Goal: Task Accomplishment & Management: Use online tool/utility

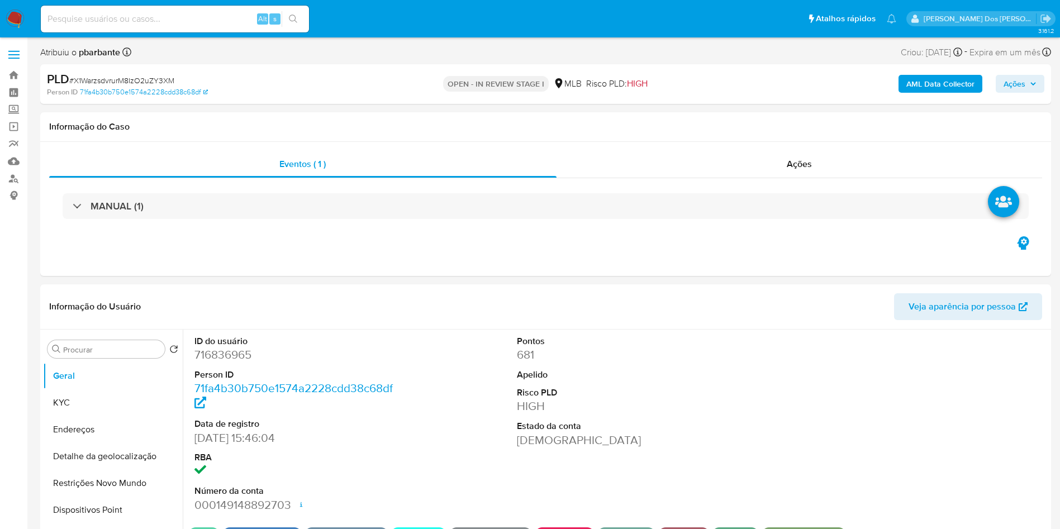
select select "10"
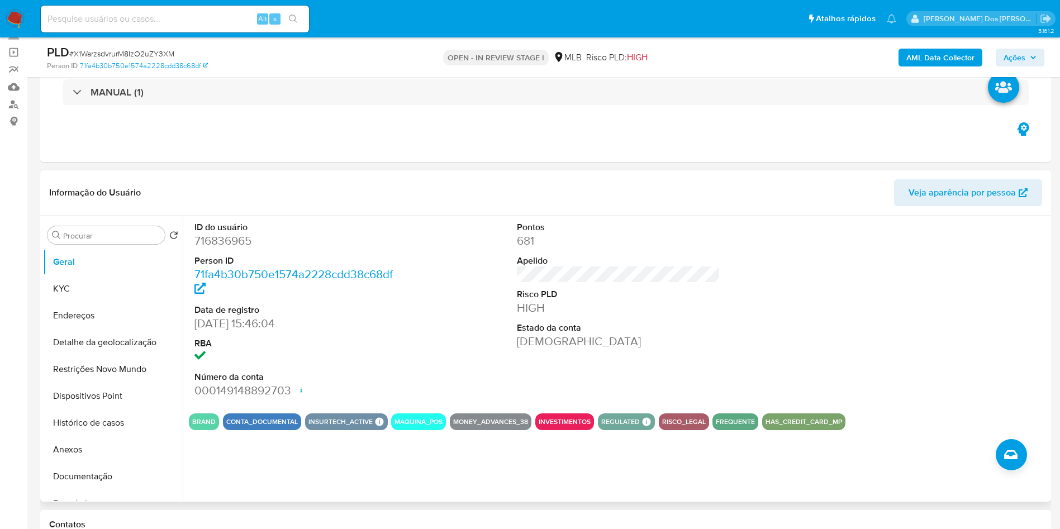
scroll to position [168, 0]
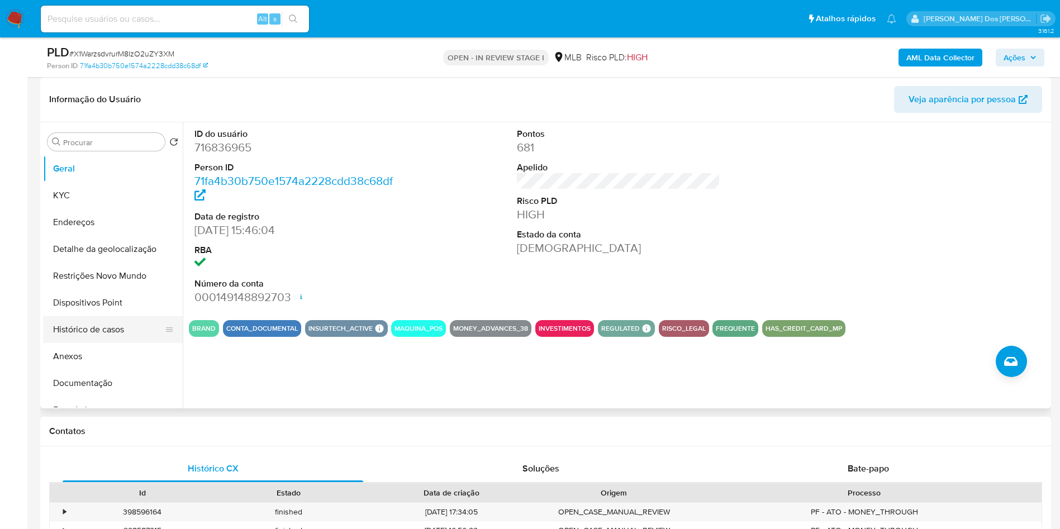
click at [112, 343] on button "Histórico de casos" at bounding box center [108, 329] width 131 height 27
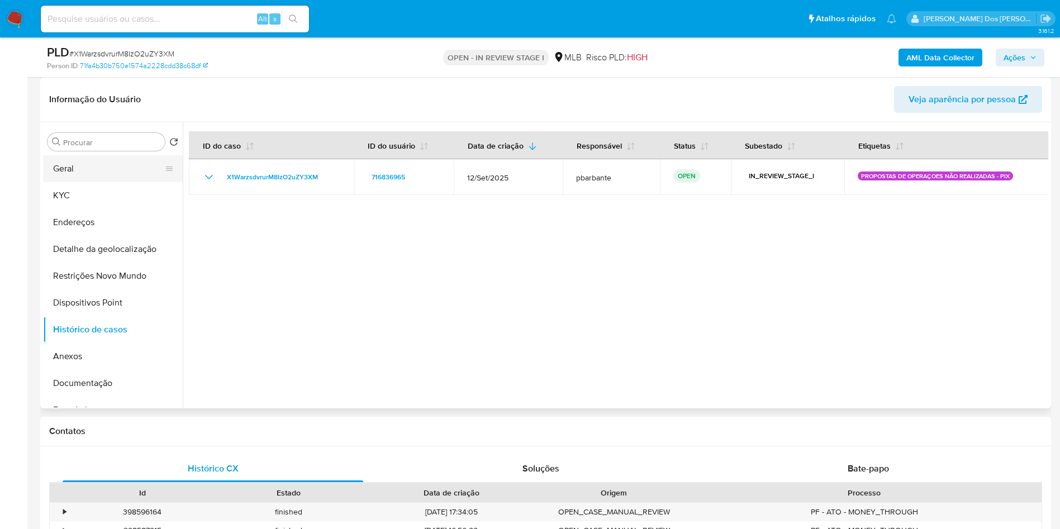
click at [92, 182] on button "Geral" at bounding box center [108, 168] width 131 height 27
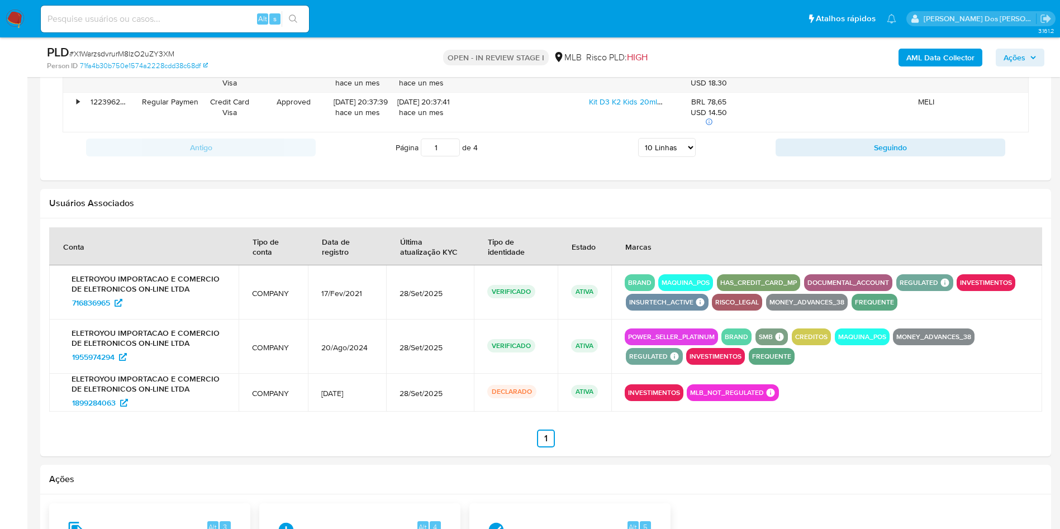
scroll to position [1277, 0]
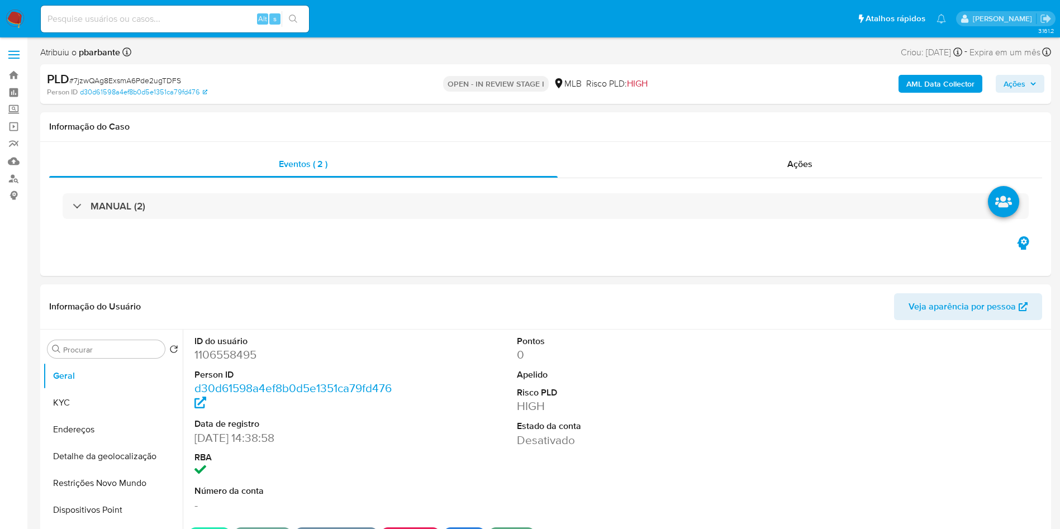
select select "10"
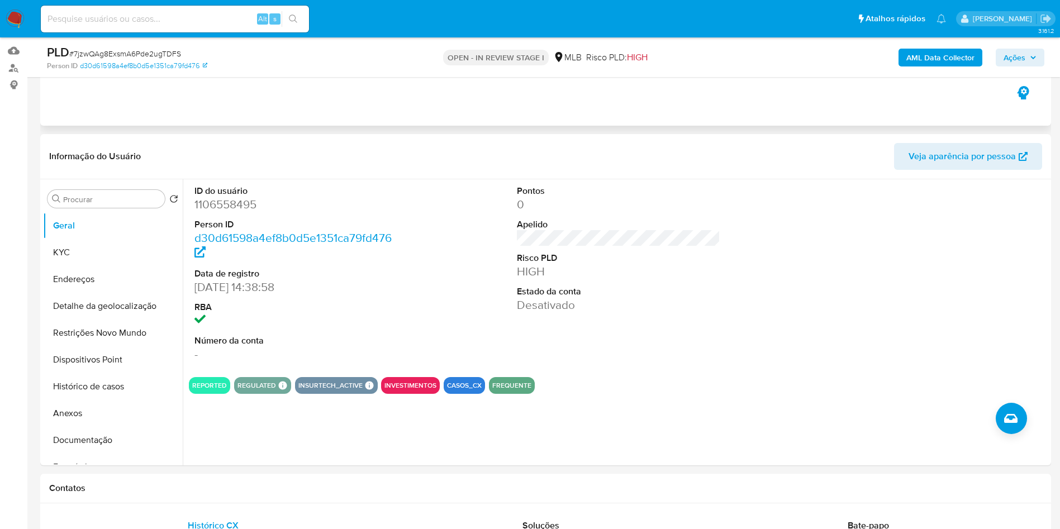
scroll to position [168, 0]
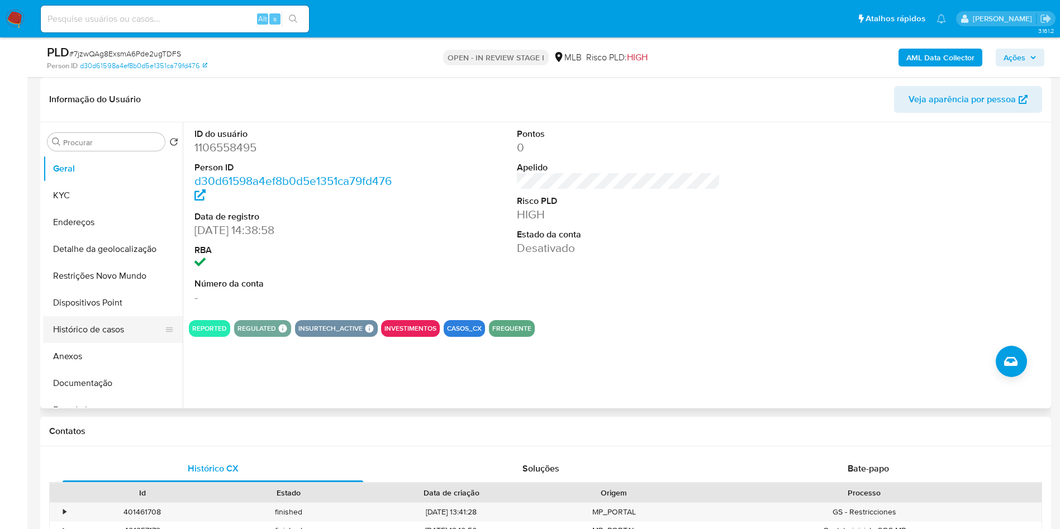
click at [115, 342] on button "Histórico de casos" at bounding box center [108, 329] width 131 height 27
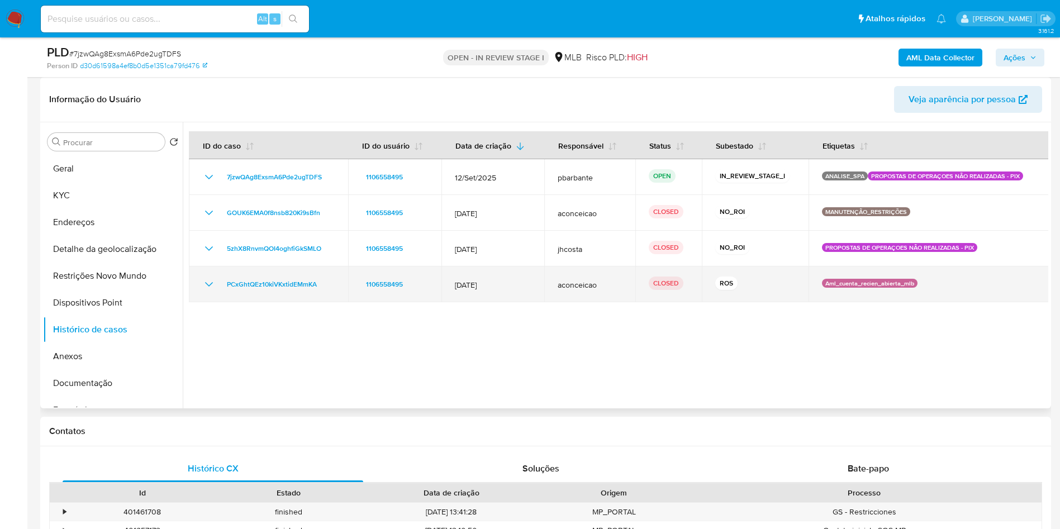
click at [202, 291] on icon "Mostrar/Ocultar" at bounding box center [208, 284] width 13 height 13
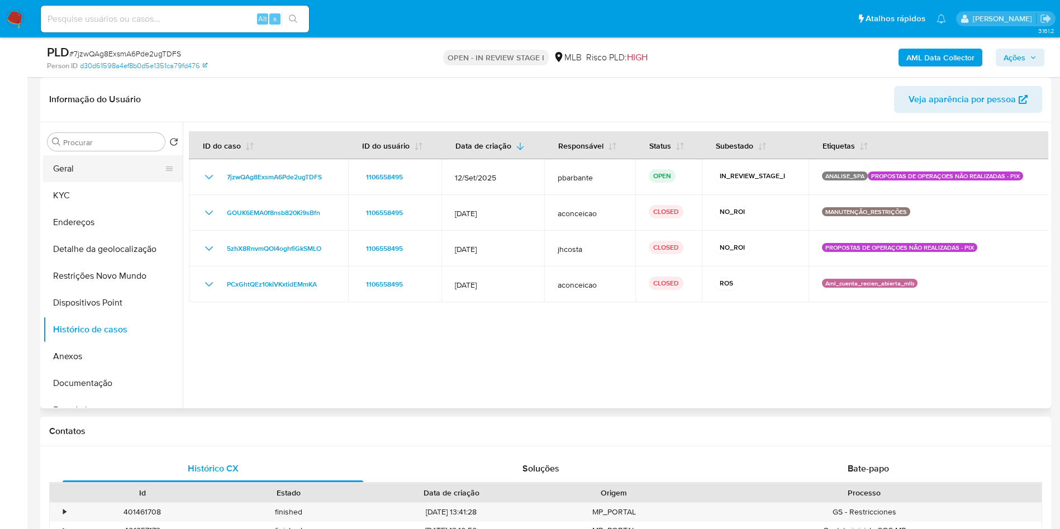
click at [125, 182] on button "Geral" at bounding box center [108, 168] width 131 height 27
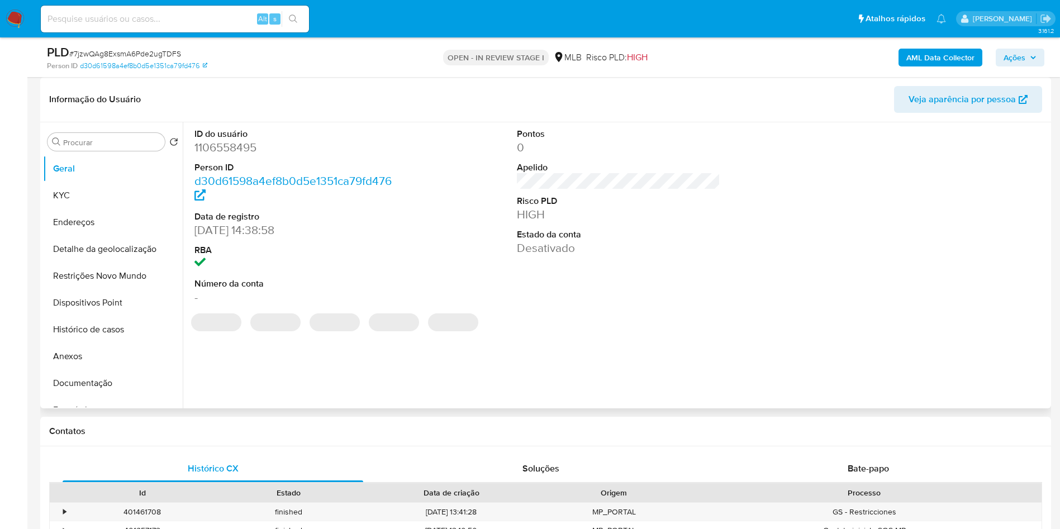
click at [246, 155] on dd "1106558495" at bounding box center [297, 148] width 204 height 16
copy dd "1106558495"
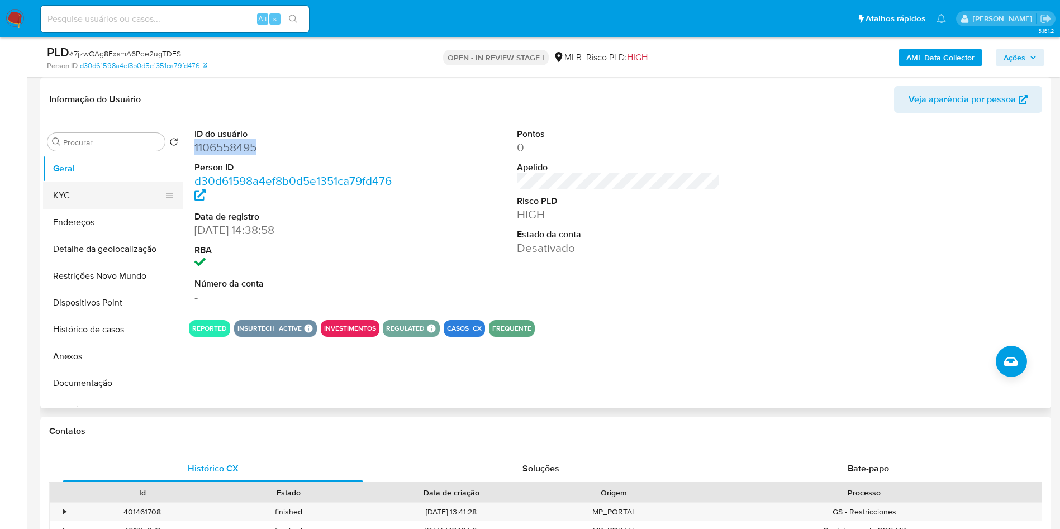
click at [132, 209] on button "KYC" at bounding box center [108, 195] width 131 height 27
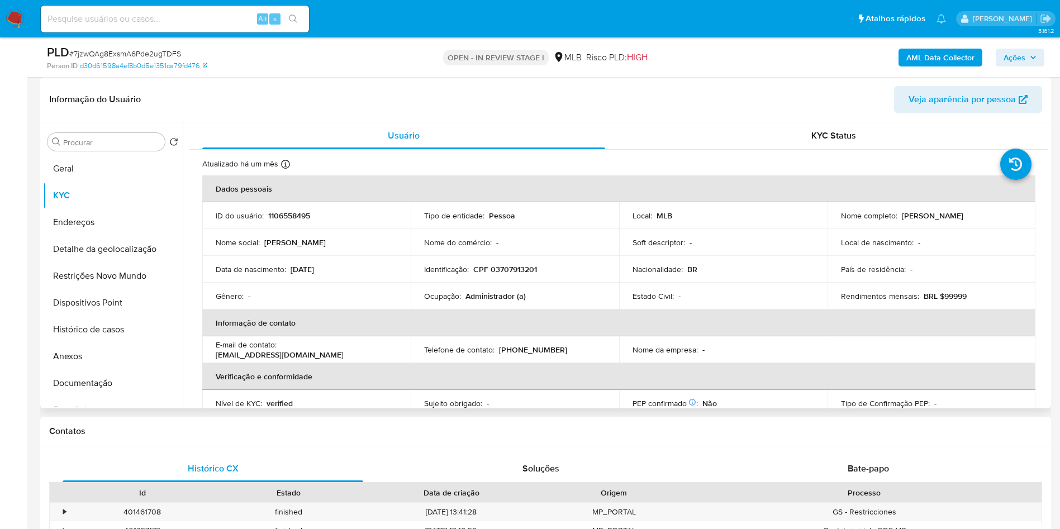
click at [493, 301] on p "Administrador (a)" at bounding box center [496, 296] width 60 height 10
click at [495, 301] on p "Administrador (a)" at bounding box center [496, 296] width 60 height 10
copy p "Administrador"
click at [96, 363] on button "Anexos" at bounding box center [108, 356] width 131 height 27
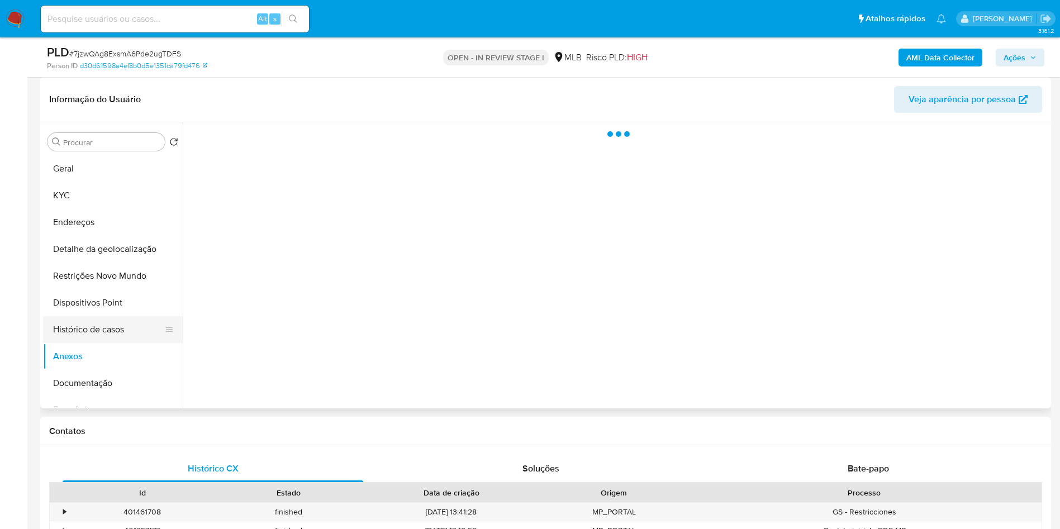
click at [102, 343] on button "Histórico de casos" at bounding box center [108, 329] width 131 height 27
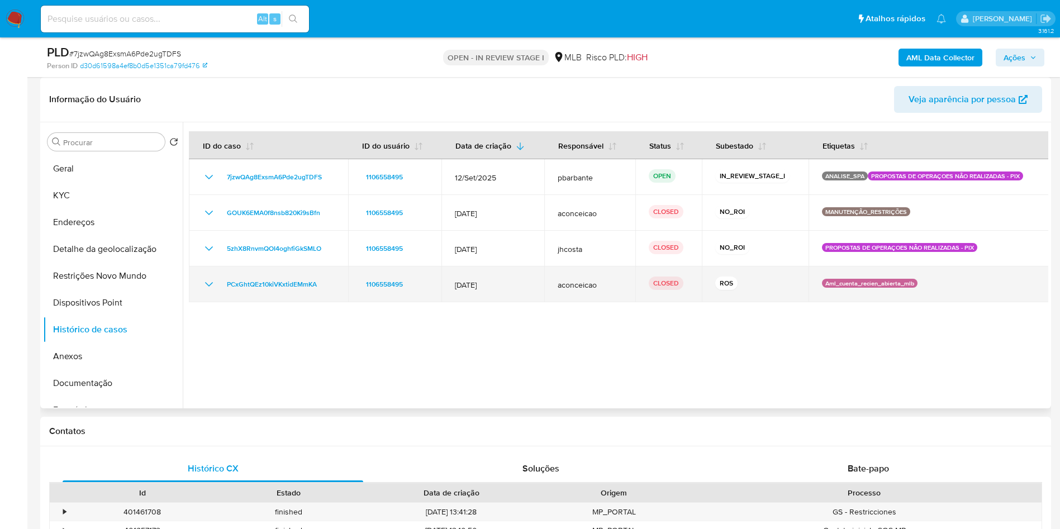
click at [210, 291] on icon "Mostrar/Ocultar" at bounding box center [208, 284] width 13 height 13
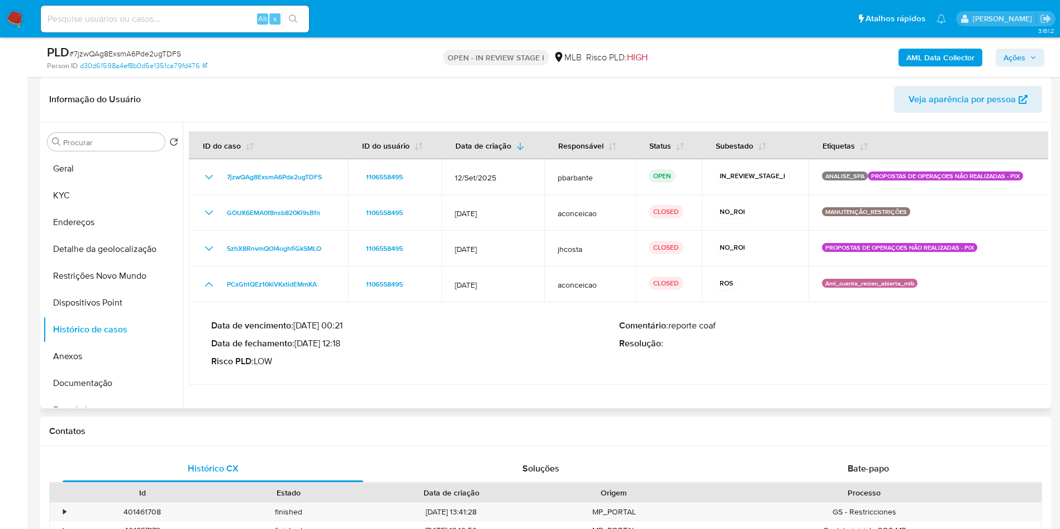
drag, startPoint x: 304, startPoint y: 366, endPoint x: 345, endPoint y: 359, distance: 42.6
click at [345, 349] on p "Data de fechamento : 21/07/2025 12:18" at bounding box center [415, 343] width 408 height 11
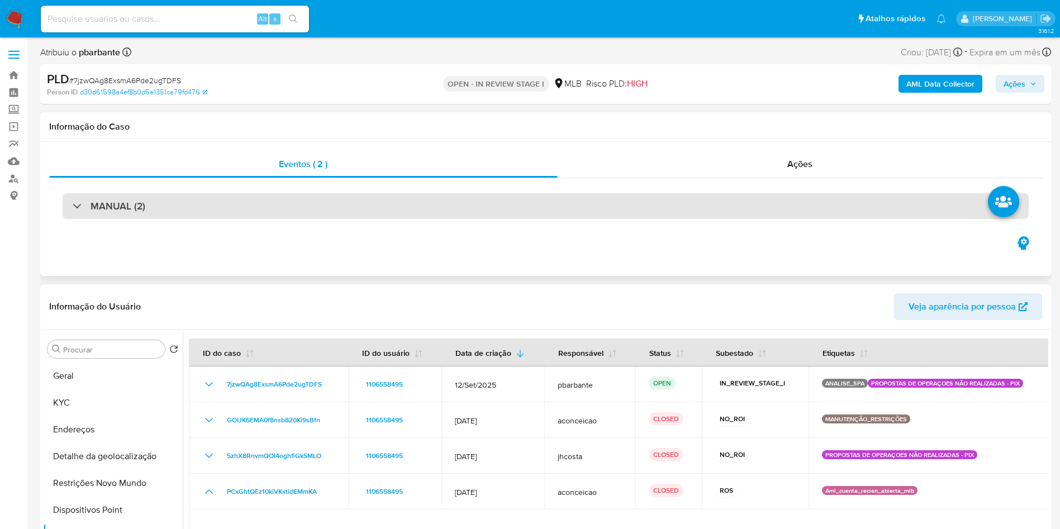
click at [250, 204] on div "MANUAL (2)" at bounding box center [546, 206] width 967 height 26
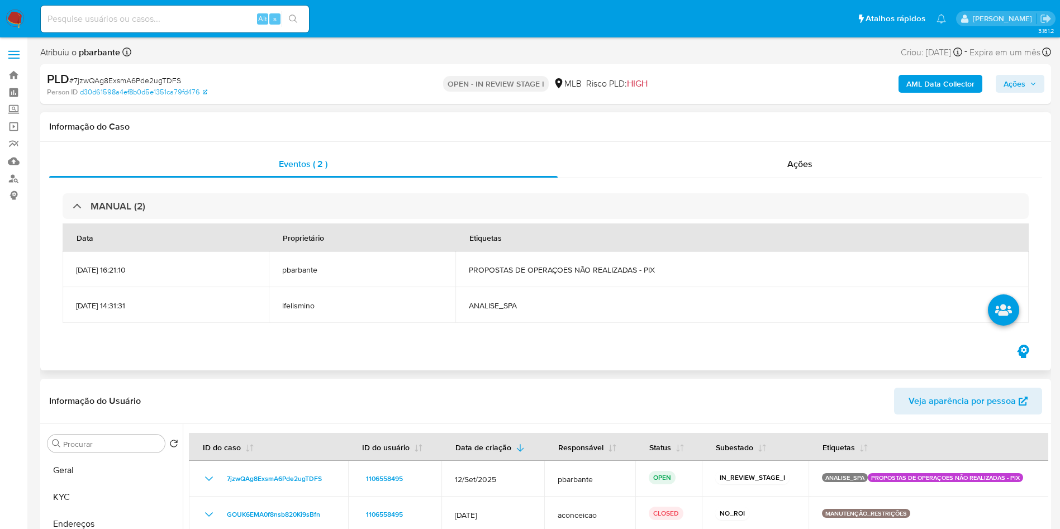
click at [535, 311] on span "ANALISE_SPA" at bounding box center [742, 306] width 547 height 10
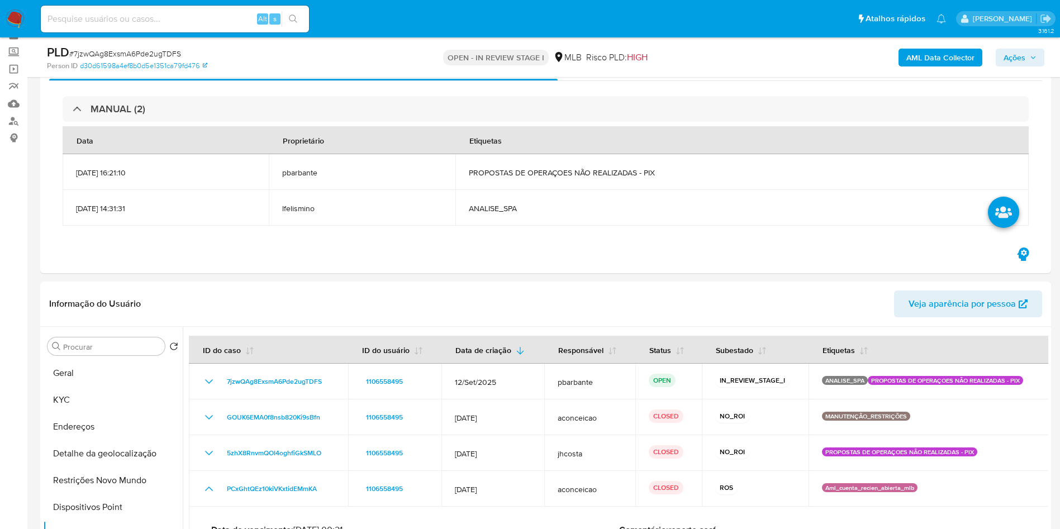
scroll to position [84, 0]
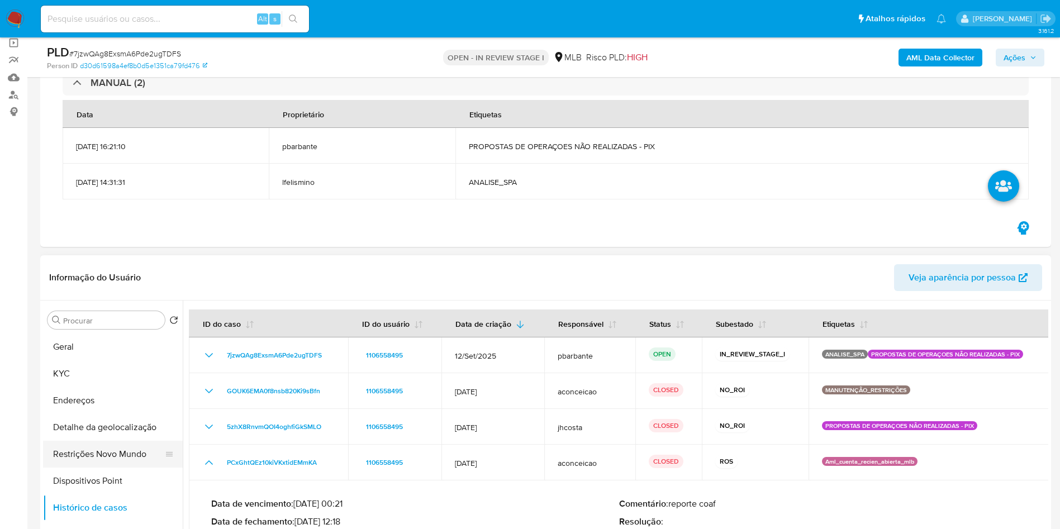
click at [108, 456] on button "Restrições Novo Mundo" at bounding box center [108, 454] width 131 height 27
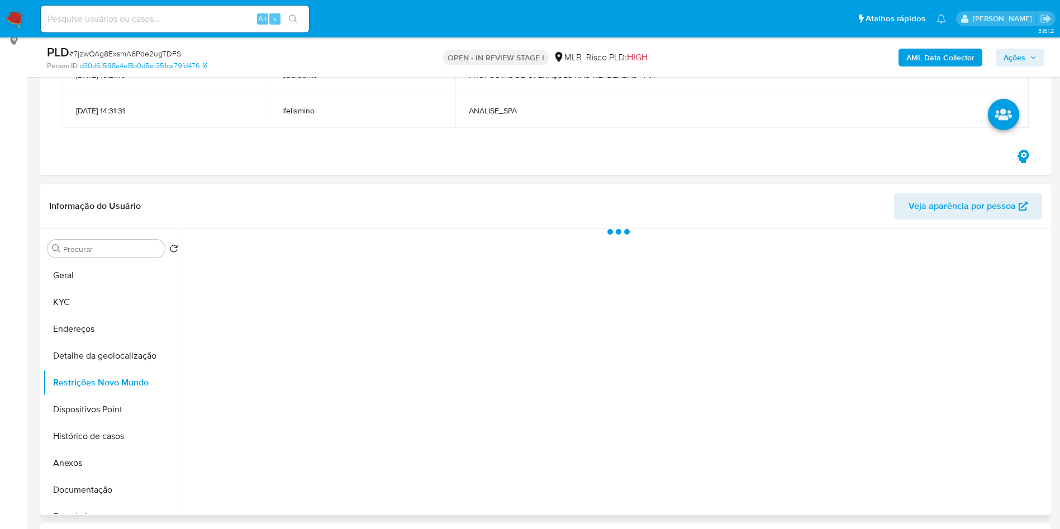
scroll to position [252, 0]
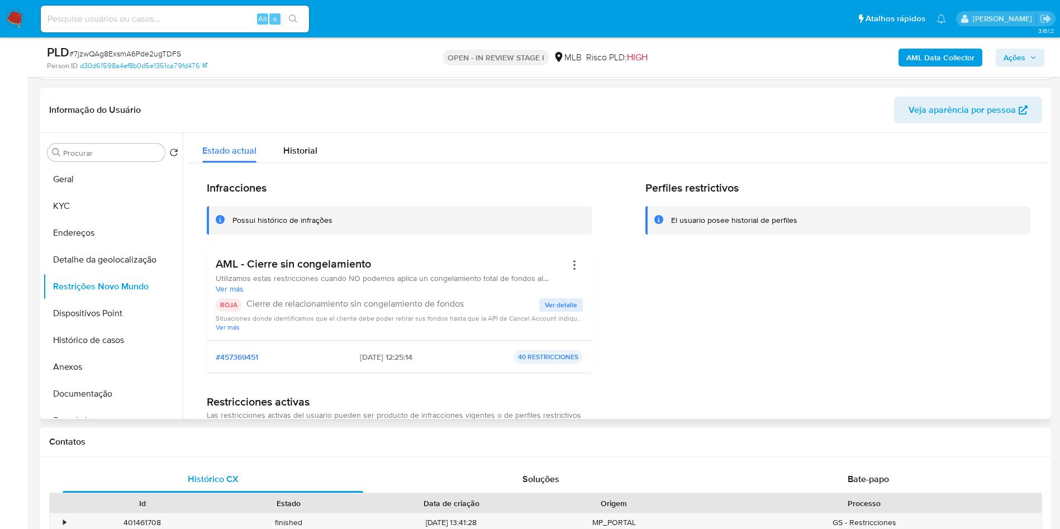
click at [566, 309] on span "Ver detalle" at bounding box center [561, 305] width 32 height 11
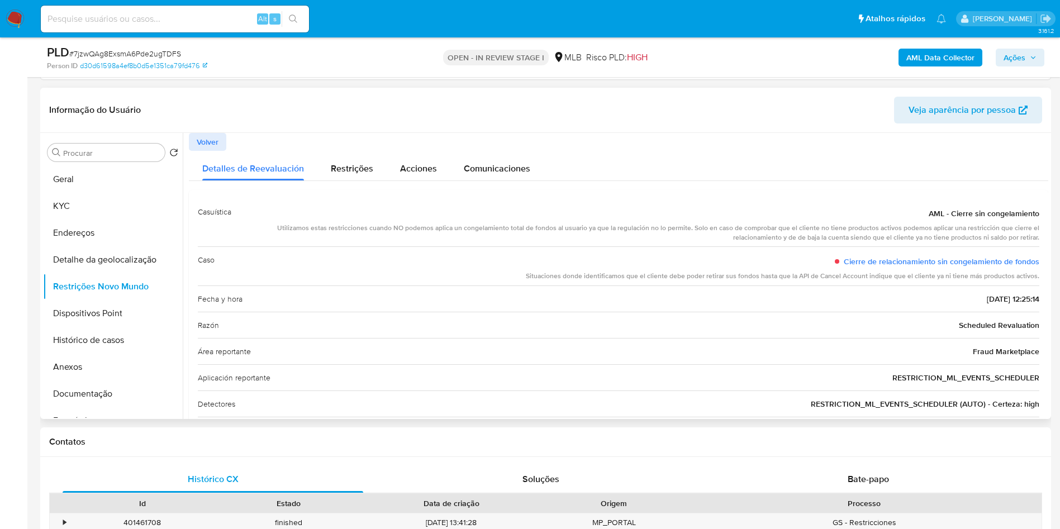
drag, startPoint x: 924, startPoint y: 211, endPoint x: 1041, endPoint y: 217, distance: 118.1
click at [1041, 217] on div "Casuística AML - Cierre sin congelamiento Utilizamos estas restricciones cuando…" at bounding box center [619, 334] width 860 height 288
click at [105, 188] on button "Geral" at bounding box center [108, 179] width 131 height 27
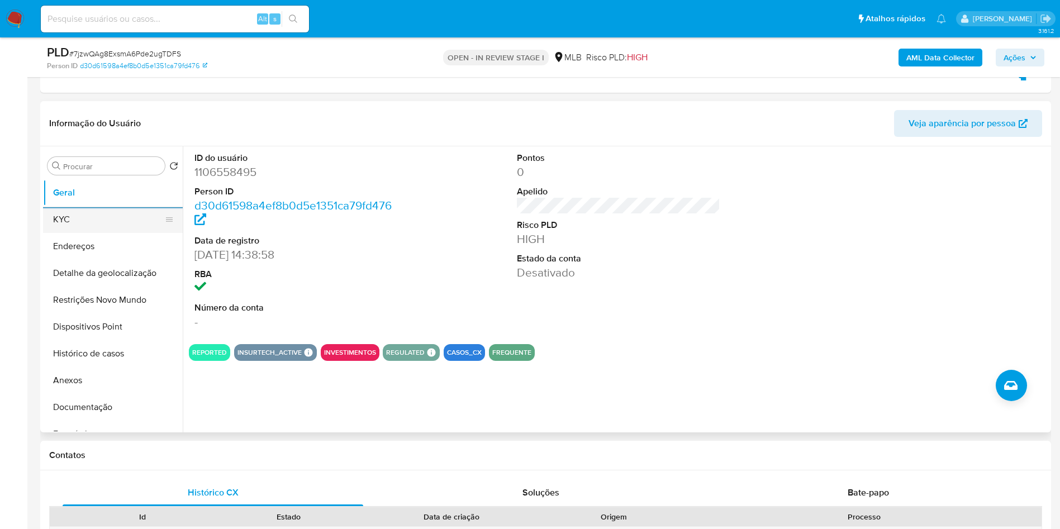
click at [63, 224] on button "KYC" at bounding box center [108, 219] width 131 height 27
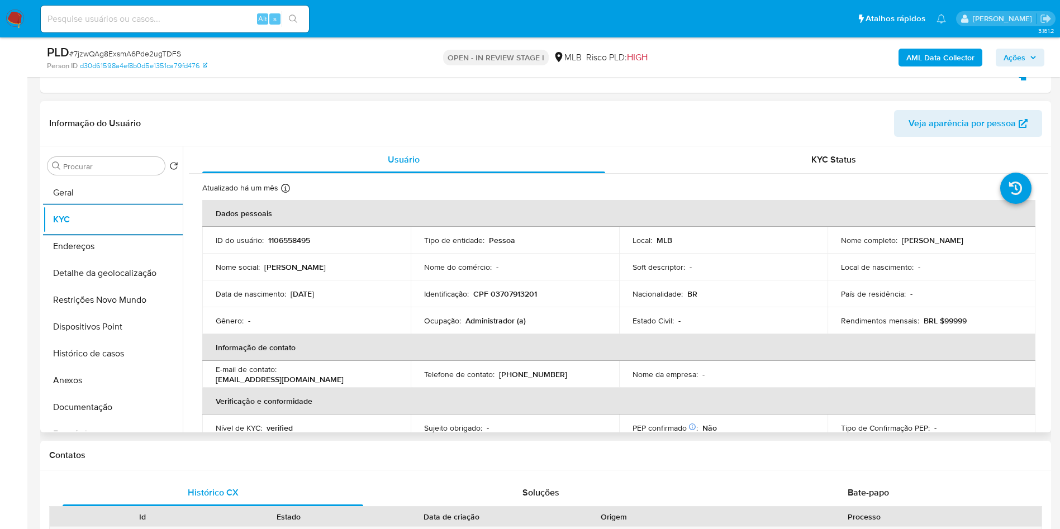
scroll to position [466, 0]
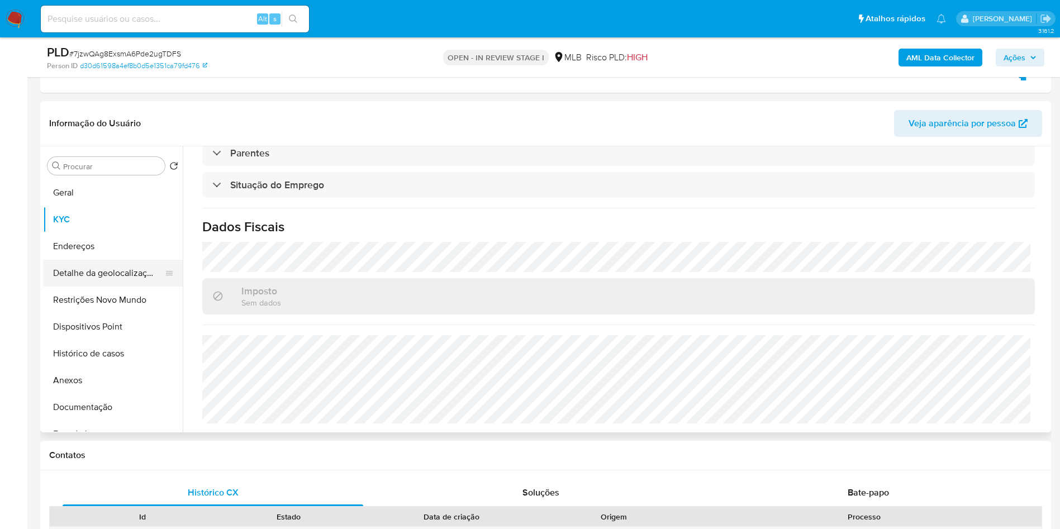
click at [69, 271] on button "Detalhe da geolocalização" at bounding box center [108, 273] width 131 height 27
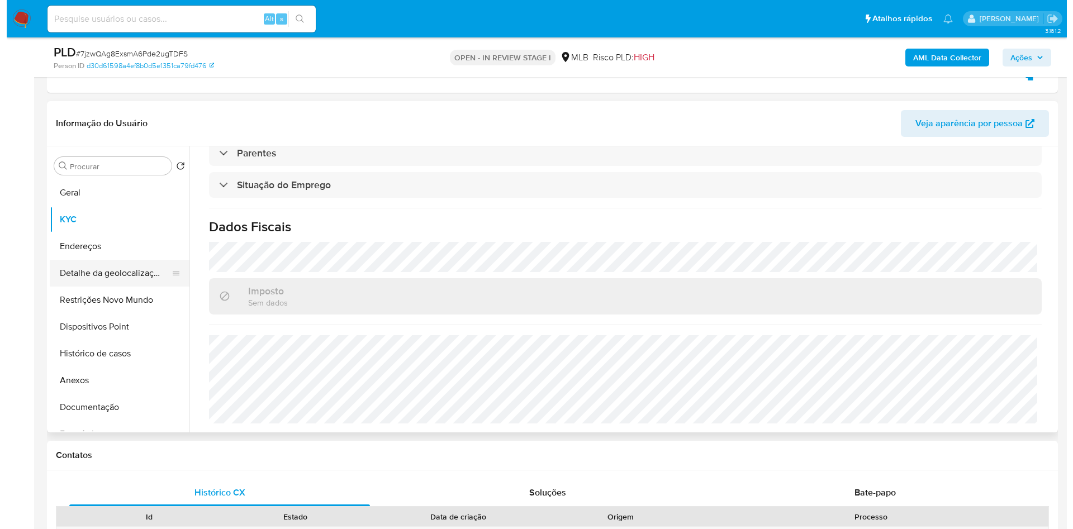
scroll to position [0, 0]
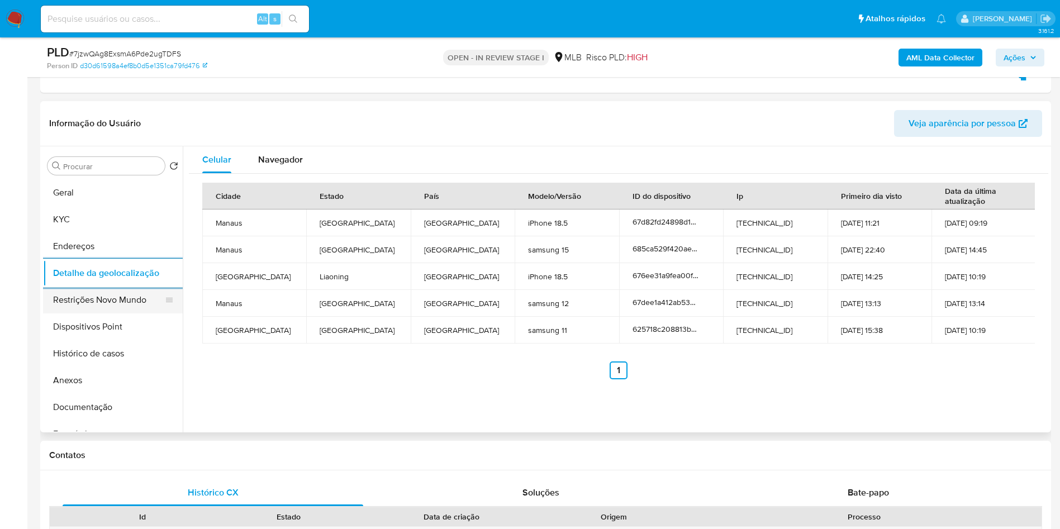
click at [141, 307] on button "Restrições Novo Mundo" at bounding box center [108, 300] width 131 height 27
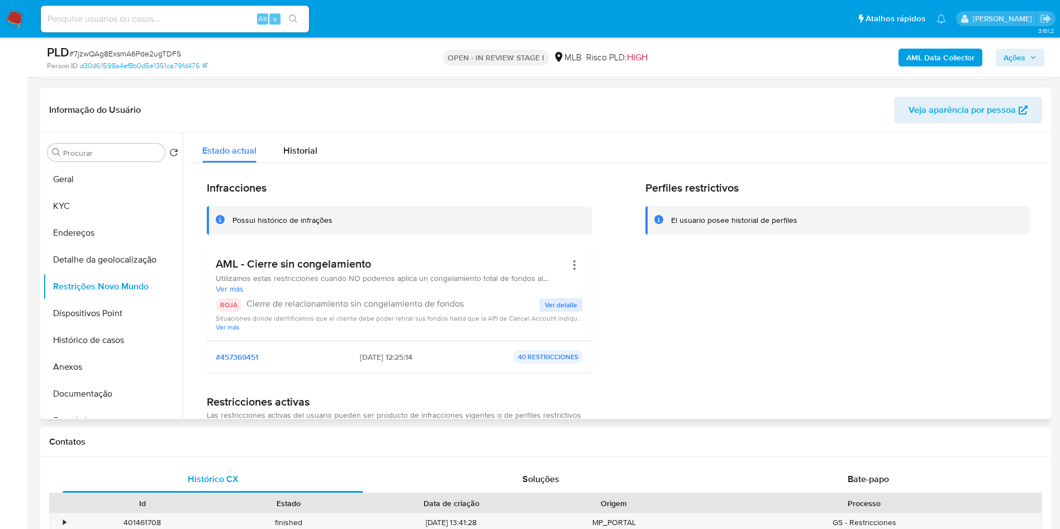
click at [553, 302] on div "AML - Cierre sin congelamiento Utilizamos estas restricciones cuando NO podemos…" at bounding box center [399, 294] width 367 height 74
click at [555, 307] on span "Ver detalle" at bounding box center [561, 305] width 32 height 11
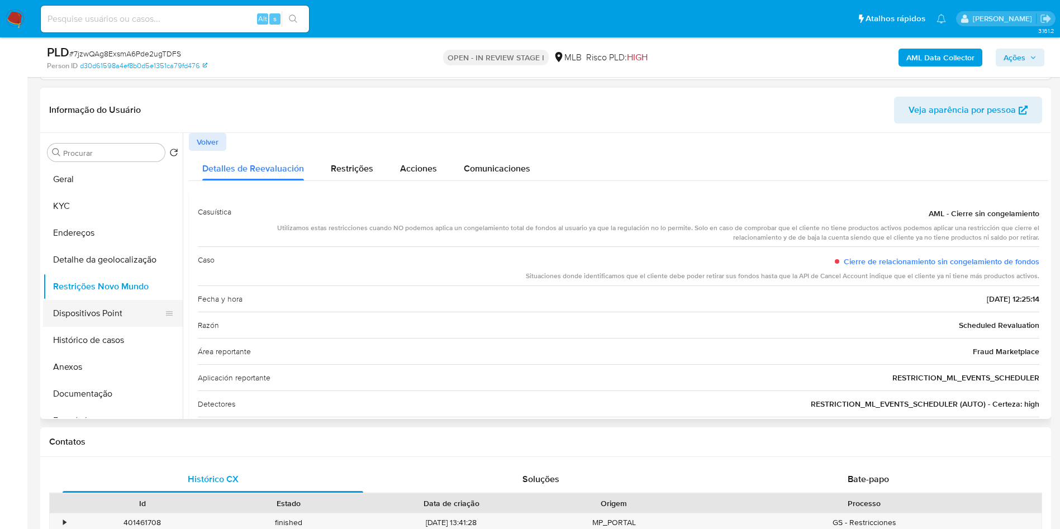
click at [86, 327] on button "Dispositivos Point" at bounding box center [108, 313] width 131 height 27
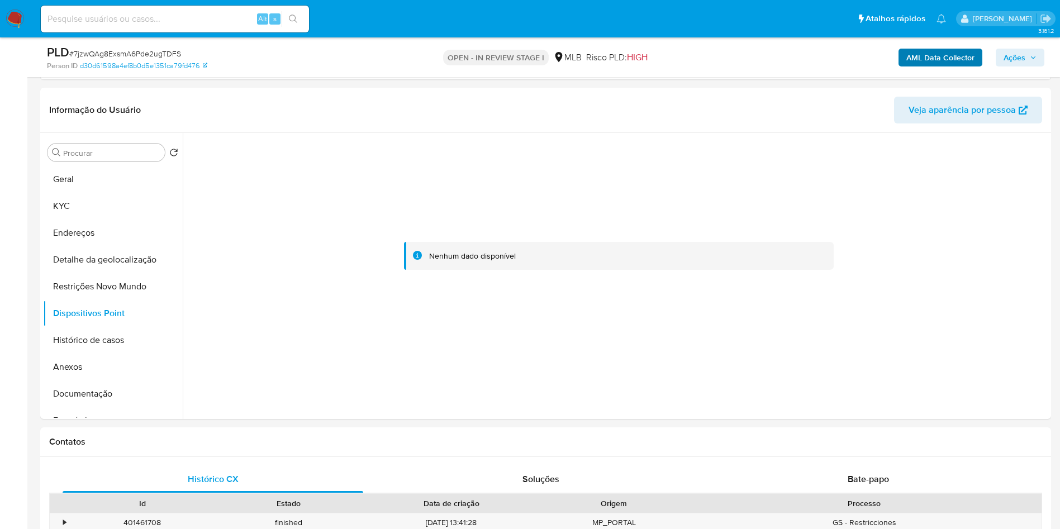
drag, startPoint x: 1016, startPoint y: 49, endPoint x: 945, endPoint y: 56, distance: 71.4
click at [1016, 49] on span "Ações" at bounding box center [1015, 58] width 22 height 18
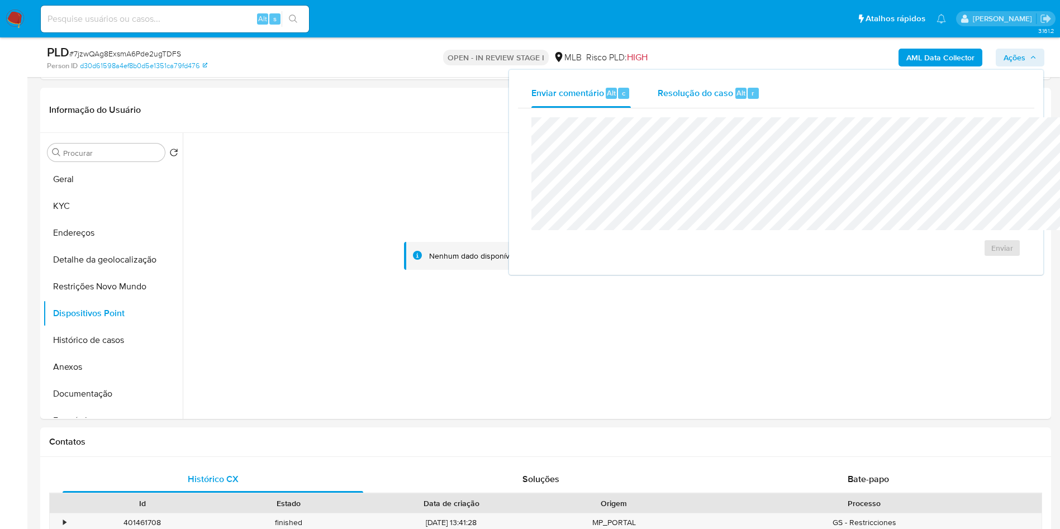
click at [658, 92] on span "Resolução do caso" at bounding box center [695, 92] width 75 height 13
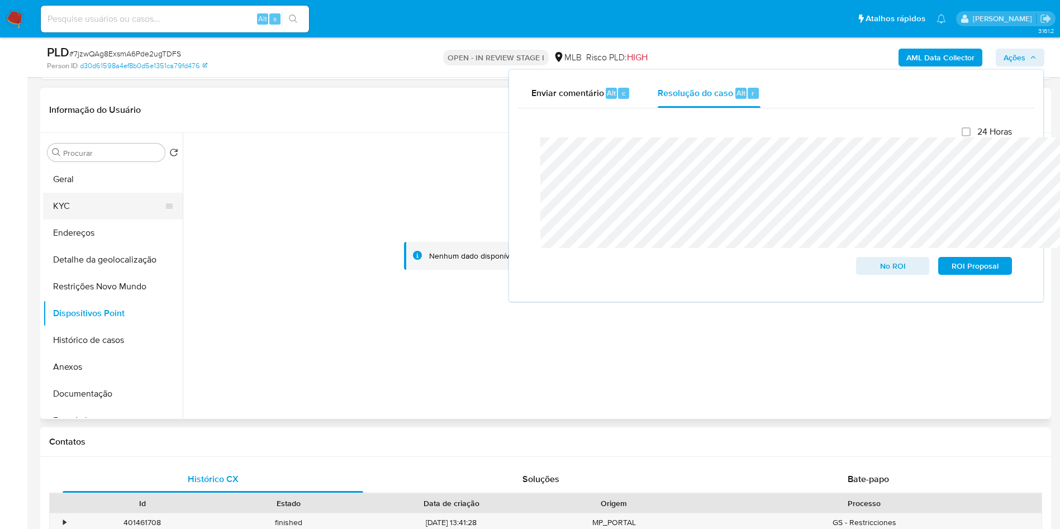
click at [125, 210] on button "KYC" at bounding box center [108, 206] width 131 height 27
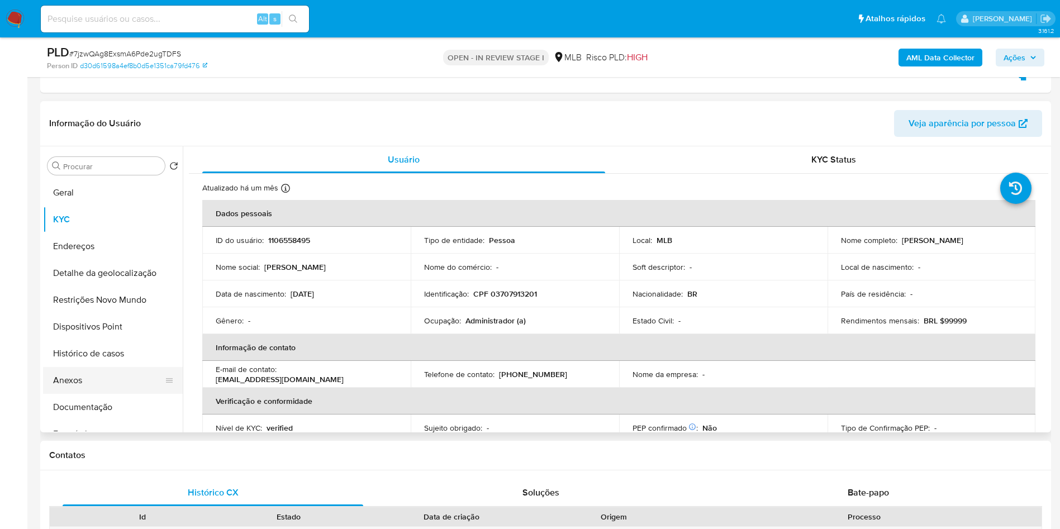
click at [126, 384] on button "Anexos" at bounding box center [108, 380] width 131 height 27
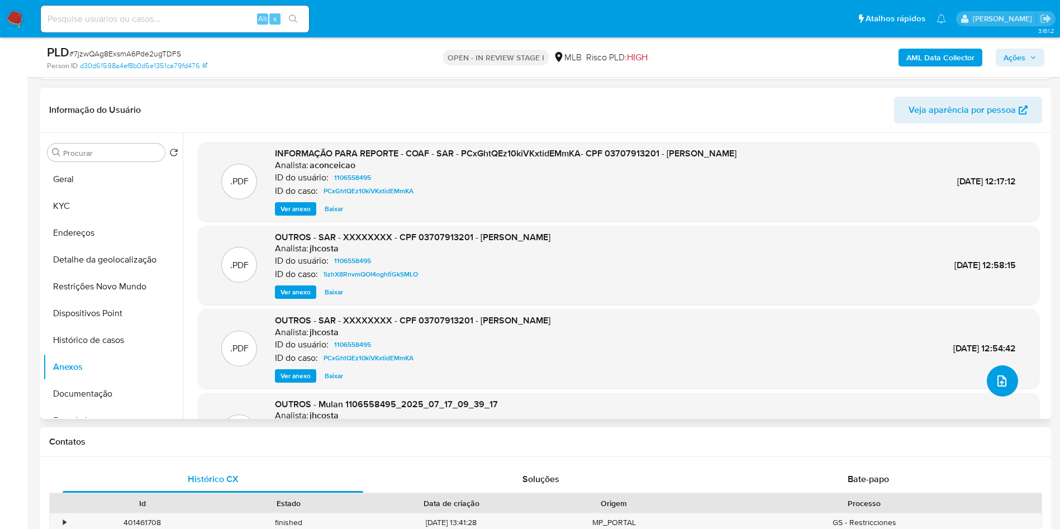
click at [1007, 397] on button "upload-file" at bounding box center [1002, 381] width 31 height 31
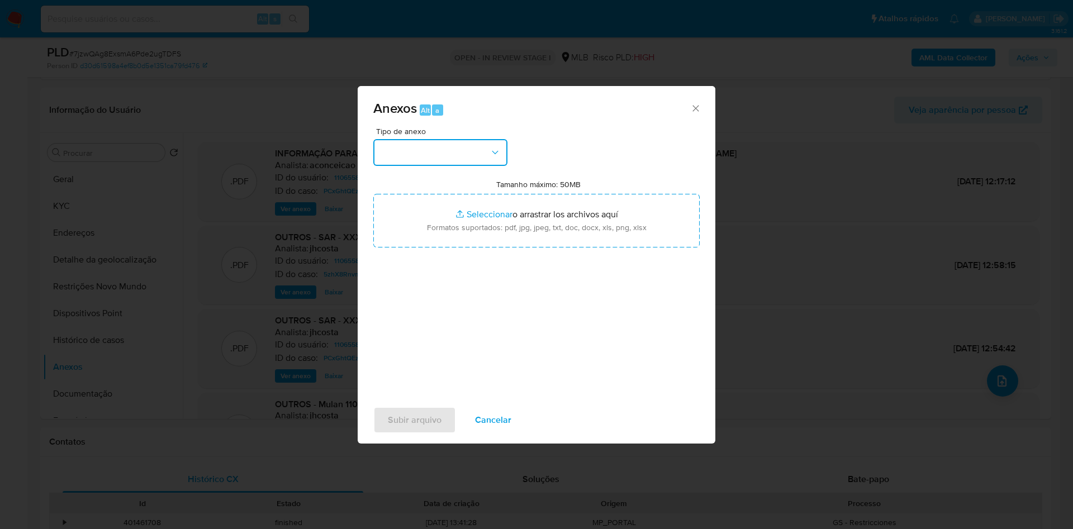
click at [489, 139] on button "button" at bounding box center [440, 152] width 134 height 27
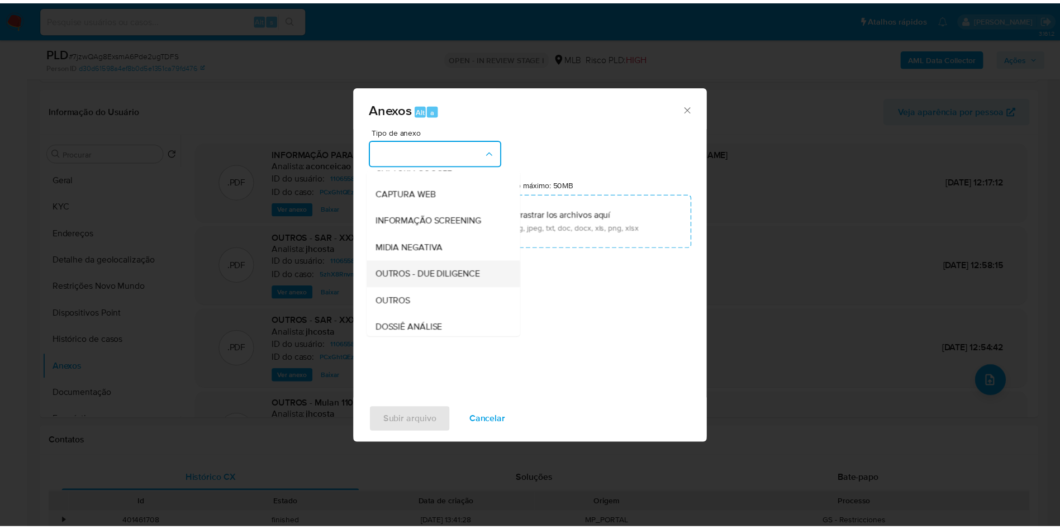
scroll to position [150, 0]
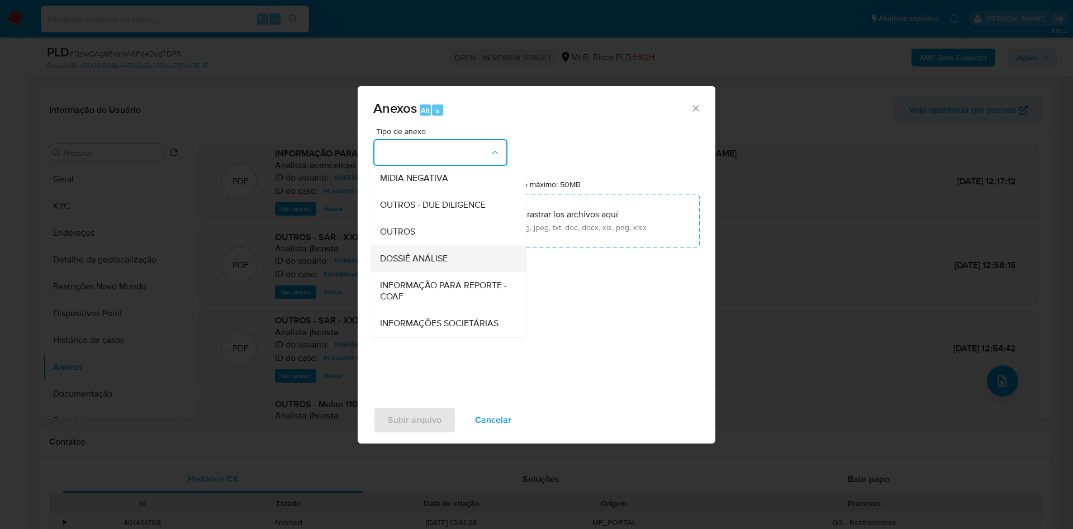
click at [399, 253] on span "DOSSIÊ ANÁLISE" at bounding box center [414, 258] width 68 height 11
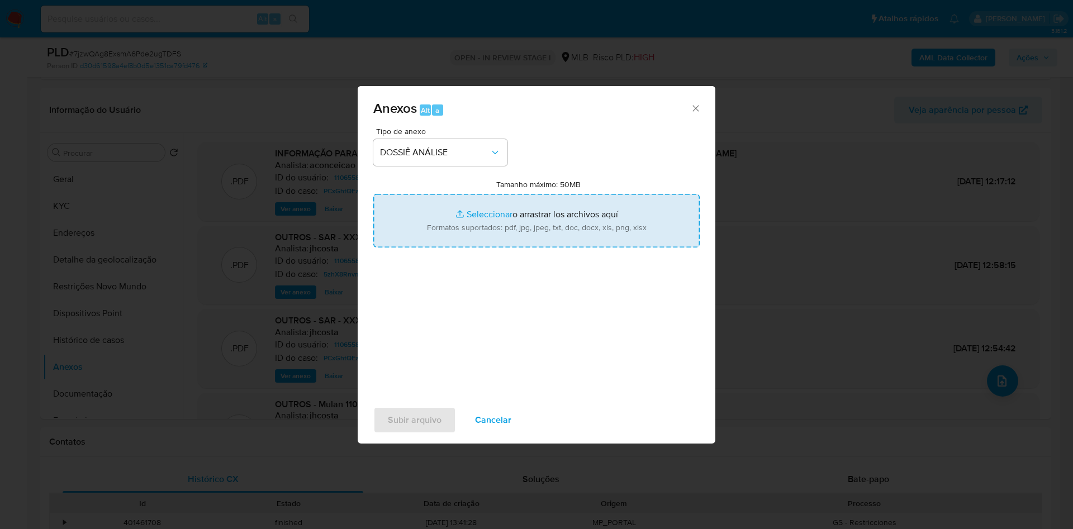
type input "C:\fakepath\DECLÍNIO - 7jzwQAg8ExsmA6Pde2ugTDFS - CPF 03707913201 - ADRIANA SAN…"
type input "C:\fakepath\Mulan 1106558495_2025_09_23_16_38_46.xlsx"
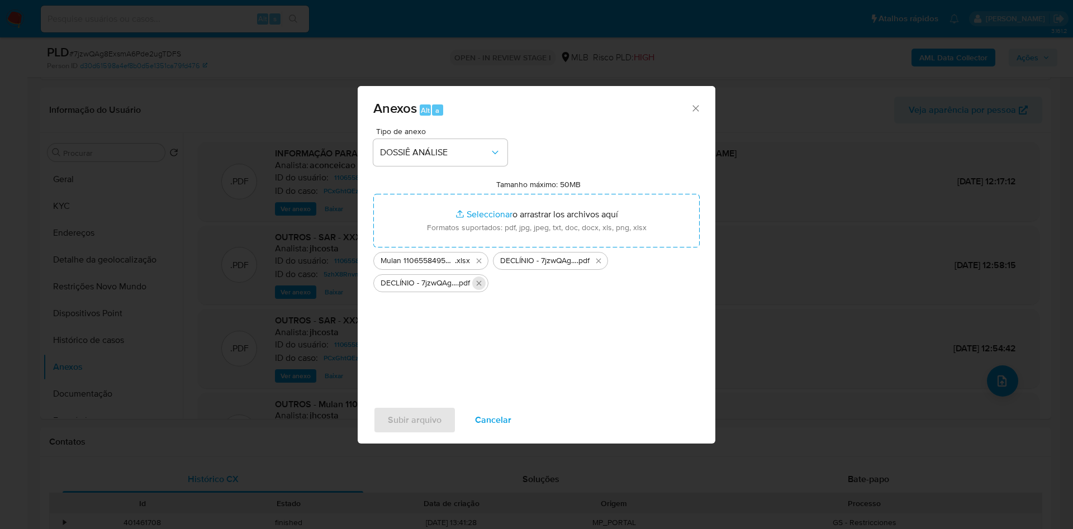
click at [486, 277] on button "Eliminar DECLÍNIO - 7jzwQAg8ExsmA6Pde2ugTDFS - CPF 03707913201 - ADRIANA SANTOS…" at bounding box center [478, 283] width 13 height 13
click at [395, 433] on span "Subir arquivo" at bounding box center [415, 420] width 54 height 25
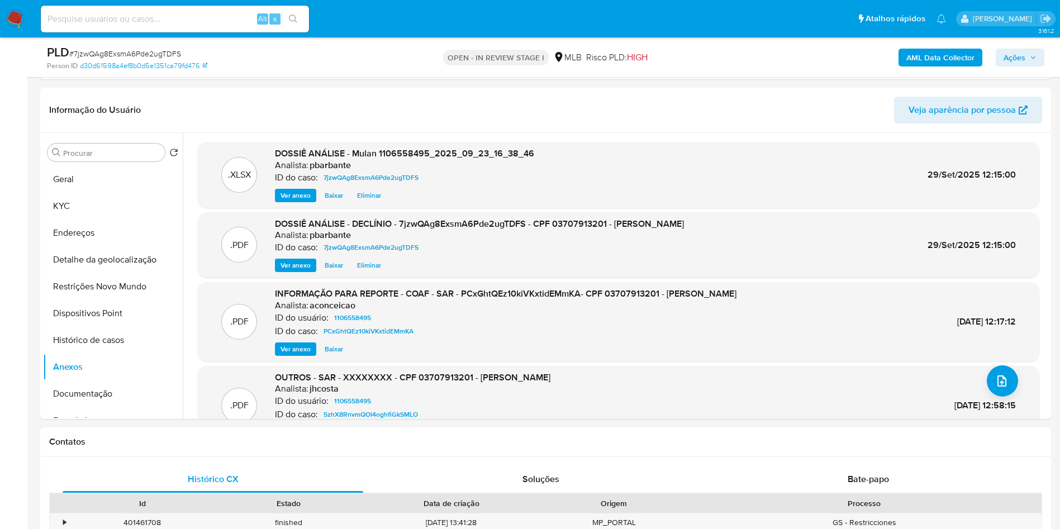
click at [910, 51] on b "AML Data Collector" at bounding box center [941, 58] width 68 height 18
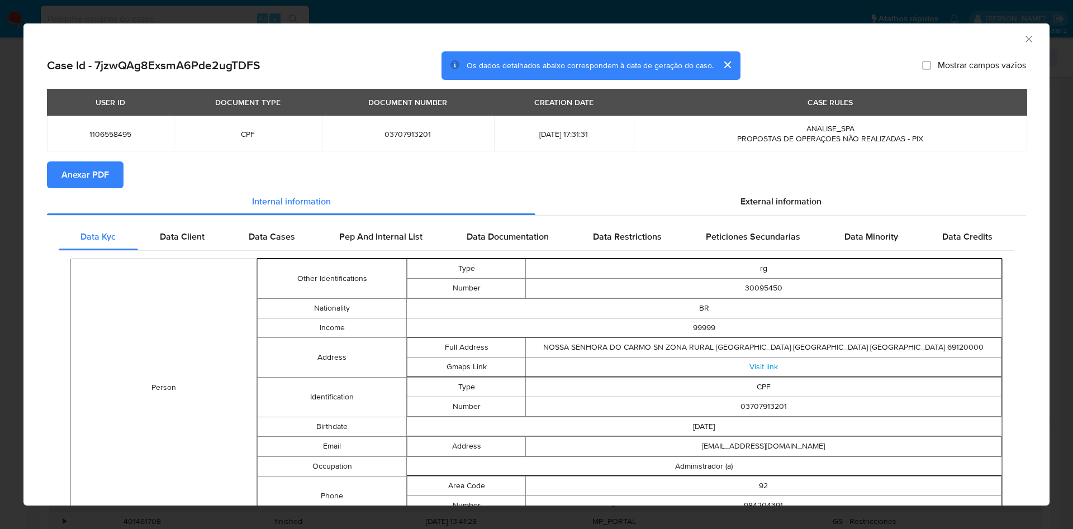
click at [78, 181] on span "Anexar PDF" at bounding box center [85, 175] width 48 height 25
click at [1024, 37] on icon "Fechar a janela" at bounding box center [1029, 39] width 11 height 11
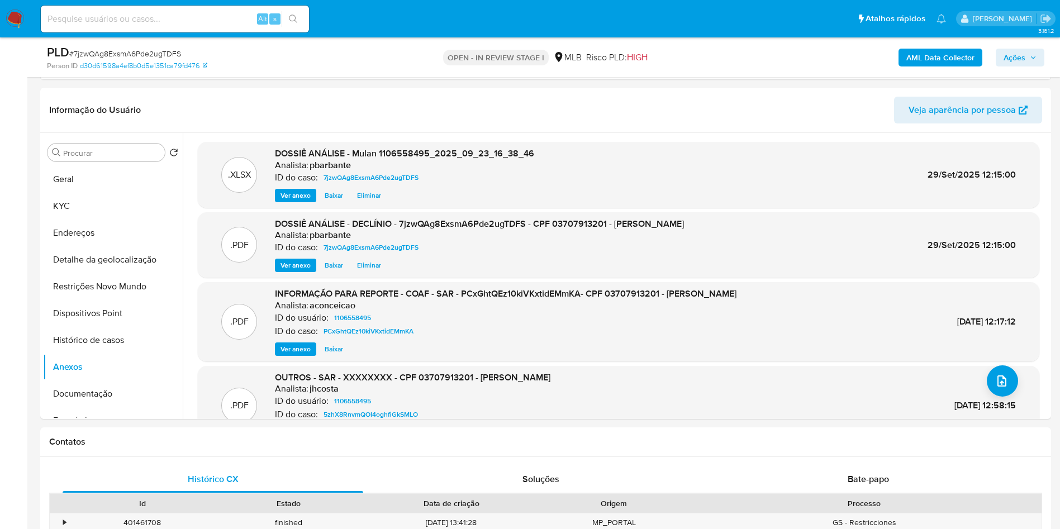
click at [1033, 54] on icon "button" at bounding box center [1033, 57] width 7 height 7
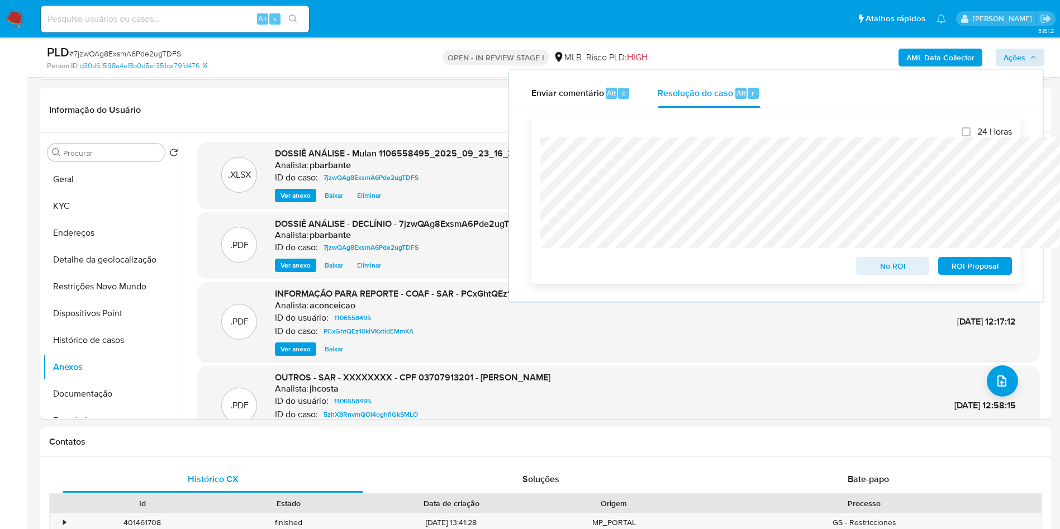
click at [883, 264] on span "No ROI" at bounding box center [893, 266] width 58 height 16
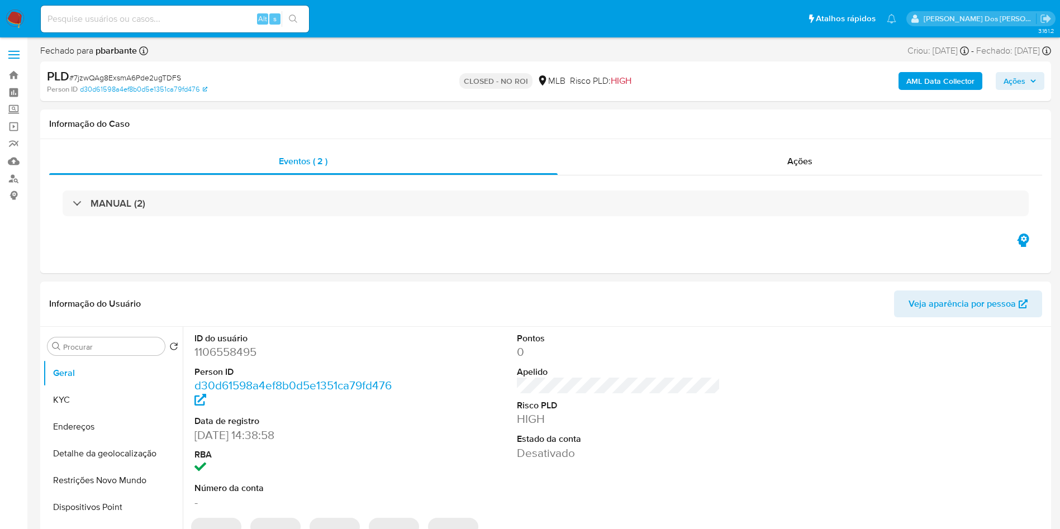
select select "10"
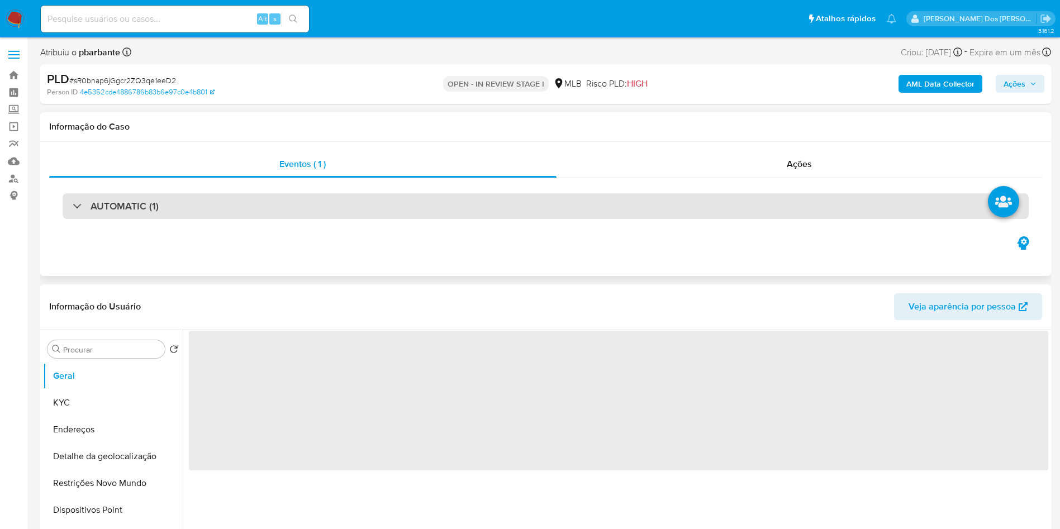
click at [188, 203] on div "AUTOMATIC (1)" at bounding box center [546, 206] width 967 height 26
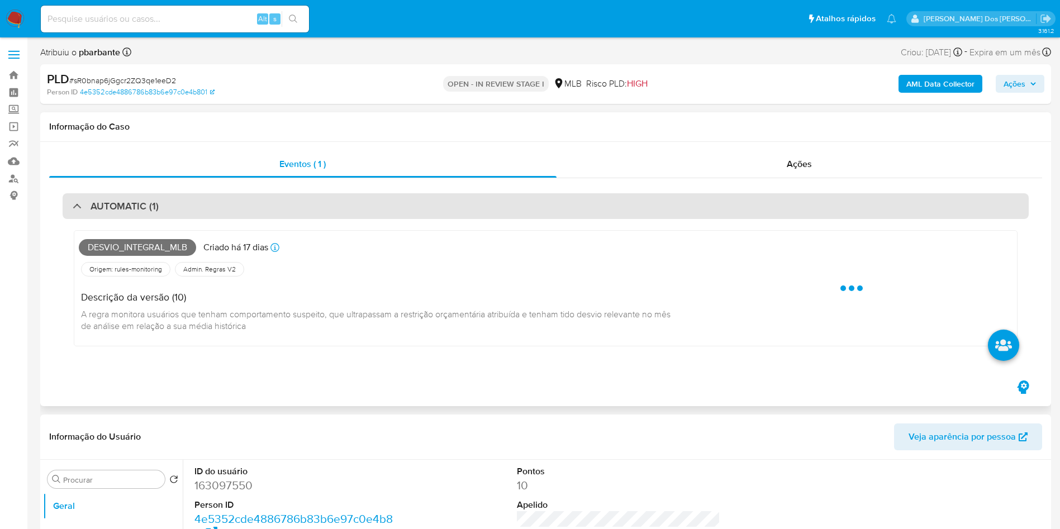
select select "10"
click at [190, 205] on div "AUTOMATIC (1)" at bounding box center [546, 206] width 967 height 26
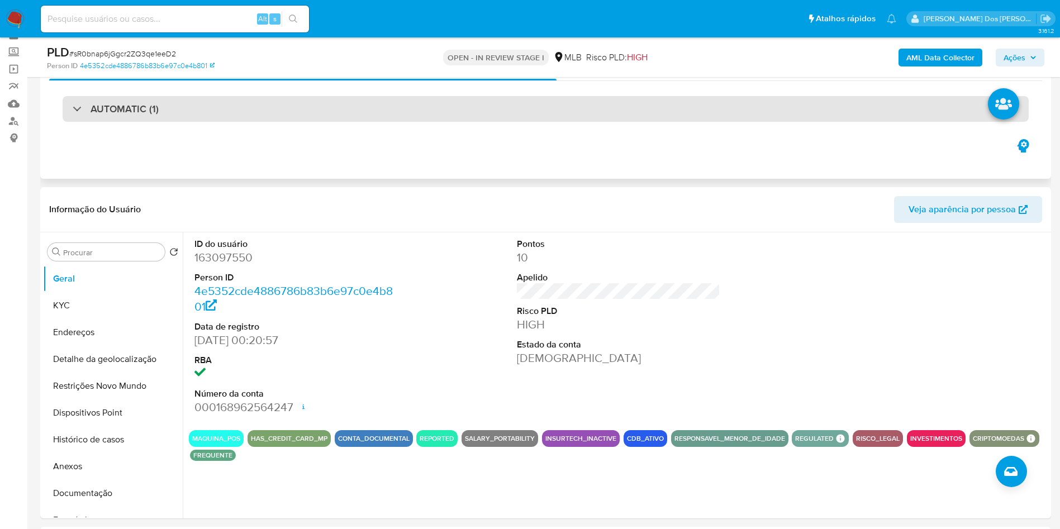
scroll to position [84, 0]
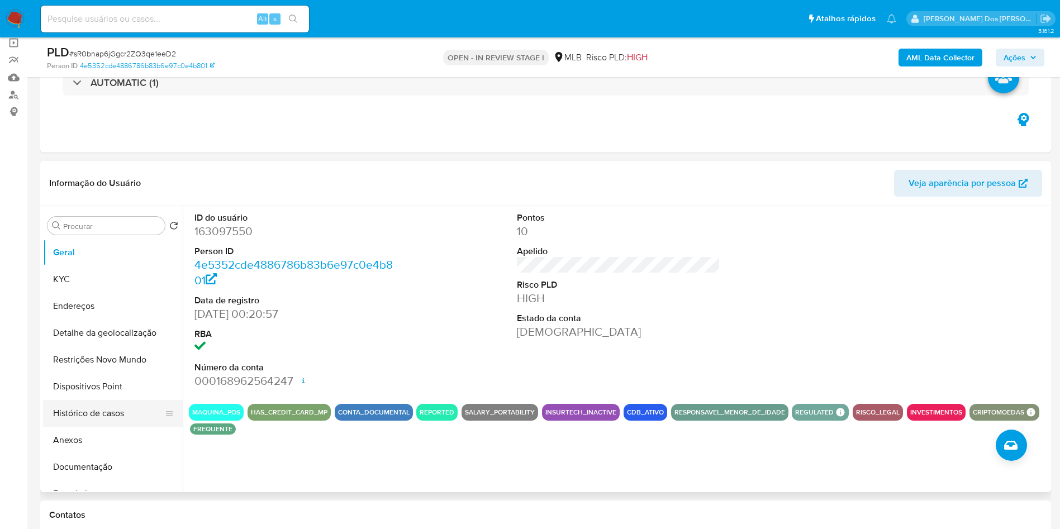
click at [111, 424] on button "Histórico de casos" at bounding box center [108, 413] width 131 height 27
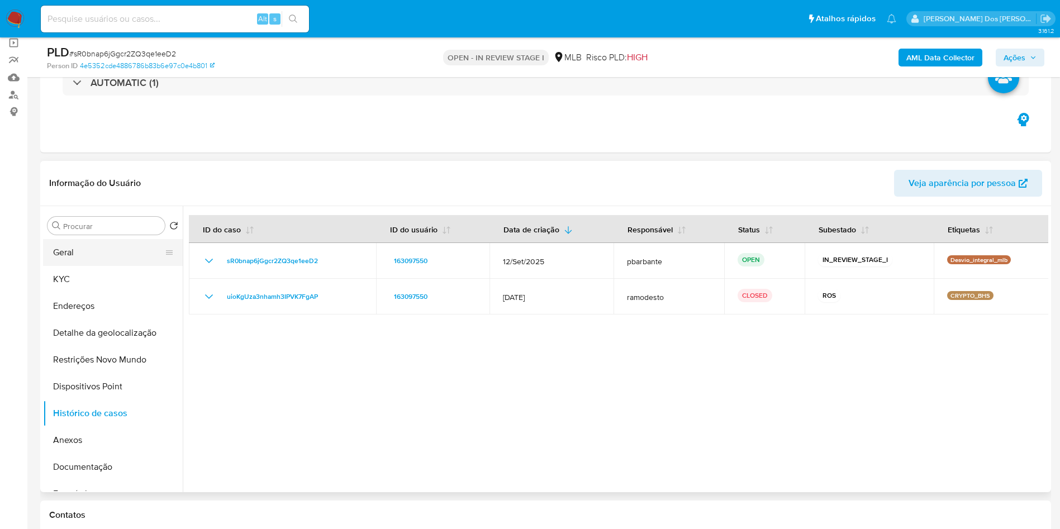
click at [108, 266] on button "Geral" at bounding box center [108, 252] width 131 height 27
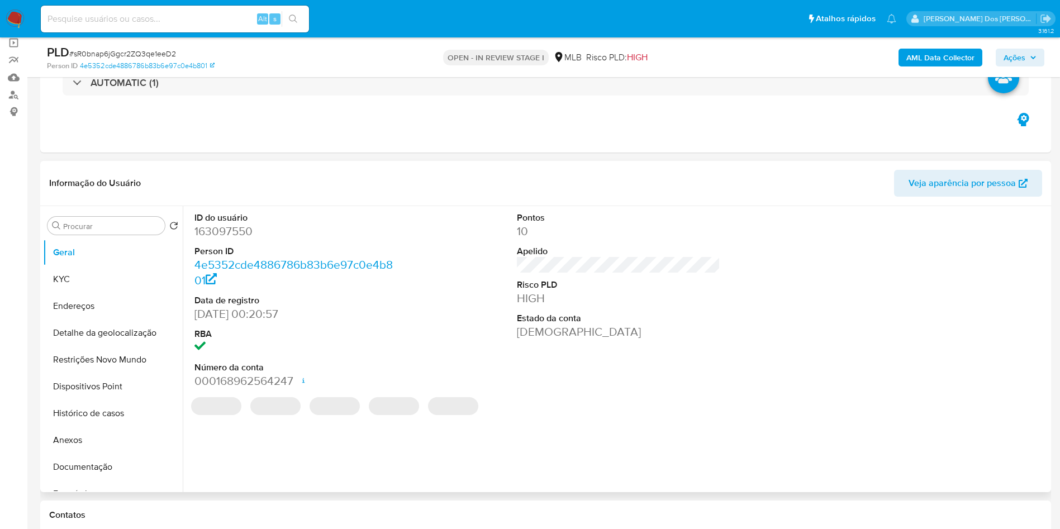
click at [236, 239] on dd "163097550" at bounding box center [297, 232] width 204 height 16
copy dd "163097550"
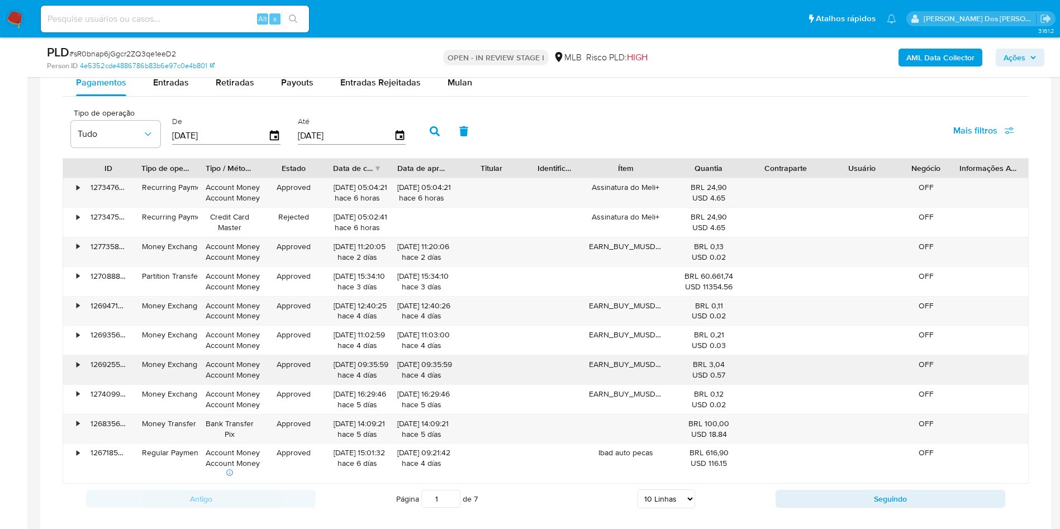
scroll to position [865, 0]
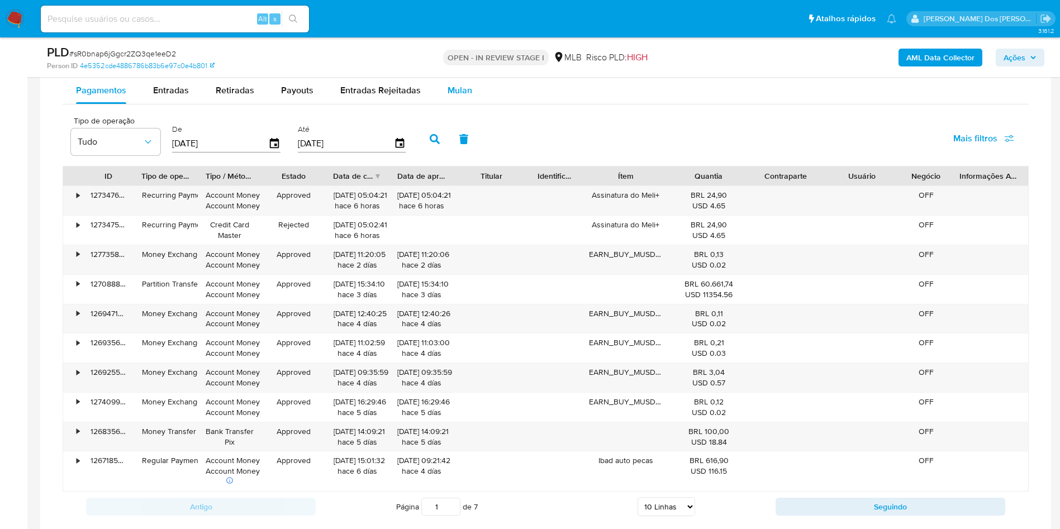
click at [465, 104] on div "Mulan" at bounding box center [460, 90] width 25 height 27
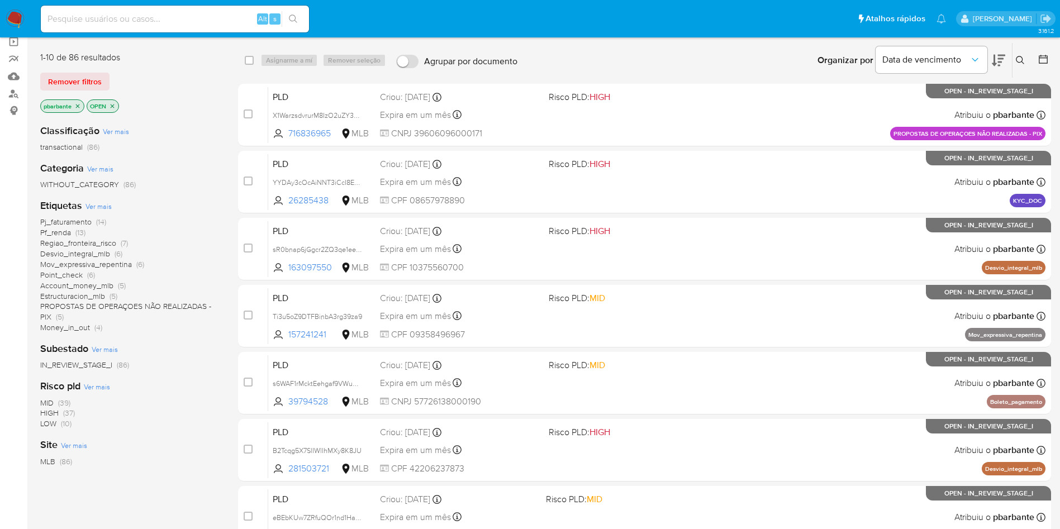
scroll to position [84, 0]
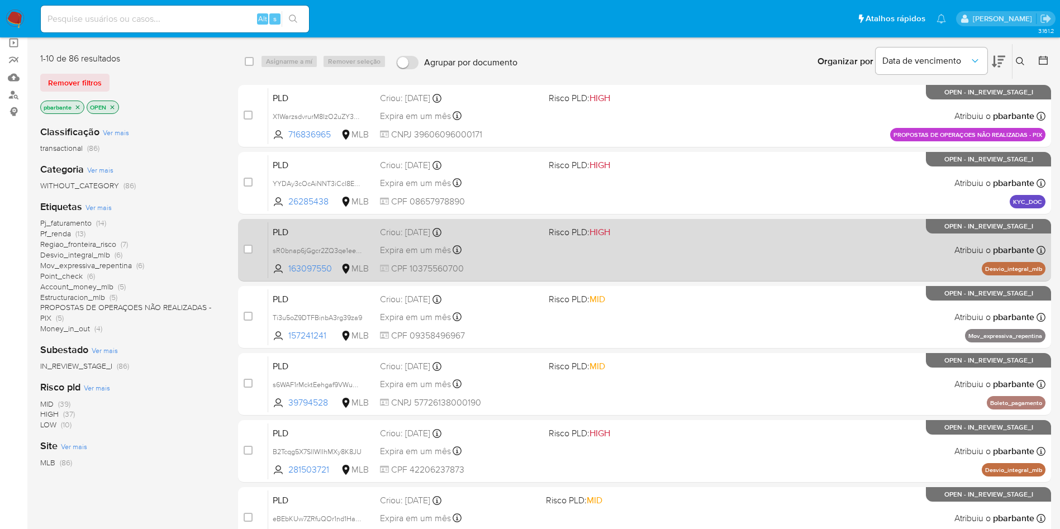
click at [676, 278] on div "PLD sR0bnap6jGgcr2ZQ3qe1eeD2 163097550 MLB Risco PLD: HIGH Criou: [DATE] Criou:…" at bounding box center [657, 250] width 778 height 56
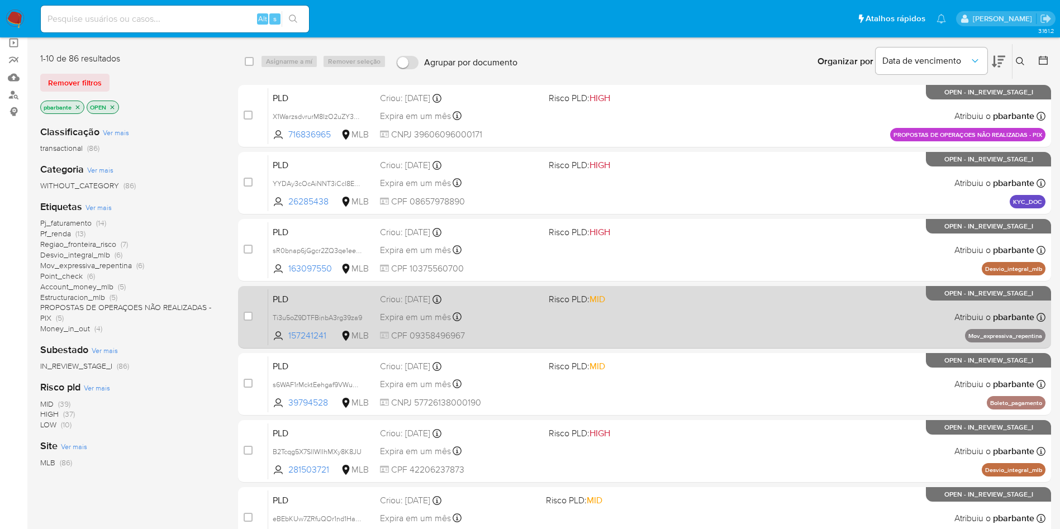
click at [676, 342] on div "PLD Ti3u5oZ9DTFBinbA3rg39za9 157241241 MLB Risco PLD: MID Criou: [DATE] Criou: …" at bounding box center [657, 317] width 778 height 56
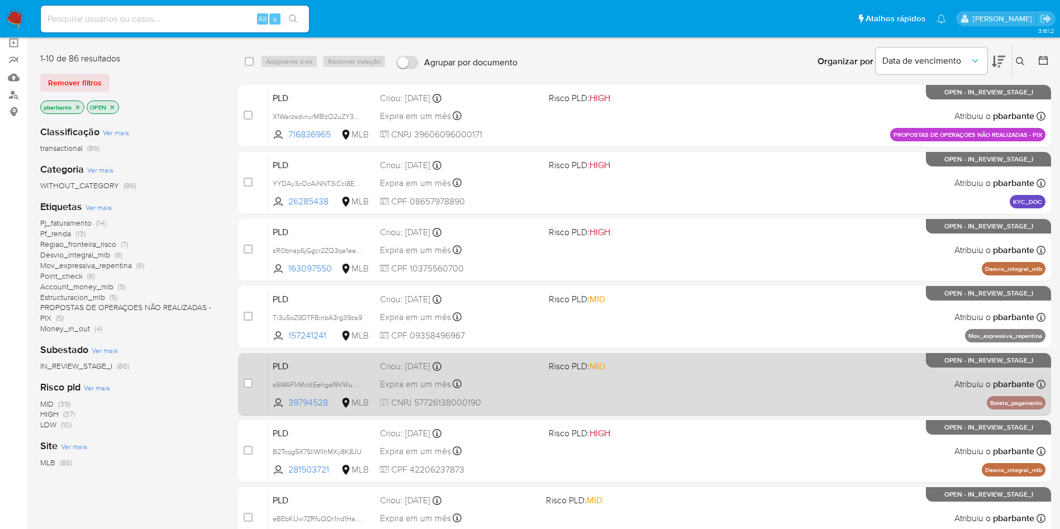
click at [676, 413] on div "PLD s6WAF1rMcktEehgaf9VWuaas 39794528 MLB Risco PLD: MID Criou: 12/09/2025 Crio…" at bounding box center [657, 384] width 778 height 56
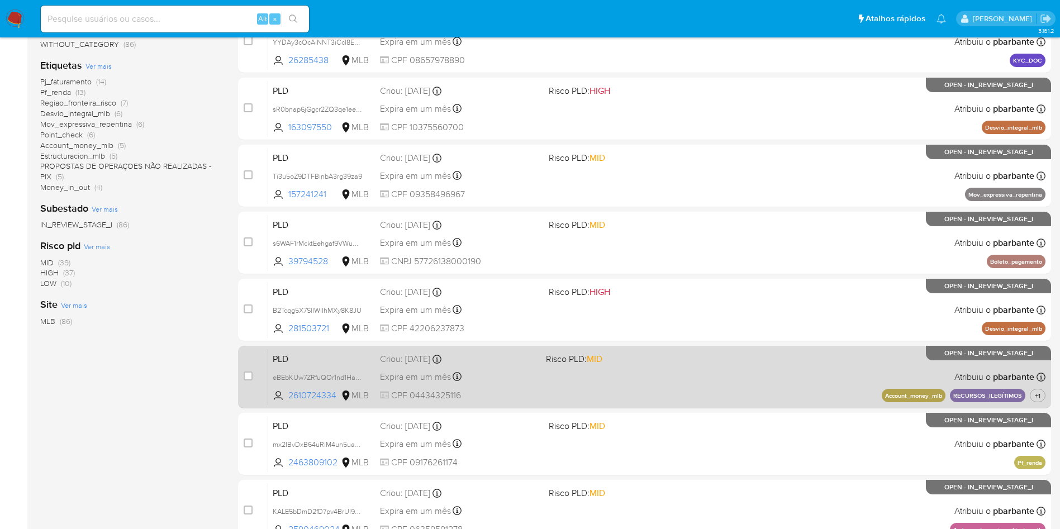
scroll to position [252, 0]
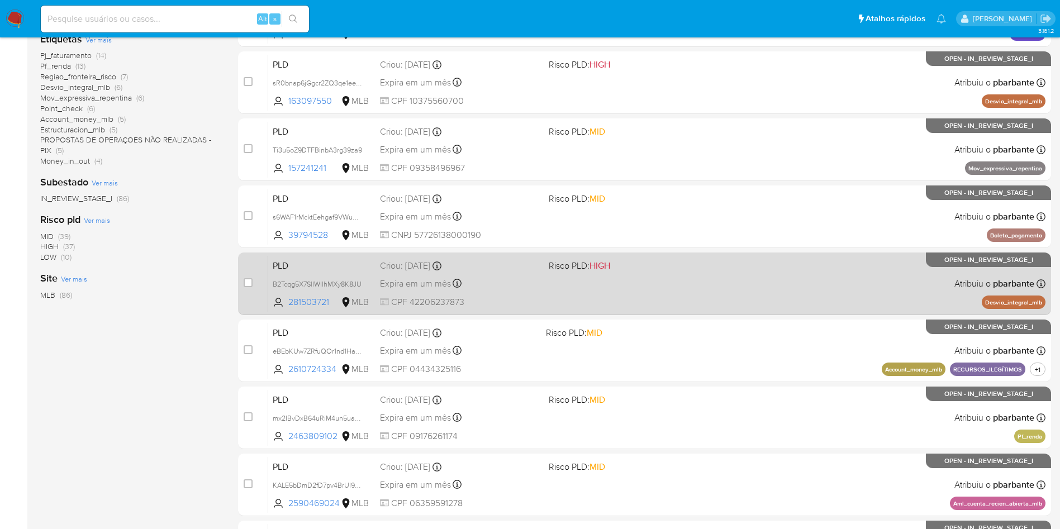
click at [695, 312] on div "PLD B2Tcqg5X7SlIWlIhMXy8K8JU 281503721 MLB Risco PLD: HIGH Criou: 12/09/2025 Cr…" at bounding box center [657, 283] width 778 height 56
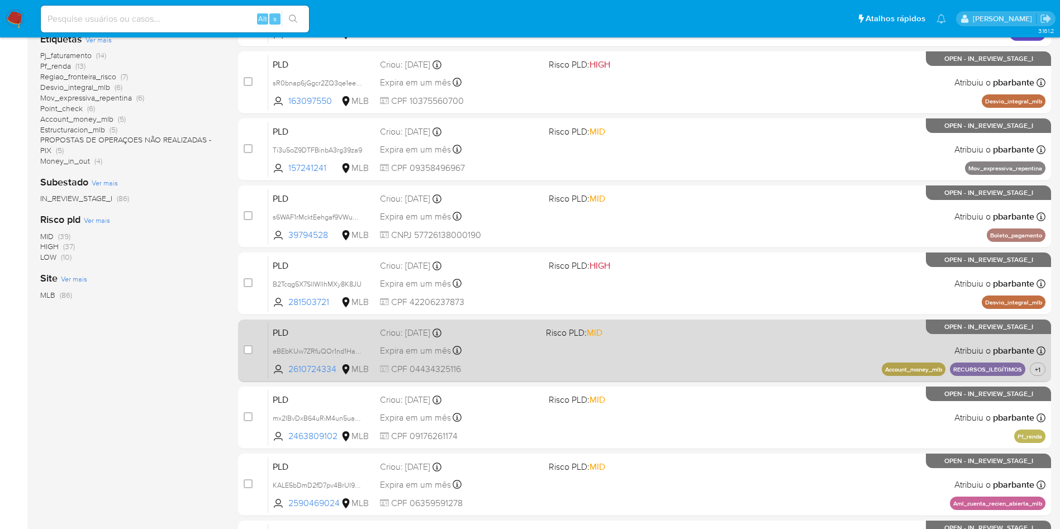
click at [695, 339] on span "Risco PLD: MID" at bounding box center [624, 332] width 157 height 15
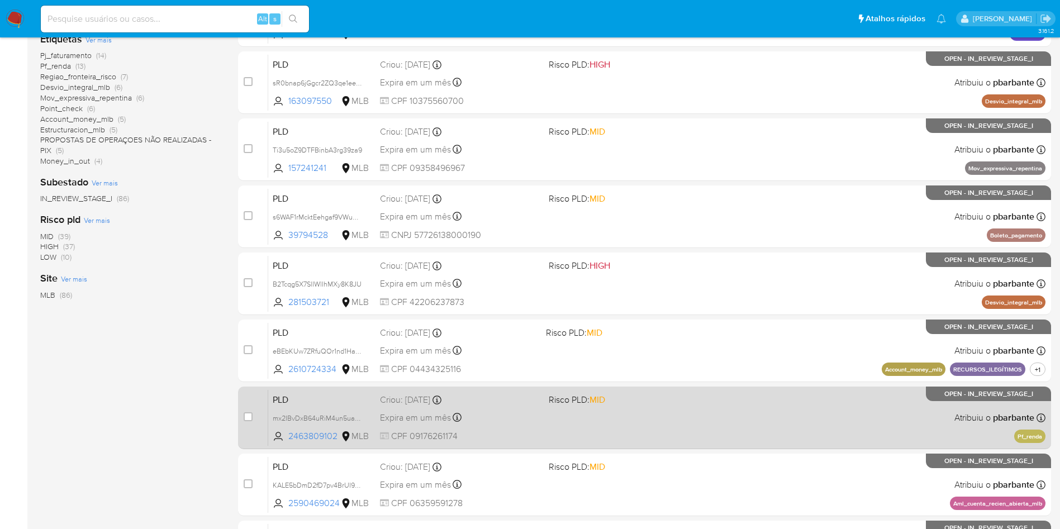
click at [702, 406] on span "Risco PLD: MID" at bounding box center [629, 399] width 160 height 15
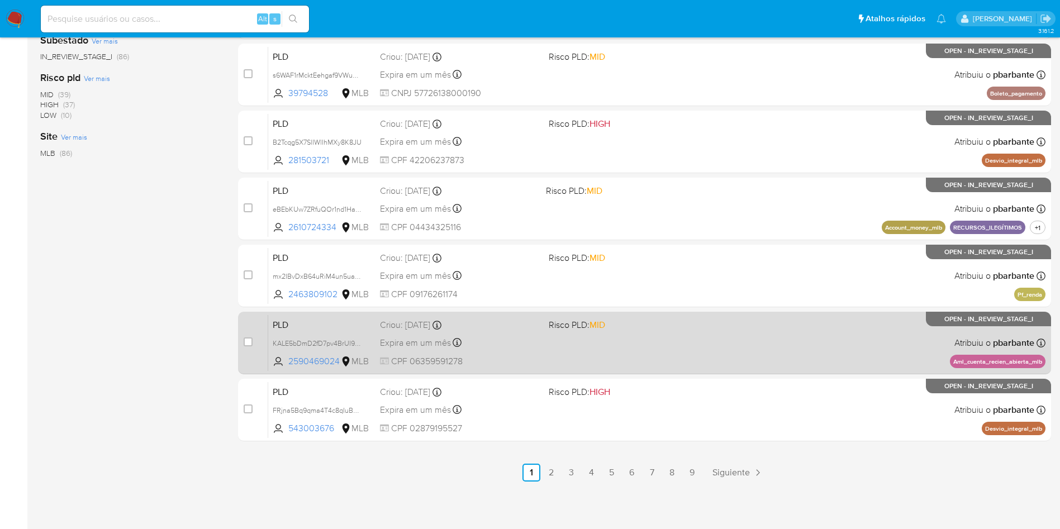
scroll to position [419, 0]
click at [702, 371] on div "PLD KALE5bDmD2fD7pv4BrUI9g90 2590469024 MLB Risco PLD: MID Criou: 12/09/2025 Cr…" at bounding box center [657, 343] width 778 height 56
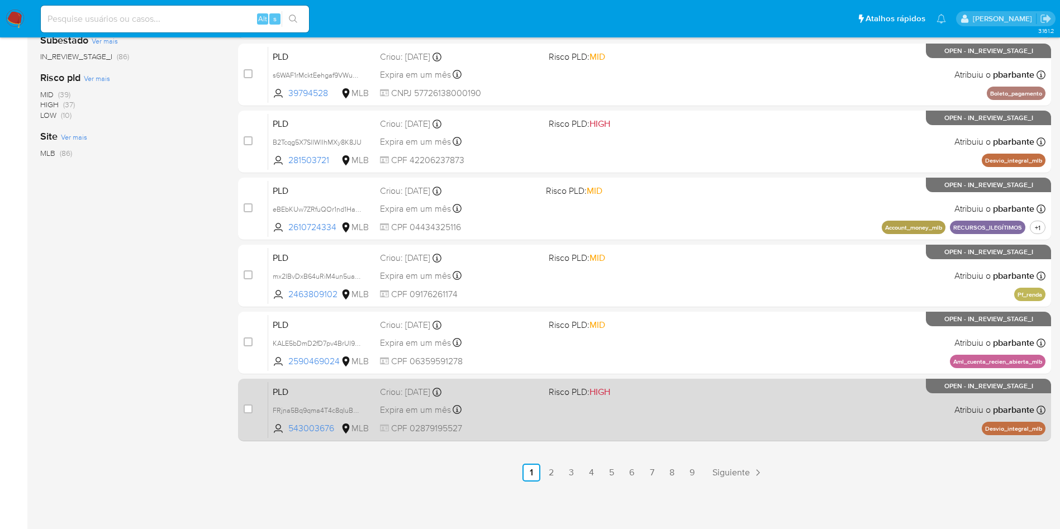
click at [698, 438] on div "PLD FRjna5Bq9qma4T4c8qIuBCWq 543003676 MLB Risco PLD: HIGH Criou: 12/09/2025 Cr…" at bounding box center [657, 410] width 778 height 56
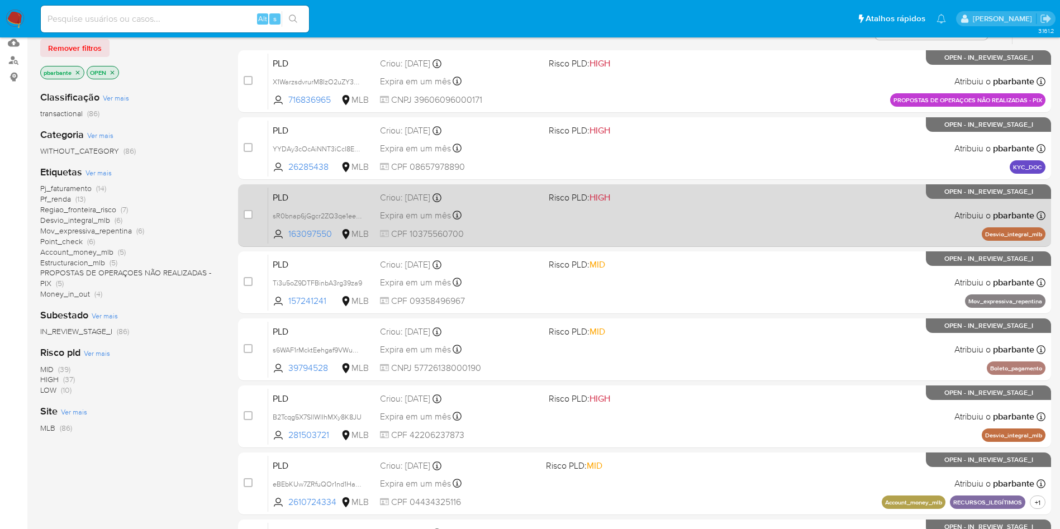
scroll to position [0, 0]
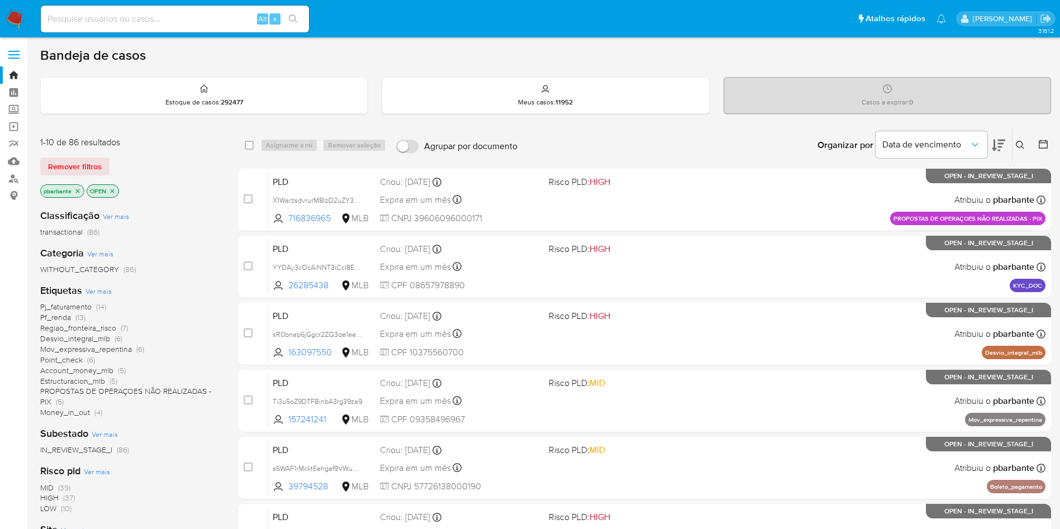
click at [79, 312] on span "Pj_faturamento" at bounding box center [65, 306] width 51 height 11
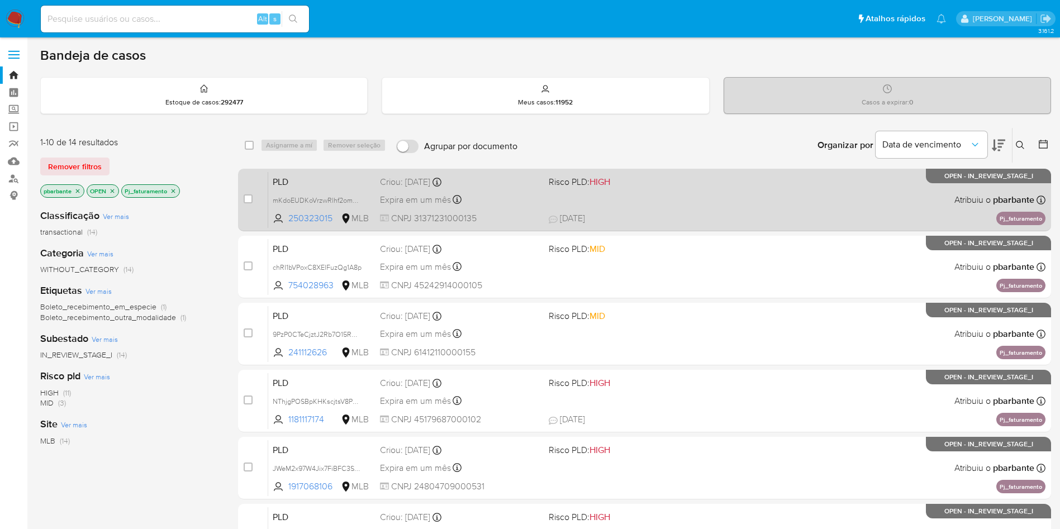
click at [680, 188] on span "Risco PLD: HIGH" at bounding box center [629, 181] width 160 height 15
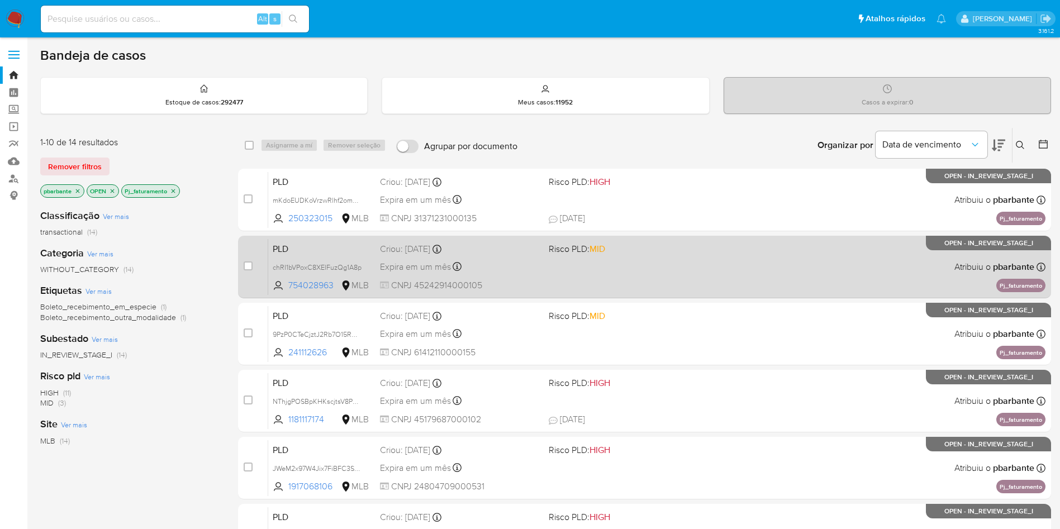
click at [672, 295] on div "PLD chRI1bVPoxC8XElFuzQg1A8p 754028963 MLB Risco PLD: MID Criou: 12/09/2025 Cri…" at bounding box center [657, 267] width 778 height 56
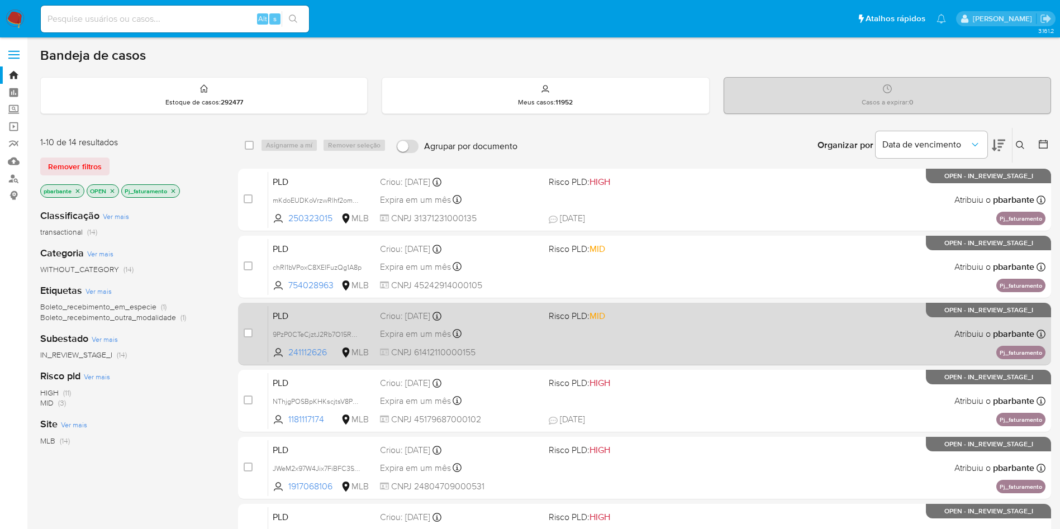
click at [670, 362] on div "PLD 9PzP0CTeCjztJ2Rb7O15ROTC 241112626 MLB Risco PLD: MID Criou: 12/09/2025 Cri…" at bounding box center [657, 334] width 778 height 56
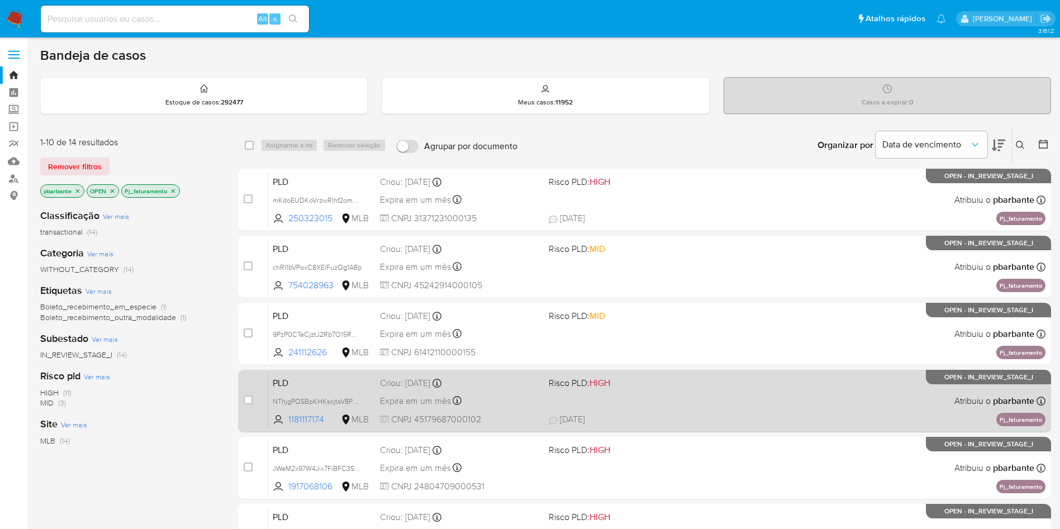
click at [668, 390] on span "Risco PLD: HIGH" at bounding box center [629, 382] width 160 height 15
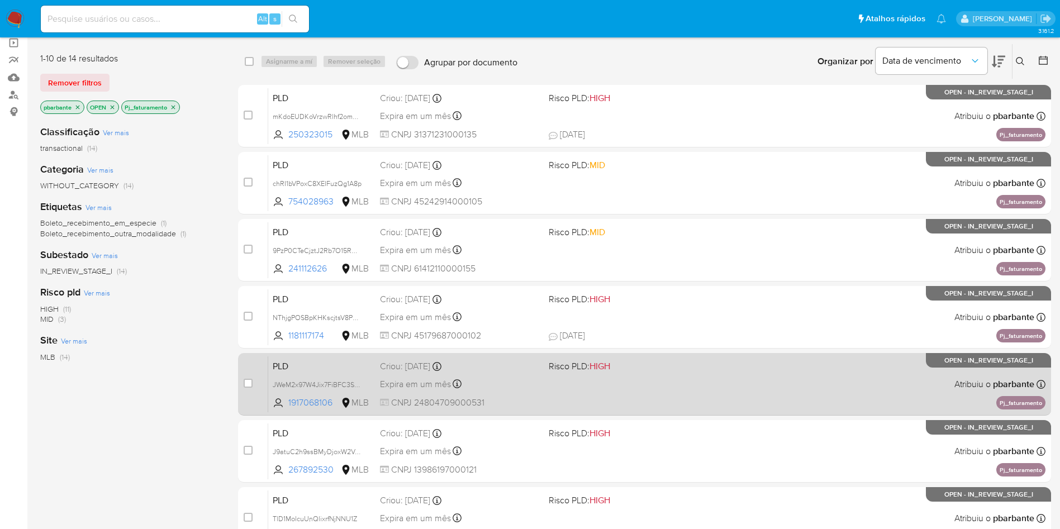
click at [684, 373] on span "Risco PLD: HIGH" at bounding box center [629, 365] width 160 height 15
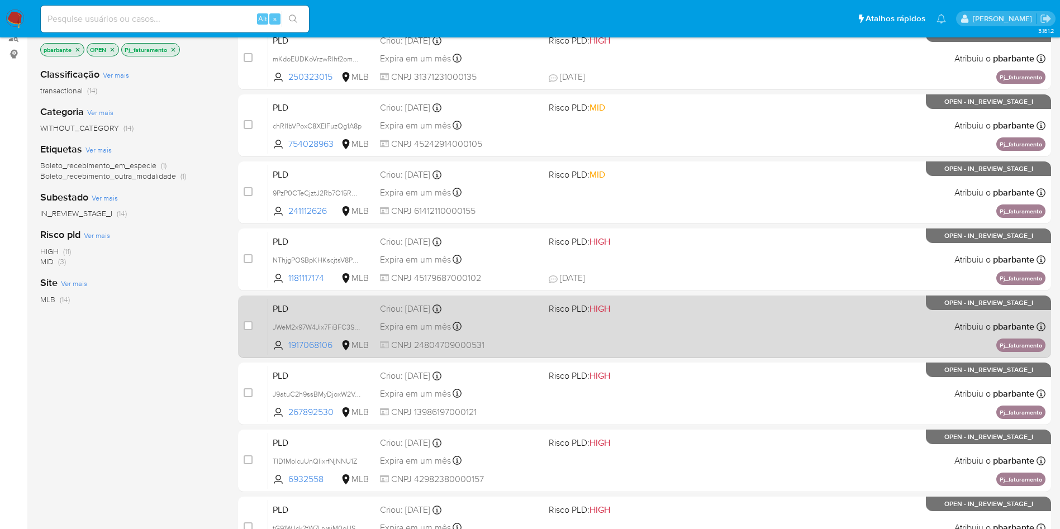
scroll to position [168, 0]
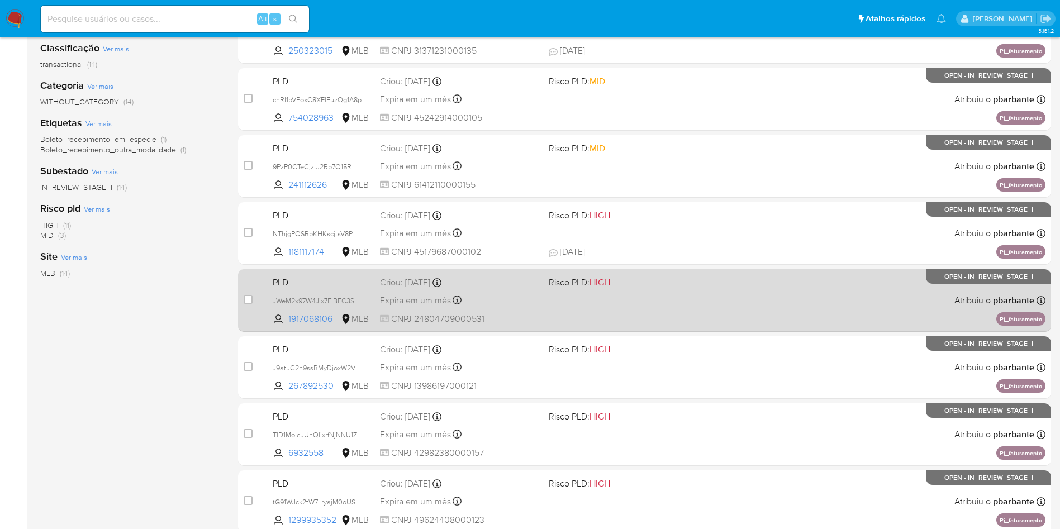
click at [686, 356] on span "Risco PLD: HIGH" at bounding box center [629, 349] width 160 height 15
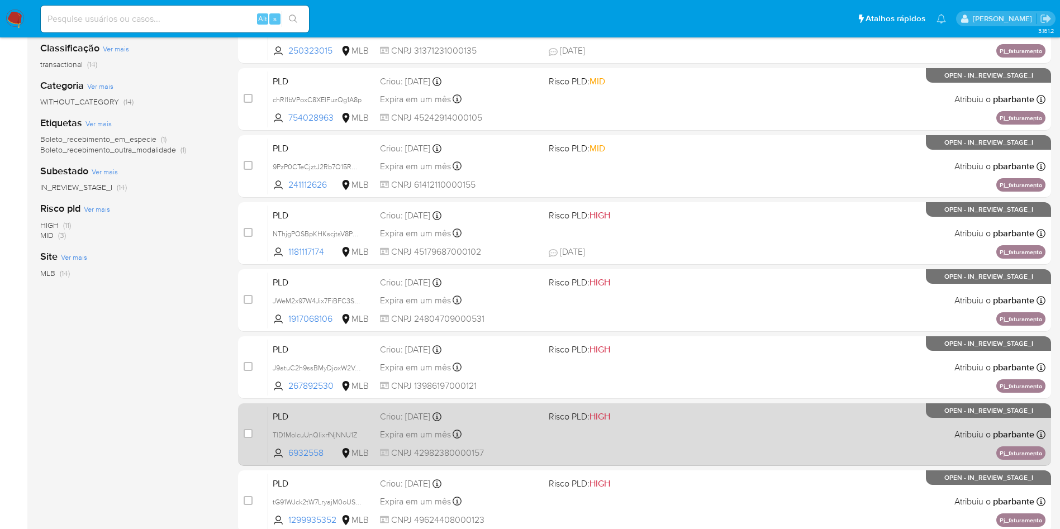
click at [694, 423] on span "Risco PLD: HIGH" at bounding box center [629, 416] width 160 height 15
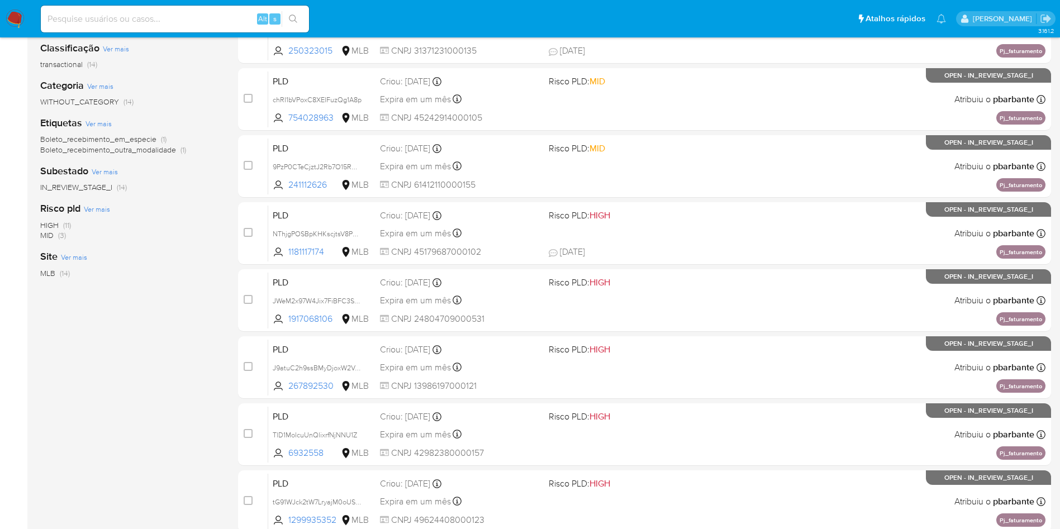
scroll to position [0, 0]
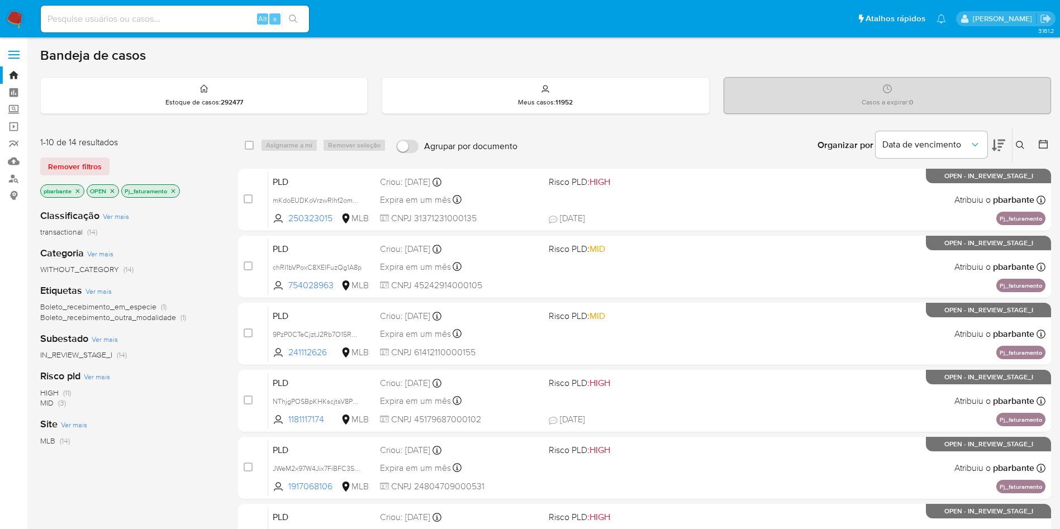
click at [176, 197] on p "Pj_faturamento" at bounding box center [151, 191] width 58 height 12
click at [176, 191] on icon "close-filter" at bounding box center [173, 191] width 7 height 7
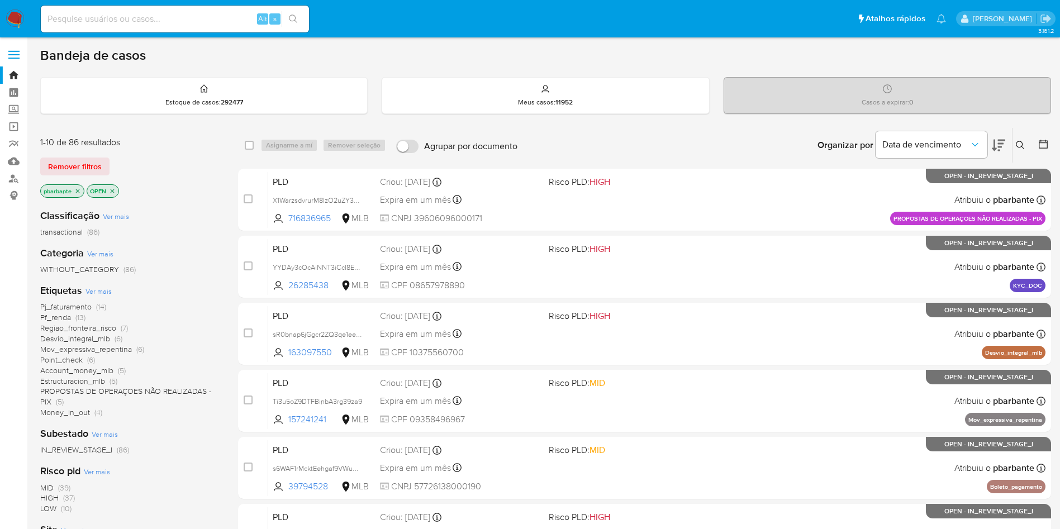
click at [63, 323] on span "Pf_renda" at bounding box center [55, 317] width 31 height 11
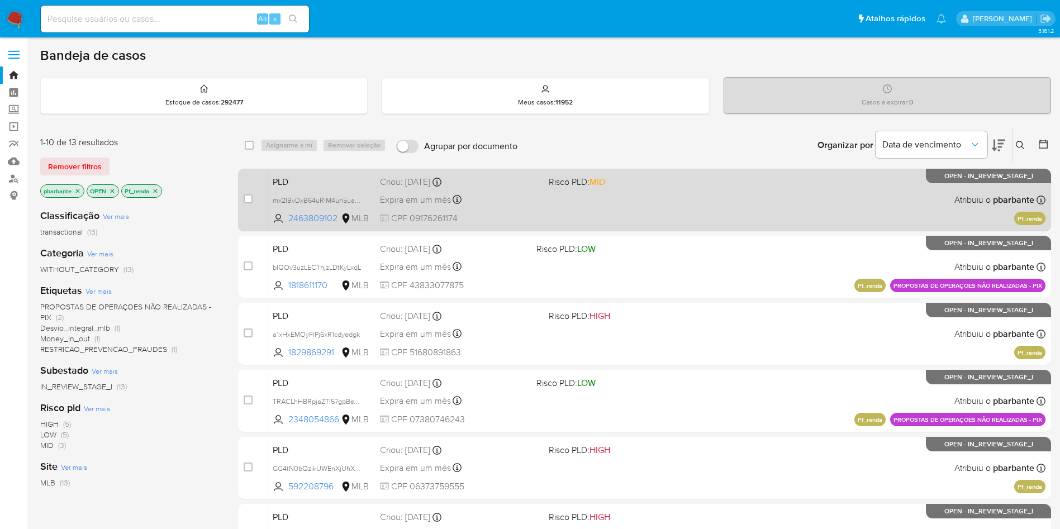
click at [689, 198] on div "PLD mx2IBvDxB64uRiM4un5uahsV 2463809102 MLB Risco PLD: MID Criou: 12/09/2025 Cr…" at bounding box center [657, 200] width 778 height 56
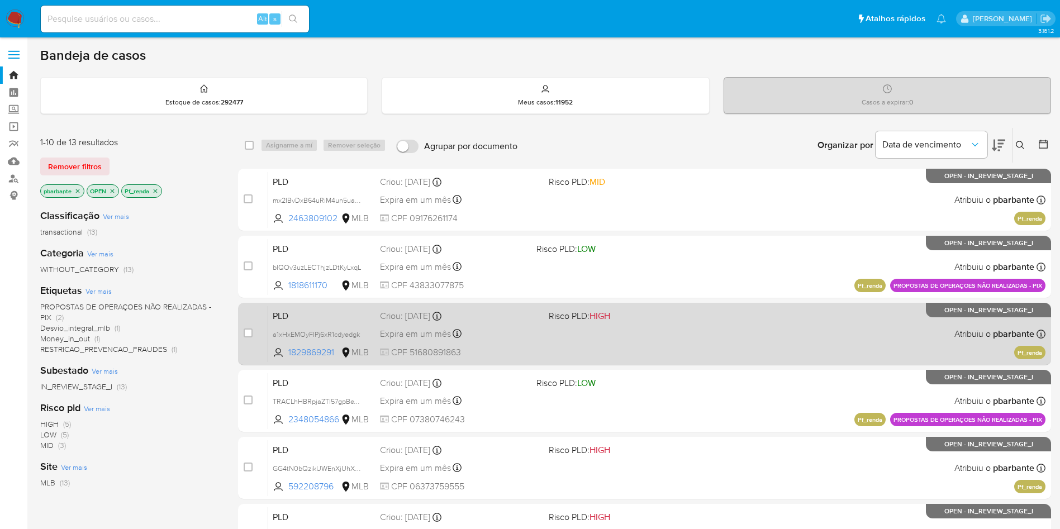
click at [647, 335] on span at bounding box center [629, 334] width 160 height 2
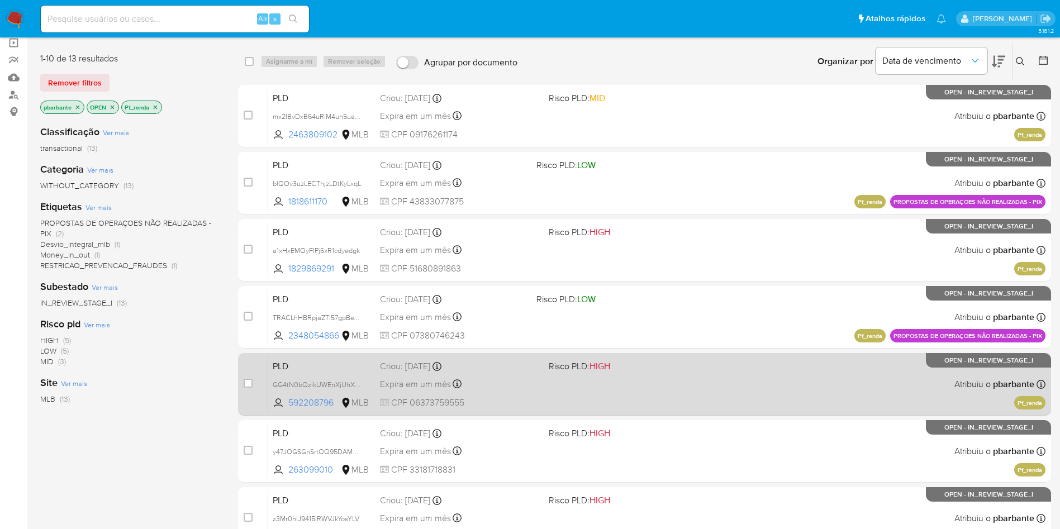
click at [643, 413] on div "PLD GG4tN0bQzikUWEnXjUhXeLG7 592208796 MLB Risco PLD: HIGH Criou: 12/09/2025 Cr…" at bounding box center [657, 384] width 778 height 56
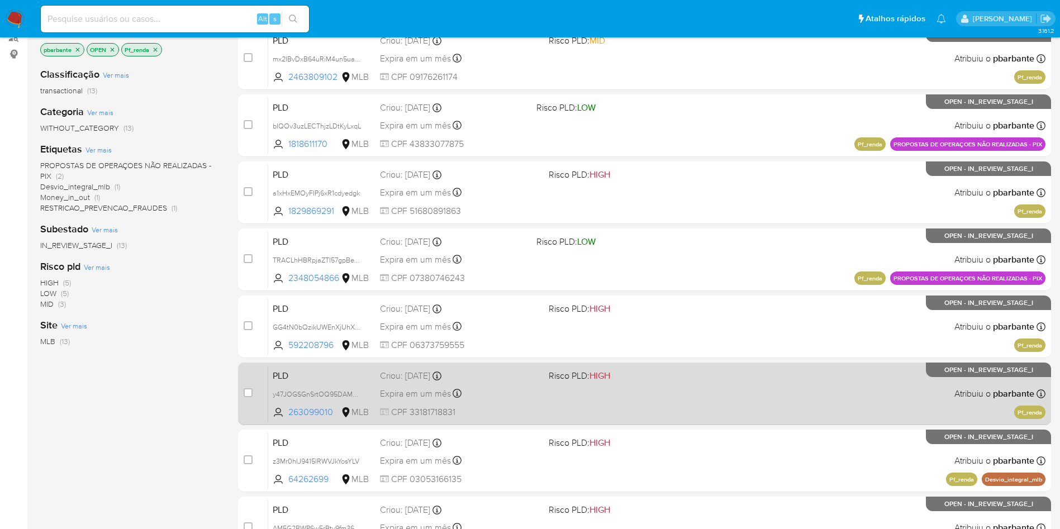
scroll to position [168, 0]
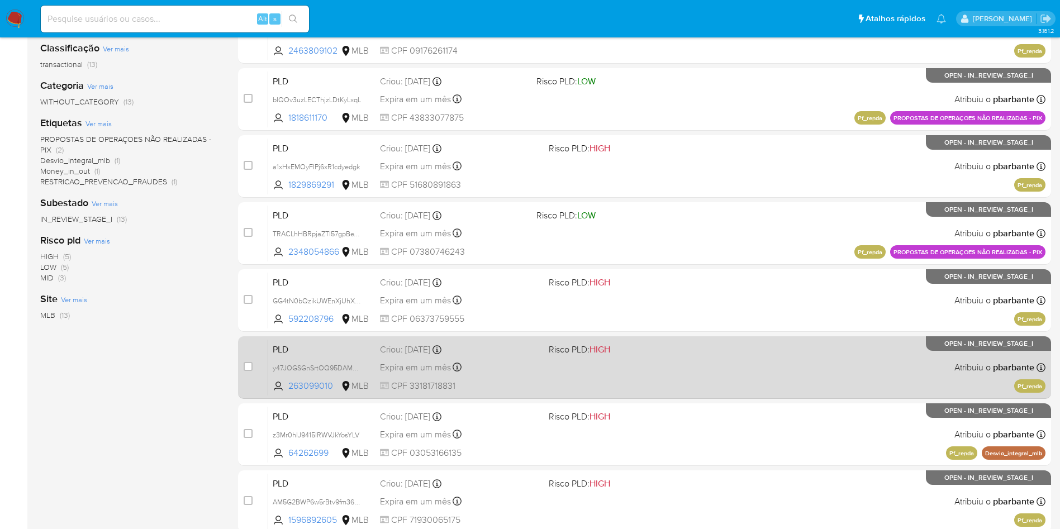
click at [641, 396] on div "PLD y47JOGSGnSrtOQ95DAMBOLbp 263099010 MLB Risco PLD: HIGH Criou: 12/09/2025 Cr…" at bounding box center [657, 367] width 778 height 56
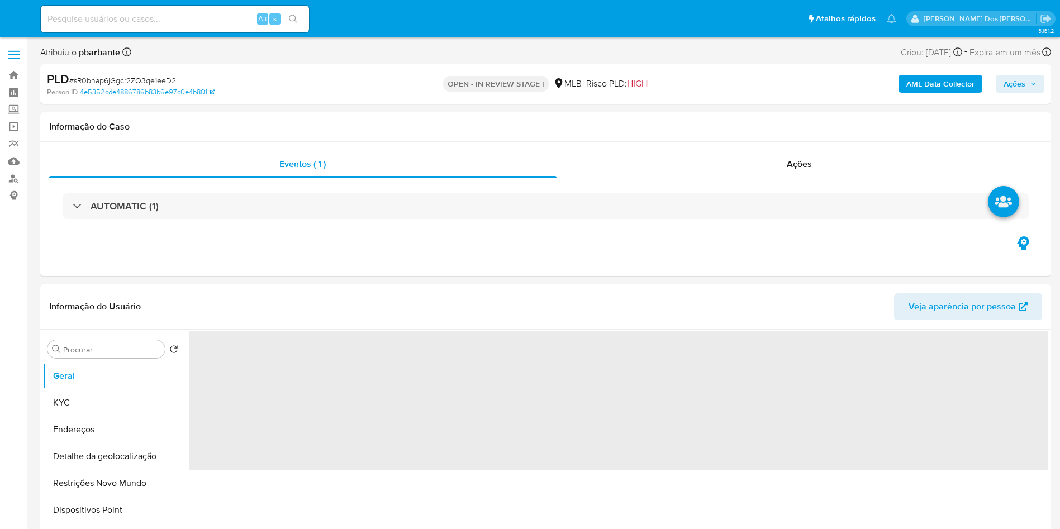
select select "10"
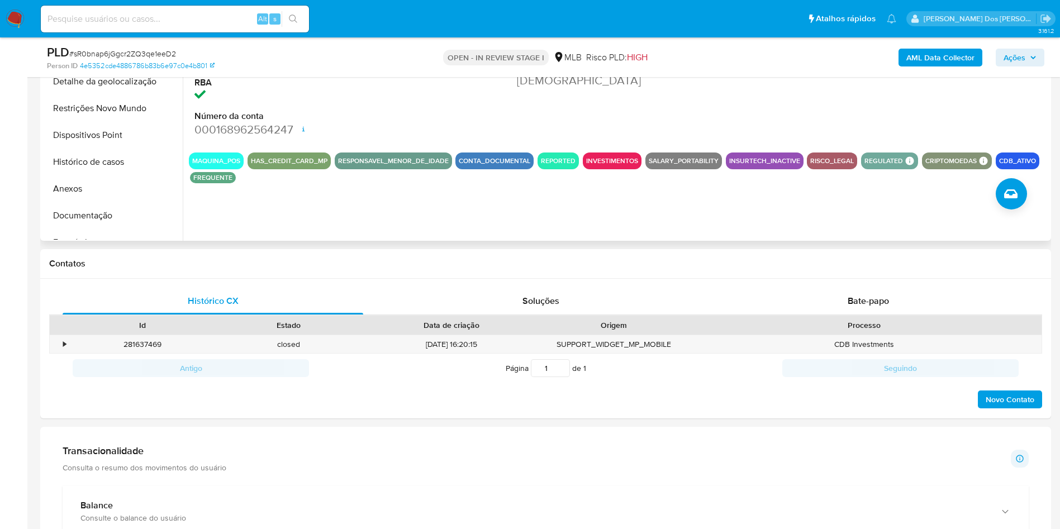
scroll to position [671, 0]
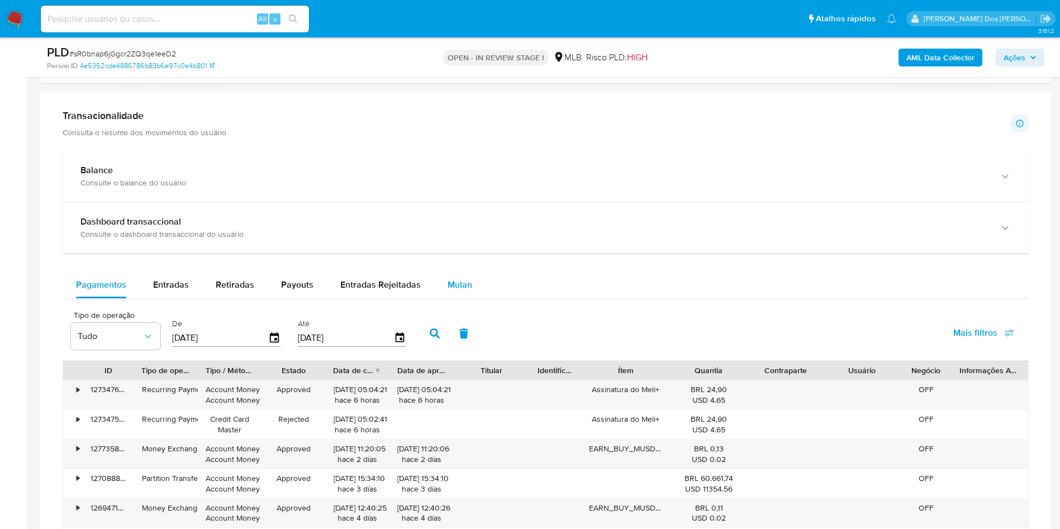
click at [460, 299] on div "Mulan" at bounding box center [460, 285] width 25 height 27
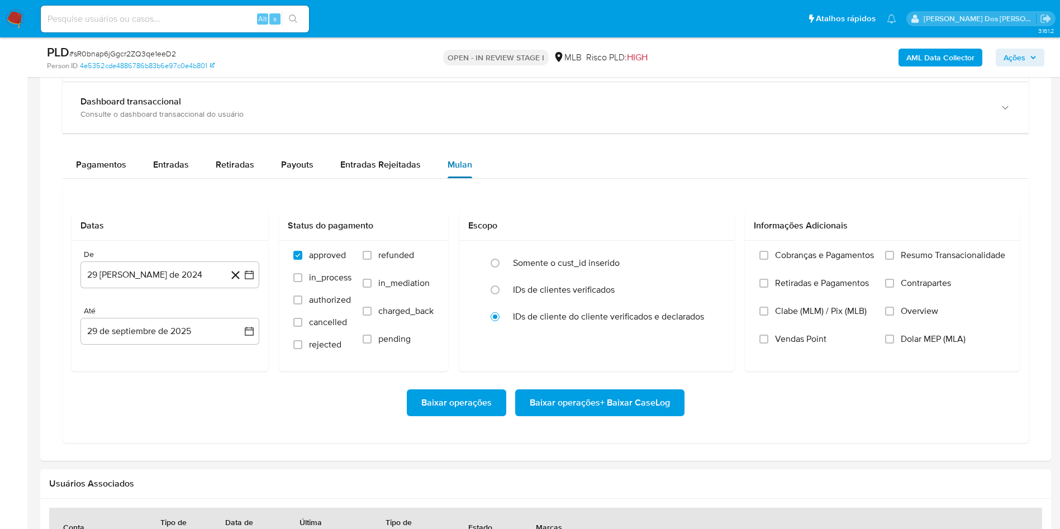
scroll to position [922, 0]
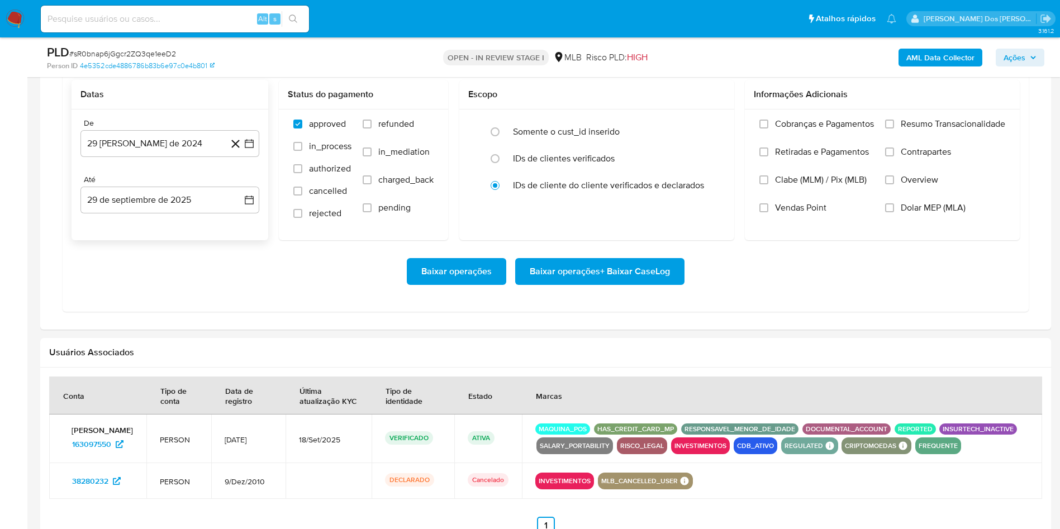
click at [266, 168] on div "De 29 de agosto de 2024 29-08-2024 Até 29 de septiembre de 2025 29-09-2025" at bounding box center [170, 175] width 197 height 131
click at [251, 149] on icon "button" at bounding box center [249, 143] width 11 height 11
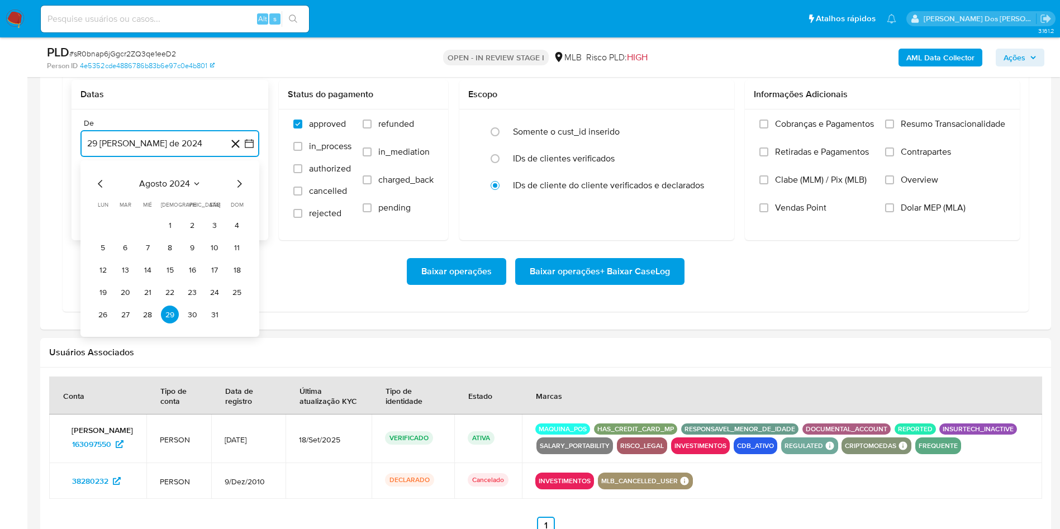
click at [238, 191] on icon "Mes siguiente" at bounding box center [239, 183] width 13 height 13
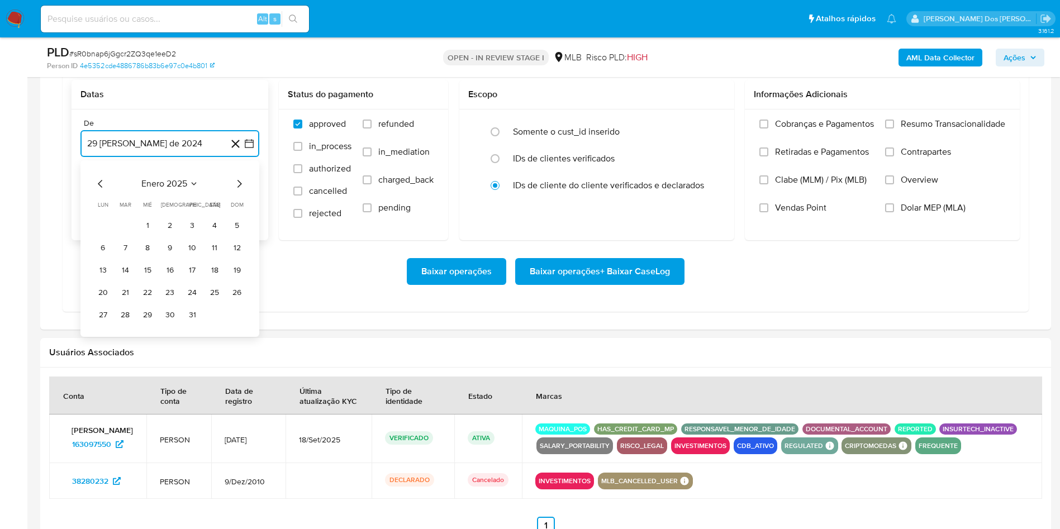
click at [238, 191] on icon "Mes siguiente" at bounding box center [239, 183] width 13 height 13
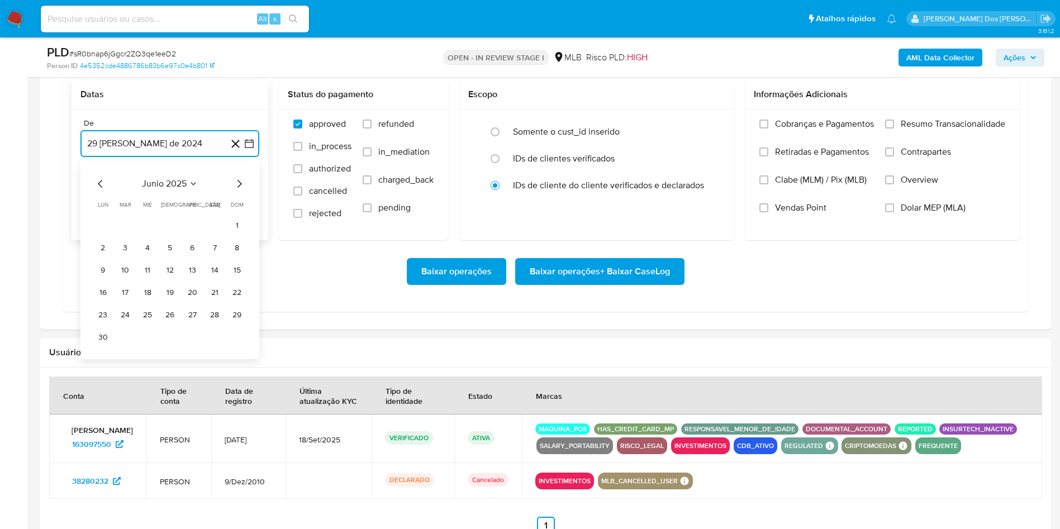
click at [238, 191] on icon "Mes siguiente" at bounding box center [239, 183] width 13 height 13
click at [194, 234] on button "1" at bounding box center [192, 225] width 18 height 18
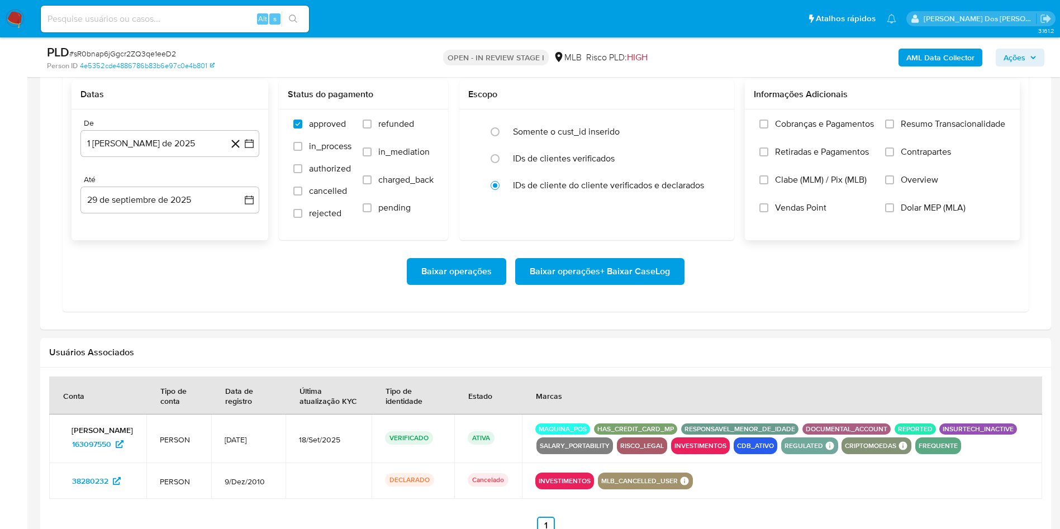
click at [971, 130] on span "Resumo Transacionalidade" at bounding box center [953, 124] width 105 height 11
click at [894, 129] on input "Resumo Transacionalidade" at bounding box center [890, 124] width 9 height 9
click at [597, 284] on span "Baixar operações + Baixar CaseLog" at bounding box center [600, 271] width 140 height 25
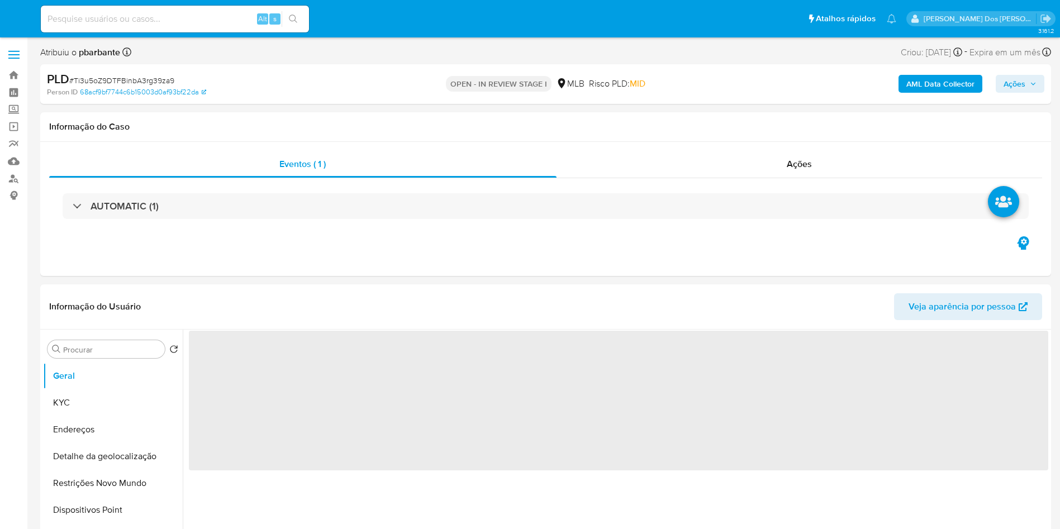
select select "10"
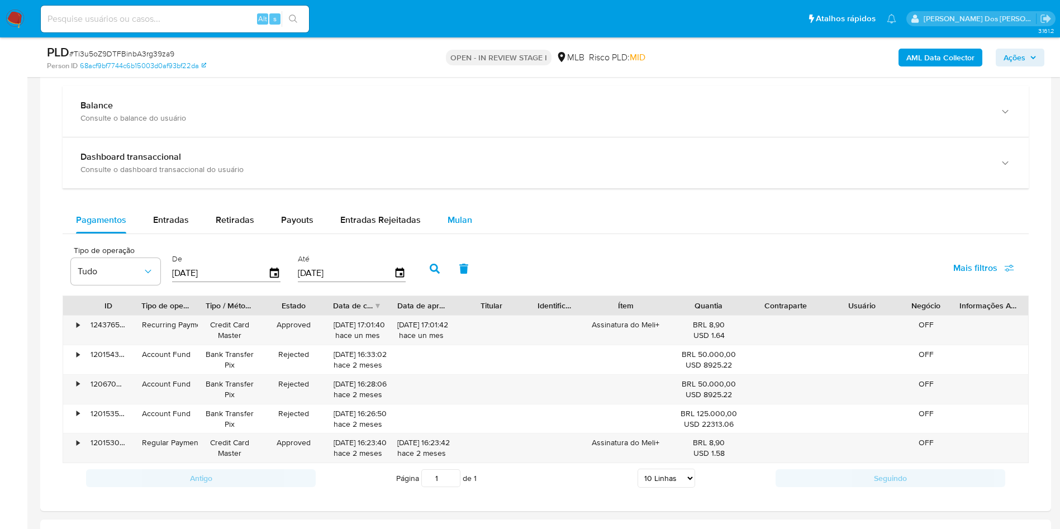
click at [477, 234] on button "Mulan" at bounding box center [459, 220] width 51 height 27
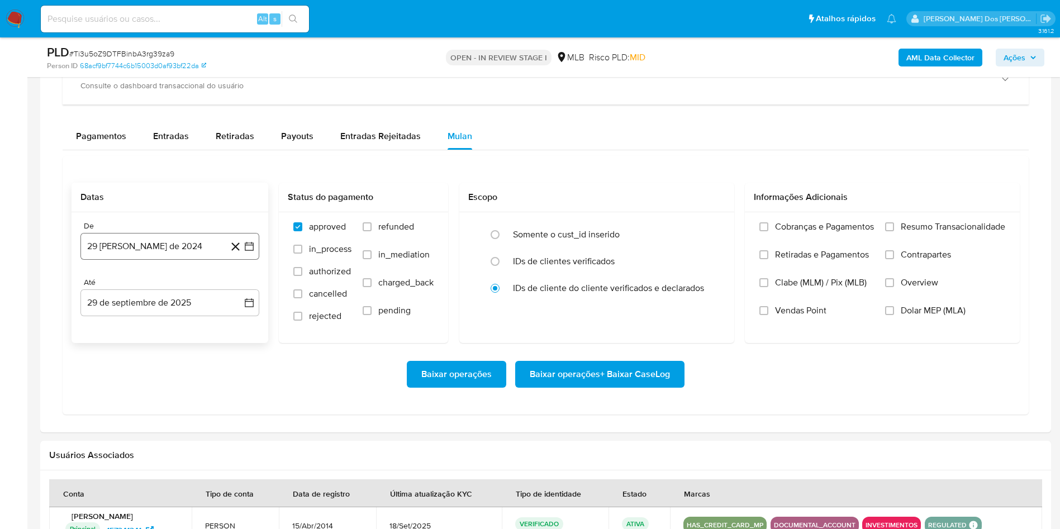
click at [255, 260] on button "29 [PERSON_NAME] de 2024" at bounding box center [170, 246] width 179 height 27
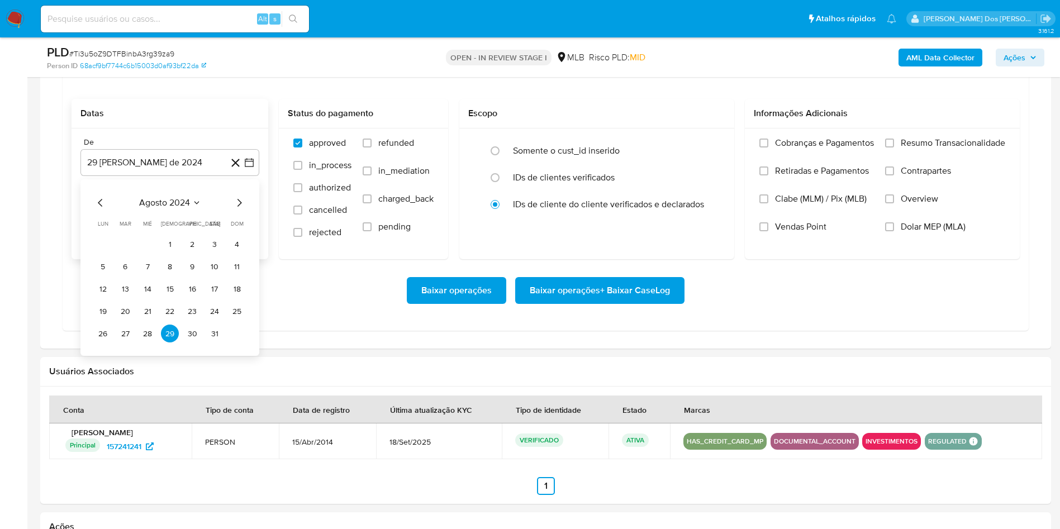
click at [245, 229] on div "agosto 2024 agosto 2024 lun lunes mar martes mié miércoles jue jueves vie viern…" at bounding box center [170, 269] width 152 height 146
click at [240, 210] on icon "Mes siguiente" at bounding box center [239, 202] width 13 height 13
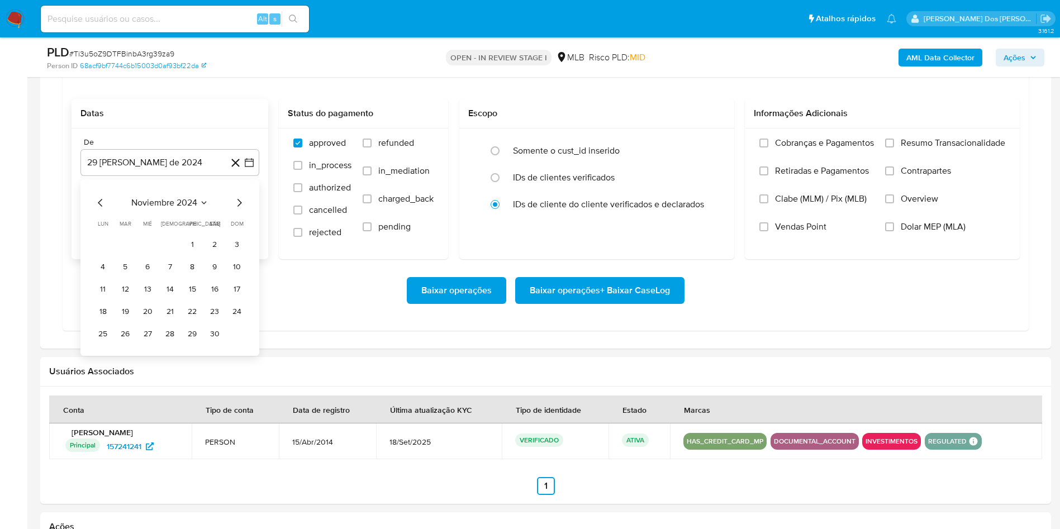
click at [240, 210] on icon "Mes siguiente" at bounding box center [239, 202] width 13 height 13
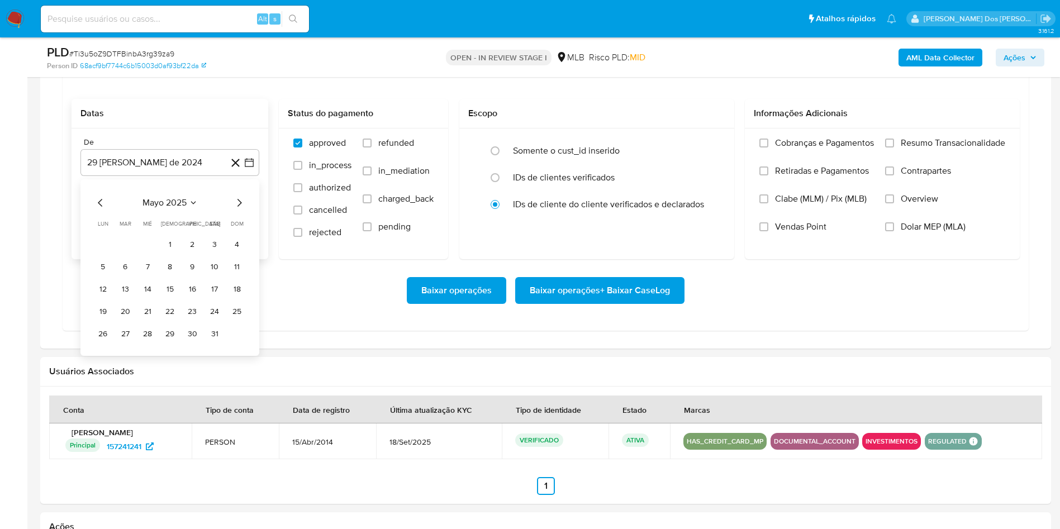
click at [240, 210] on icon "Mes siguiente" at bounding box center [239, 202] width 13 height 13
click at [193, 253] on button "1" at bounding box center [192, 244] width 18 height 18
click at [909, 165] on label "Resumo Transacionalidade" at bounding box center [946, 152] width 120 height 28
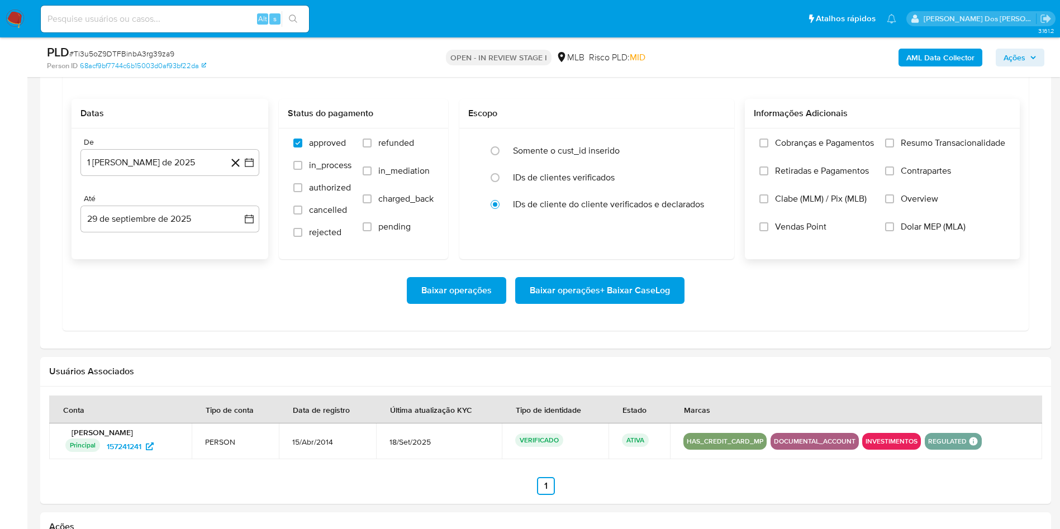
click at [894, 148] on input "Resumo Transacionalidade" at bounding box center [890, 143] width 9 height 9
click at [599, 303] on span "Baixar operações + Baixar CaseLog" at bounding box center [600, 290] width 140 height 25
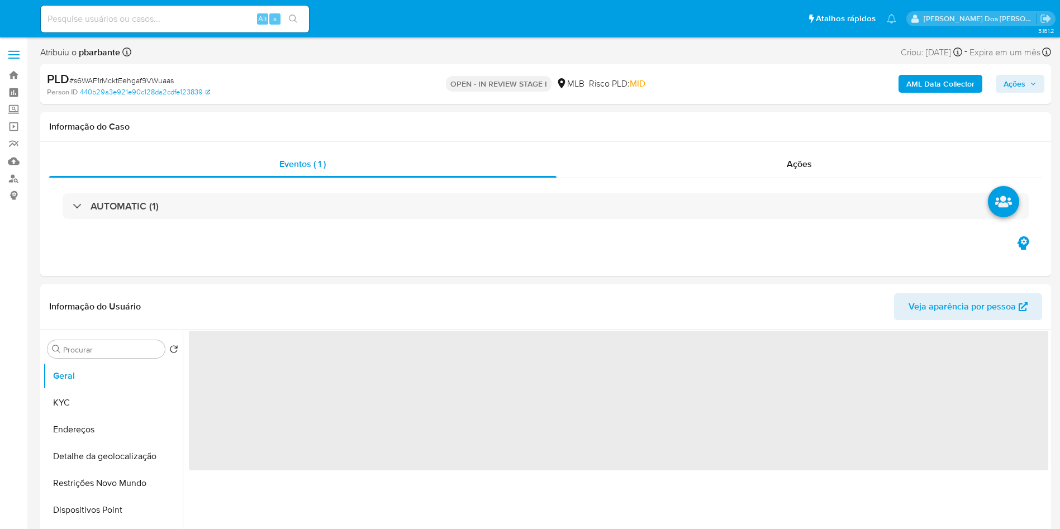
select select "10"
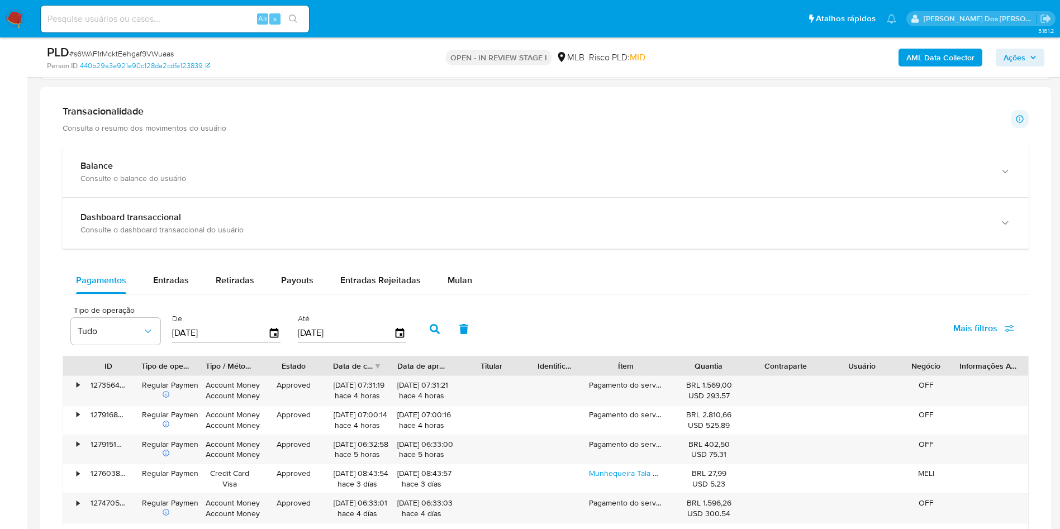
scroll to position [755, 0]
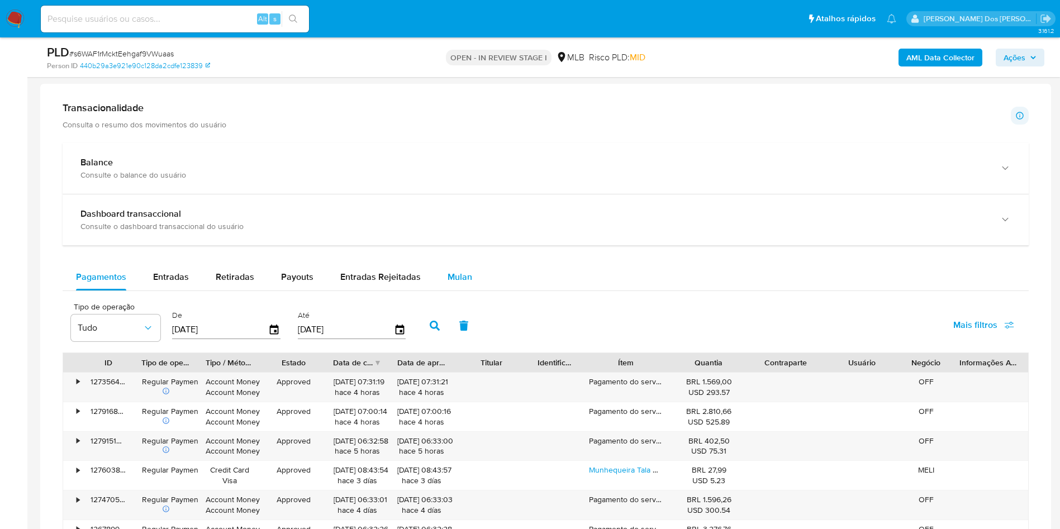
click at [448, 283] on span "Mulan" at bounding box center [460, 277] width 25 height 13
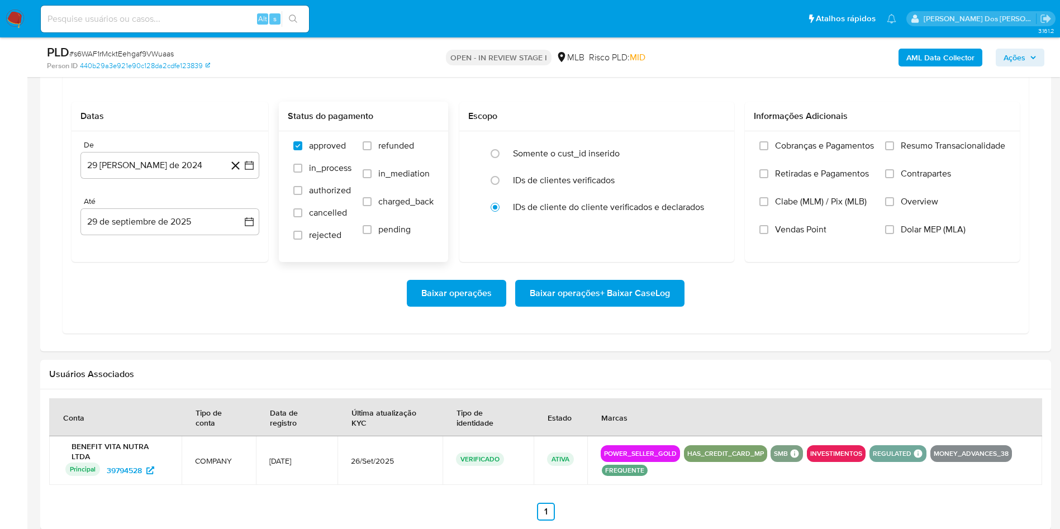
scroll to position [1006, 0]
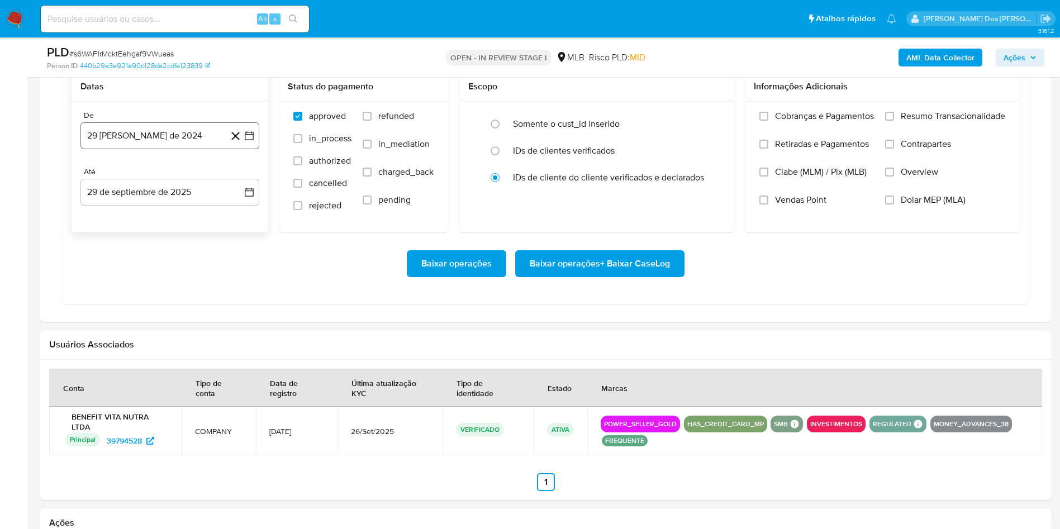
click at [248, 141] on icon "button" at bounding box center [249, 135] width 11 height 11
click at [239, 183] on icon "Mes siguiente" at bounding box center [239, 175] width 13 height 13
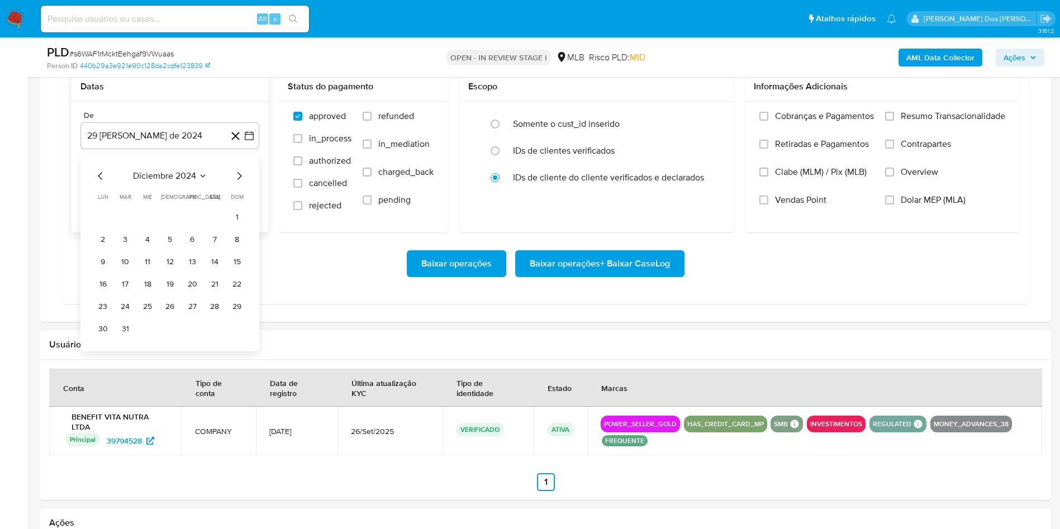
click at [239, 183] on icon "Mes siguiente" at bounding box center [239, 175] width 13 height 13
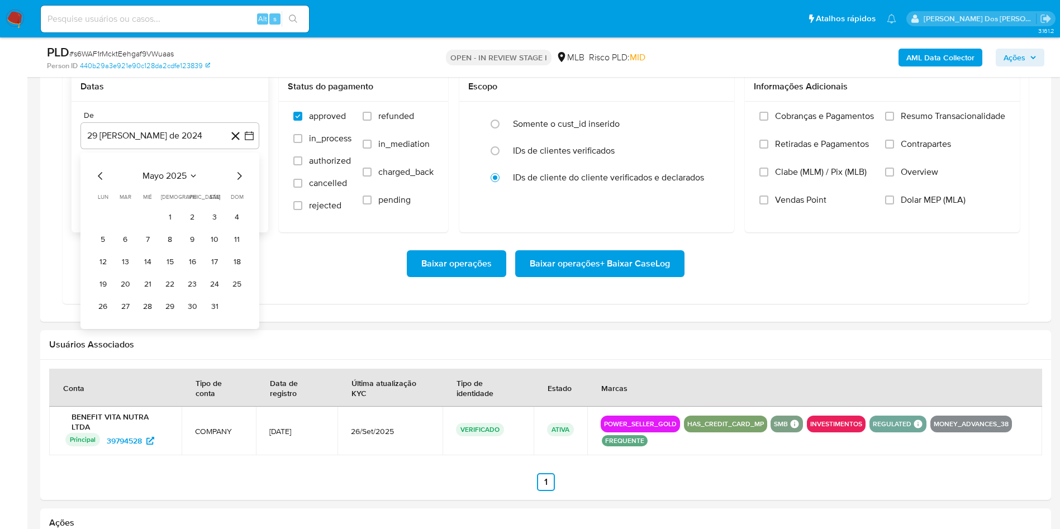
click at [239, 183] on icon "Mes siguiente" at bounding box center [239, 175] width 13 height 13
click at [195, 226] on button "1" at bounding box center [192, 218] width 18 height 18
click at [902, 139] on label "Resumo Transacionalidade" at bounding box center [946, 125] width 120 height 28
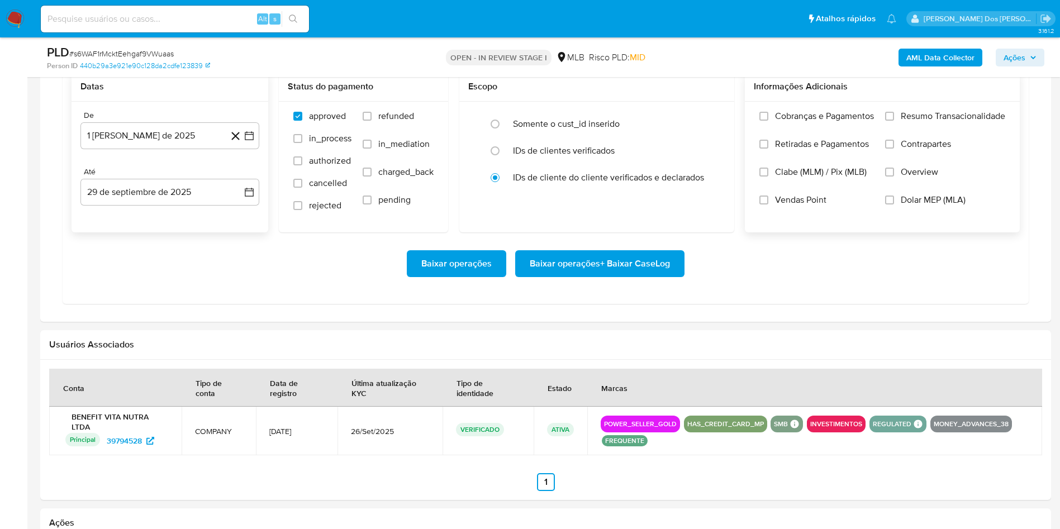
click at [894, 121] on input "Resumo Transacionalidade" at bounding box center [890, 116] width 9 height 9
click at [622, 276] on span "Baixar operações + Baixar CaseLog" at bounding box center [600, 264] width 140 height 25
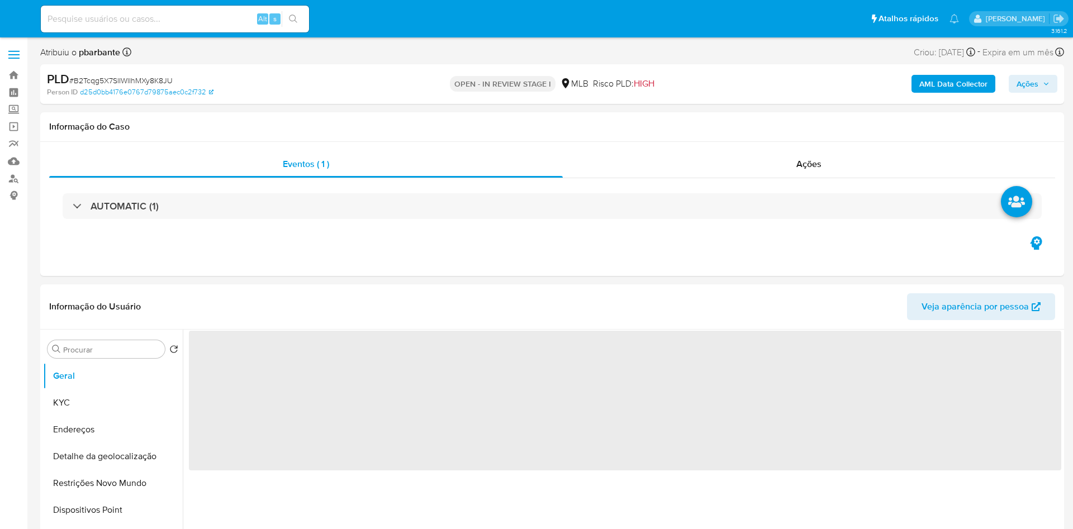
select select "10"
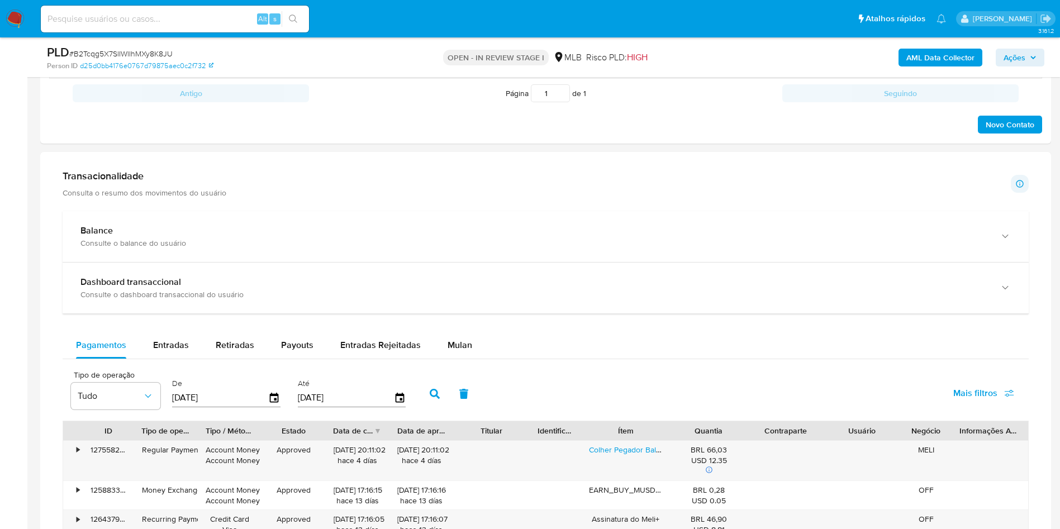
scroll to position [755, 0]
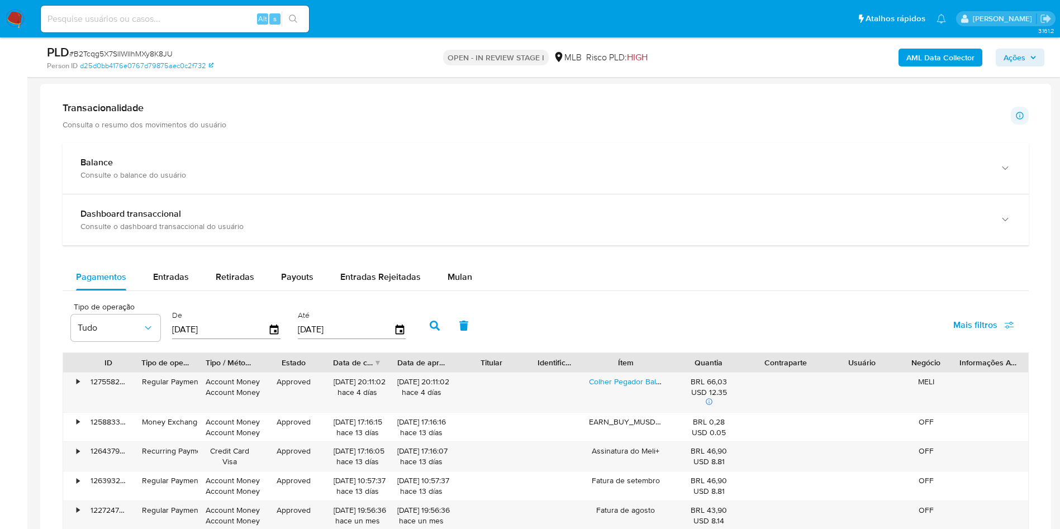
click at [475, 310] on div "Pagamentos Entradas Retiradas Payouts Entradas Rejeitadas Mulan Tipo de operaçã…" at bounding box center [546, 497] width 967 height 466
click at [468, 283] on span "Mulan" at bounding box center [460, 277] width 25 height 13
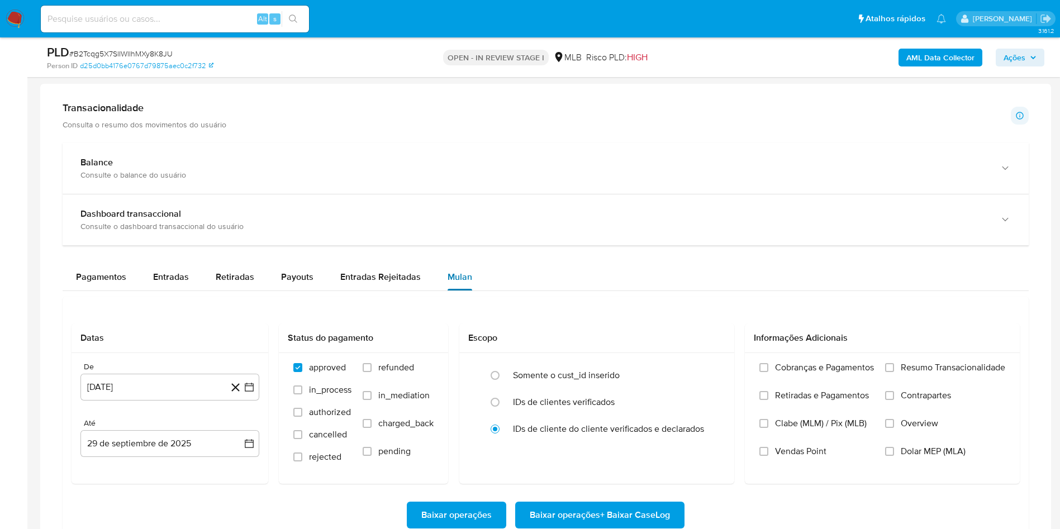
scroll to position [922, 0]
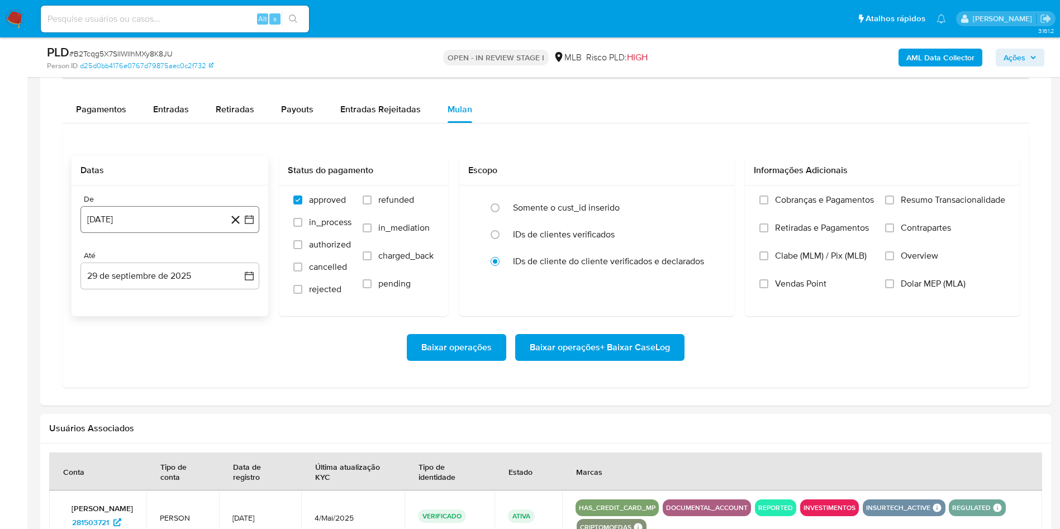
click at [252, 225] on icon "button" at bounding box center [249, 219] width 11 height 11
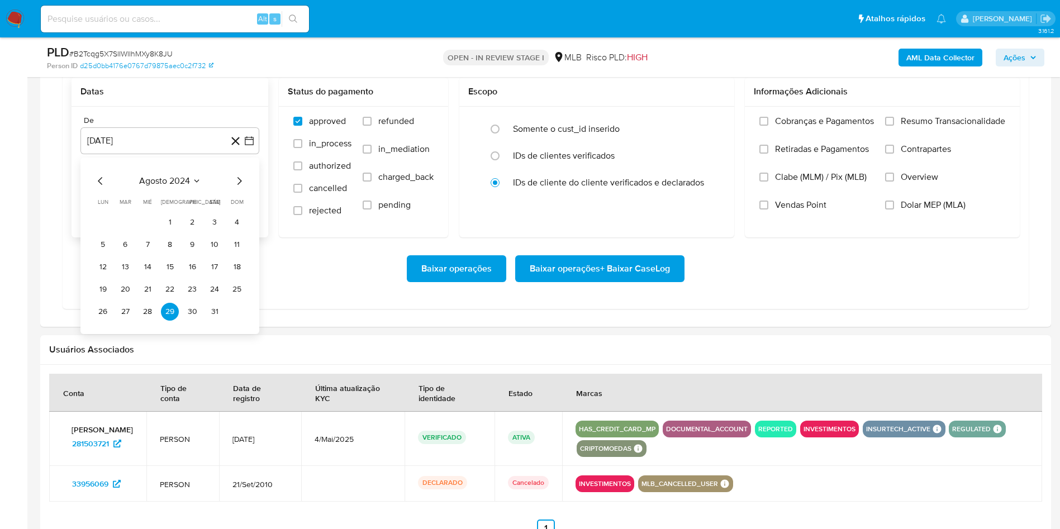
scroll to position [1090, 0]
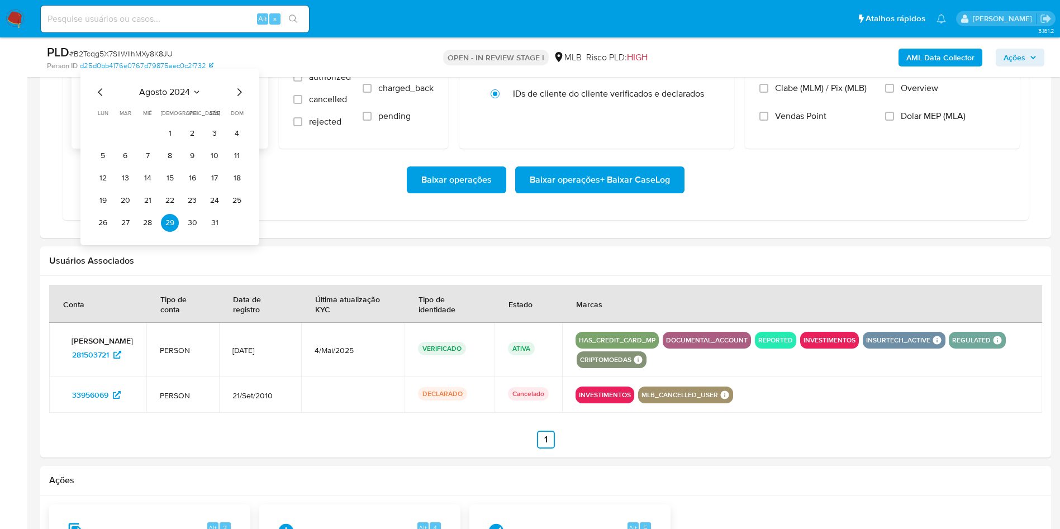
click at [243, 99] on icon "Mes siguiente" at bounding box center [239, 92] width 13 height 13
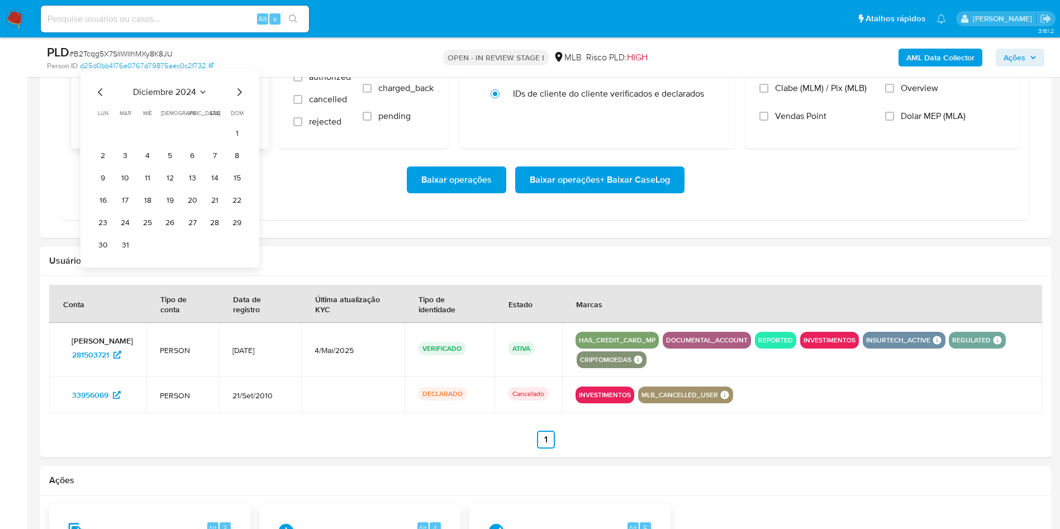
click at [243, 99] on icon "Mes siguiente" at bounding box center [239, 92] width 13 height 13
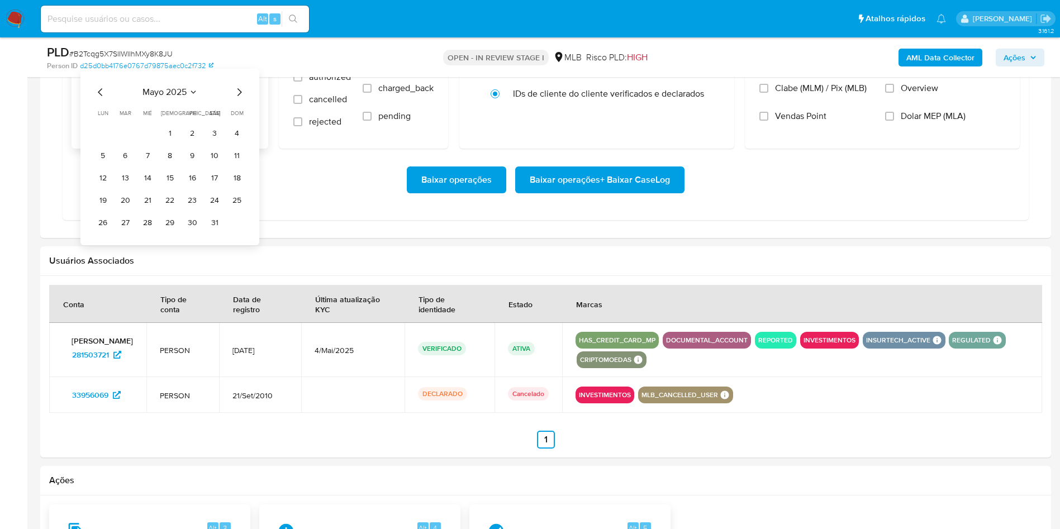
click at [243, 99] on icon "Mes siguiente" at bounding box center [239, 92] width 13 height 13
click at [190, 143] on button "1" at bounding box center [192, 134] width 18 height 18
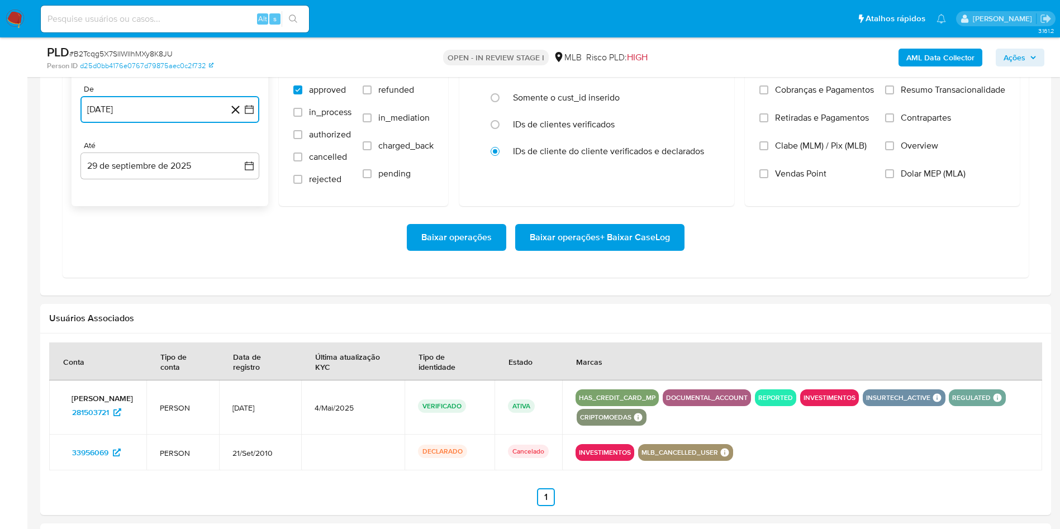
scroll to position [1006, 0]
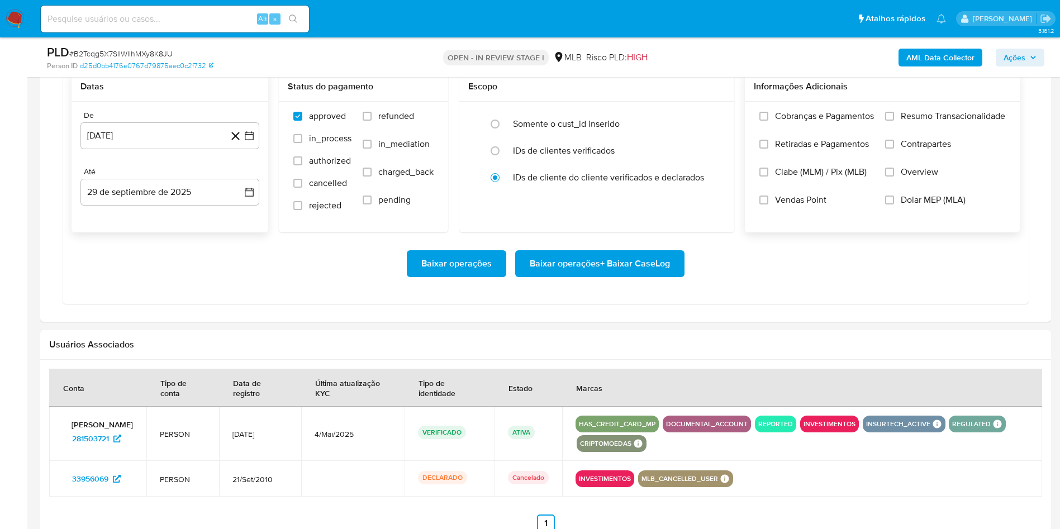
click at [928, 122] on span "Resumo Transacionalidade" at bounding box center [953, 116] width 105 height 11
click at [894, 121] on input "Resumo Transacionalidade" at bounding box center [890, 116] width 9 height 9
click at [564, 276] on span "Baixar operações + Baixar CaseLog" at bounding box center [600, 264] width 140 height 25
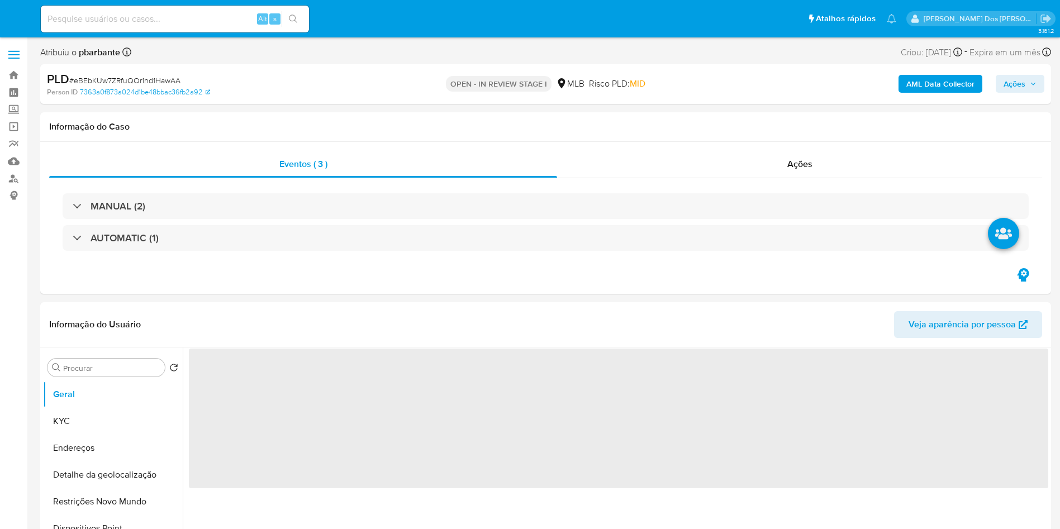
select select "10"
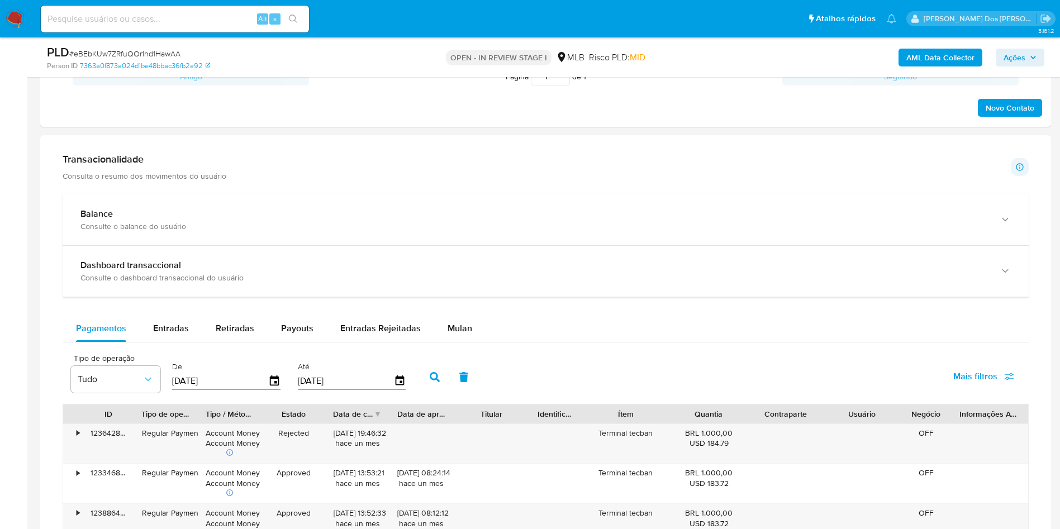
scroll to position [755, 0]
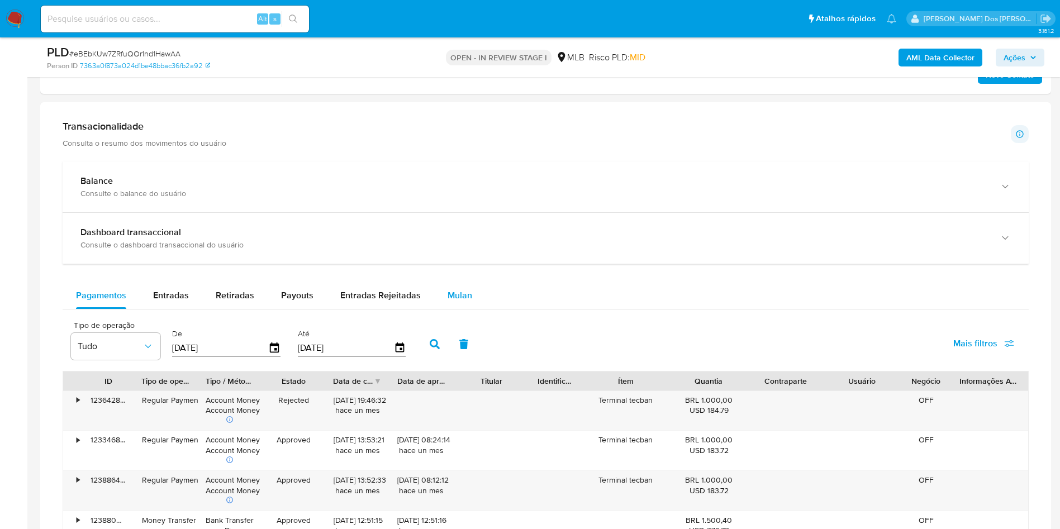
click at [457, 295] on span "Mulan" at bounding box center [460, 295] width 25 height 13
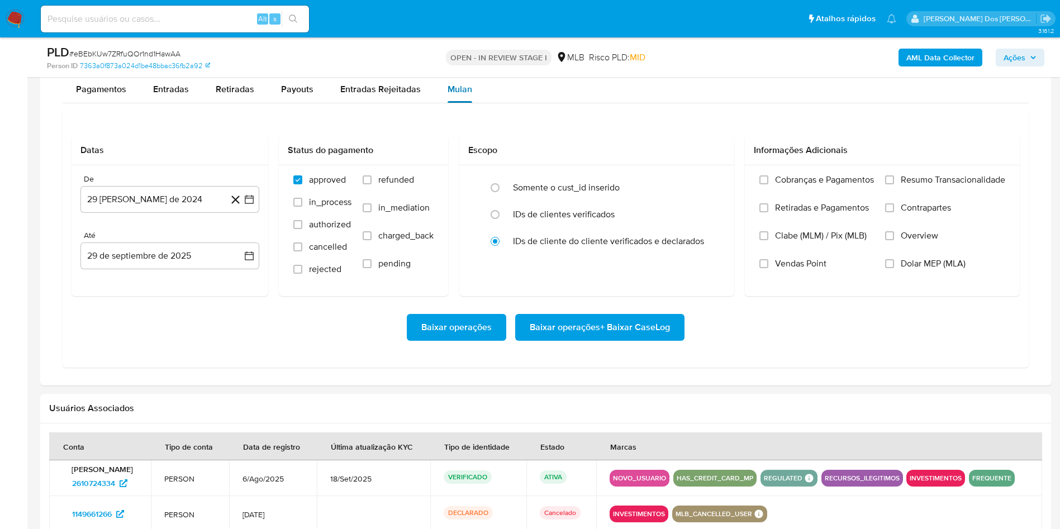
scroll to position [1006, 0]
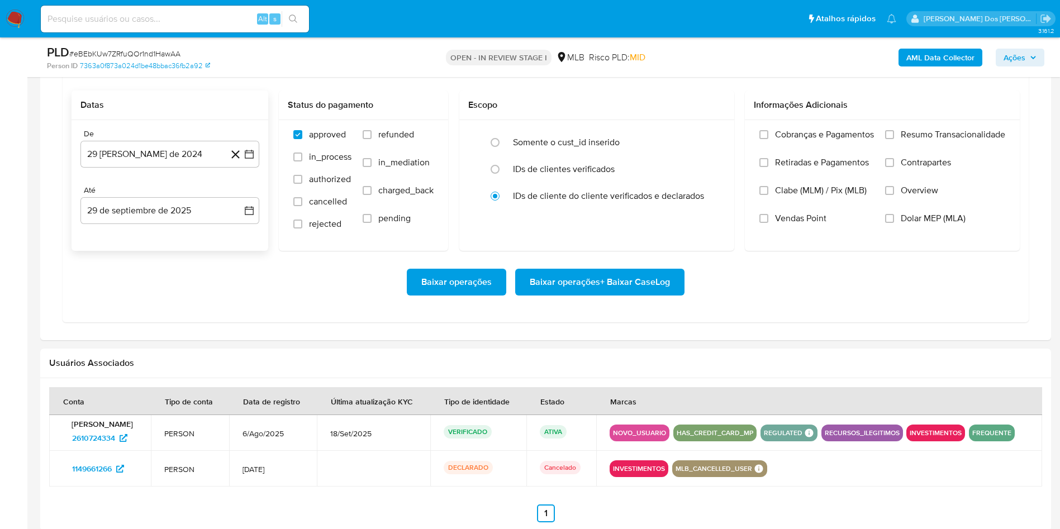
drag, startPoint x: 253, startPoint y: 153, endPoint x: 257, endPoint y: 171, distance: 18.2
click at [251, 153] on icon "button" at bounding box center [249, 154] width 11 height 11
click at [243, 195] on icon "Mes siguiente" at bounding box center [239, 194] width 13 height 13
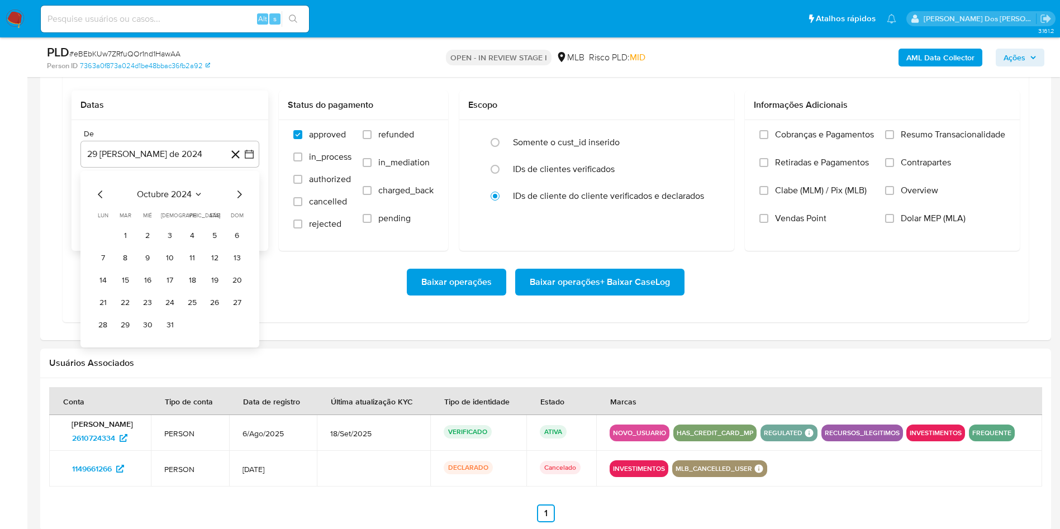
click at [243, 195] on icon "Mes siguiente" at bounding box center [239, 194] width 13 height 13
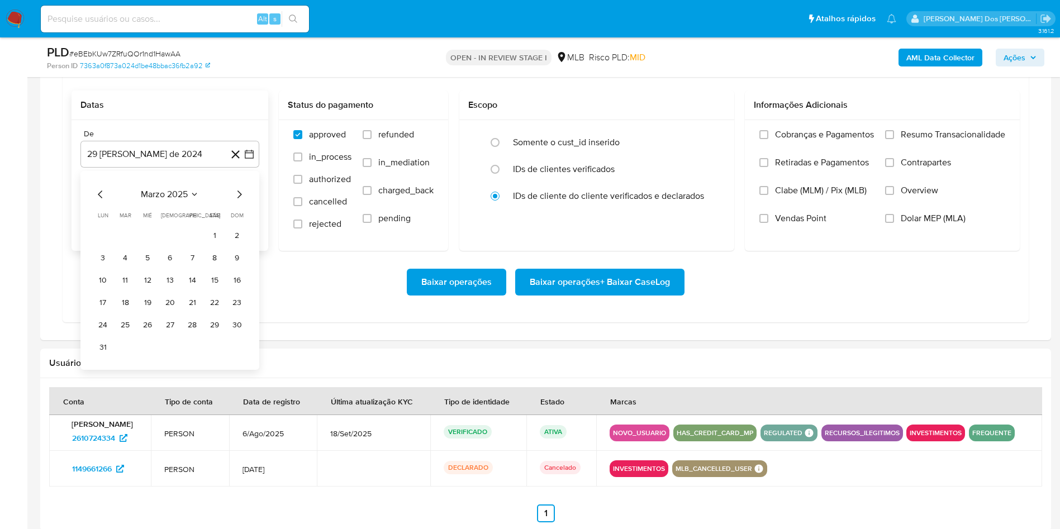
click at [243, 195] on icon "Mes siguiente" at bounding box center [239, 194] width 13 height 13
click at [198, 235] on button "1" at bounding box center [192, 236] width 18 height 18
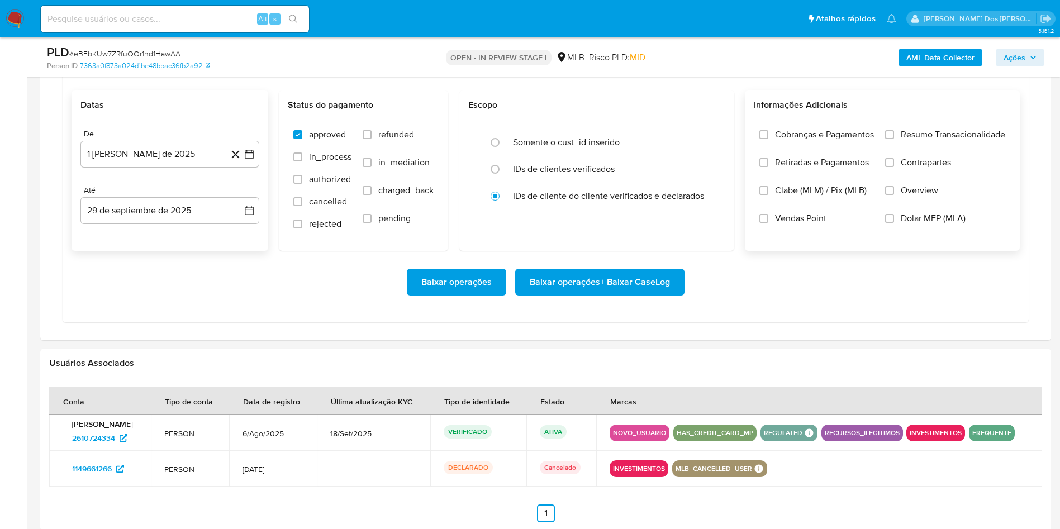
click at [963, 144] on label "Resumo Transacionalidade" at bounding box center [946, 143] width 120 height 28
click at [894, 139] on input "Resumo Transacionalidade" at bounding box center [890, 134] width 9 height 9
click at [598, 295] on span "Baixar operações + Baixar CaseLog" at bounding box center [600, 282] width 140 height 25
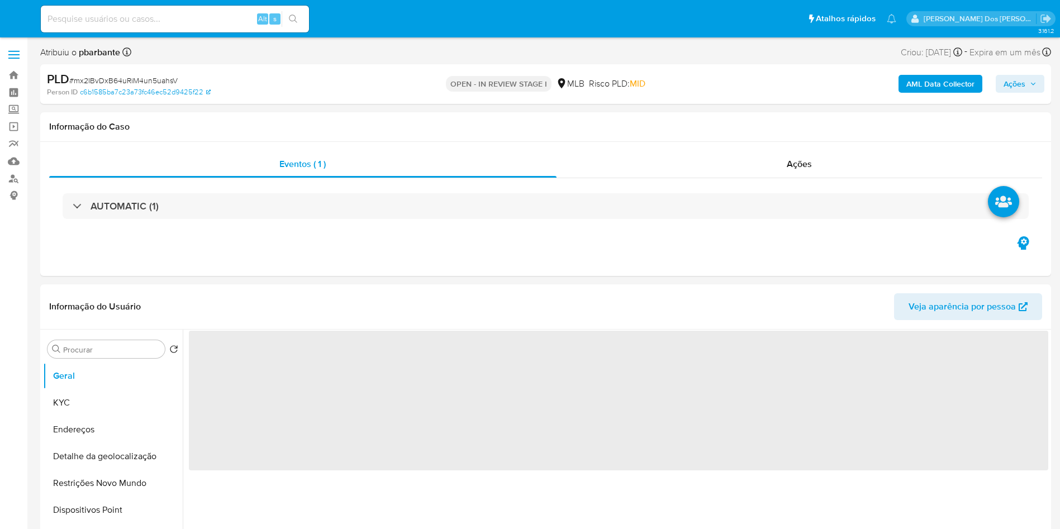
select select "10"
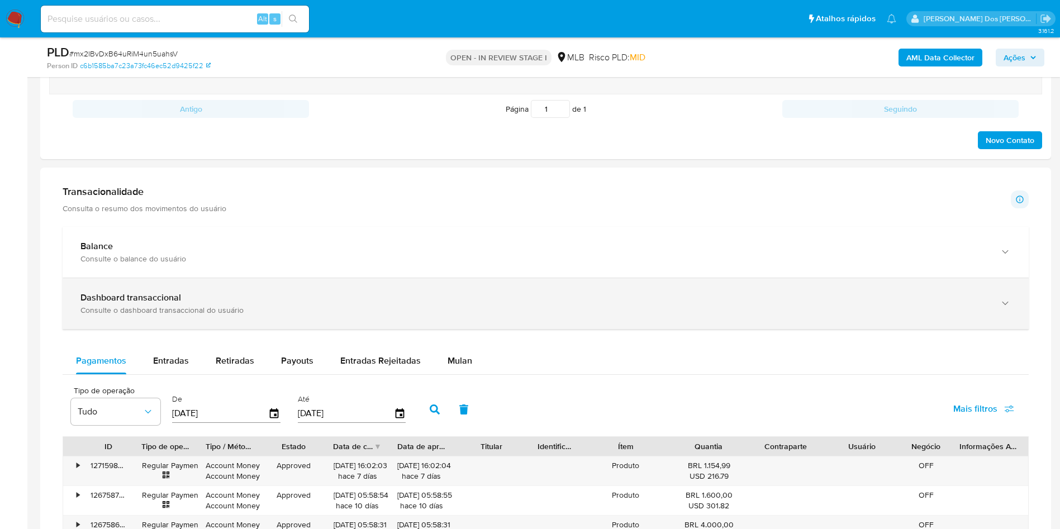
scroll to position [839, 0]
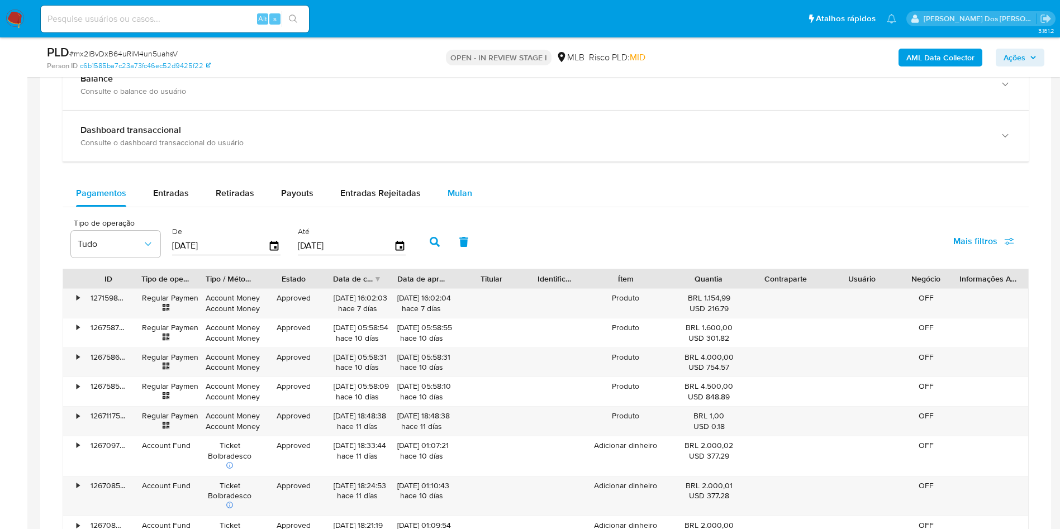
click at [460, 200] on span "Mulan" at bounding box center [460, 193] width 25 height 13
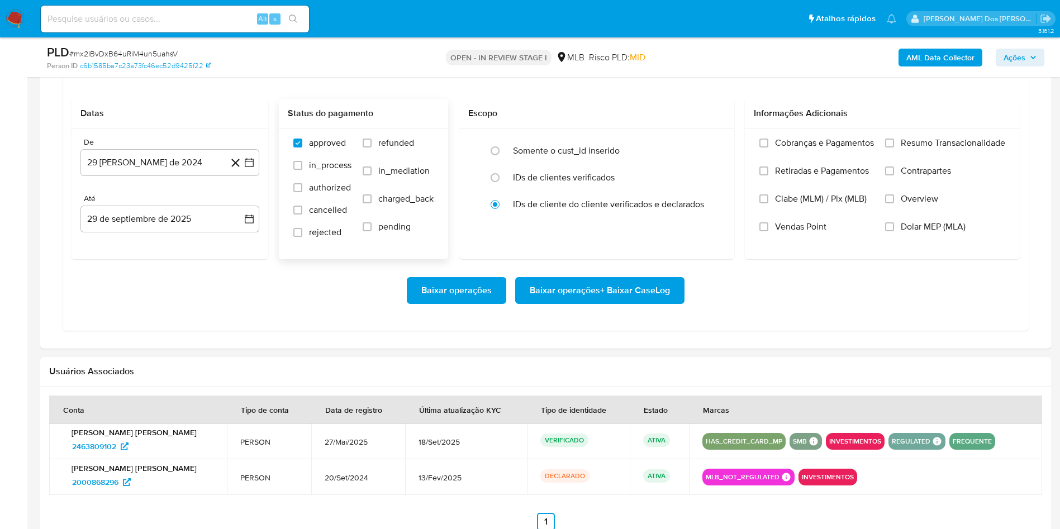
scroll to position [1006, 0]
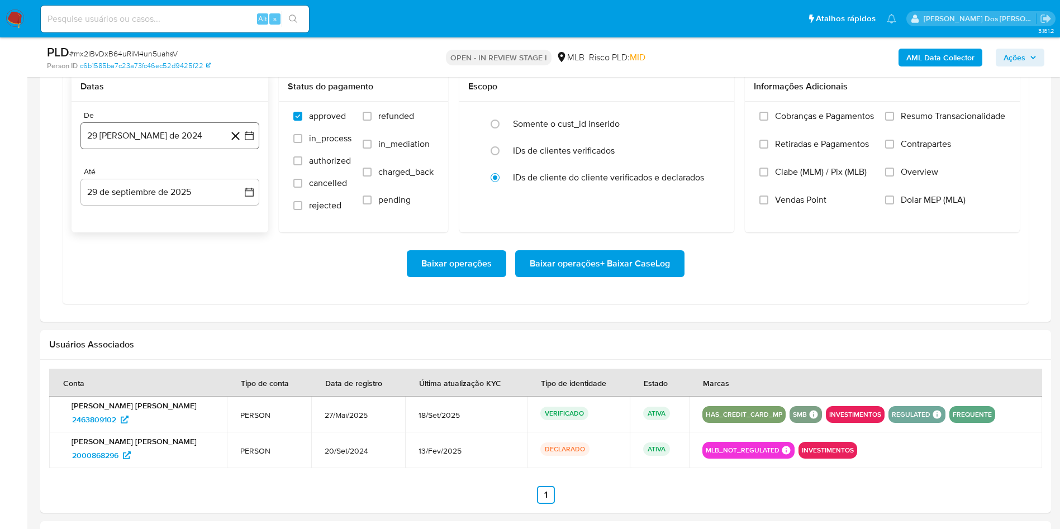
click at [247, 140] on icon "button" at bounding box center [249, 135] width 9 height 9
drag, startPoint x: 234, startPoint y: 190, endPoint x: 239, endPoint y: 193, distance: 5.8
click at [238, 183] on icon "Mes siguiente" at bounding box center [239, 175] width 13 height 13
click at [239, 180] on icon "Mes siguiente" at bounding box center [240, 176] width 4 height 8
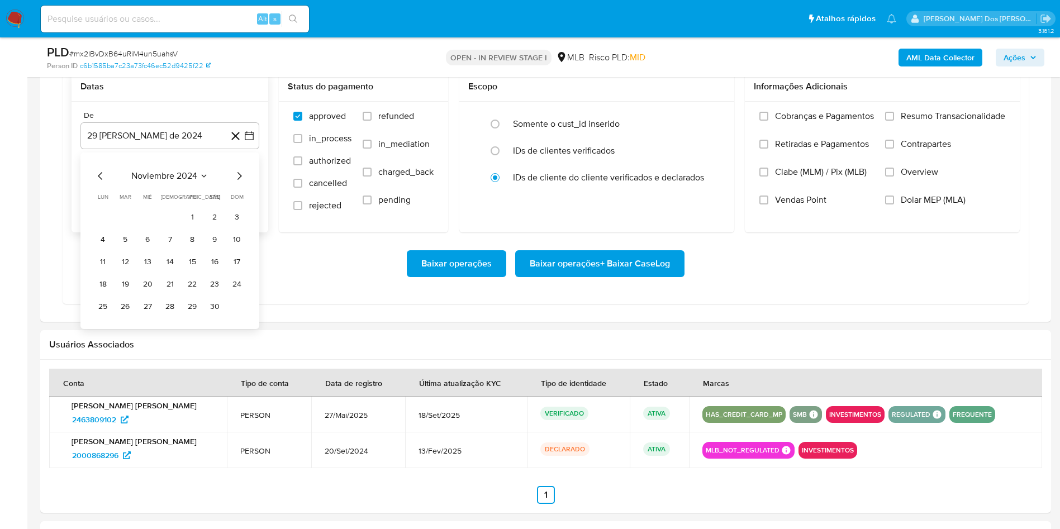
click at [239, 180] on icon "Mes siguiente" at bounding box center [240, 176] width 4 height 8
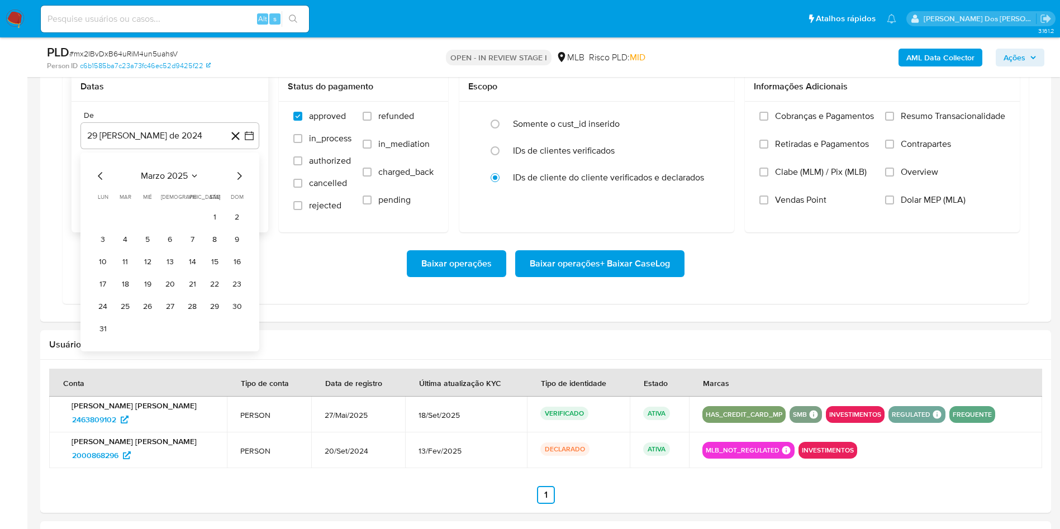
click at [239, 180] on icon "Mes siguiente" at bounding box center [240, 176] width 4 height 8
click at [204, 226] on tr "1 2 3" at bounding box center [170, 218] width 152 height 18
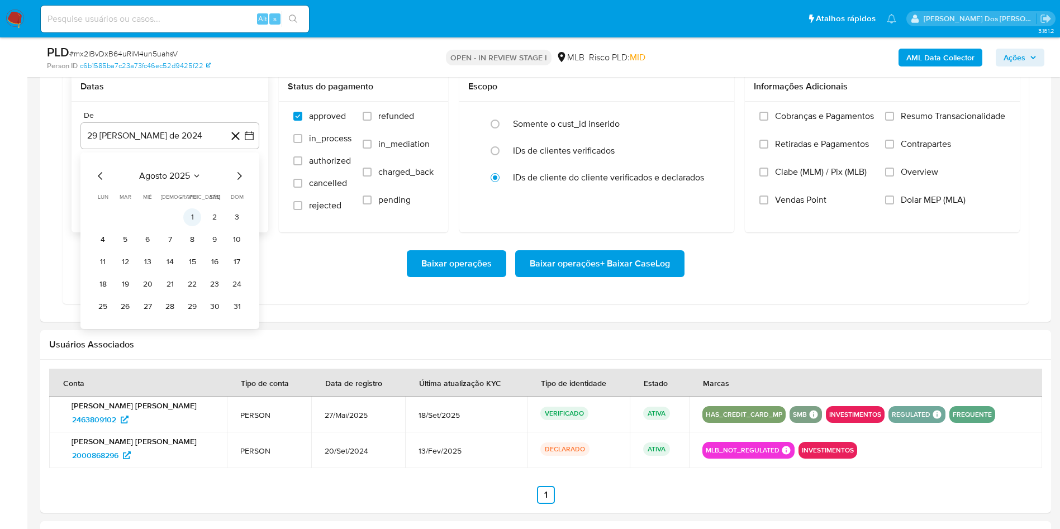
click at [189, 226] on button "1" at bounding box center [192, 218] width 18 height 18
click at [957, 122] on span "Resumo Transacionalidade" at bounding box center [953, 116] width 105 height 11
click at [894, 121] on input "Resumo Transacionalidade" at bounding box center [890, 116] width 9 height 9
click at [633, 276] on span "Baixar operações + Baixar CaseLog" at bounding box center [600, 264] width 140 height 25
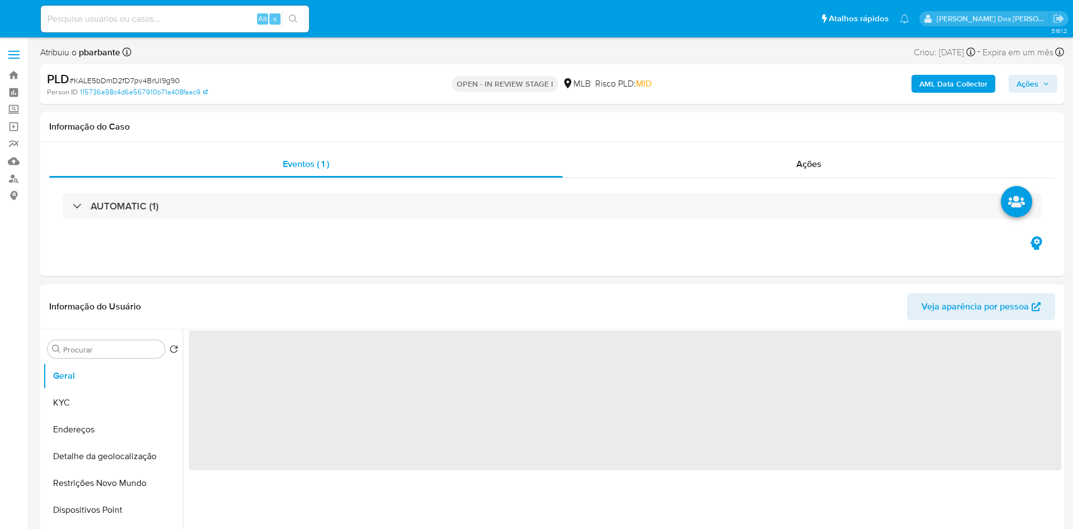
select select "10"
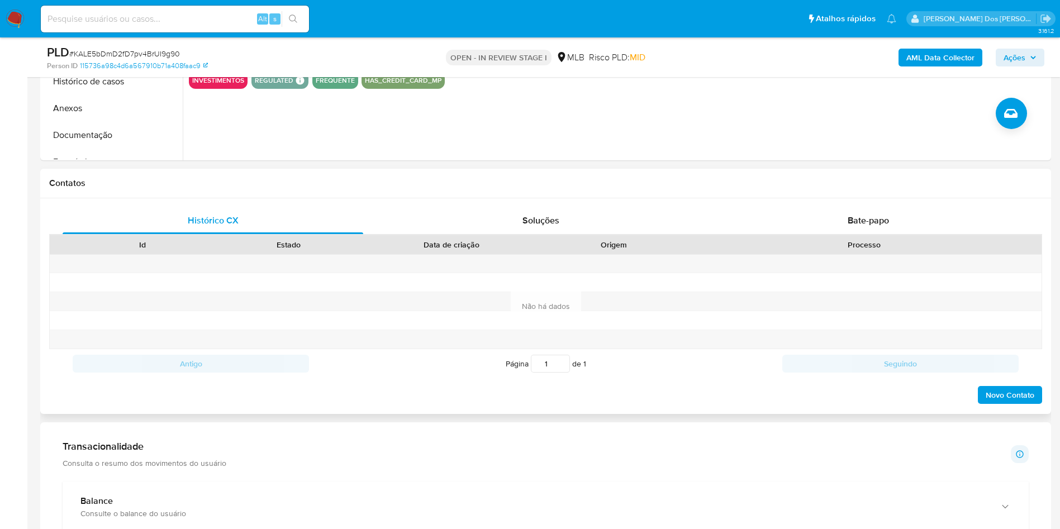
scroll to position [755, 0]
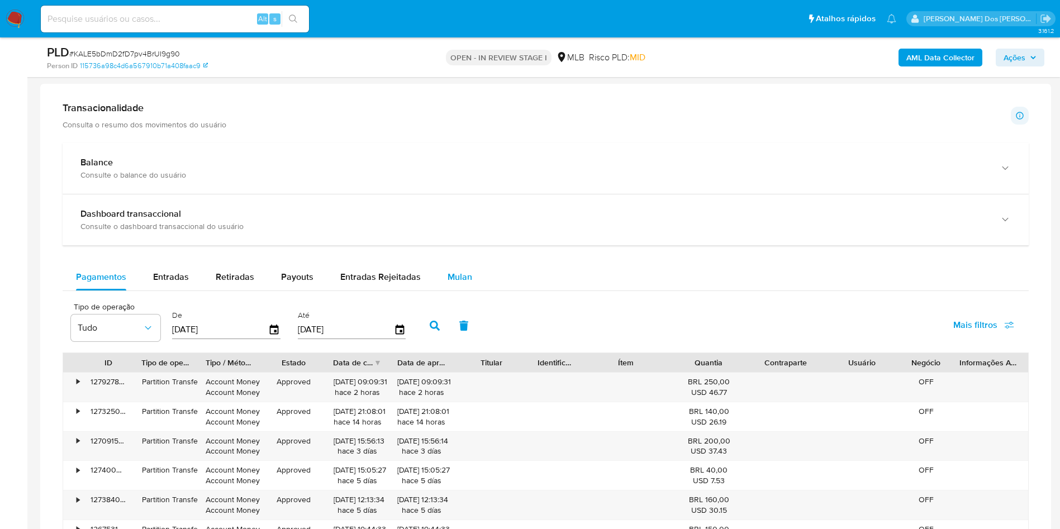
click at [448, 286] on div "Mulan" at bounding box center [460, 277] width 25 height 27
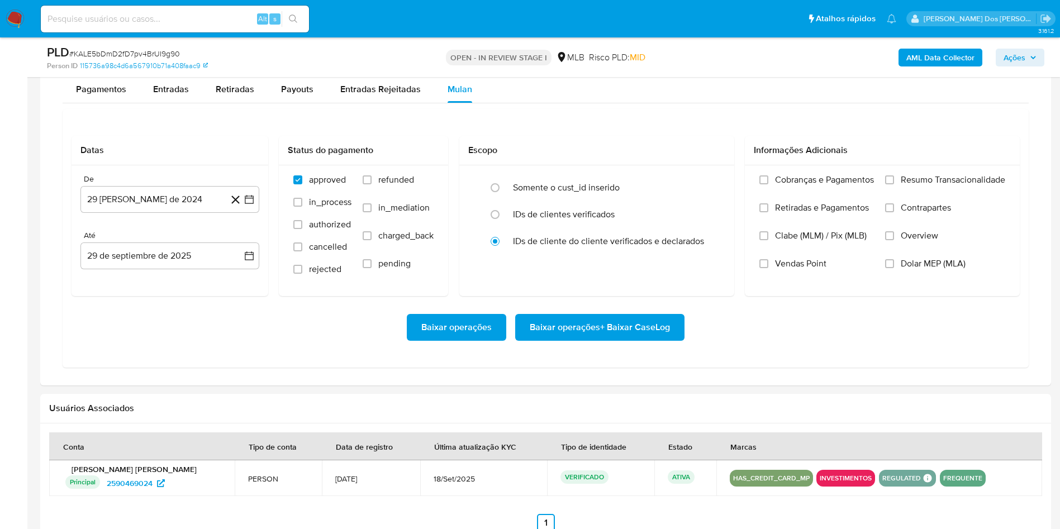
scroll to position [1006, 0]
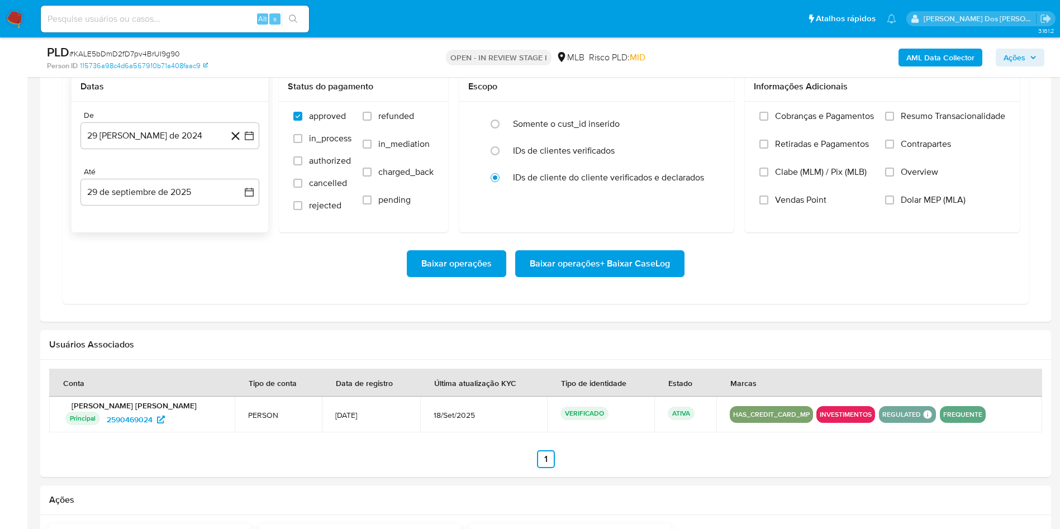
click at [240, 143] on icon at bounding box center [236, 136] width 14 height 14
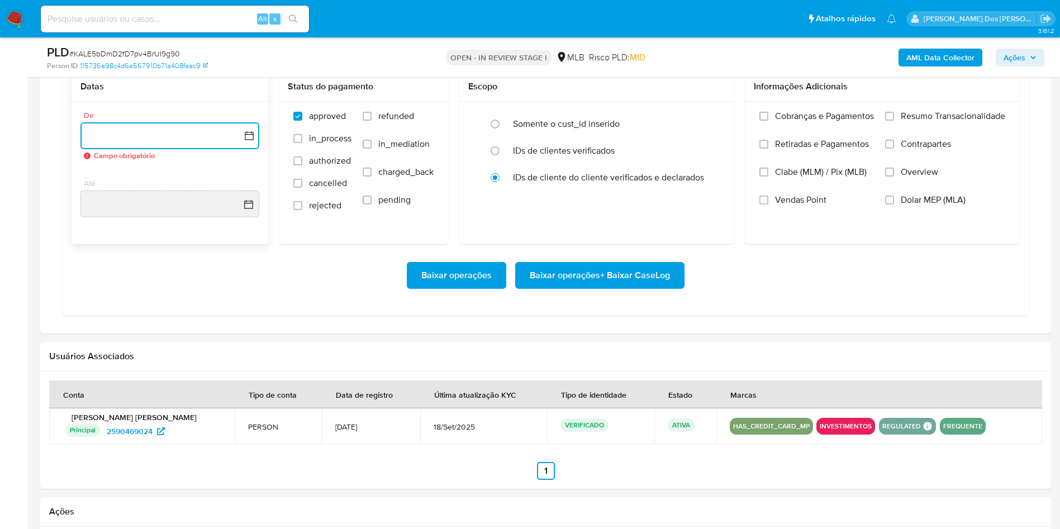
click at [253, 140] on icon "button" at bounding box center [249, 135] width 9 height 9
click at [239, 183] on icon "Mes siguiente" at bounding box center [239, 175] width 13 height 13
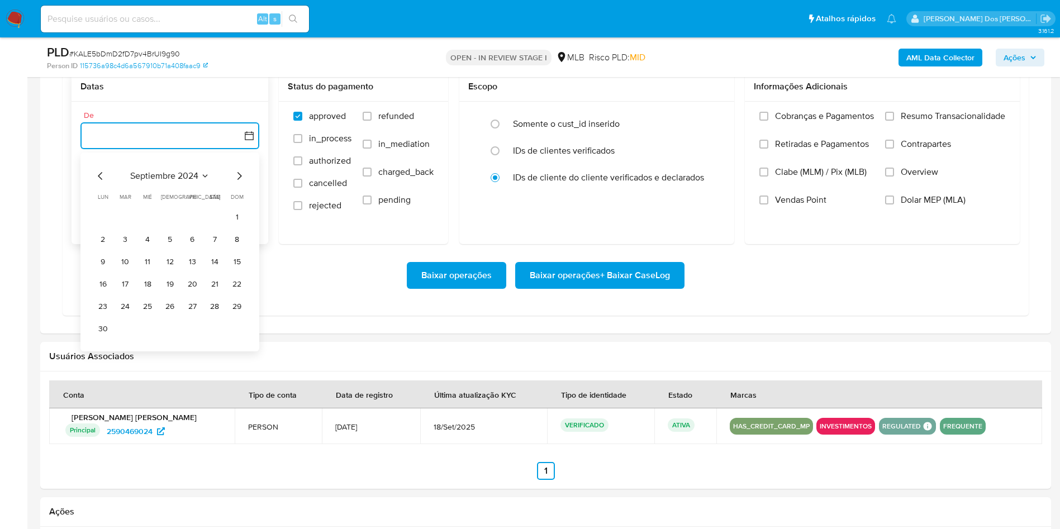
click at [239, 183] on icon "Mes siguiente" at bounding box center [239, 175] width 13 height 13
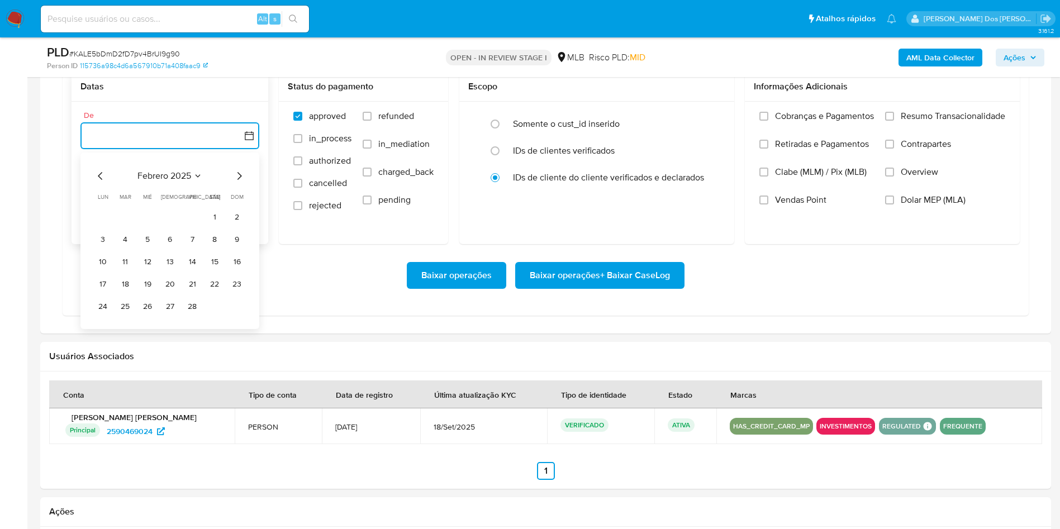
click at [239, 183] on icon "Mes siguiente" at bounding box center [239, 175] width 13 height 13
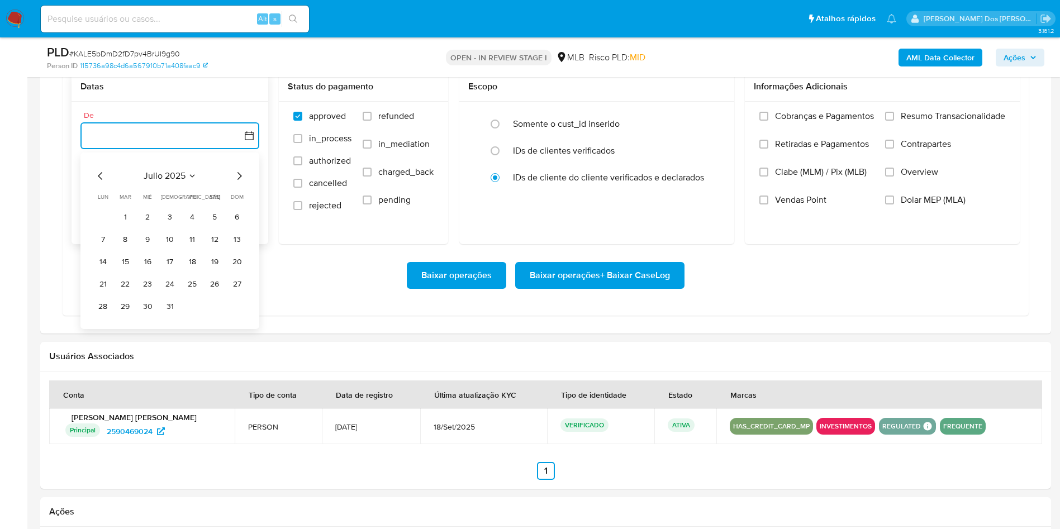
click at [239, 183] on icon "Mes siguiente" at bounding box center [239, 175] width 13 height 13
click at [192, 226] on button "1" at bounding box center [192, 218] width 18 height 18
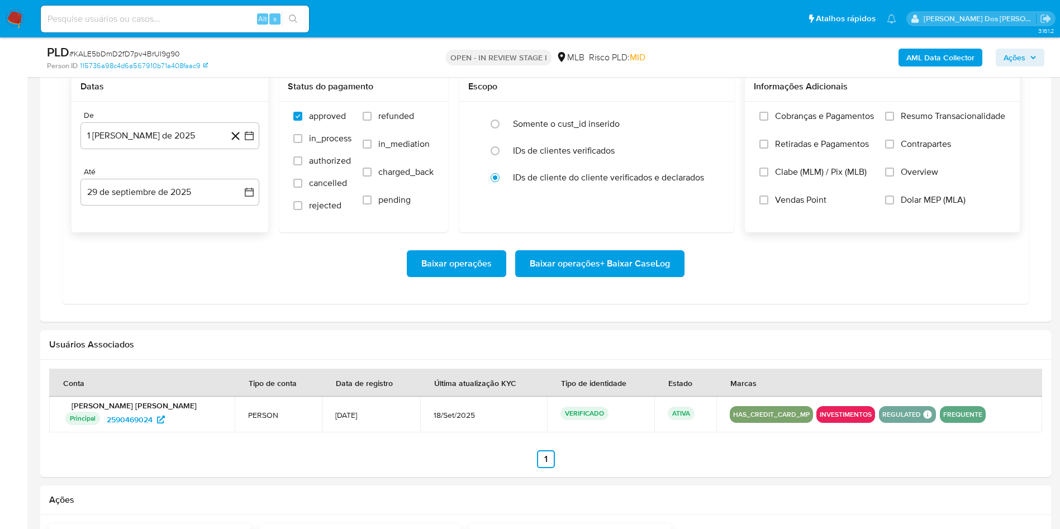
click at [997, 127] on div "Cobranças e Pagamentos Retiradas e Pagamentos Clabe (MLM) / Pix (MLB) Vendas Po…" at bounding box center [882, 167] width 275 height 130
click at [960, 122] on span "Resumo Transacionalidade" at bounding box center [953, 116] width 105 height 11
click at [894, 121] on input "Resumo Transacionalidade" at bounding box center [890, 116] width 9 height 9
click at [619, 276] on span "Baixar operações + Baixar CaseLog" at bounding box center [600, 264] width 140 height 25
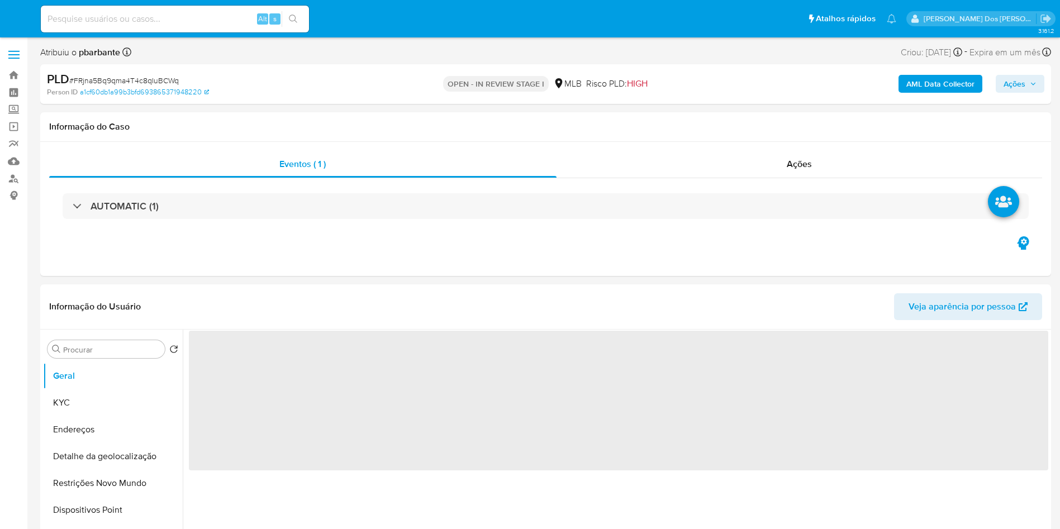
select select "10"
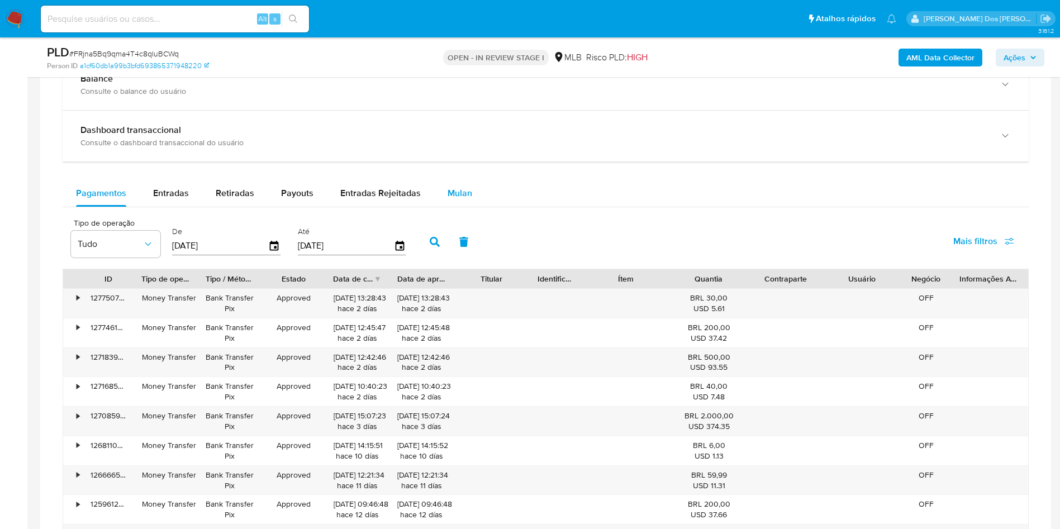
click at [468, 200] on span "Mulan" at bounding box center [460, 193] width 25 height 13
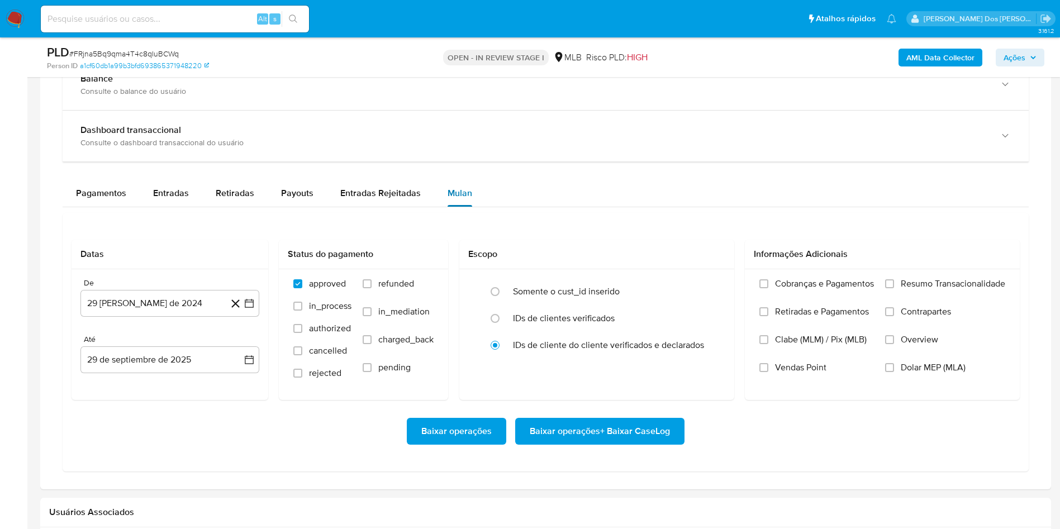
scroll to position [1006, 0]
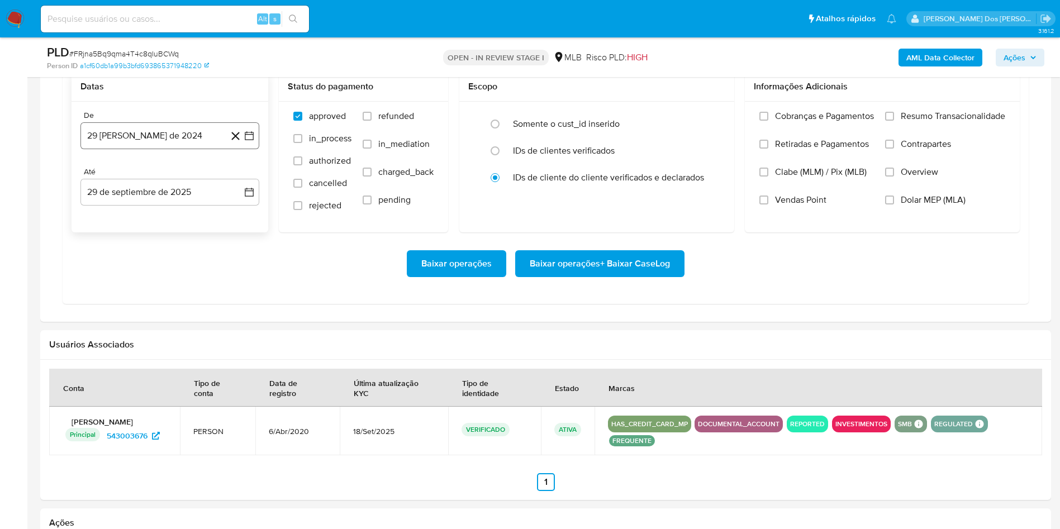
click at [250, 141] on icon "button" at bounding box center [249, 135] width 11 height 11
click at [239, 183] on icon "Mes siguiente" at bounding box center [239, 175] width 13 height 13
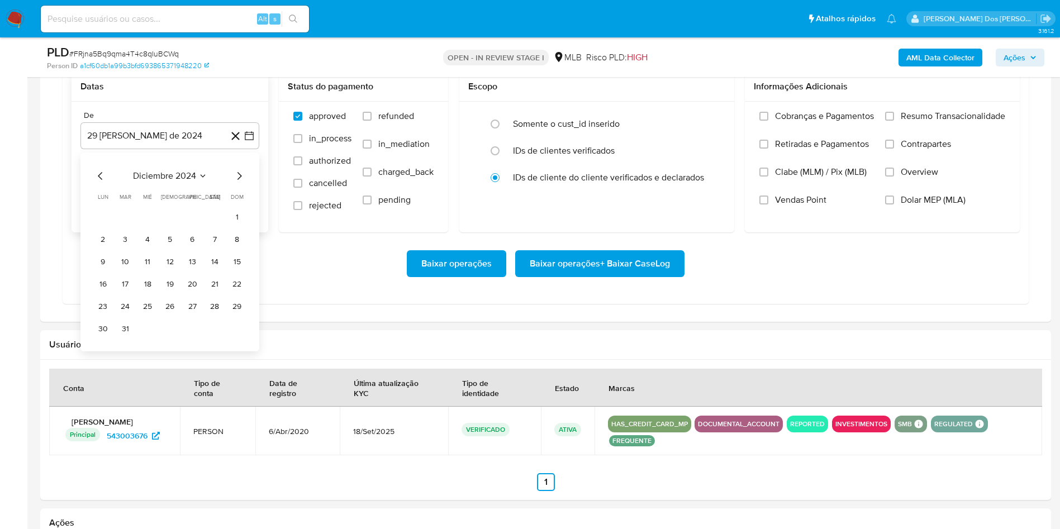
click at [239, 183] on icon "Mes siguiente" at bounding box center [239, 175] width 13 height 13
click at [241, 183] on icon "Mes siguiente" at bounding box center [239, 175] width 13 height 13
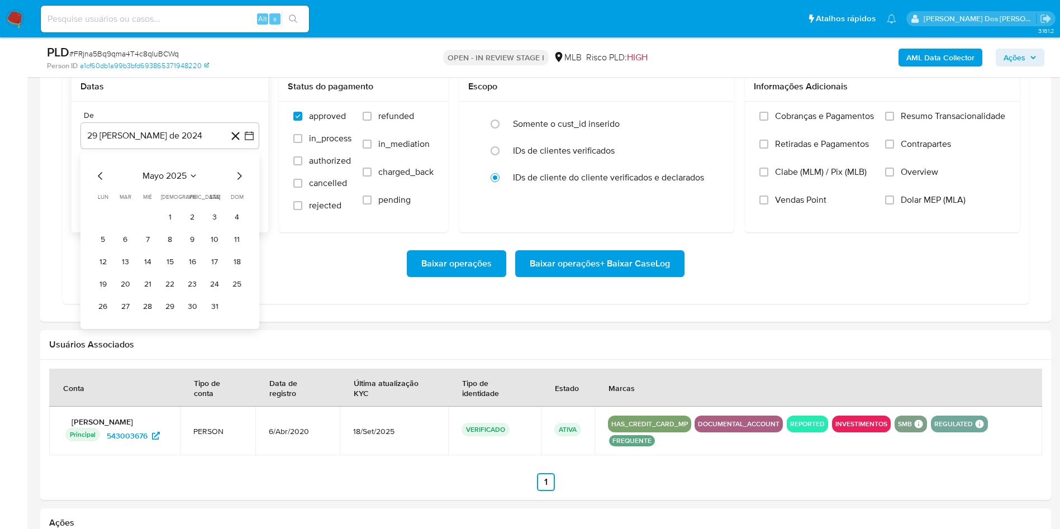
click at [241, 183] on icon "Mes siguiente" at bounding box center [239, 175] width 13 height 13
click at [192, 226] on button "1" at bounding box center [192, 218] width 18 height 18
click at [930, 139] on label "Resumo Transacionalidade" at bounding box center [946, 125] width 120 height 28
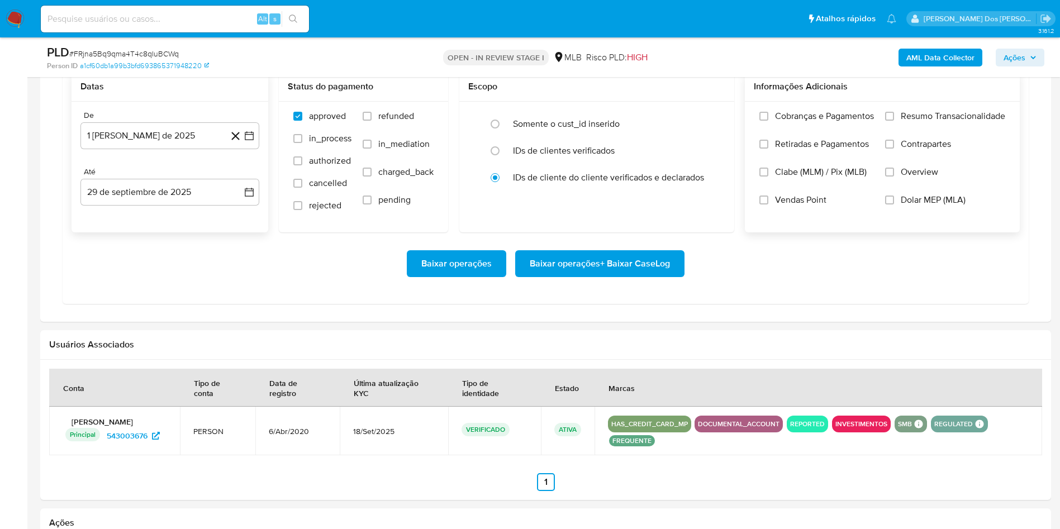
click at [894, 121] on input "Resumo Transacionalidade" at bounding box center [890, 116] width 9 height 9
click at [652, 276] on span "Baixar operações + Baixar CaseLog" at bounding box center [600, 264] width 140 height 25
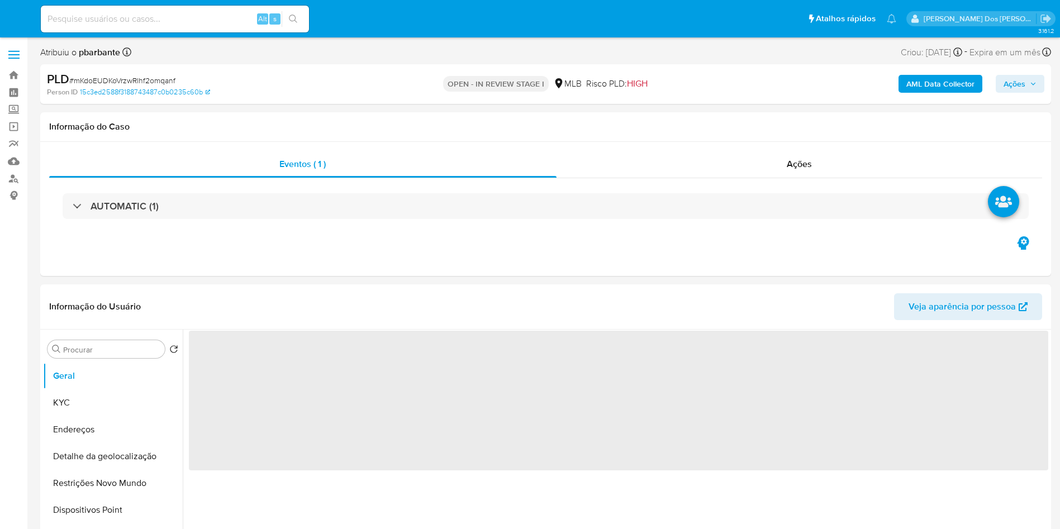
select select "10"
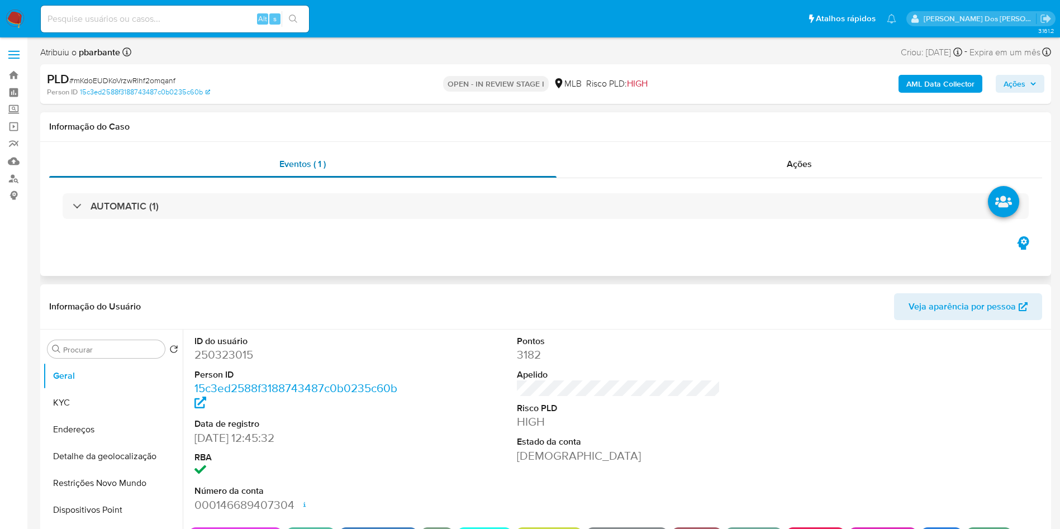
scroll to position [84, 0]
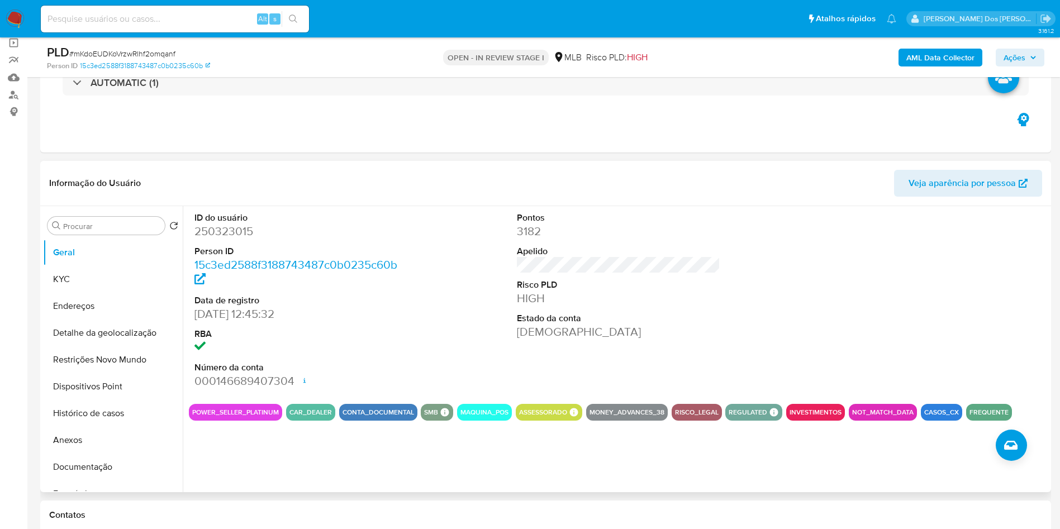
click at [222, 239] on dd "250323015" at bounding box center [297, 232] width 204 height 16
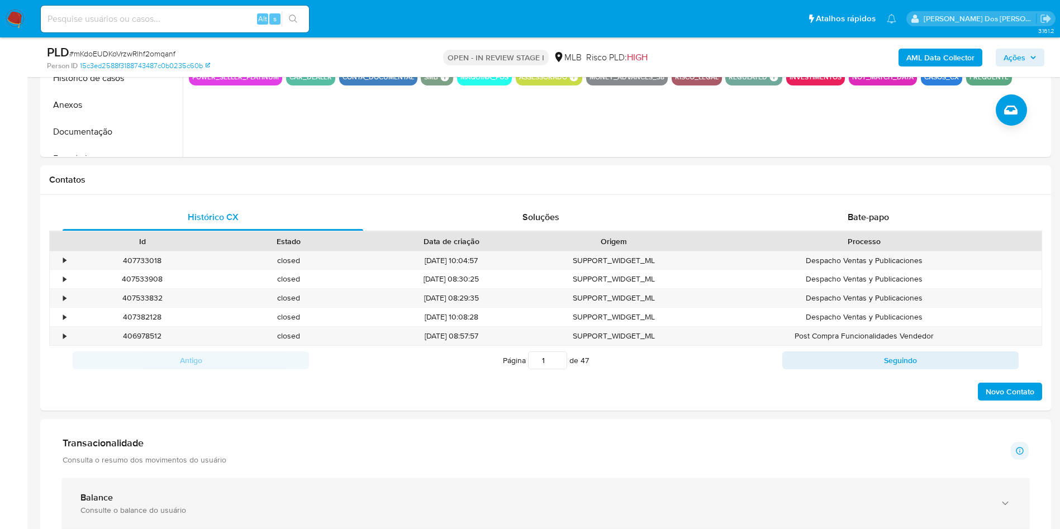
scroll to position [671, 0]
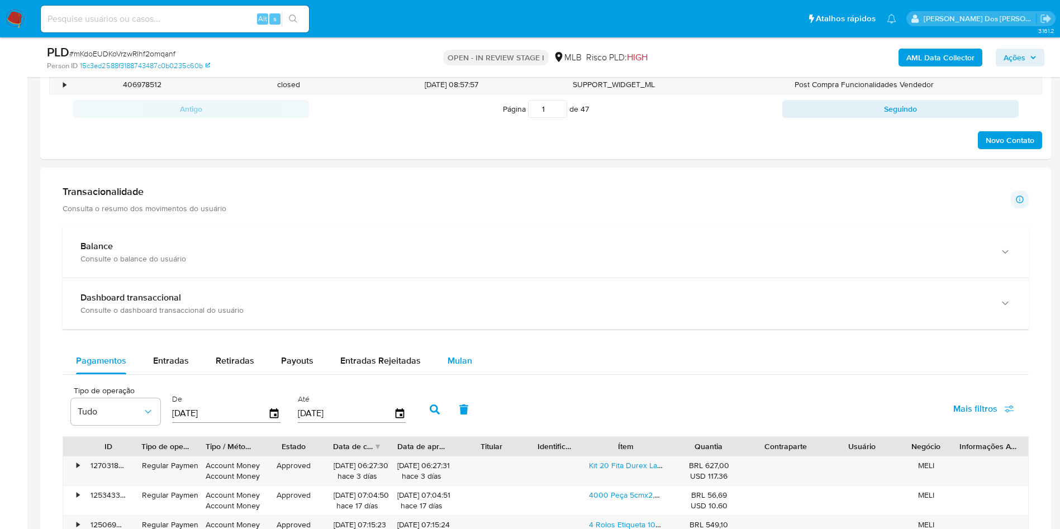
click at [458, 367] on span "Mulan" at bounding box center [460, 360] width 25 height 13
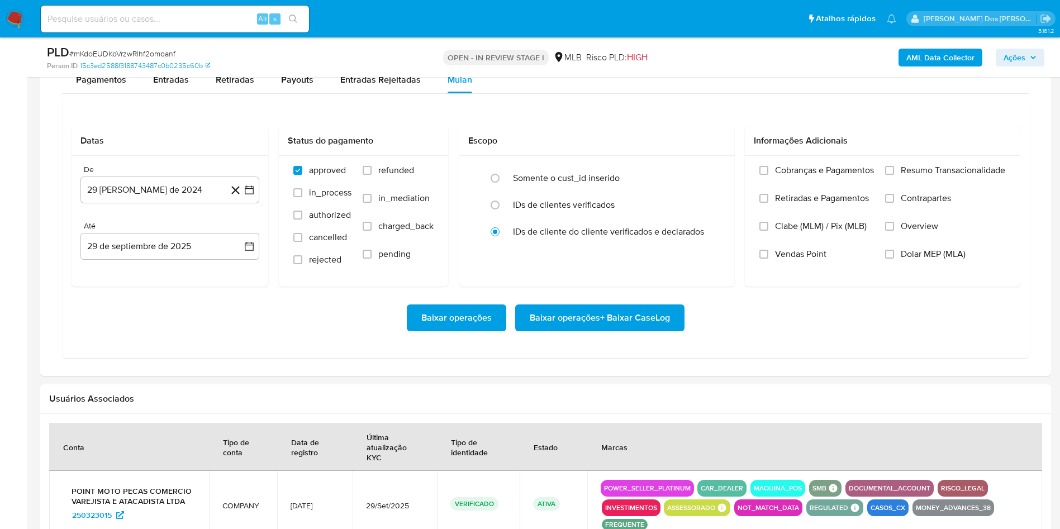
scroll to position [1006, 0]
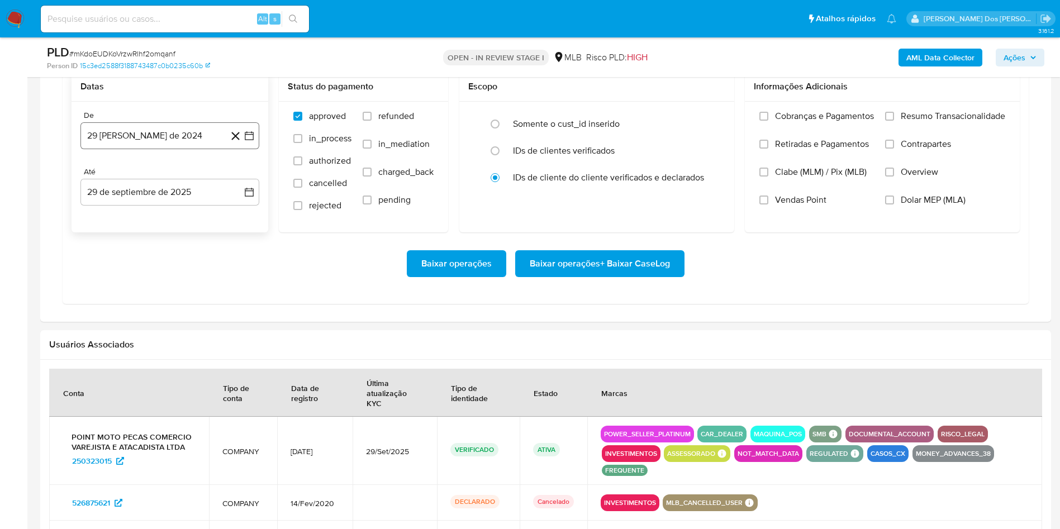
click at [248, 148] on button "29 [PERSON_NAME] de 2024" at bounding box center [170, 135] width 179 height 27
click at [242, 183] on icon "Mes siguiente" at bounding box center [239, 175] width 13 height 13
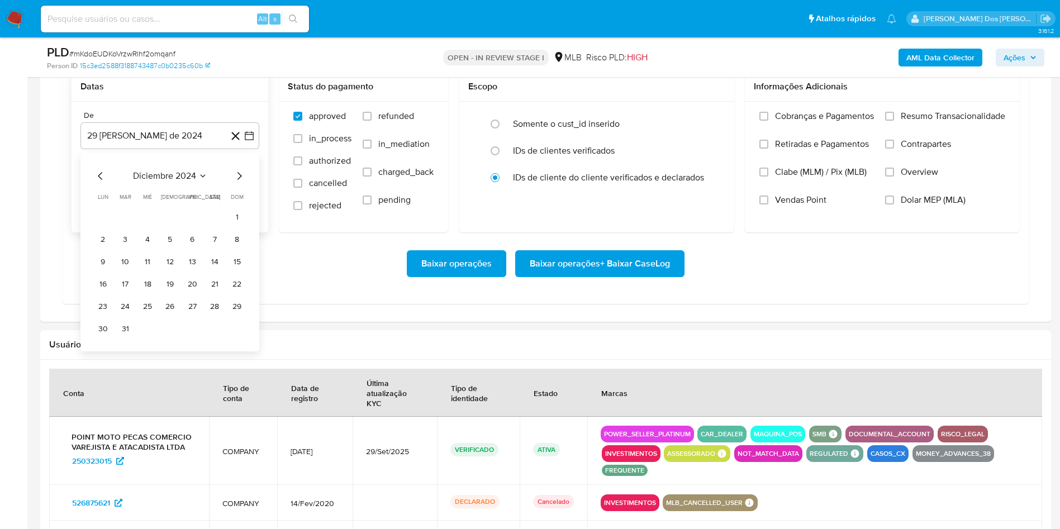
click at [242, 183] on icon "Mes siguiente" at bounding box center [239, 175] width 13 height 13
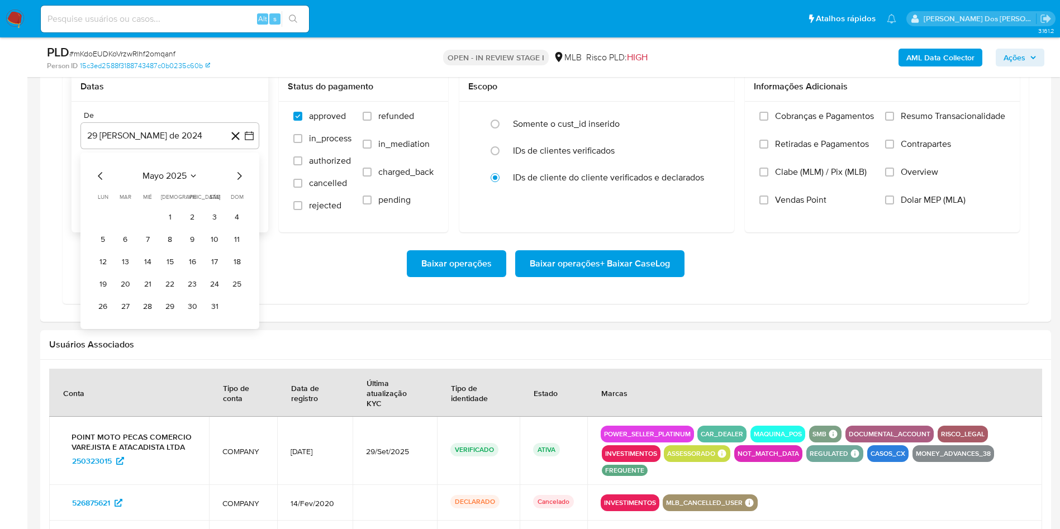
click at [242, 183] on icon "Mes siguiente" at bounding box center [239, 175] width 13 height 13
click at [190, 226] on button "1" at bounding box center [192, 218] width 18 height 18
click at [935, 122] on span "Resumo Transacionalidade" at bounding box center [953, 116] width 105 height 11
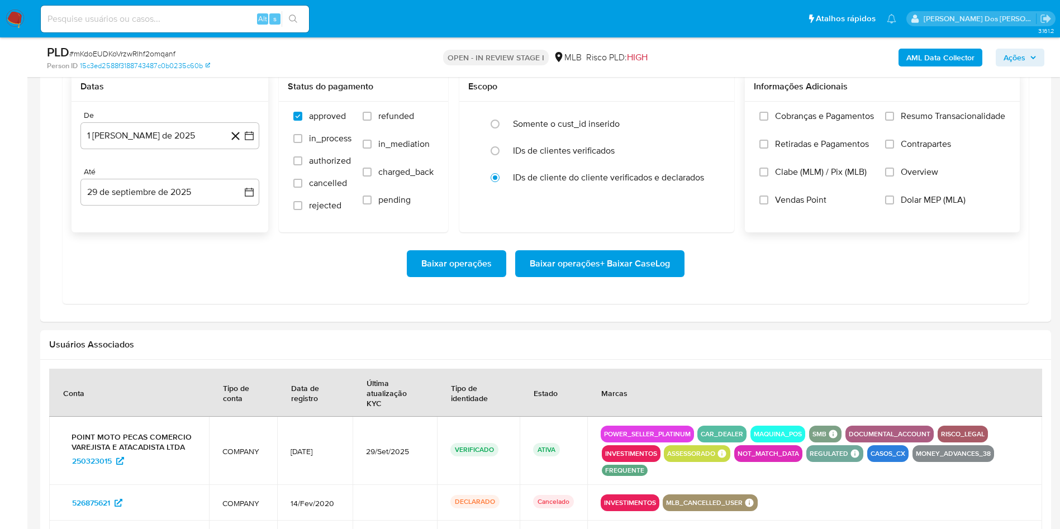
click at [894, 121] on input "Resumo Transacionalidade" at bounding box center [890, 116] width 9 height 9
click at [640, 276] on span "Baixar operações + Baixar CaseLog" at bounding box center [600, 264] width 140 height 25
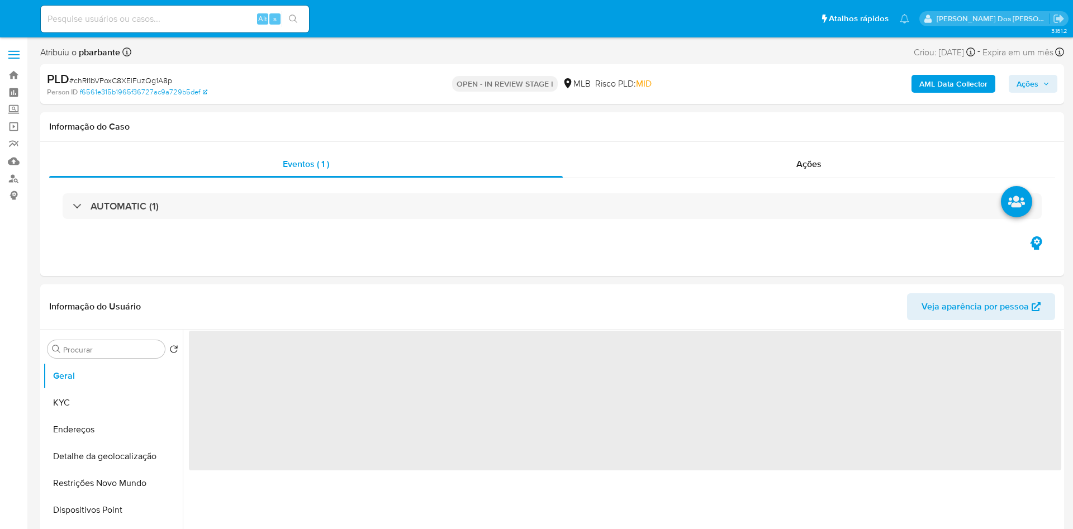
select select "10"
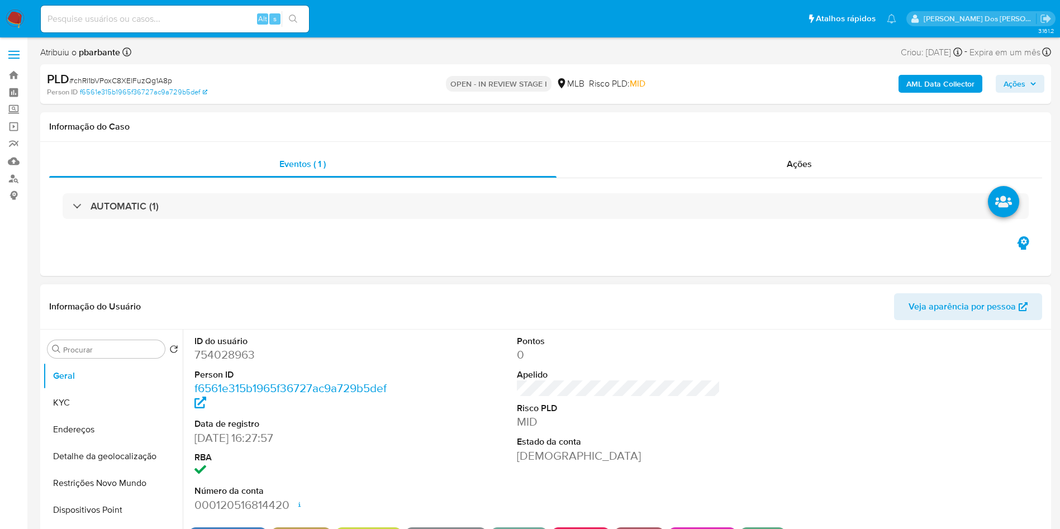
click at [224, 363] on dd "754028963" at bounding box center [297, 355] width 204 height 16
copy dd "754028963"
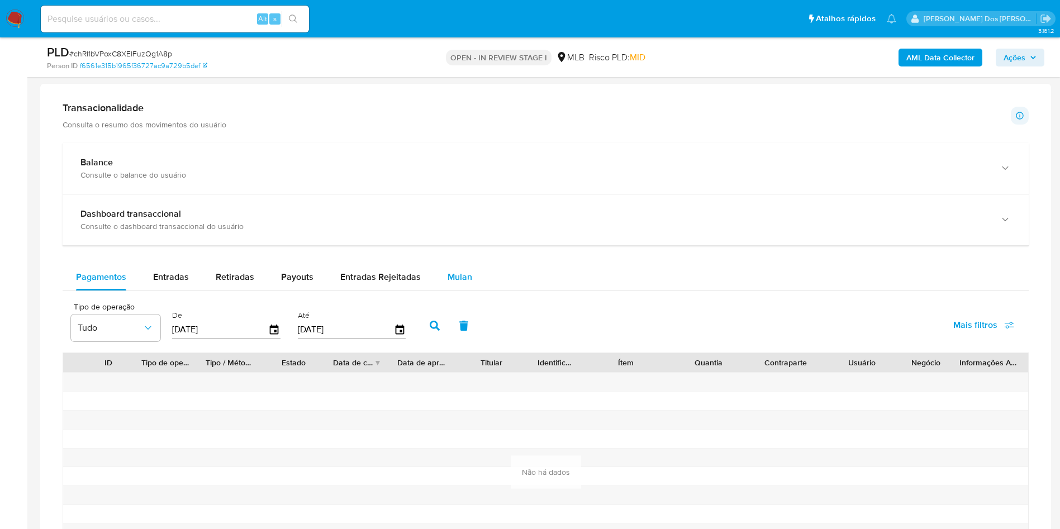
click at [459, 286] on div "Mulan" at bounding box center [460, 277] width 25 height 27
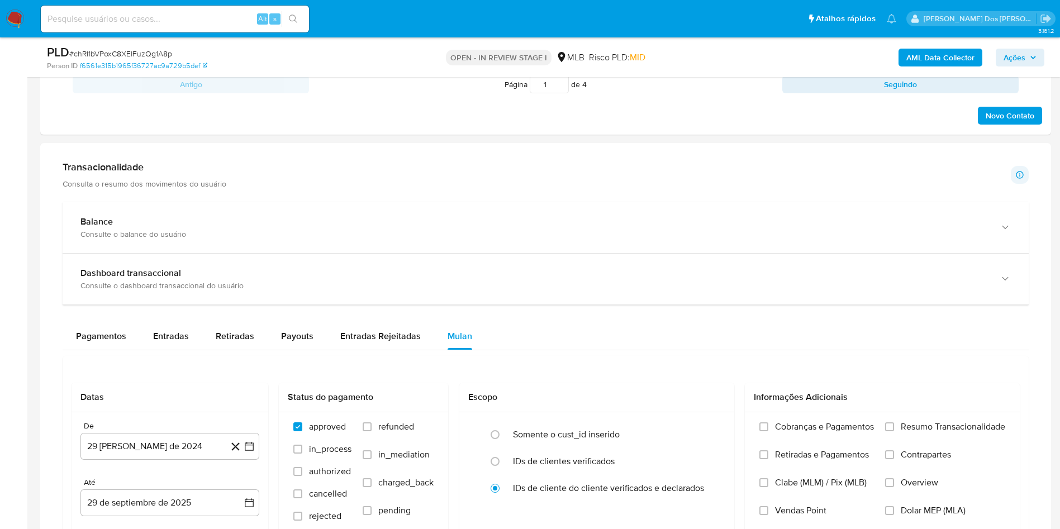
scroll to position [671, 0]
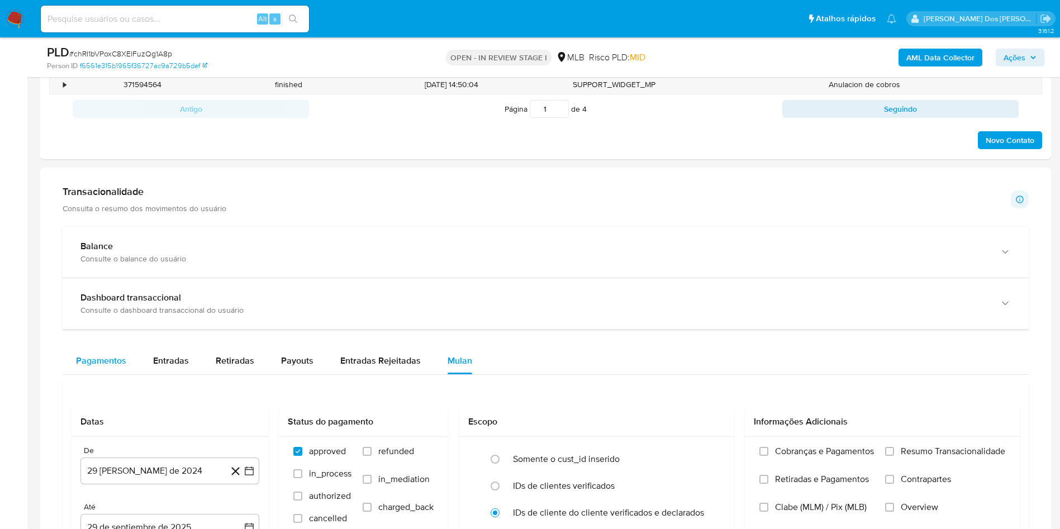
click at [83, 367] on span "Pagamentos" at bounding box center [101, 360] width 50 height 13
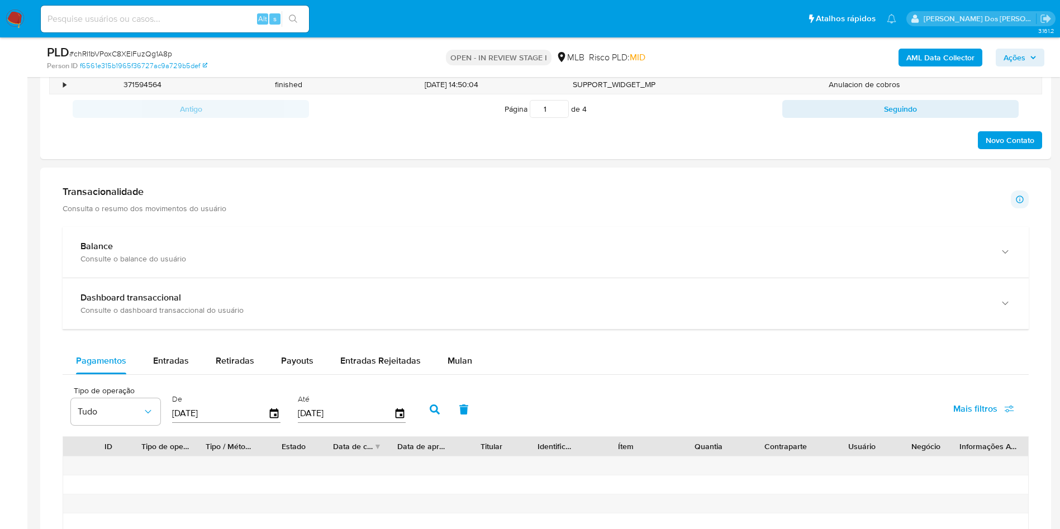
click at [126, 361] on div "Balance Consulte o balance do usuário Dashboard transaccional Consulte o dashbo…" at bounding box center [546, 451] width 967 height 449
click at [161, 369] on div "Entradas" at bounding box center [171, 361] width 36 height 27
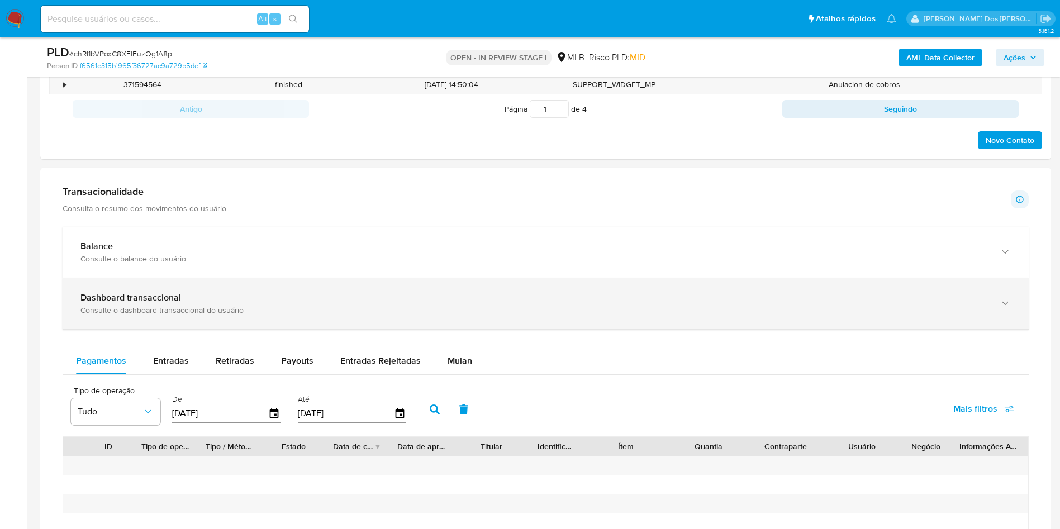
select select "10"
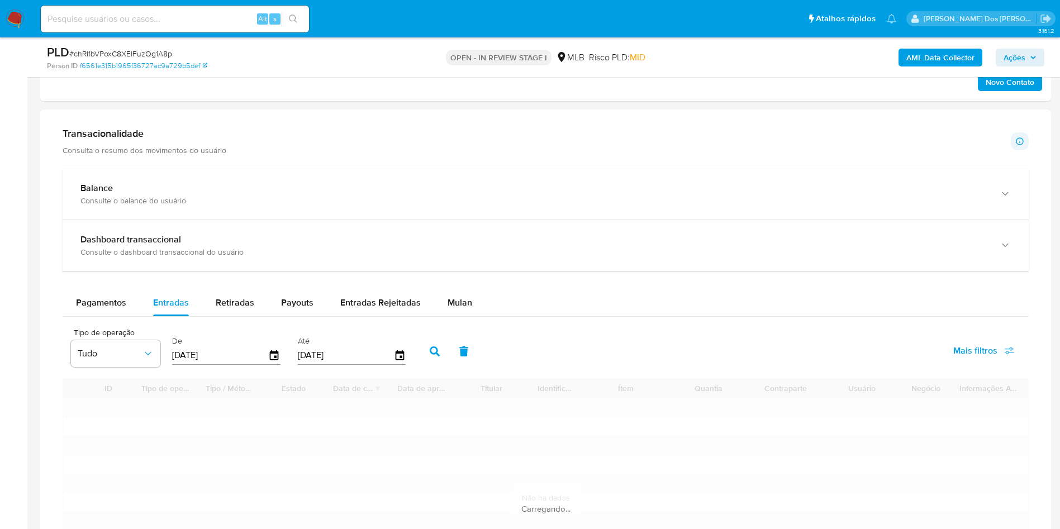
scroll to position [755, 0]
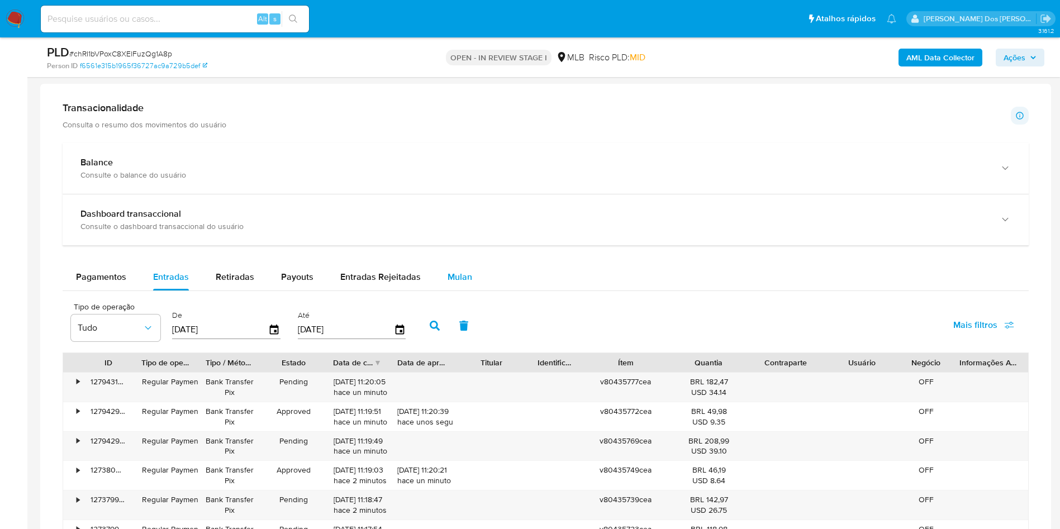
click at [464, 283] on span "Mulan" at bounding box center [460, 277] width 25 height 13
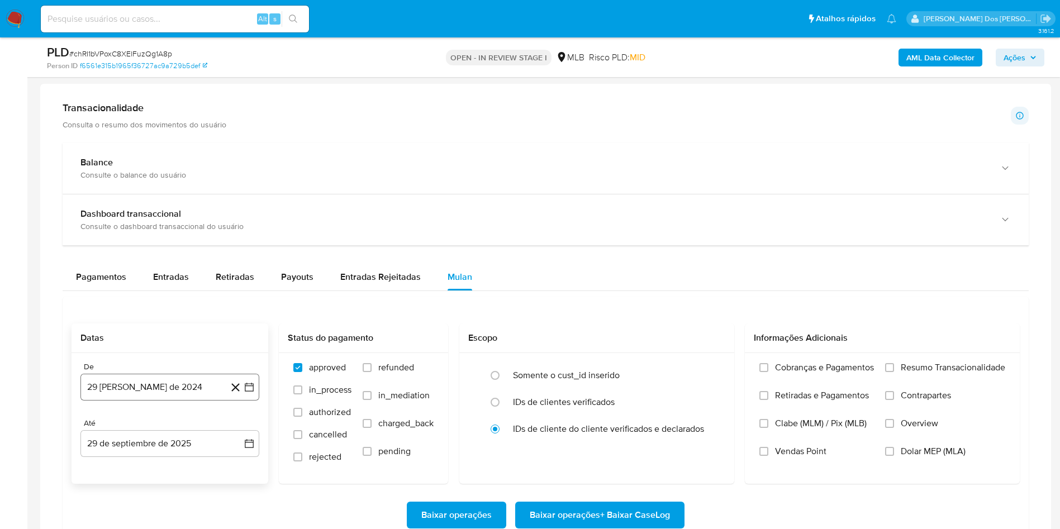
click at [253, 393] on icon "button" at bounding box center [249, 387] width 11 height 11
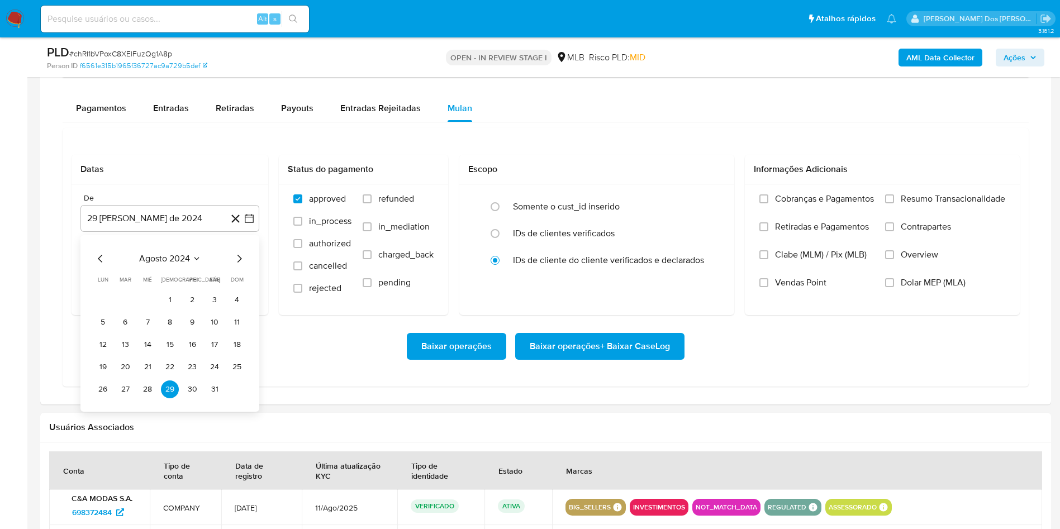
scroll to position [1006, 0]
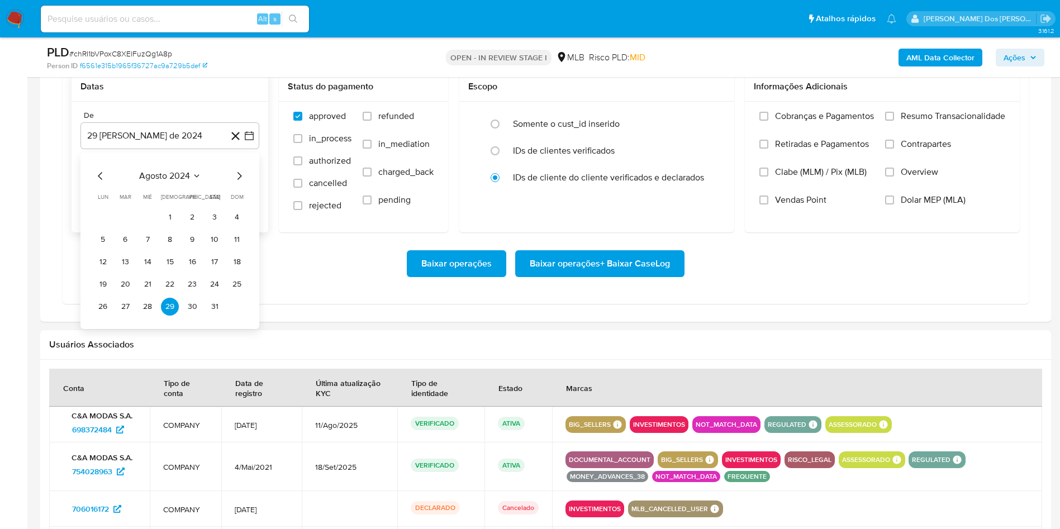
click at [239, 183] on icon "Mes siguiente" at bounding box center [239, 175] width 13 height 13
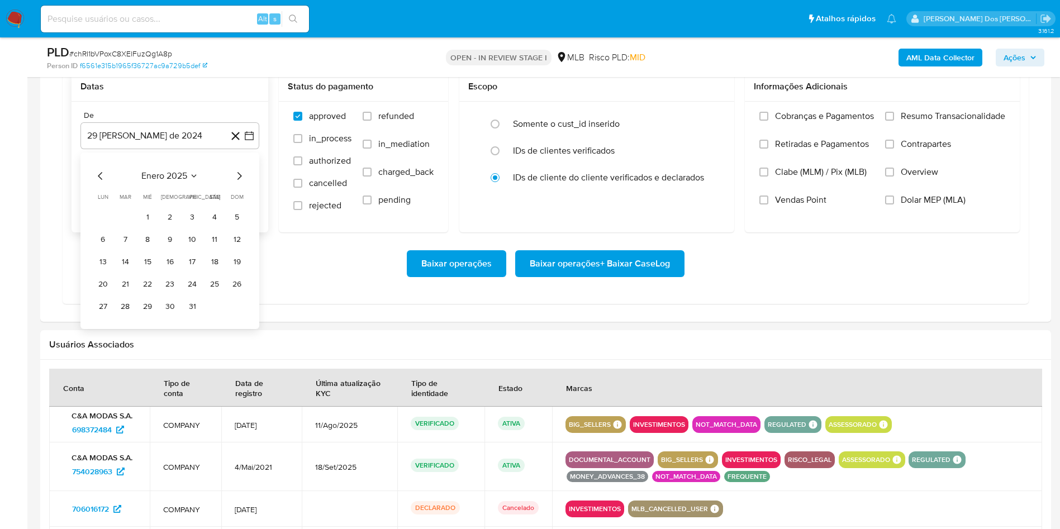
click at [239, 183] on icon "Mes siguiente" at bounding box center [239, 175] width 13 height 13
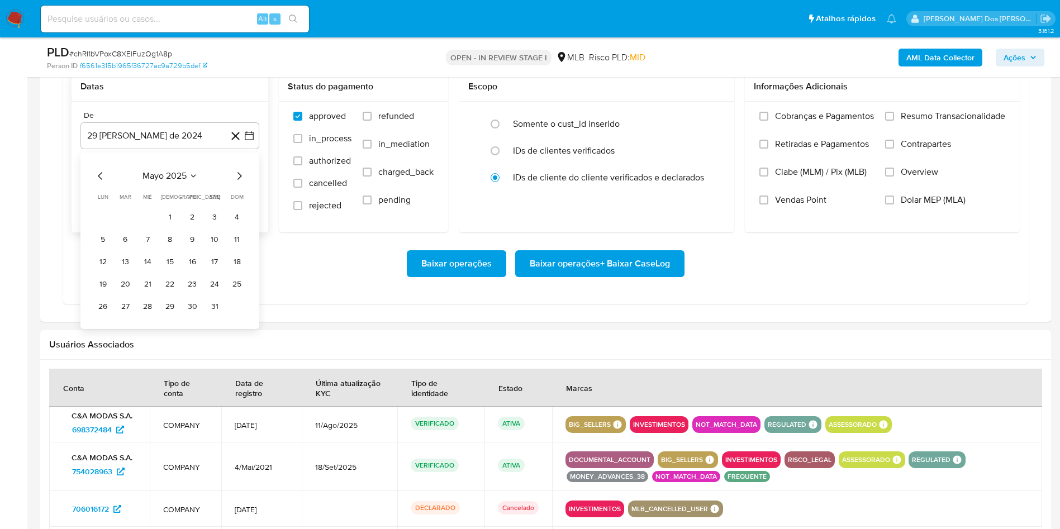
click at [239, 183] on icon "Mes siguiente" at bounding box center [239, 175] width 13 height 13
click at [190, 226] on button "1" at bounding box center [192, 218] width 18 height 18
click at [974, 122] on span "Resumo Transacionalidade" at bounding box center [953, 116] width 105 height 11
click at [894, 121] on input "Resumo Transacionalidade" at bounding box center [890, 116] width 9 height 9
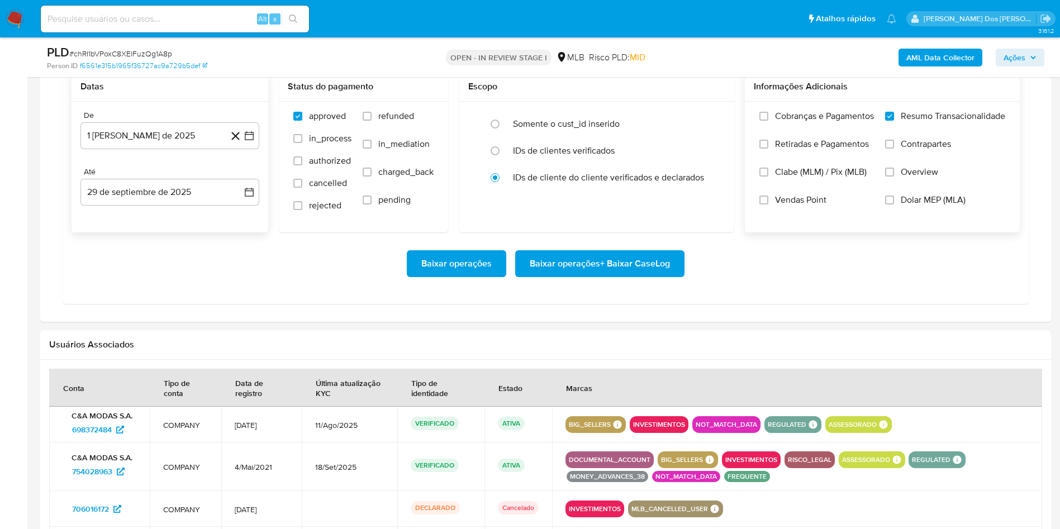
click at [588, 276] on span "Baixar operações + Baixar CaseLog" at bounding box center [600, 264] width 140 height 25
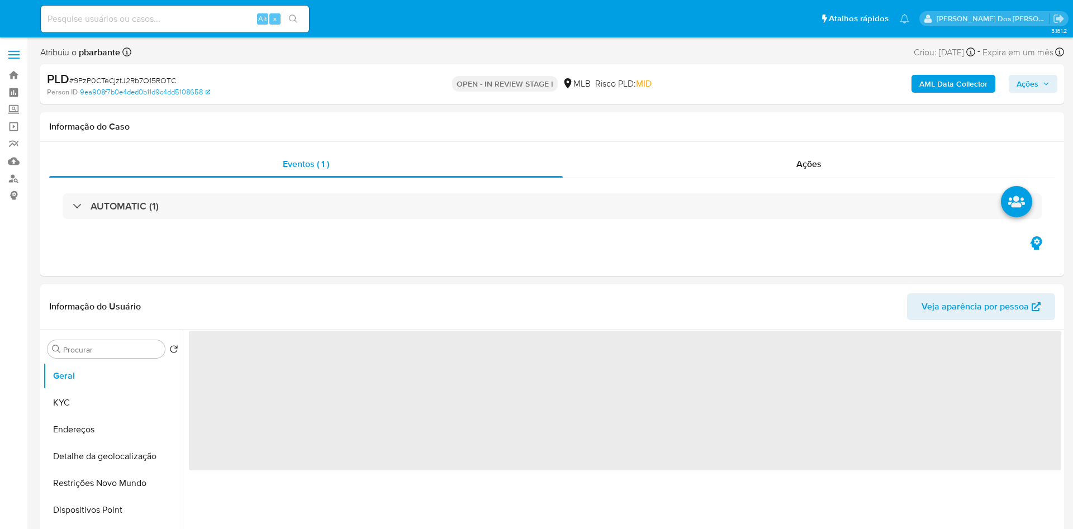
select select "10"
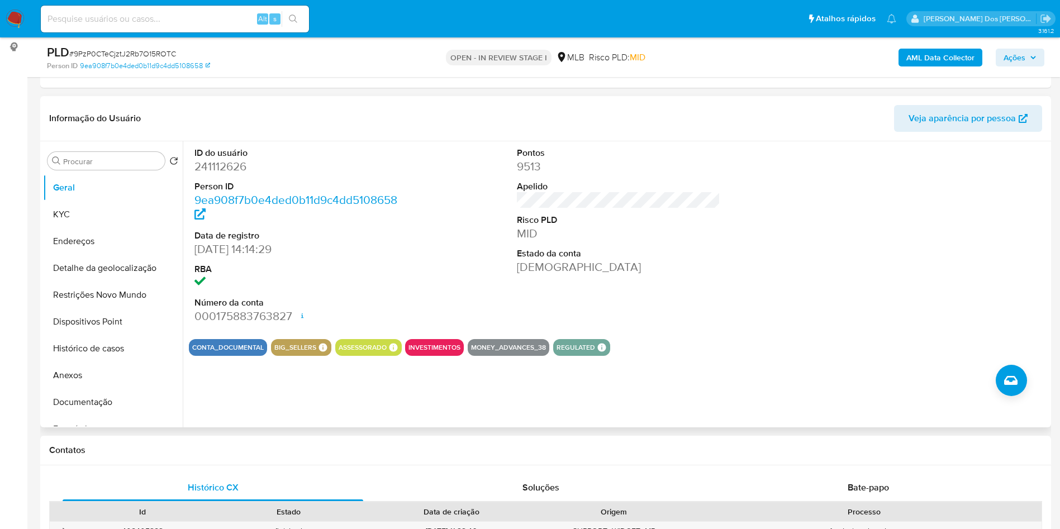
scroll to position [252, 0]
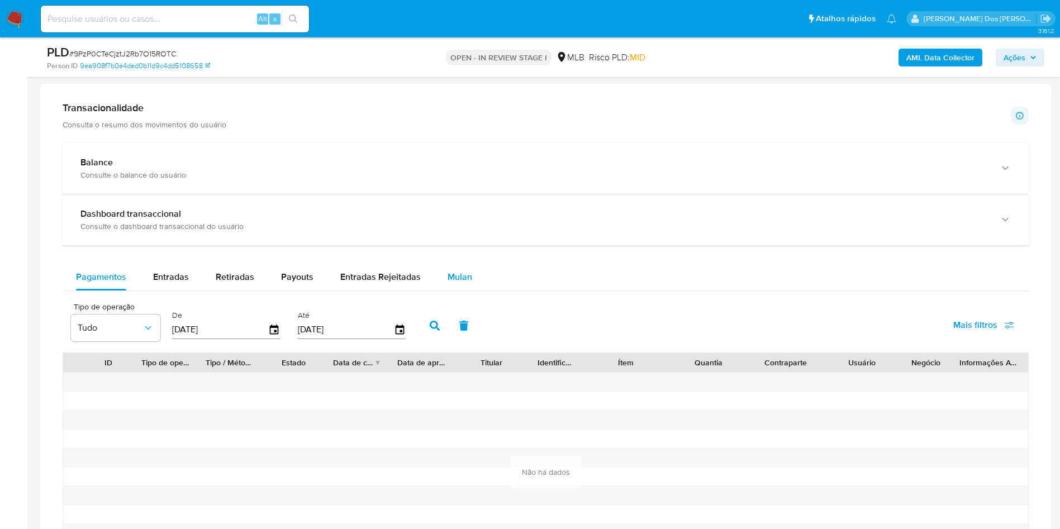
click at [466, 283] on span "Mulan" at bounding box center [460, 277] width 25 height 13
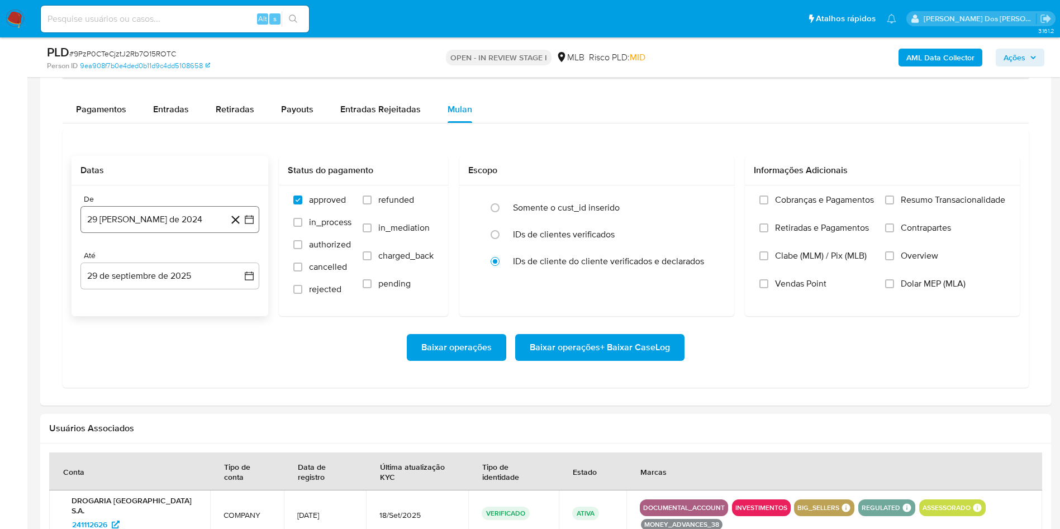
click at [257, 233] on button "29 [PERSON_NAME] de 2024" at bounding box center [170, 219] width 179 height 27
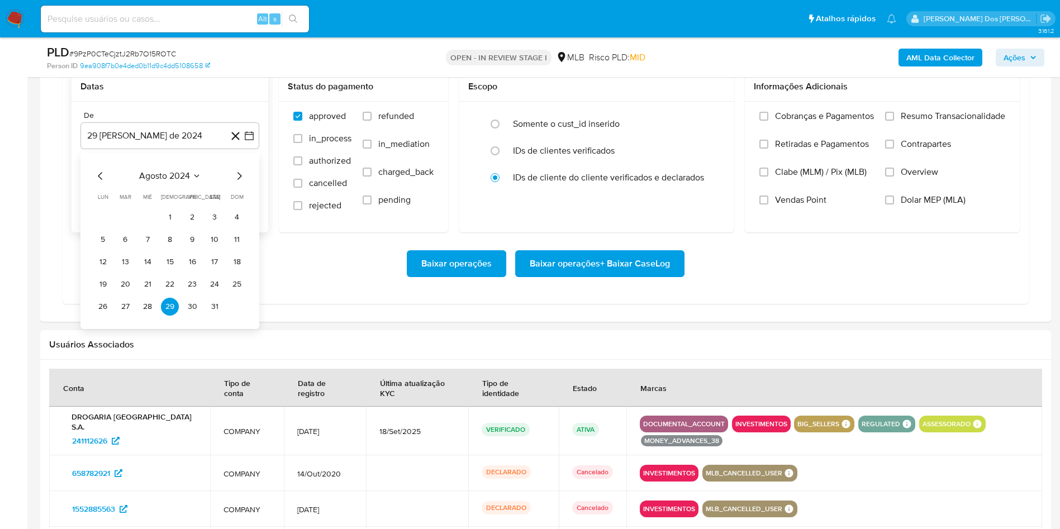
click at [239, 180] on icon "Mes siguiente" at bounding box center [240, 176] width 4 height 8
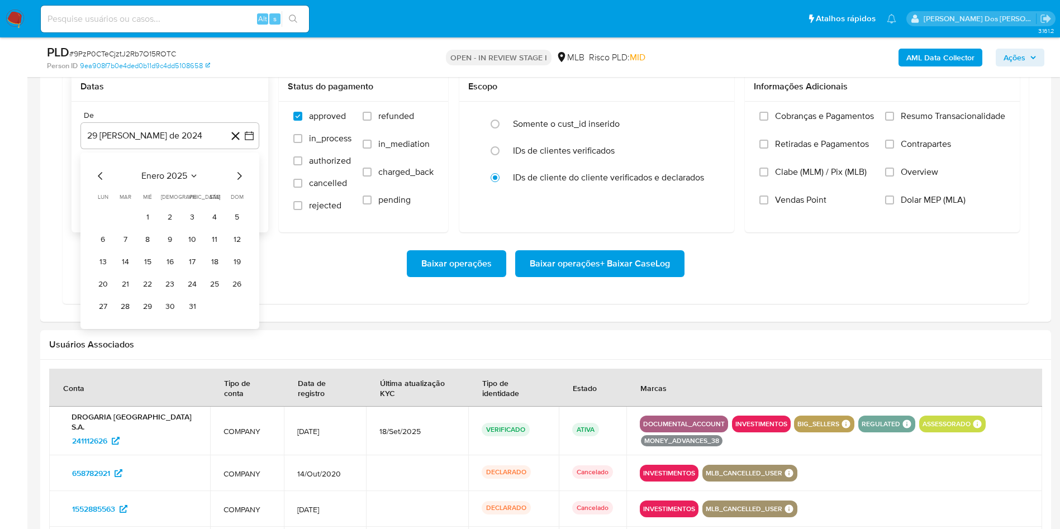
click at [239, 180] on icon "Mes siguiente" at bounding box center [240, 176] width 4 height 8
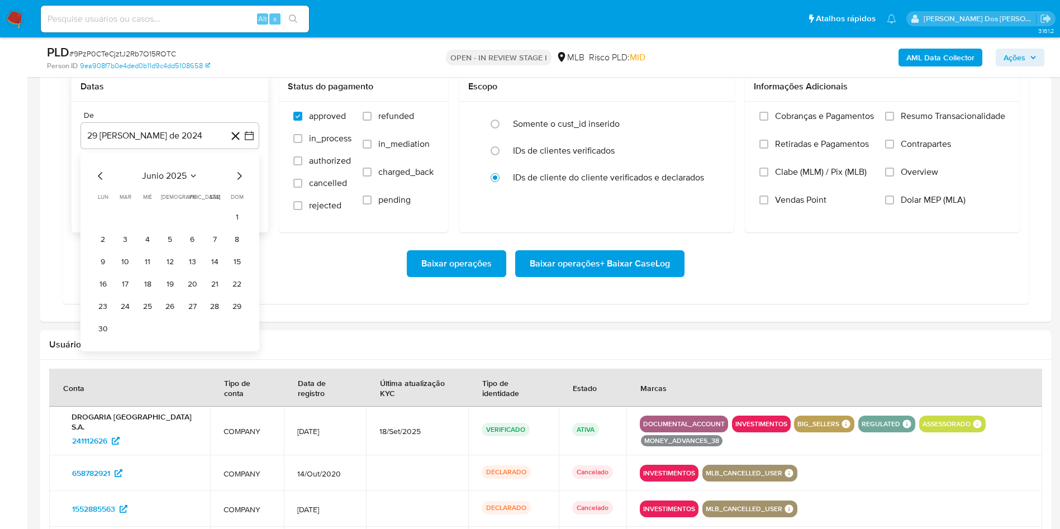
click at [239, 180] on icon "Mes siguiente" at bounding box center [240, 176] width 4 height 8
click at [241, 183] on icon "Mes siguiente" at bounding box center [239, 175] width 13 height 13
click at [188, 226] on button "1" at bounding box center [192, 218] width 18 height 18
click at [892, 126] on div "Cobranças e Pagamentos Retiradas e Pagamentos Clabe (MLM) / Pix (MLB) Vendas Po…" at bounding box center [882, 167] width 275 height 130
click at [901, 122] on span "Resumo Transacionalidade" at bounding box center [953, 116] width 105 height 11
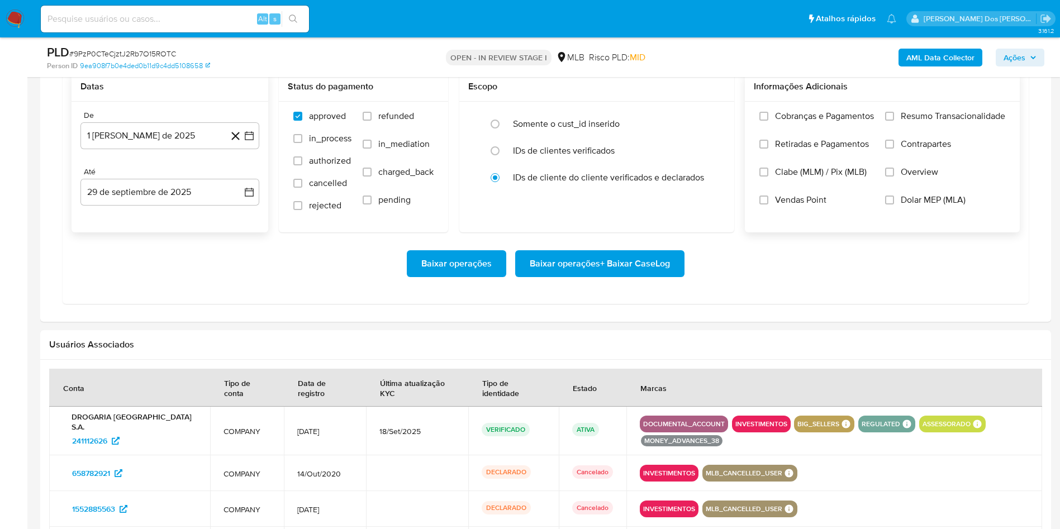
click at [894, 121] on input "Resumo Transacionalidade" at bounding box center [890, 116] width 9 height 9
click at [598, 276] on span "Baixar operações + Baixar CaseLog" at bounding box center [600, 264] width 140 height 25
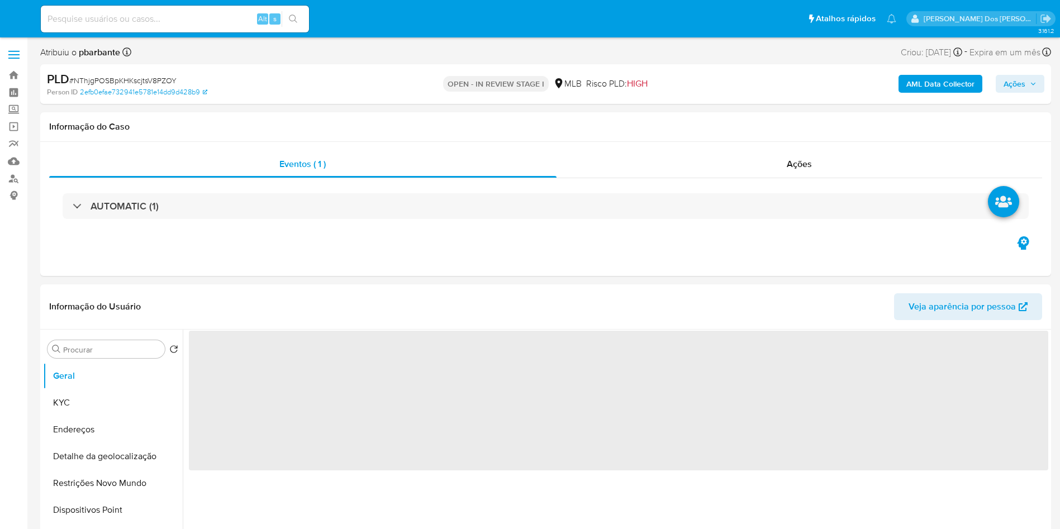
select select "10"
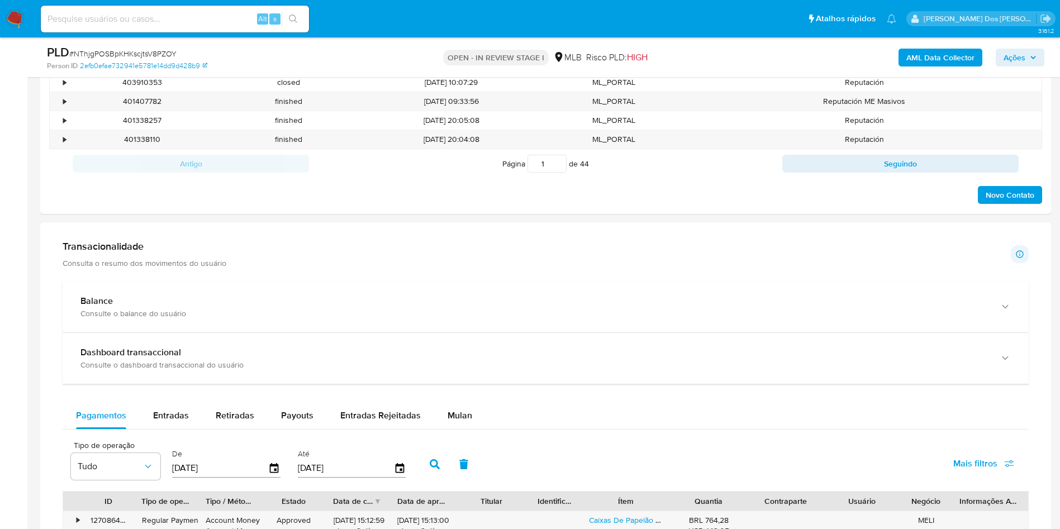
scroll to position [671, 0]
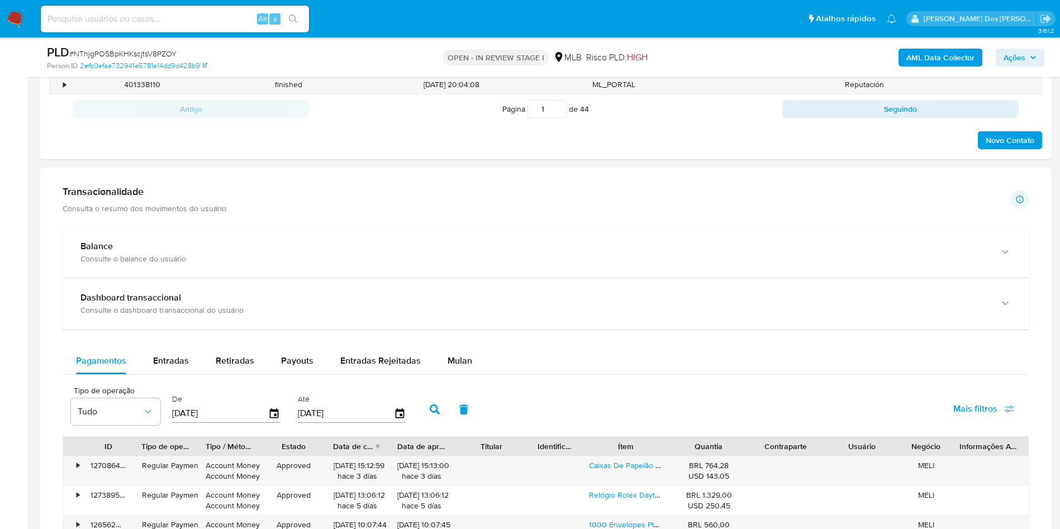
click at [456, 362] on div "Balance Consulte o balance do usuário Dashboard transaccional Consulte o dashbo…" at bounding box center [546, 520] width 967 height 586
click at [457, 370] on div "Mulan" at bounding box center [460, 361] width 25 height 27
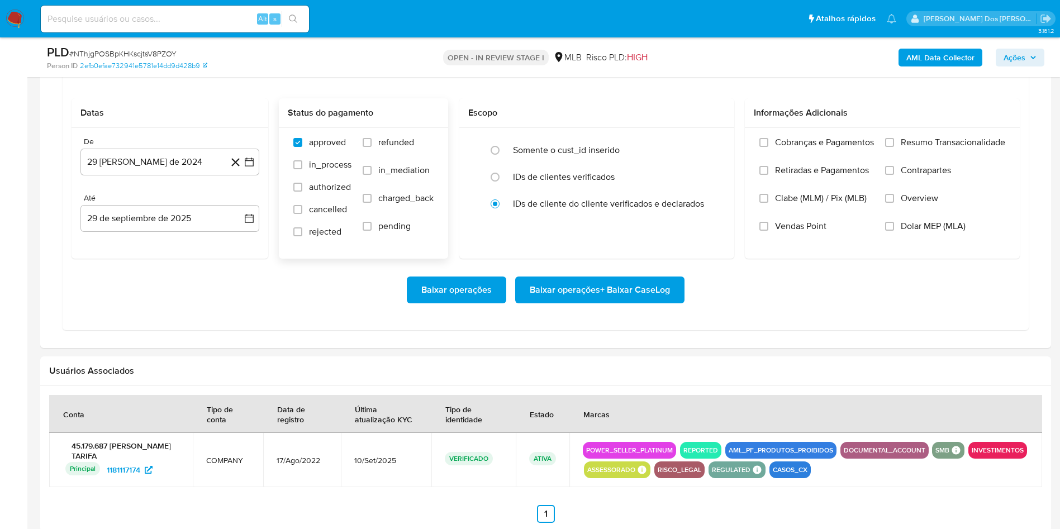
scroll to position [1006, 0]
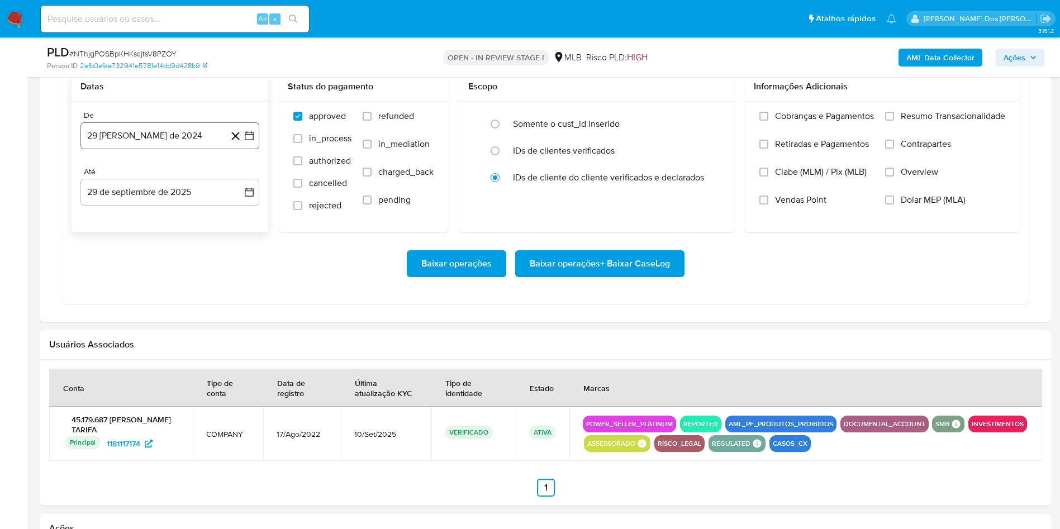
click at [254, 141] on icon "button" at bounding box center [249, 135] width 11 height 11
click at [242, 183] on icon "Mes siguiente" at bounding box center [239, 175] width 13 height 13
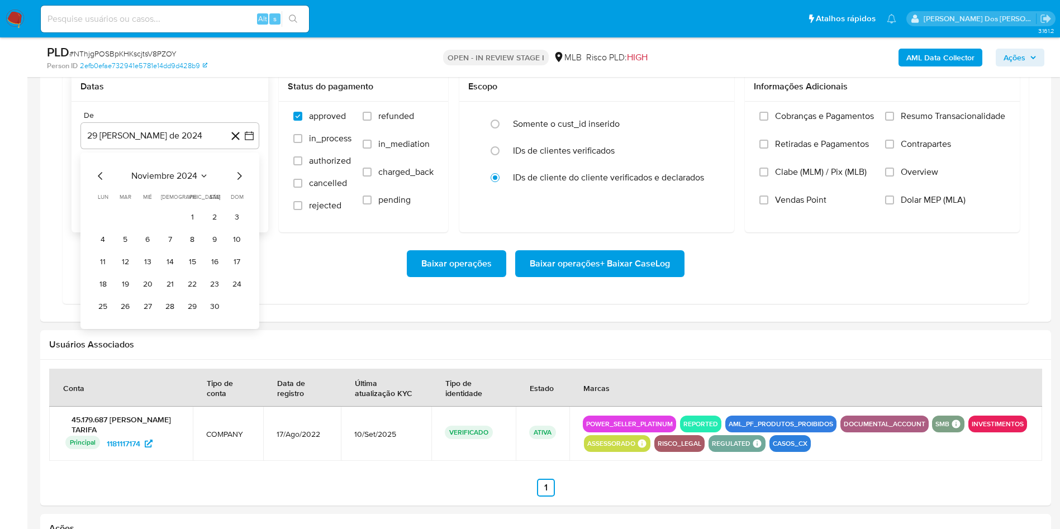
click at [242, 183] on icon "Mes siguiente" at bounding box center [239, 175] width 13 height 13
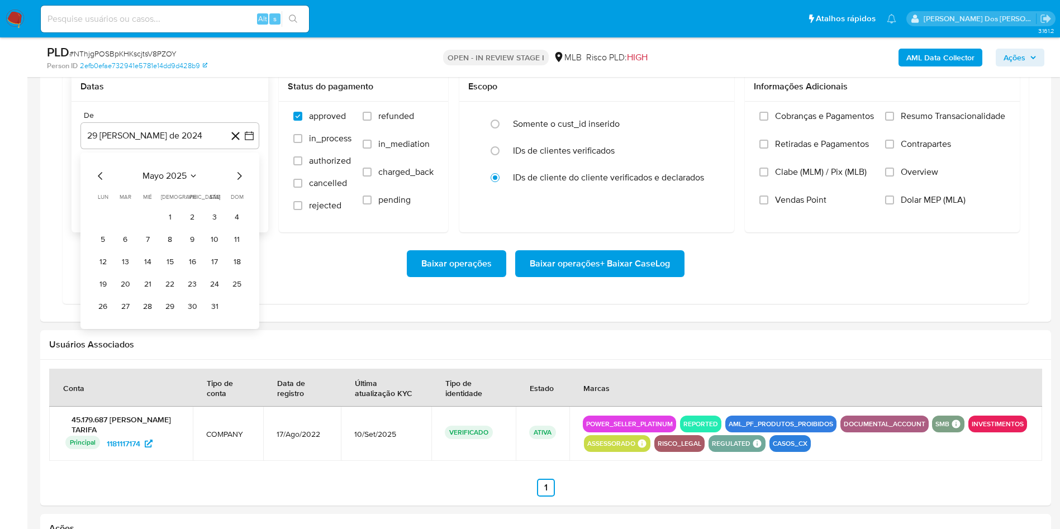
click at [242, 183] on icon "Mes siguiente" at bounding box center [239, 175] width 13 height 13
click at [198, 226] on button "1" at bounding box center [192, 218] width 18 height 18
click at [922, 122] on span "Resumo Transacionalidade" at bounding box center [953, 116] width 105 height 11
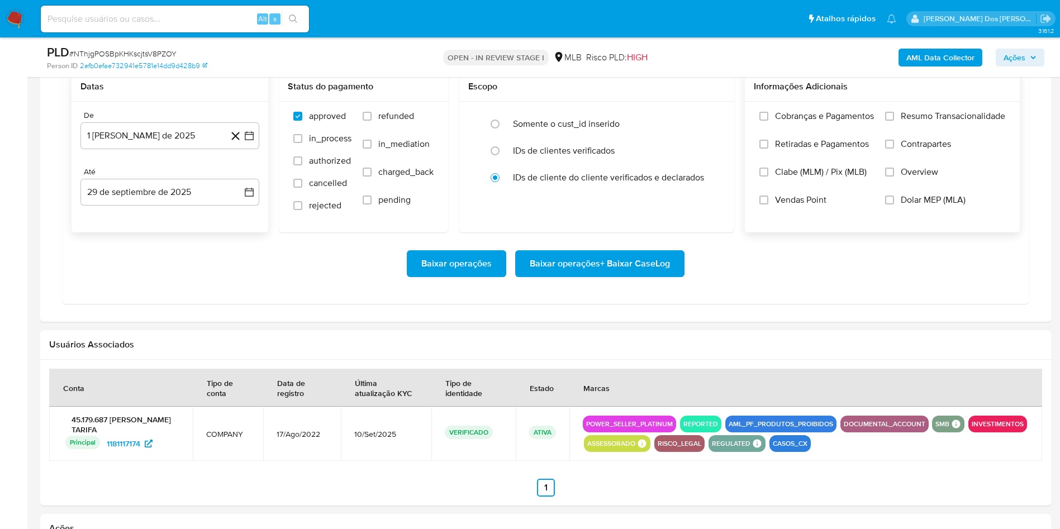
click at [894, 121] on input "Resumo Transacionalidade" at bounding box center [890, 116] width 9 height 9
click at [594, 276] on span "Baixar operações + Baixar CaseLog" at bounding box center [600, 264] width 140 height 25
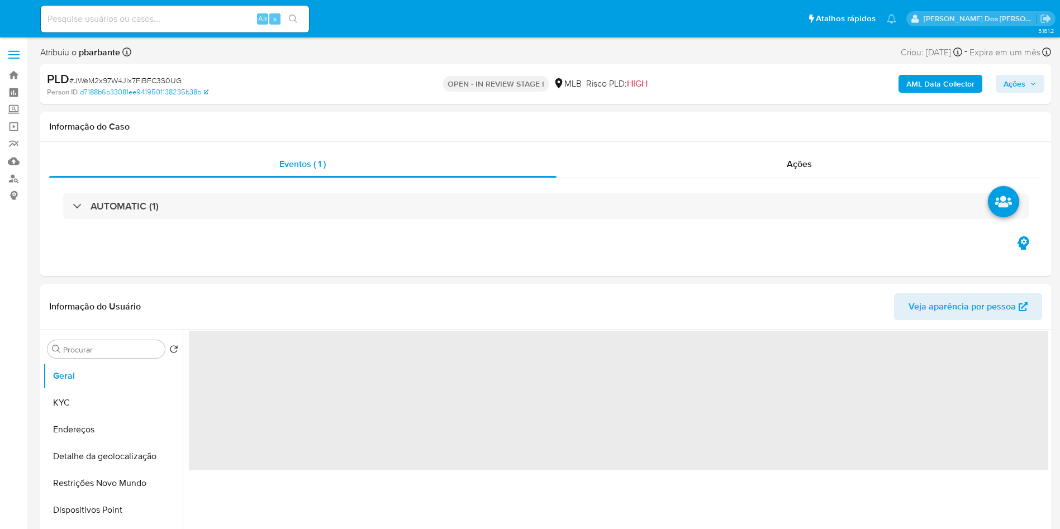
select select "10"
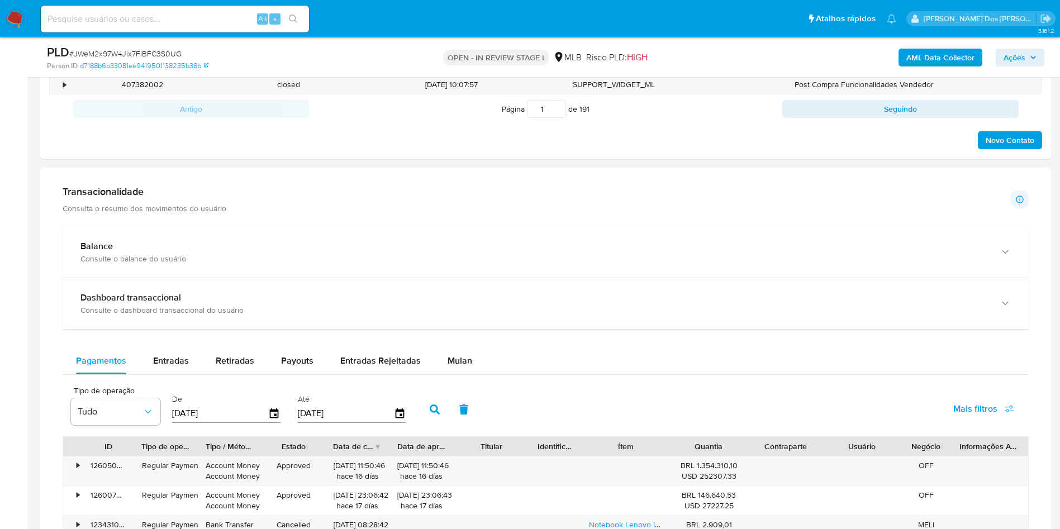
scroll to position [839, 0]
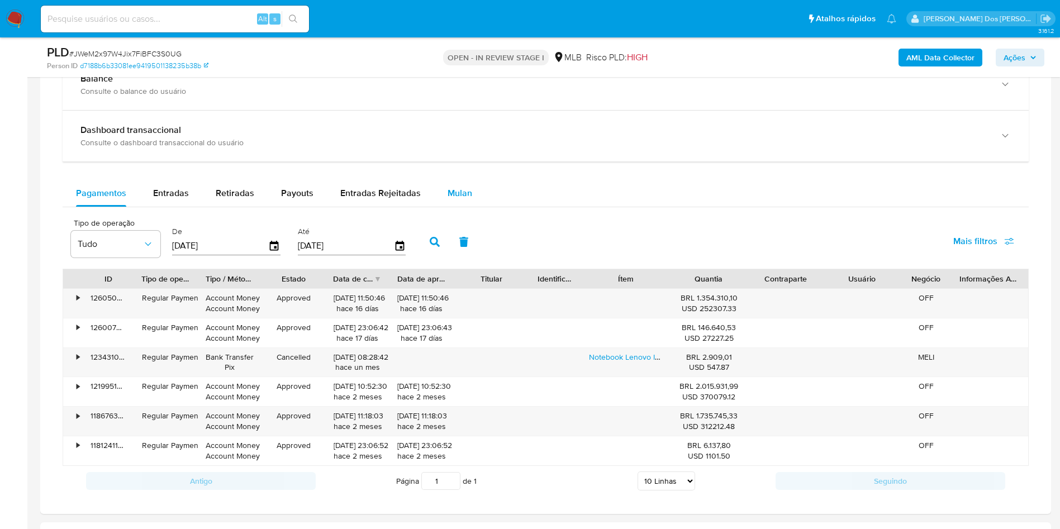
click at [454, 200] on span "Mulan" at bounding box center [460, 193] width 25 height 13
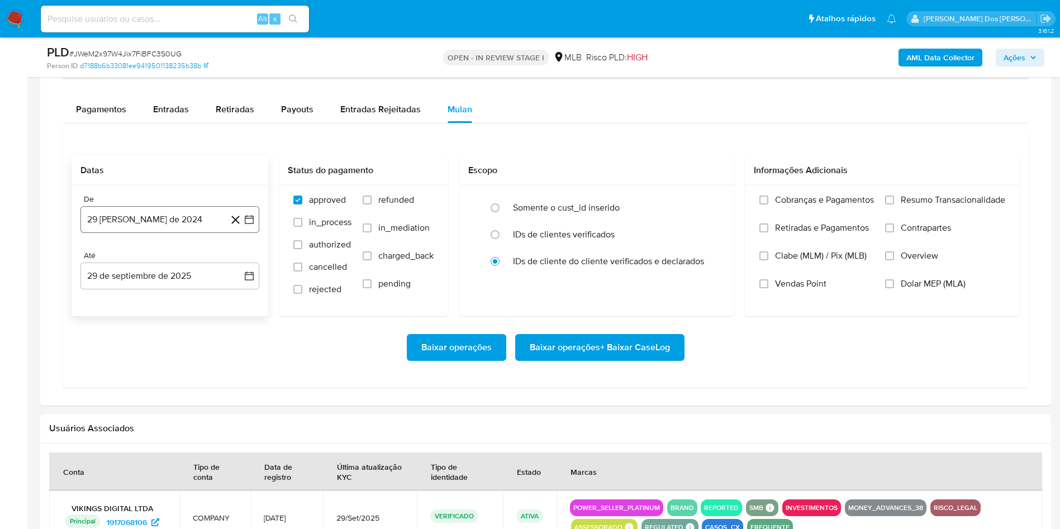
click at [254, 225] on icon "button" at bounding box center [249, 219] width 11 height 11
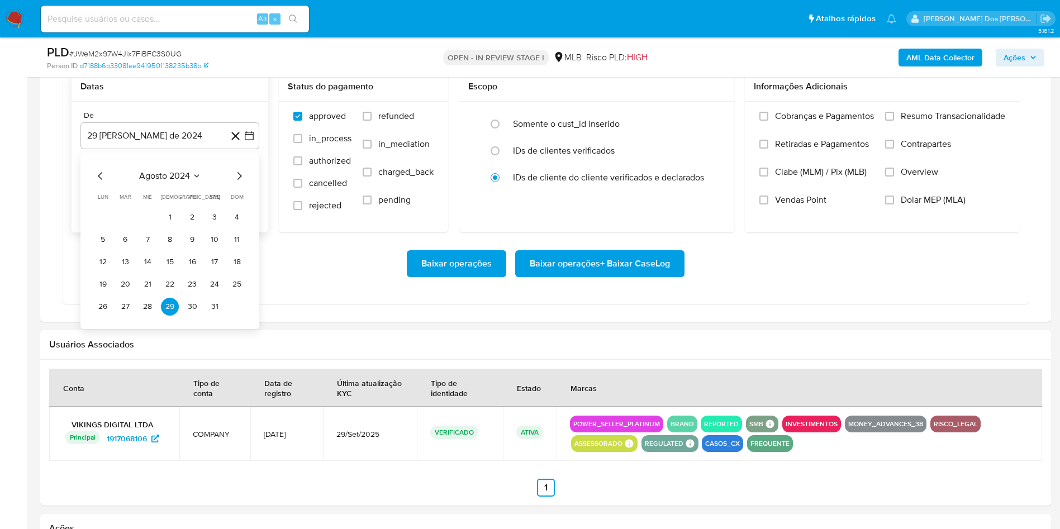
click at [239, 183] on icon "Mes siguiente" at bounding box center [239, 175] width 13 height 13
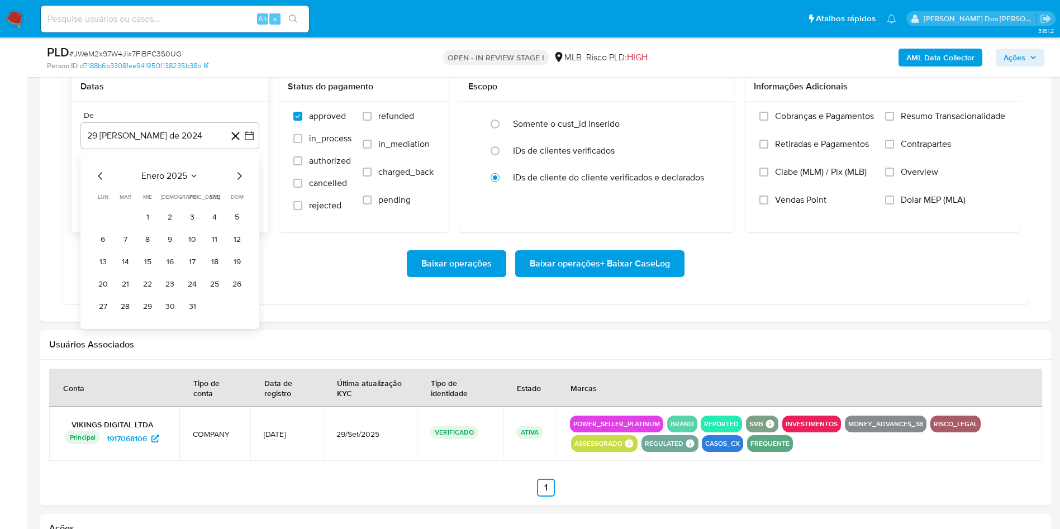
click at [239, 183] on icon "Mes siguiente" at bounding box center [239, 175] width 13 height 13
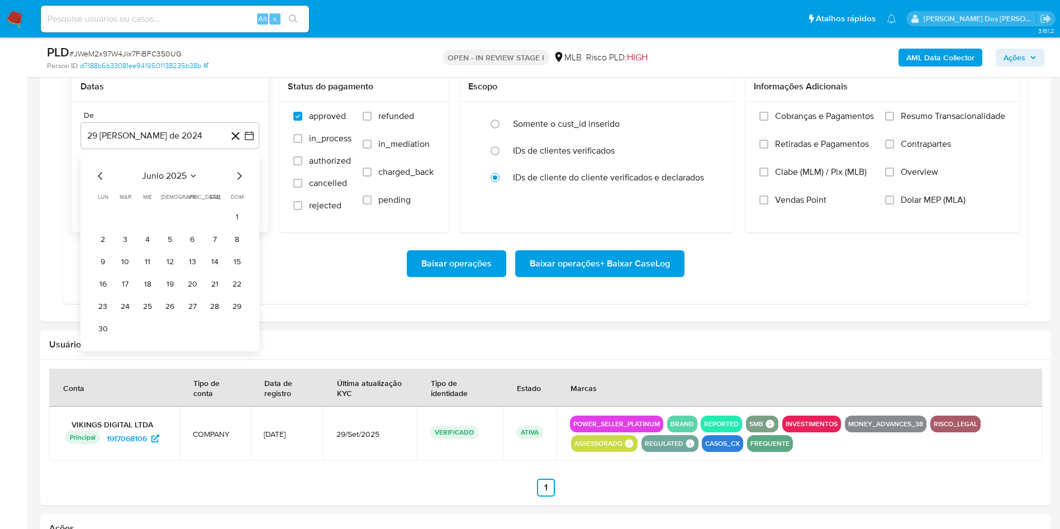
click at [239, 183] on icon "Mes siguiente" at bounding box center [239, 175] width 13 height 13
click at [190, 226] on table "lun lunes mar martes mié miércoles jue jueves vie viernes sáb sábado dom doming…" at bounding box center [170, 254] width 152 height 123
click at [191, 226] on button "1" at bounding box center [192, 218] width 18 height 18
click at [929, 126] on div "Cobranças e Pagamentos Retiradas e Pagamentos Clabe (MLM) / Pix (MLB) Vendas Po…" at bounding box center [882, 167] width 275 height 130
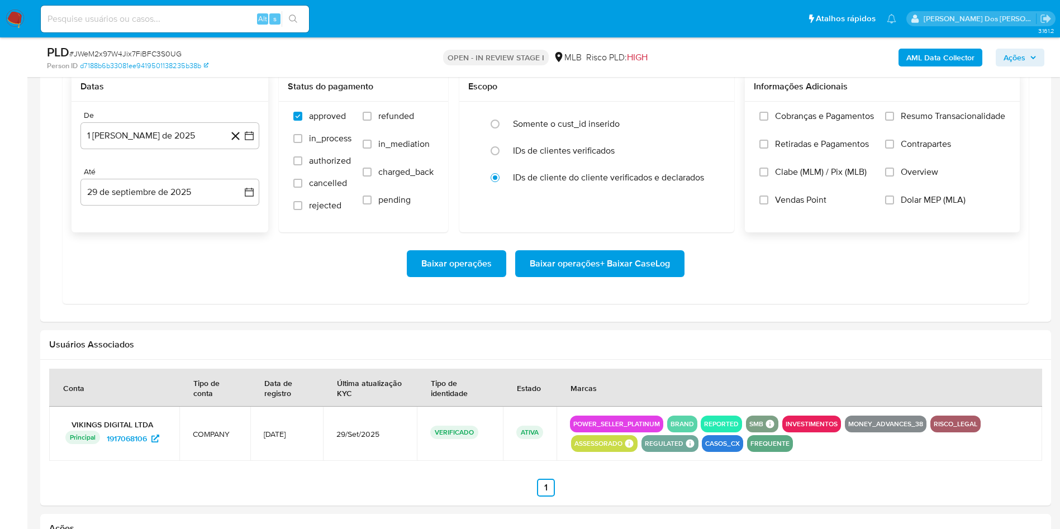
click at [935, 122] on span "Resumo Transacionalidade" at bounding box center [953, 116] width 105 height 11
click at [894, 121] on input "Resumo Transacionalidade" at bounding box center [890, 116] width 9 height 9
click at [654, 276] on span "Baixar operações + Baixar CaseLog" at bounding box center [600, 264] width 140 height 25
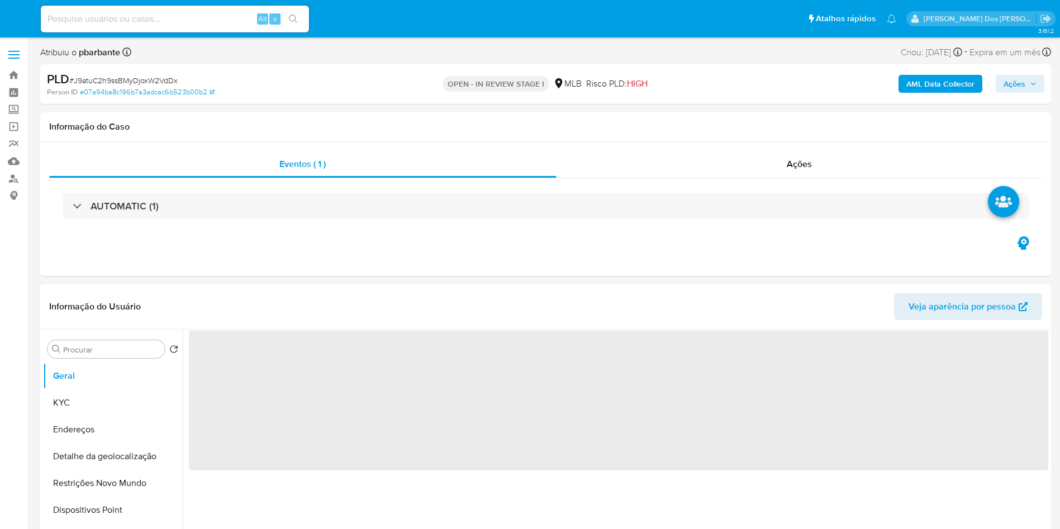
select select "10"
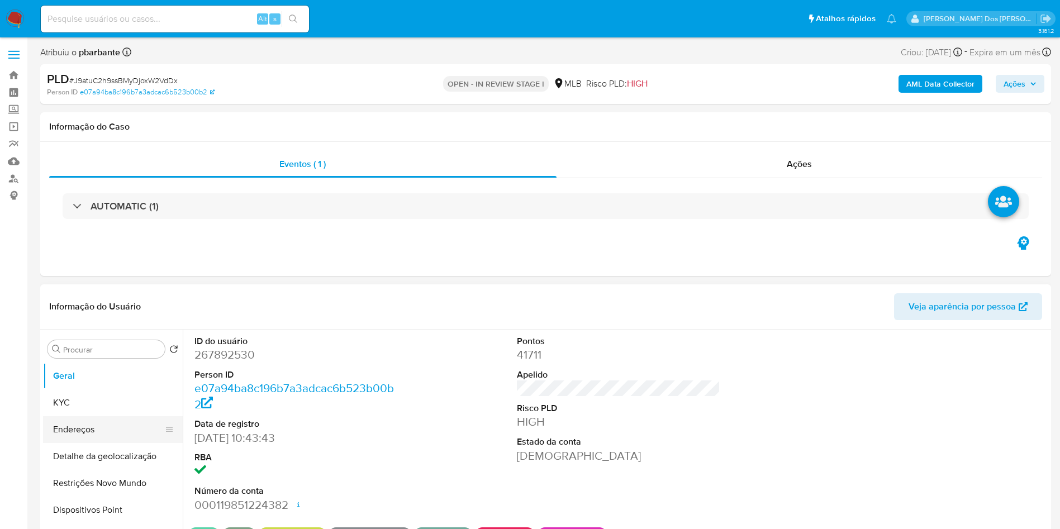
click at [165, 435] on div at bounding box center [169, 430] width 9 height 25
click at [159, 416] on button "KYC" at bounding box center [108, 403] width 131 height 27
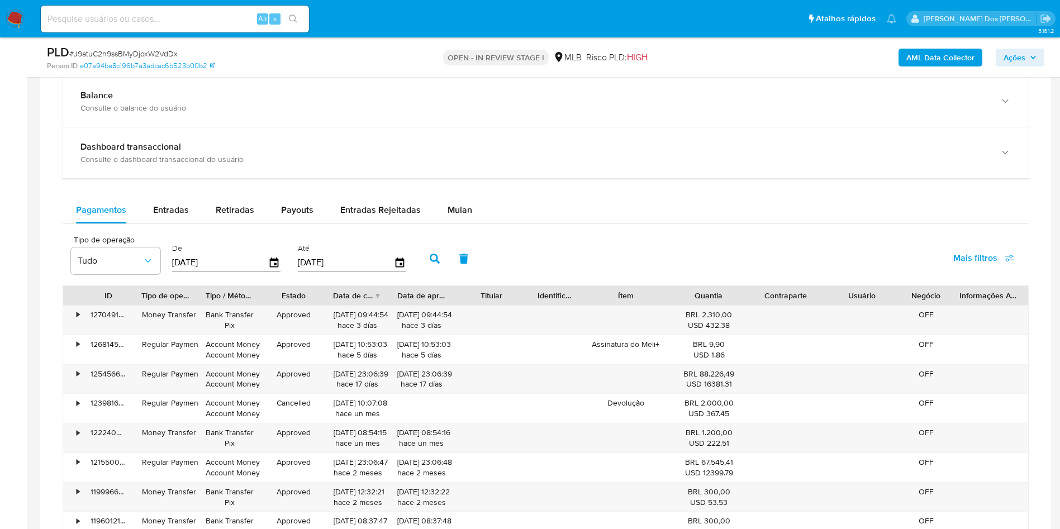
scroll to position [839, 0]
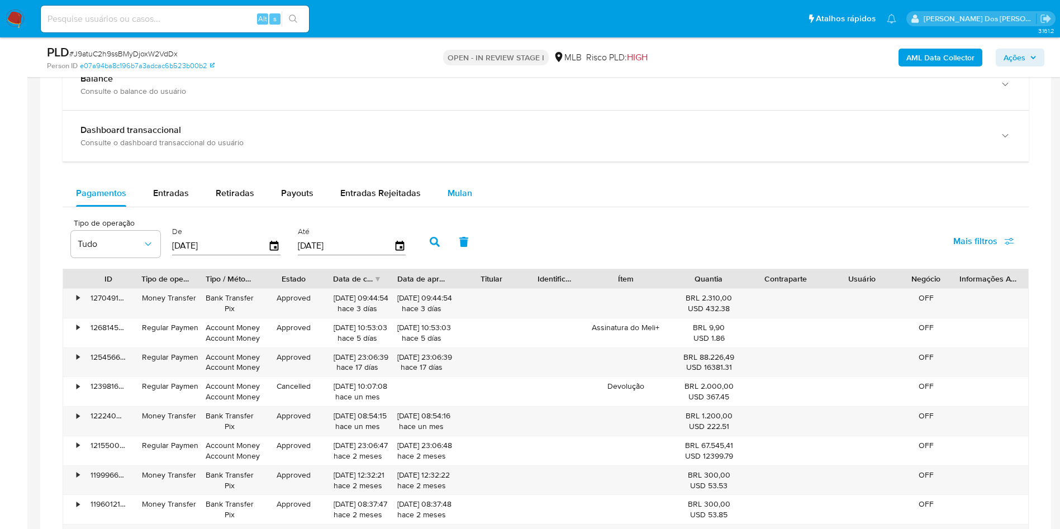
click at [463, 200] on span "Mulan" at bounding box center [460, 193] width 25 height 13
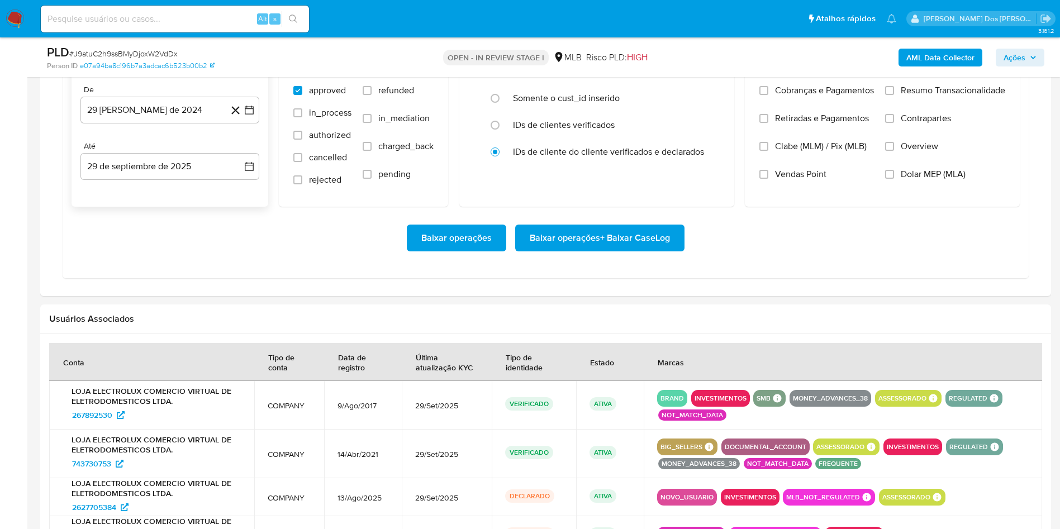
scroll to position [1006, 0]
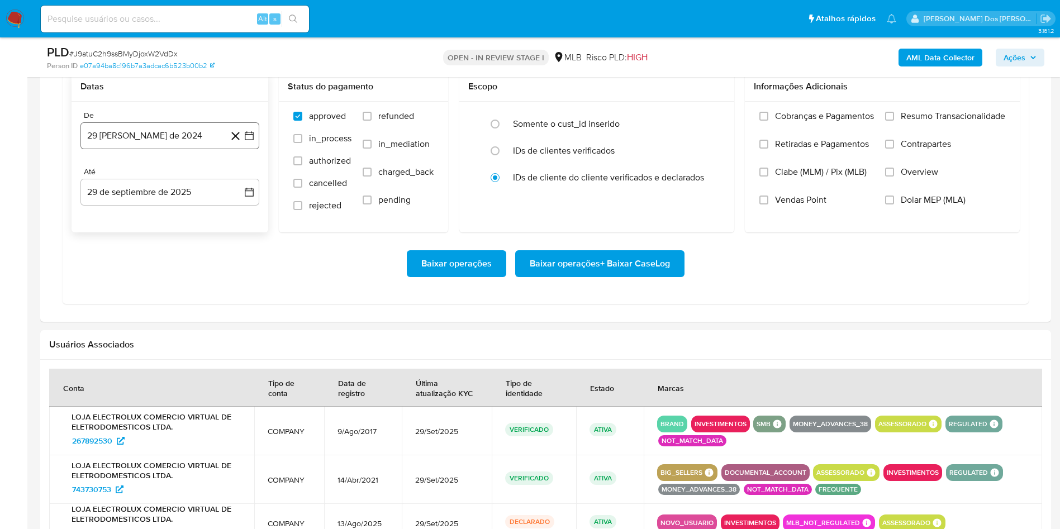
click at [255, 149] on button "29 [PERSON_NAME] de 2024" at bounding box center [170, 135] width 179 height 27
click at [239, 183] on icon "Mes siguiente" at bounding box center [239, 175] width 13 height 13
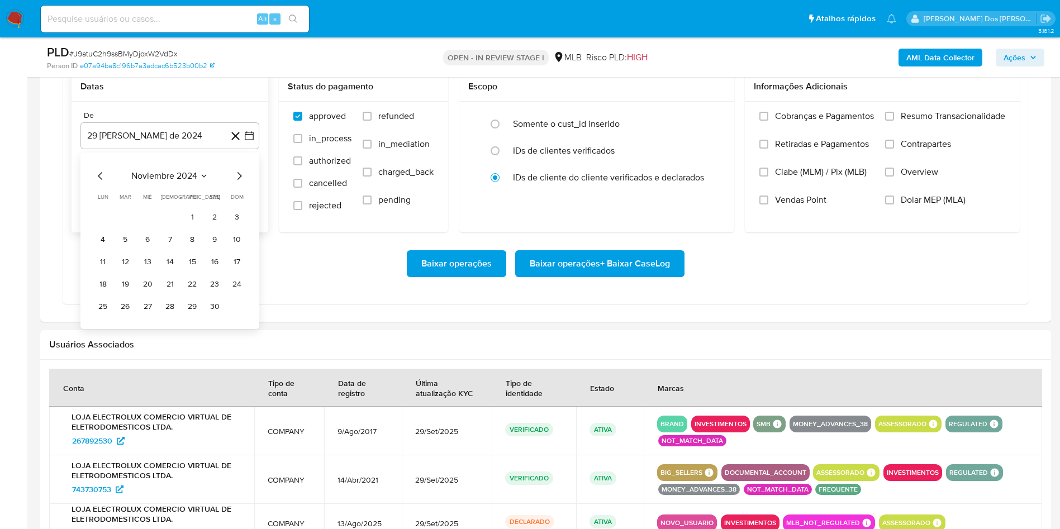
click at [239, 183] on icon "Mes siguiente" at bounding box center [239, 175] width 13 height 13
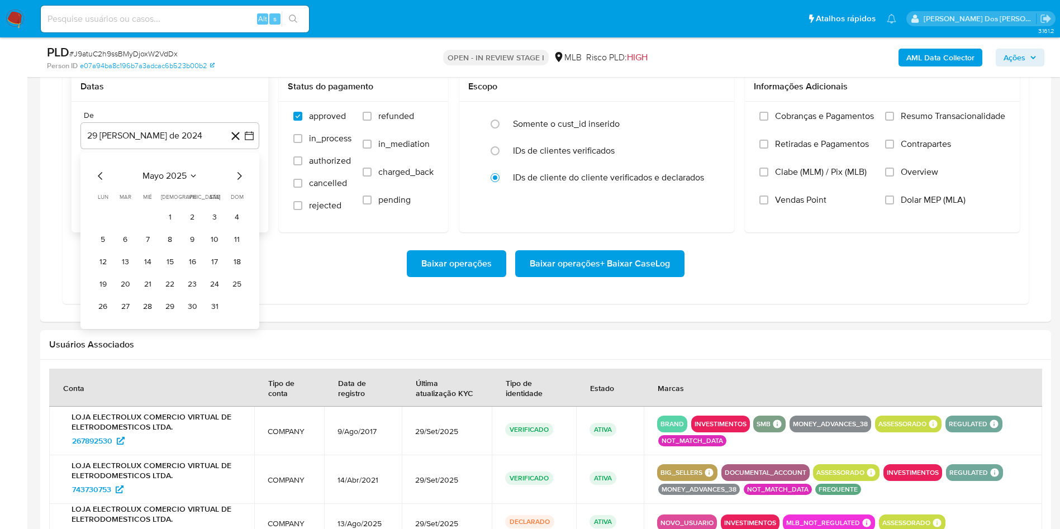
click at [239, 183] on icon "Mes siguiente" at bounding box center [239, 175] width 13 height 13
click at [193, 226] on button "1" at bounding box center [192, 218] width 18 height 18
click at [949, 122] on span "Resumo Transacionalidade" at bounding box center [953, 116] width 105 height 11
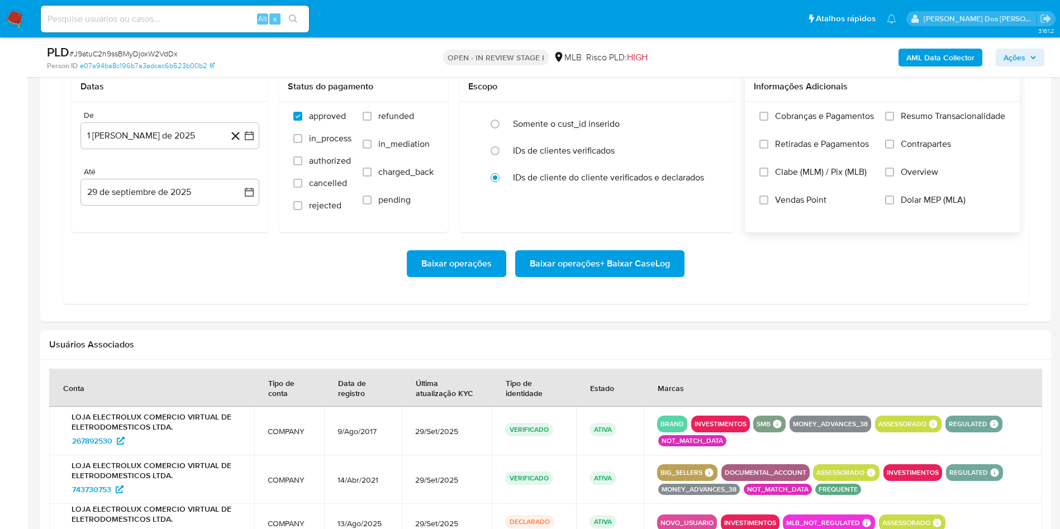
click at [894, 121] on input "Resumo Transacionalidade" at bounding box center [890, 116] width 9 height 9
click at [604, 295] on div "Baixar operações Baixar operações + Baixar CaseLog" at bounding box center [546, 264] width 949 height 63
click at [599, 276] on span "Baixar operações + Baixar CaseLog" at bounding box center [600, 264] width 140 height 25
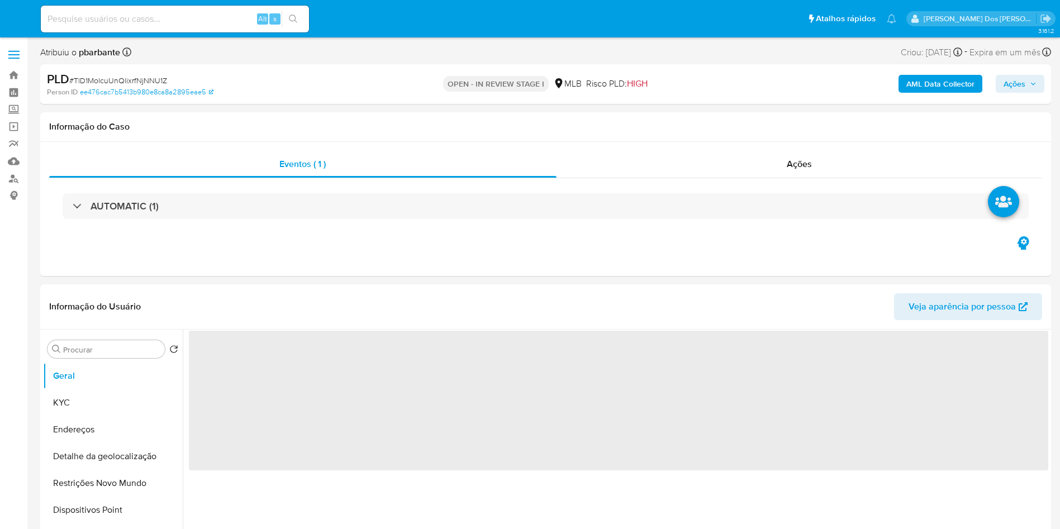
select select "10"
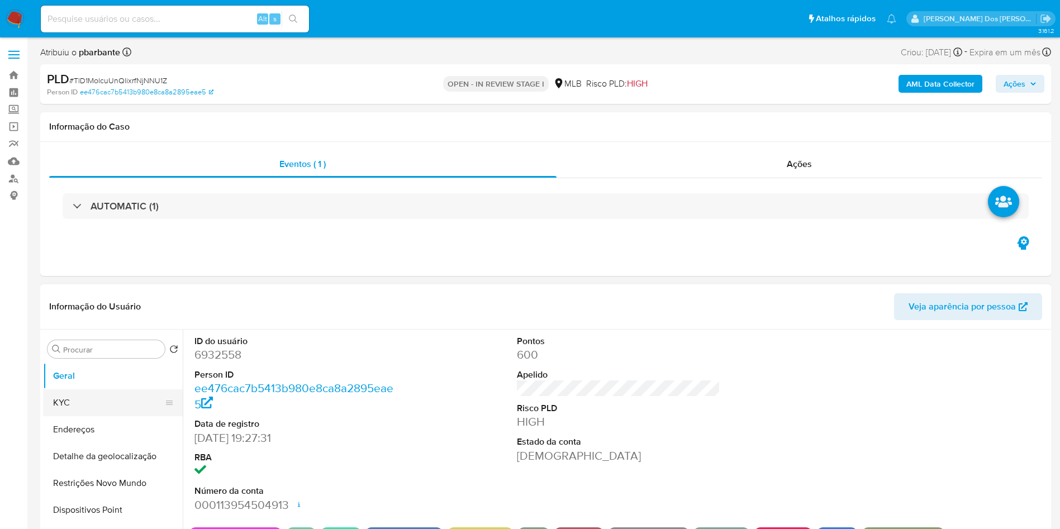
click at [130, 416] on button "KYC" at bounding box center [108, 403] width 131 height 27
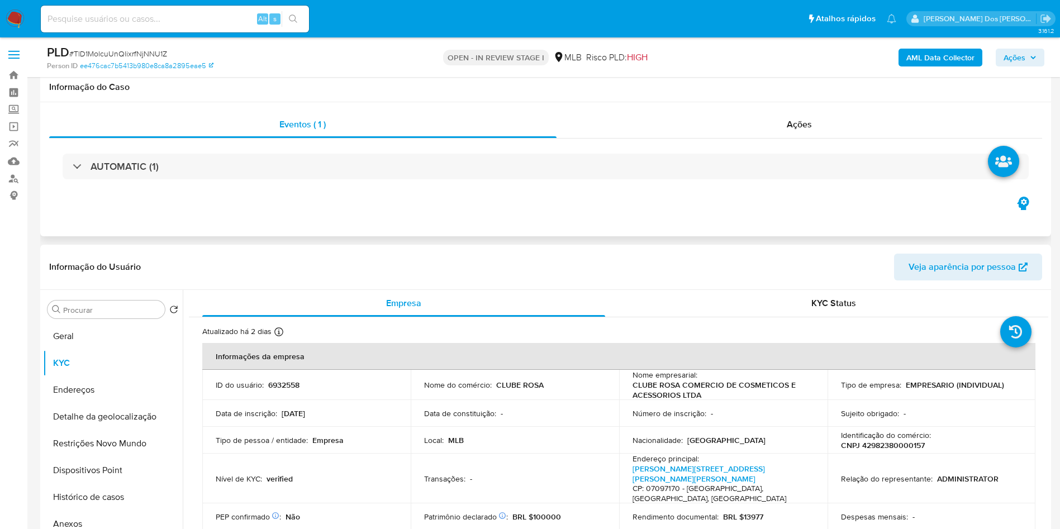
scroll to position [84, 0]
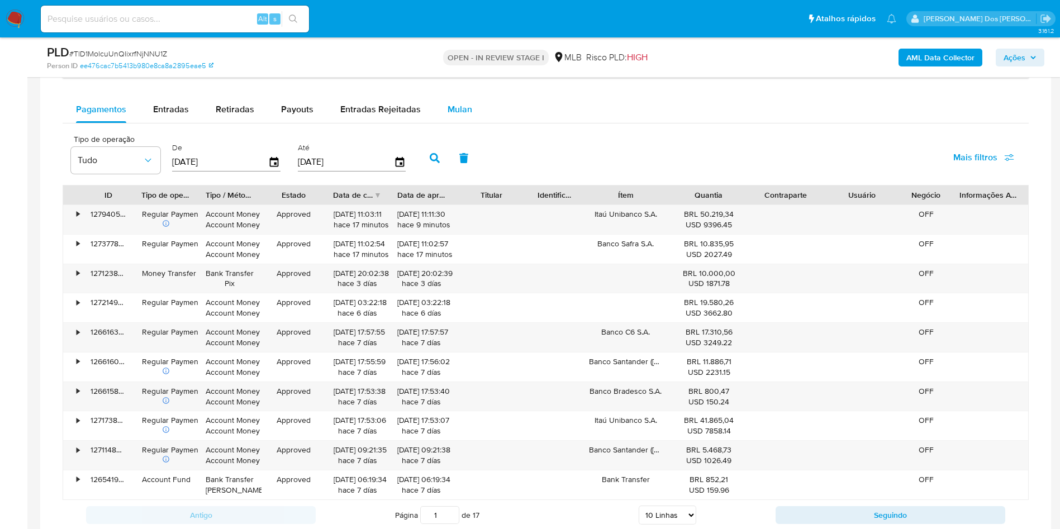
click at [454, 123] on div "Mulan" at bounding box center [460, 109] width 25 height 27
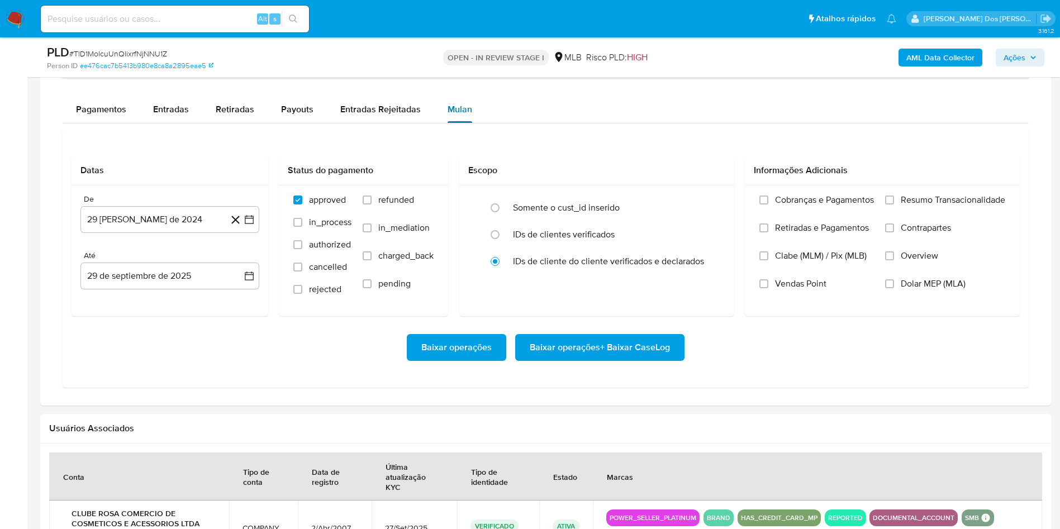
scroll to position [1006, 0]
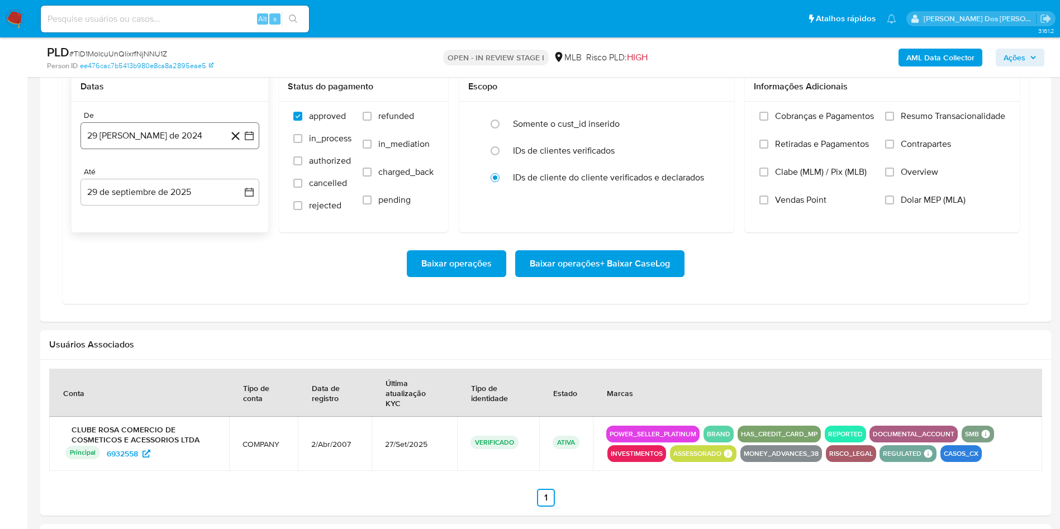
click at [248, 149] on button "29 de agosto de 2024" at bounding box center [170, 135] width 179 height 27
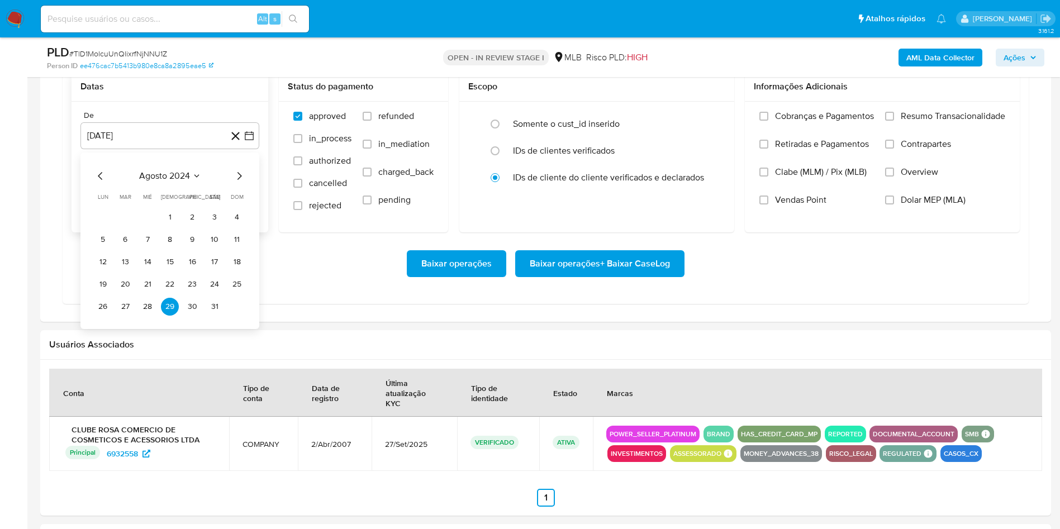
click icon "Mes siguiente"
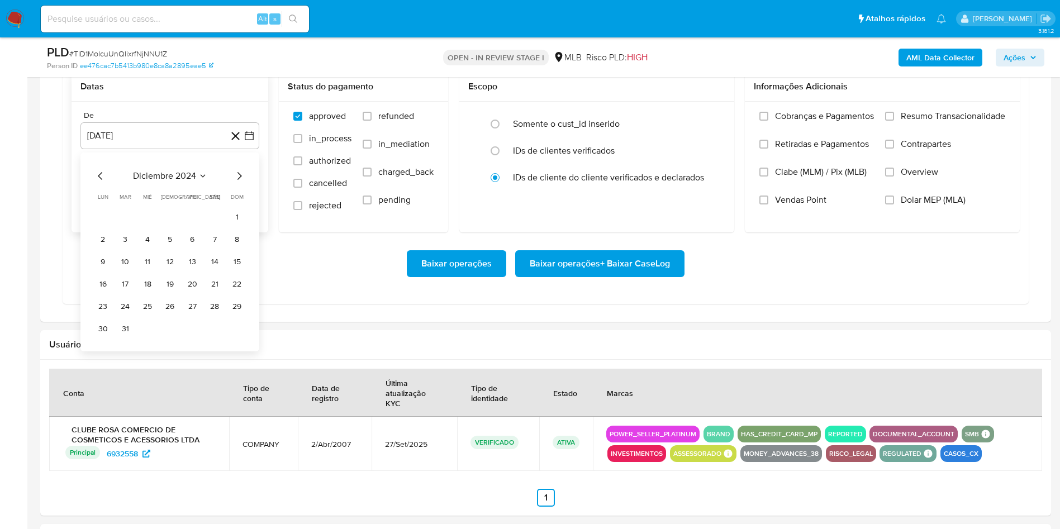
click icon "Mes siguiente"
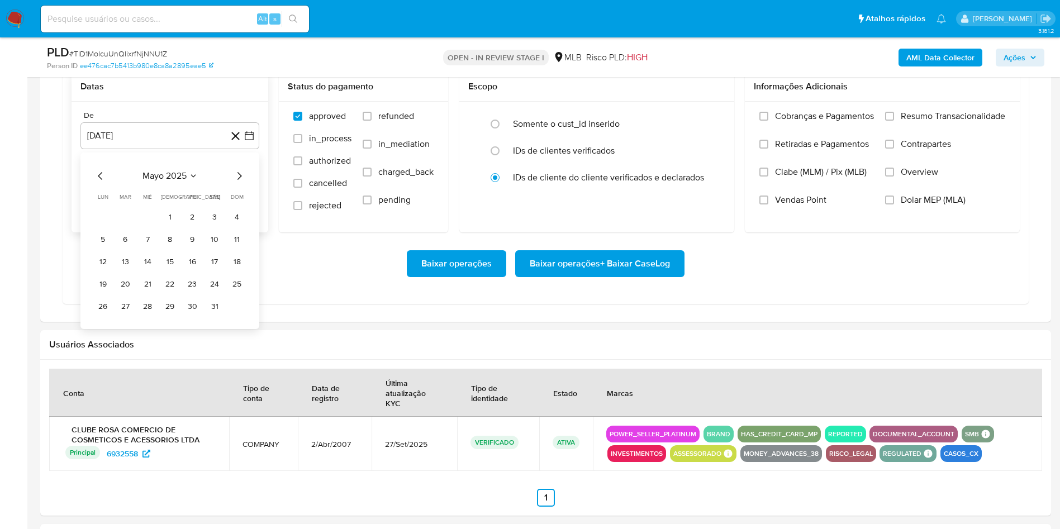
click icon "Mes siguiente"
click button "1"
click span "Resumo Transacionalidade"
click input "Resumo Transacionalidade"
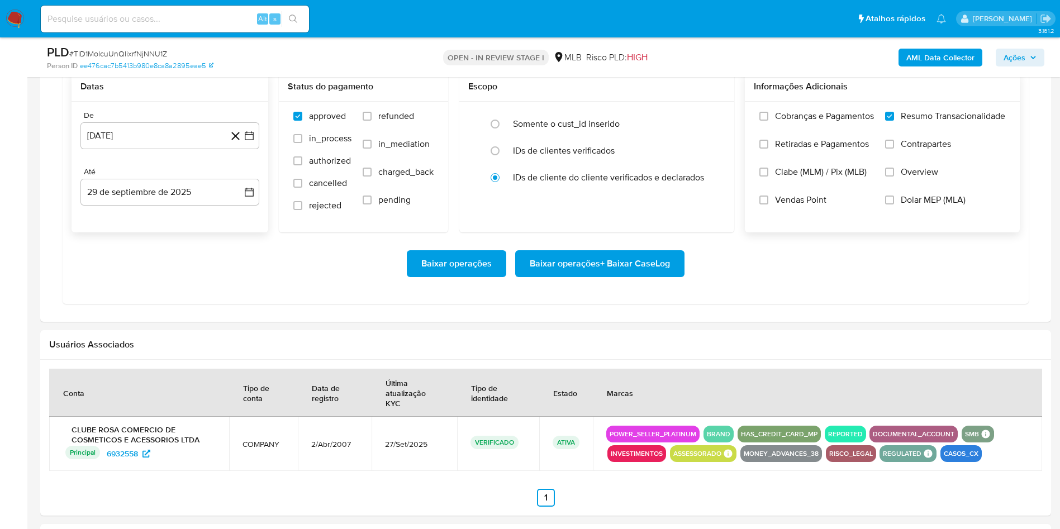
click span "Baixar operações + Baixar CaseLog"
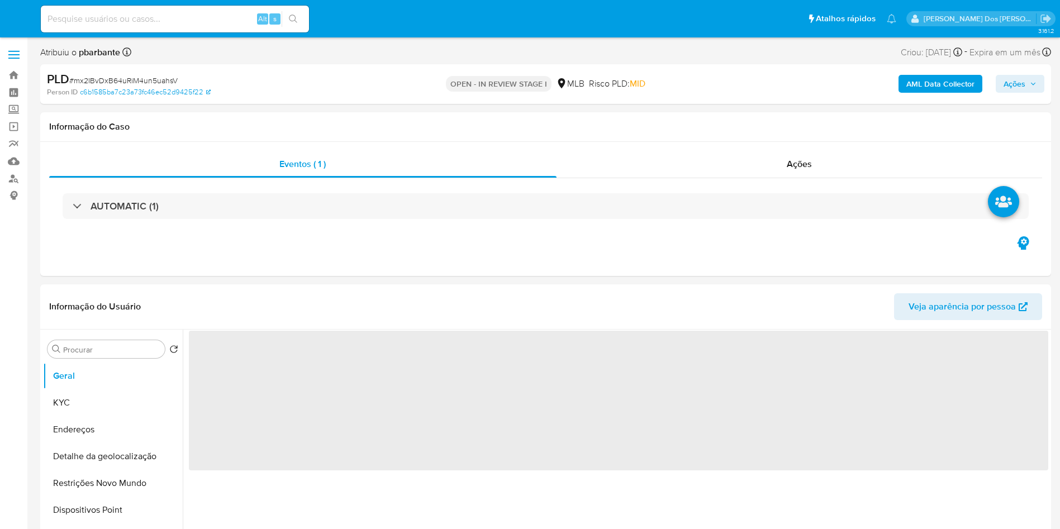
select select "10"
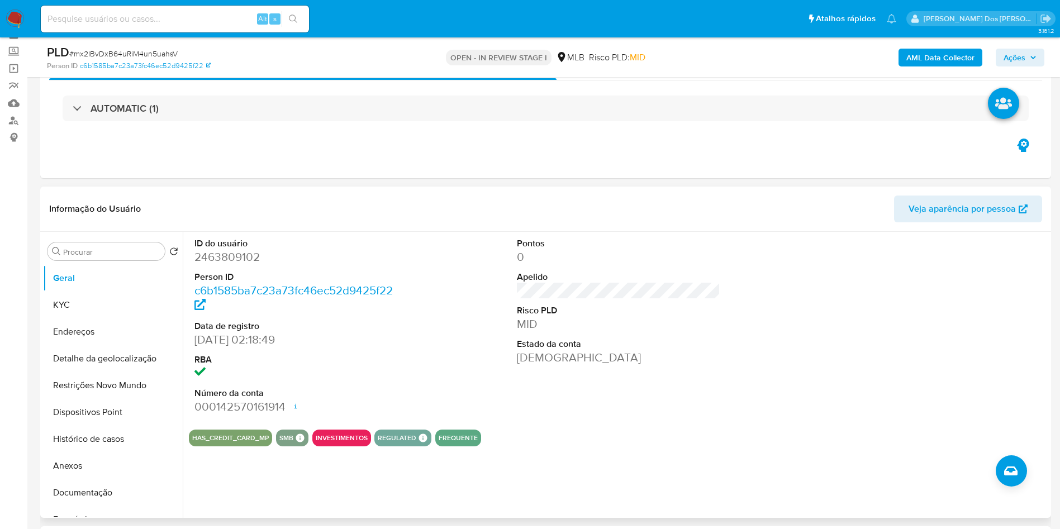
scroll to position [84, 0]
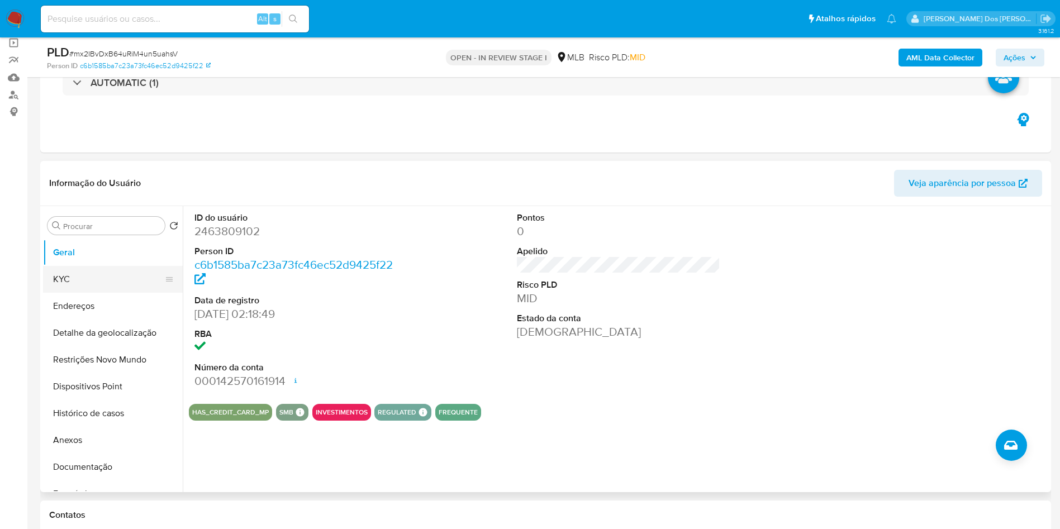
click at [117, 292] on button "KYC" at bounding box center [108, 279] width 131 height 27
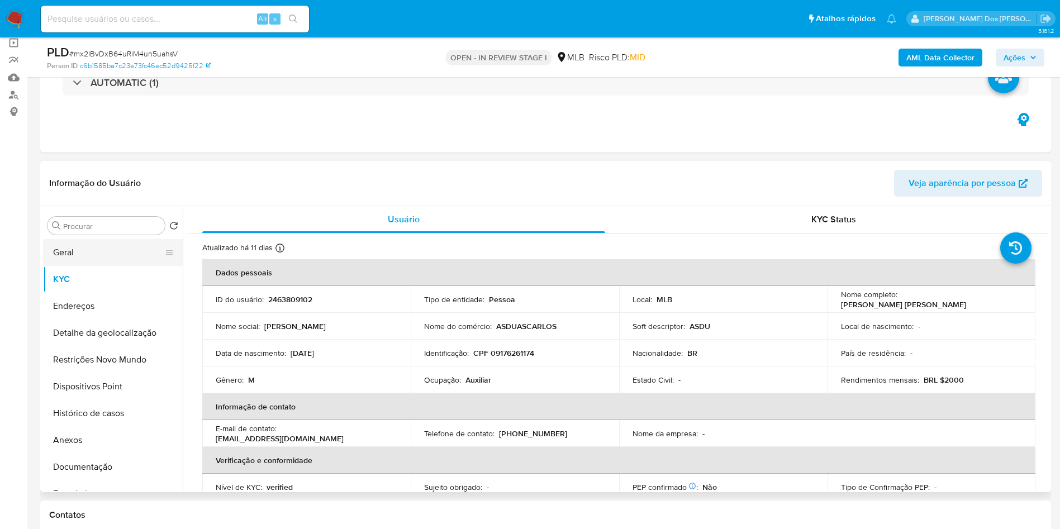
click at [112, 265] on button "Geral" at bounding box center [108, 252] width 131 height 27
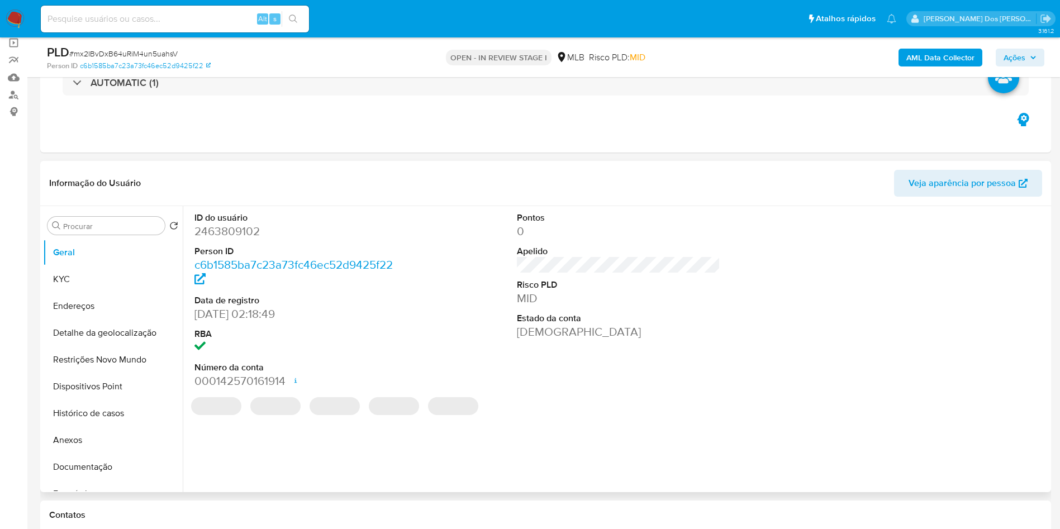
click at [240, 239] on dd "2463809102" at bounding box center [297, 232] width 204 height 16
copy dd "2463809102"
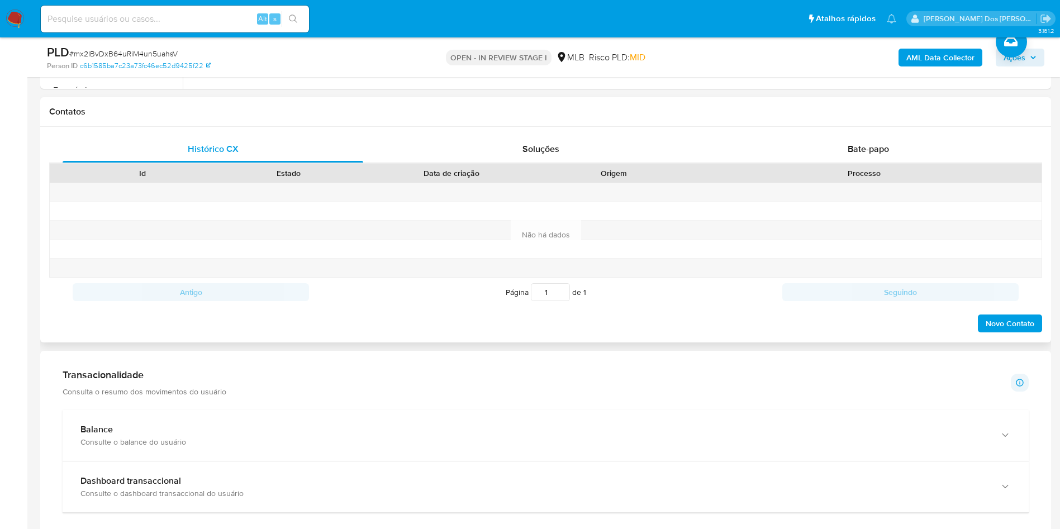
scroll to position [503, 0]
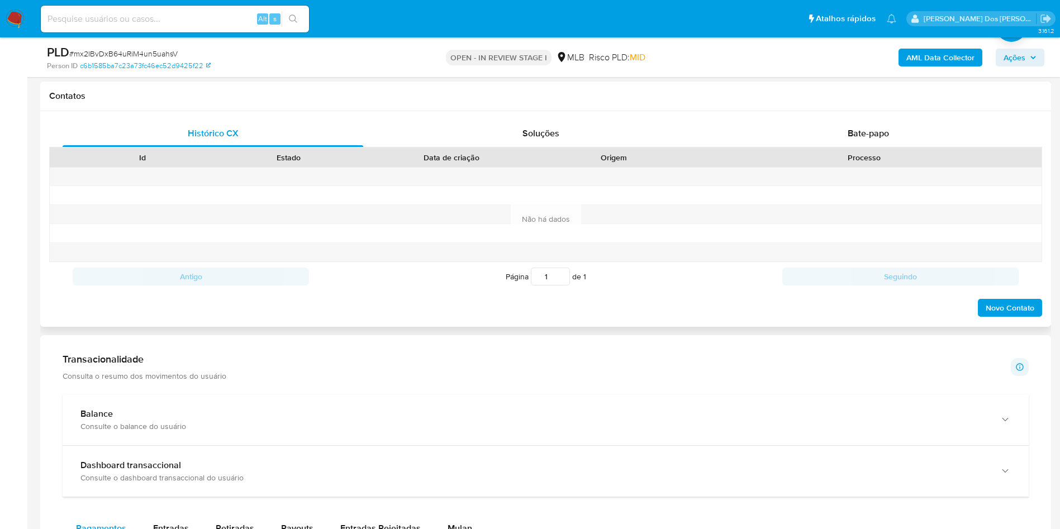
click at [903, 134] on div "Histórico CX Soluções Bate-papo Id Estado Data de criação Origem Processo Antig…" at bounding box center [545, 219] width 1011 height 216
click at [891, 147] on div "Bate-papo" at bounding box center [868, 133] width 301 height 27
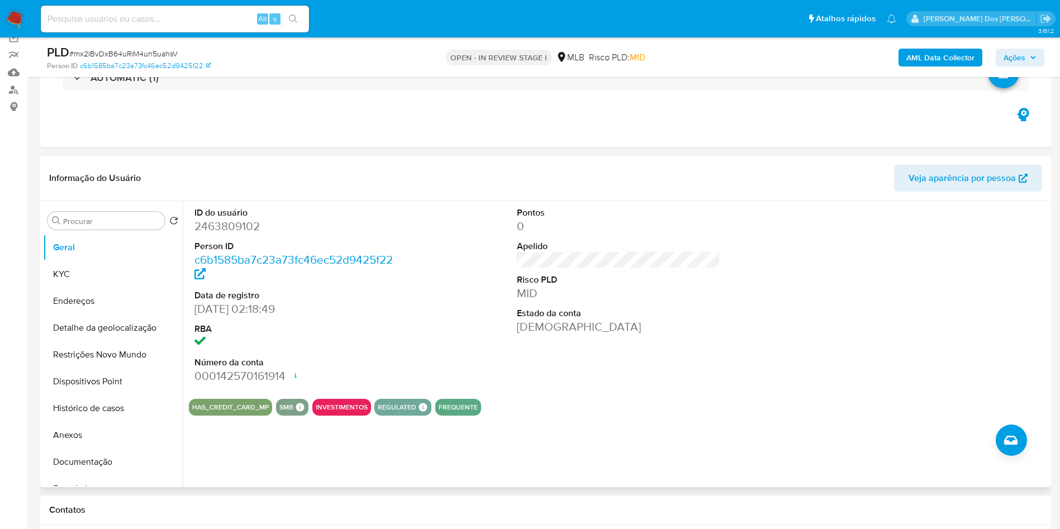
scroll to position [84, 0]
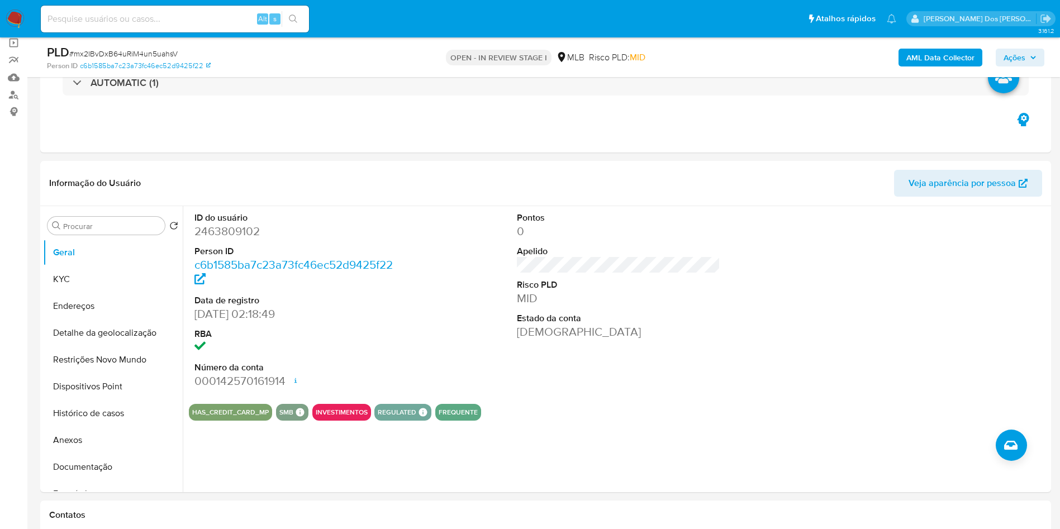
click at [934, 54] on b "AML Data Collector" at bounding box center [941, 58] width 68 height 18
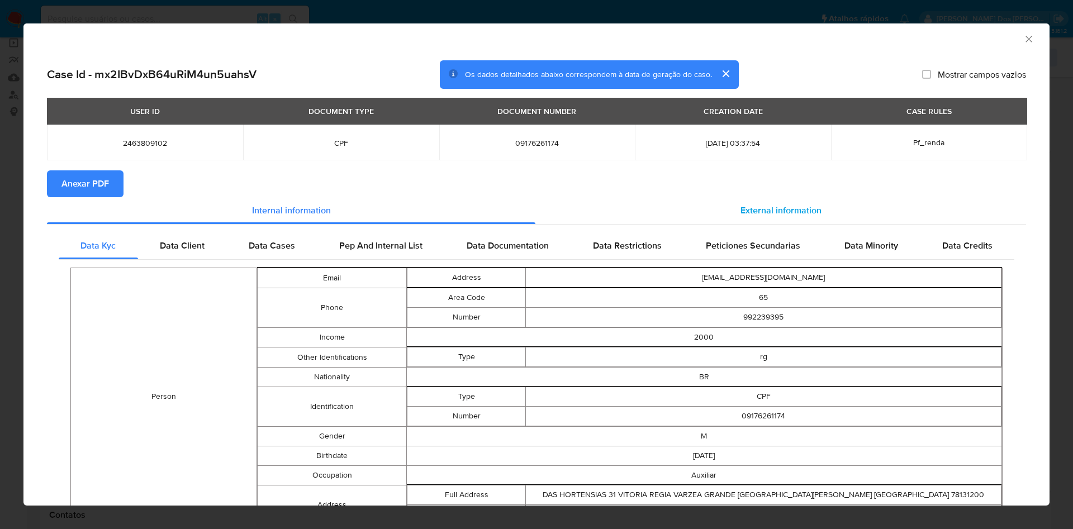
click at [774, 211] on span "External information" at bounding box center [781, 210] width 81 height 13
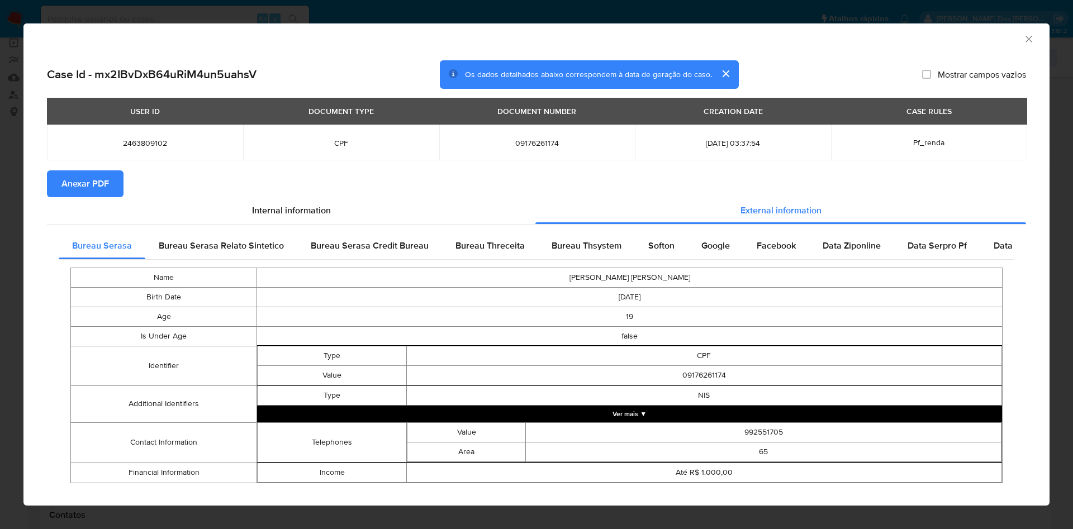
click at [79, 176] on span "Anexar PDF" at bounding box center [85, 184] width 48 height 25
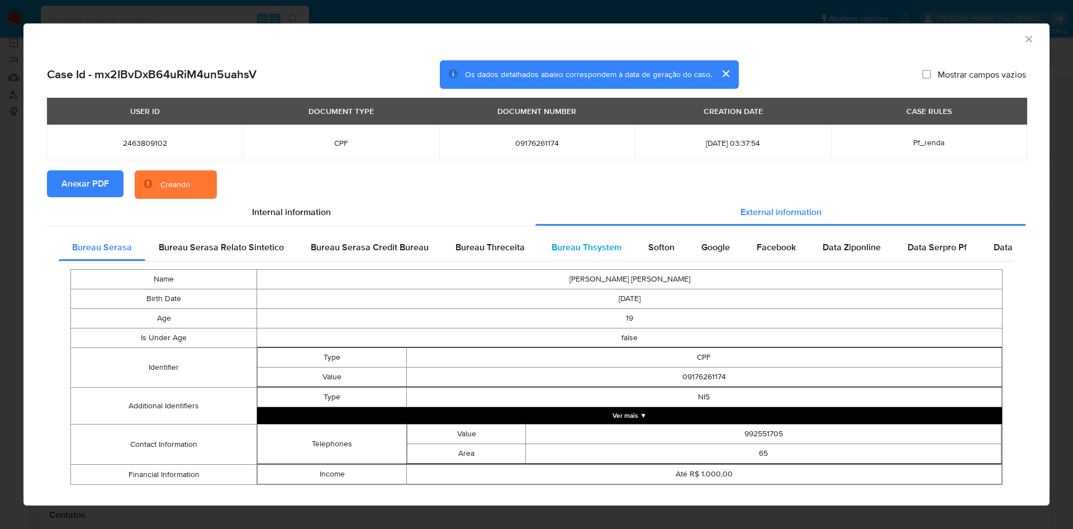
click at [575, 248] on span "Bureau Thsystem" at bounding box center [587, 247] width 70 height 13
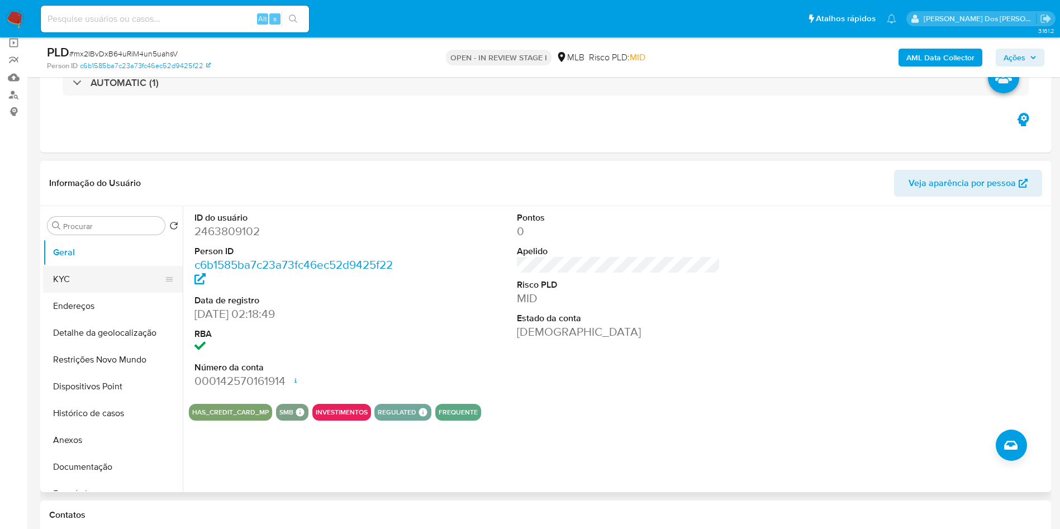
click at [101, 293] on button "KYC" at bounding box center [108, 279] width 131 height 27
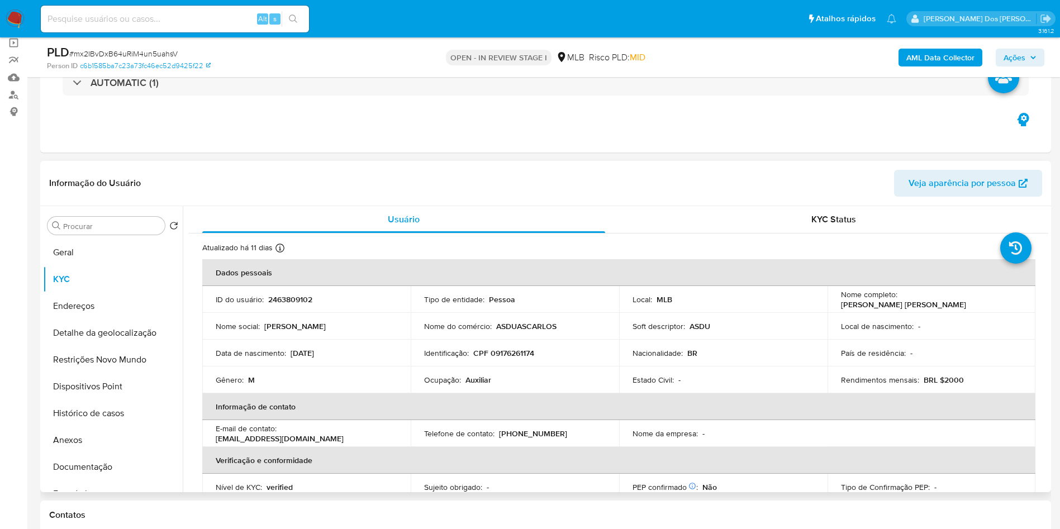
click at [489, 390] on td "Ocupação : Auxiliar" at bounding box center [515, 380] width 209 height 27
click at [493, 385] on div "Ocupação : Auxiliar" at bounding box center [515, 380] width 182 height 10
click at [481, 385] on p "Auxiliar" at bounding box center [479, 380] width 26 height 10
copy p "Auxiliar"
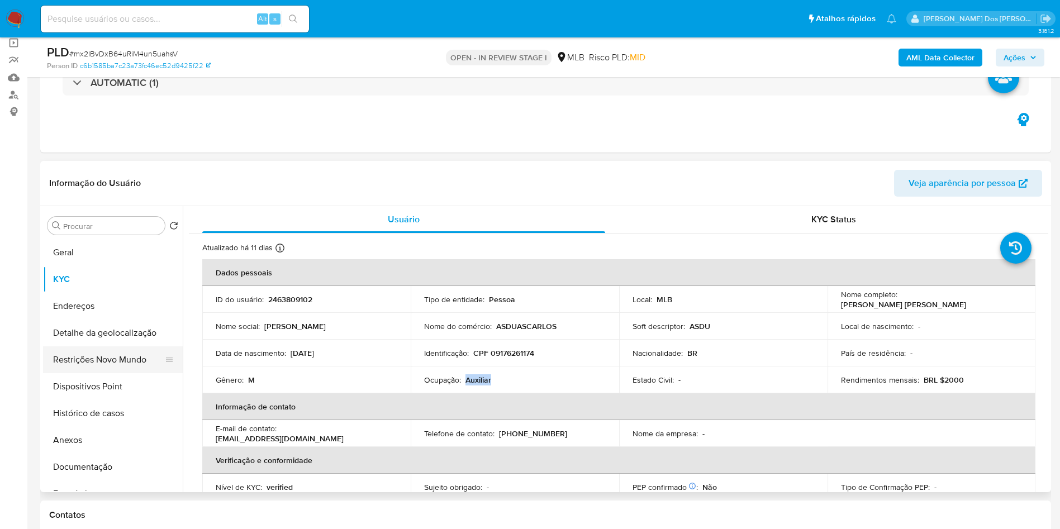
click at [97, 373] on button "Restrições Novo Mundo" at bounding box center [108, 360] width 131 height 27
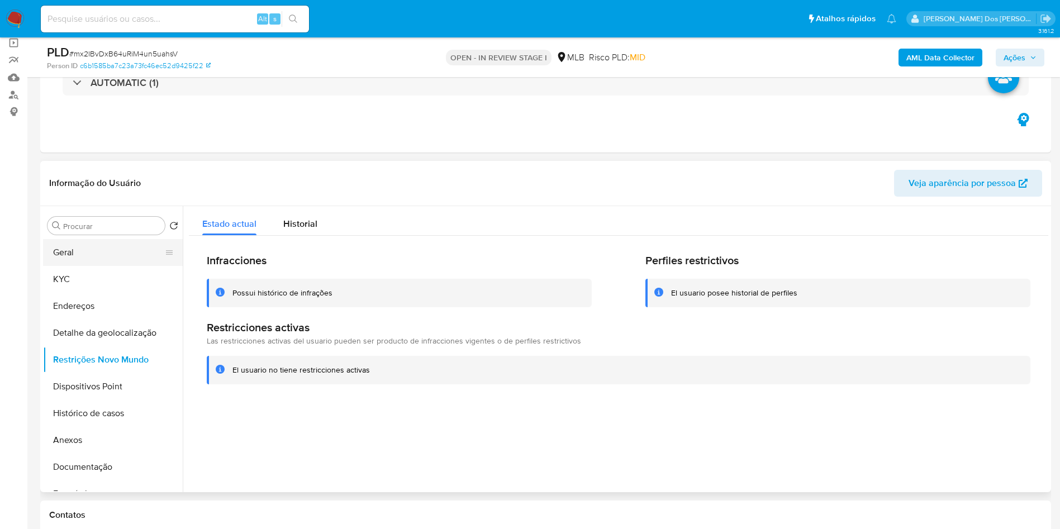
click at [67, 265] on button "Geral" at bounding box center [108, 252] width 131 height 27
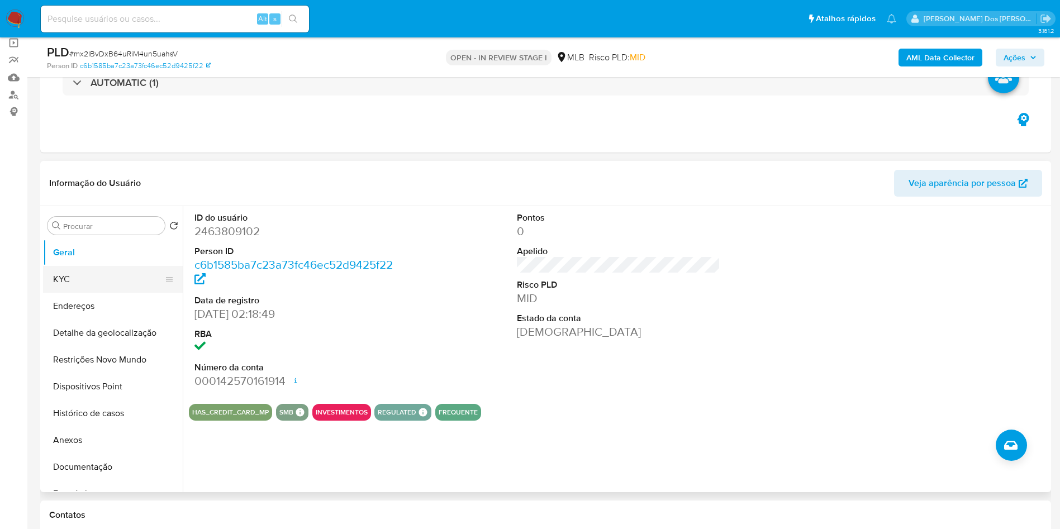
click at [109, 293] on button "KYC" at bounding box center [108, 279] width 131 height 27
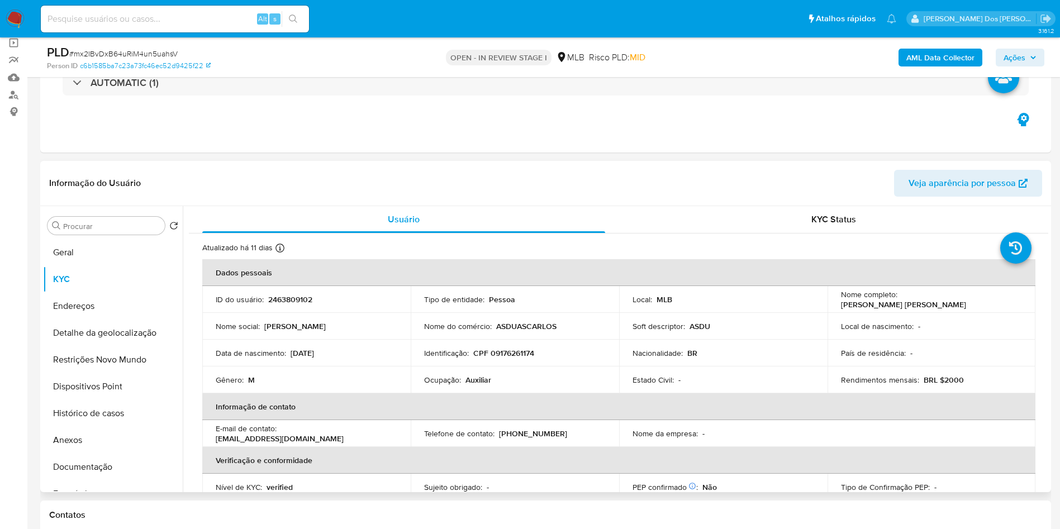
copy p "Auxiliar"
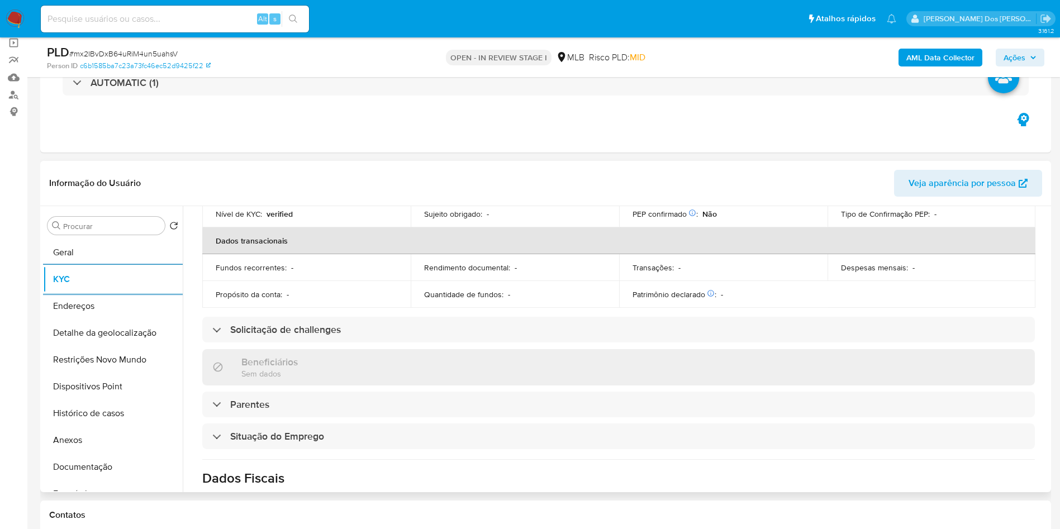
scroll to position [466, 0]
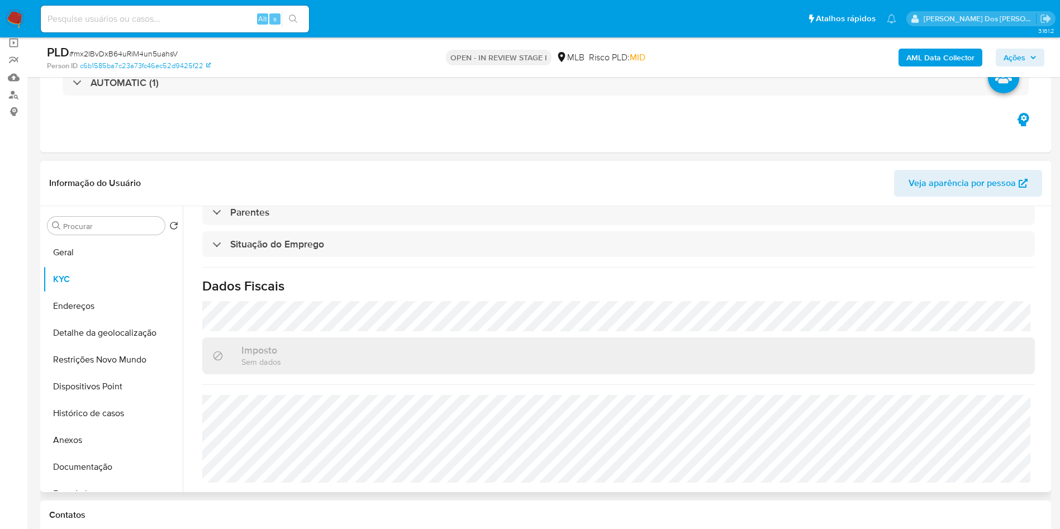
copy p "Auxiliar"
click at [100, 347] on button "Detalhe da geolocalização" at bounding box center [108, 333] width 131 height 27
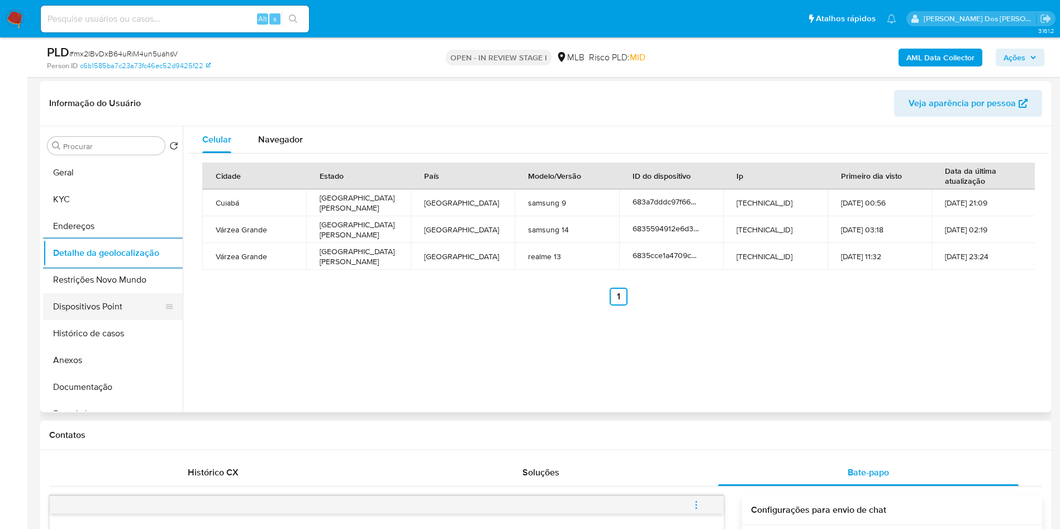
scroll to position [168, 0]
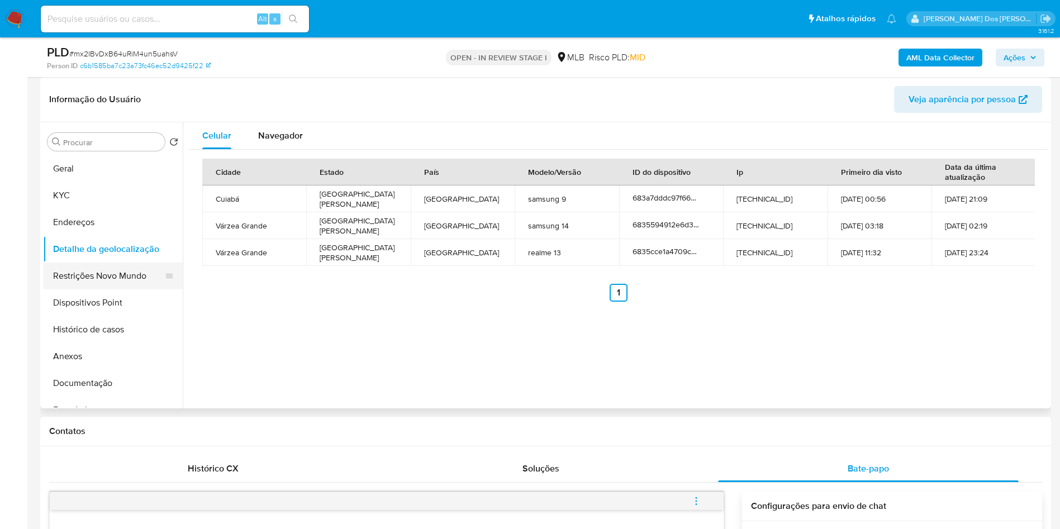
click at [81, 290] on button "Restrições Novo Mundo" at bounding box center [108, 276] width 131 height 27
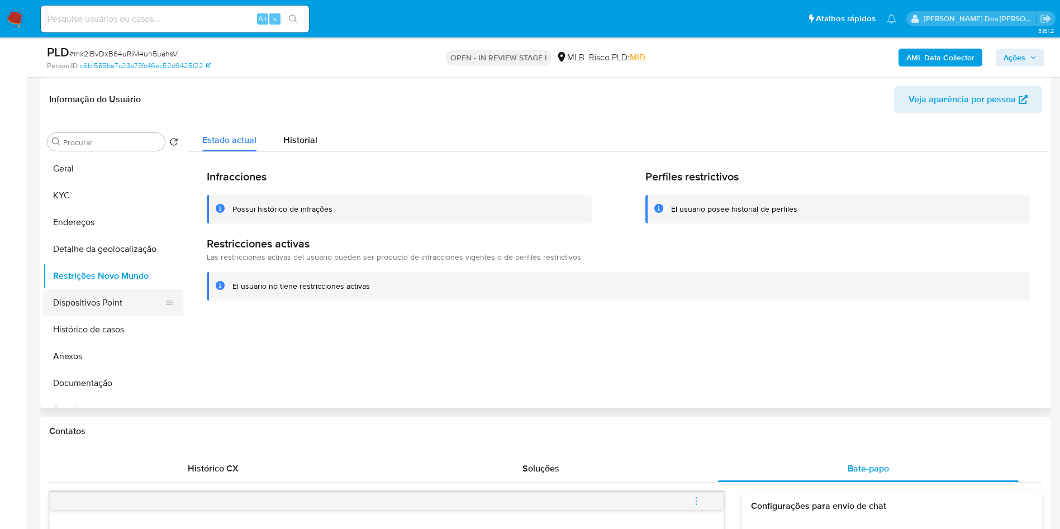
click at [124, 316] on button "Dispositivos Point" at bounding box center [108, 303] width 131 height 27
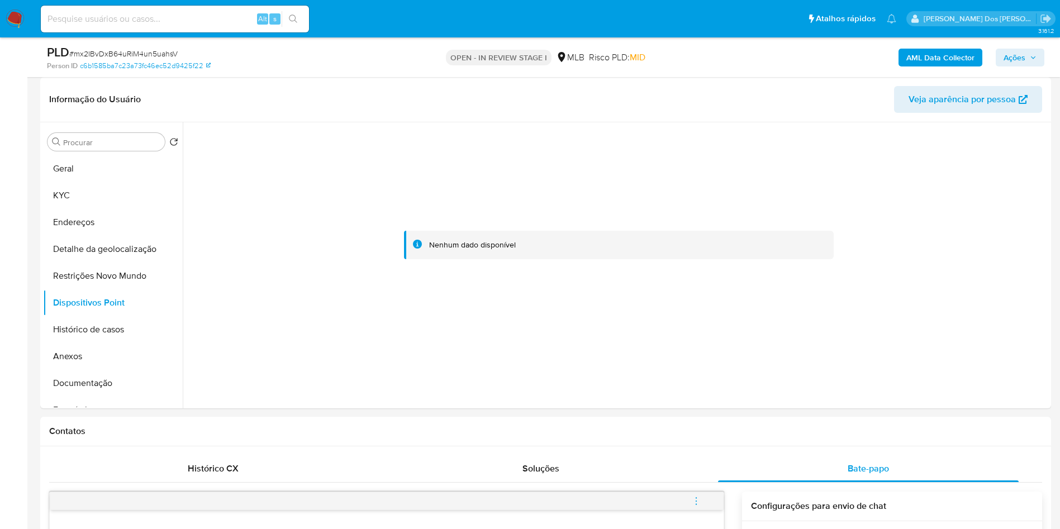
click at [1024, 51] on span "Ações" at bounding box center [1015, 58] width 22 height 18
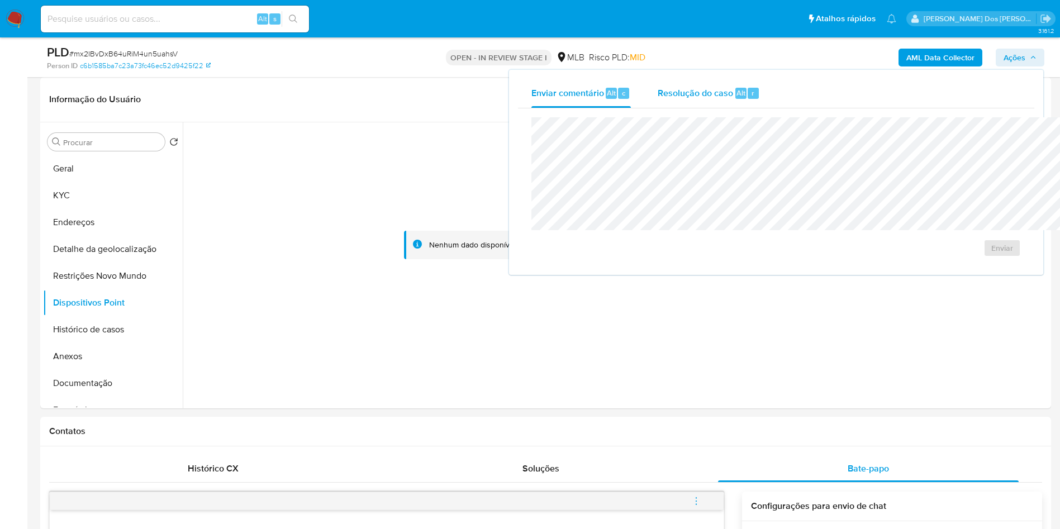
drag, startPoint x: 650, startPoint y: 92, endPoint x: 648, endPoint y: 106, distance: 13.5
click at [658, 92] on span "Resolução do caso" at bounding box center [695, 92] width 75 height 13
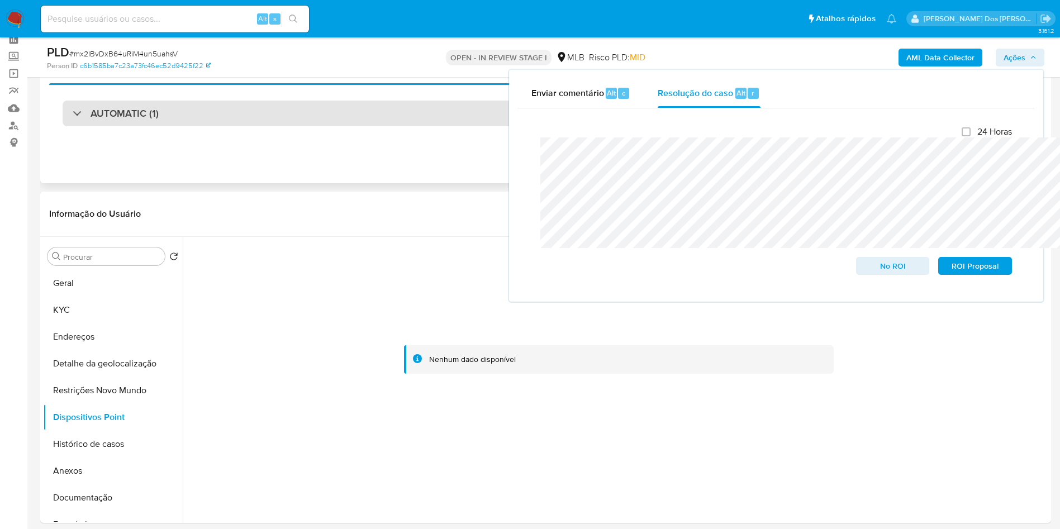
scroll to position [0, 0]
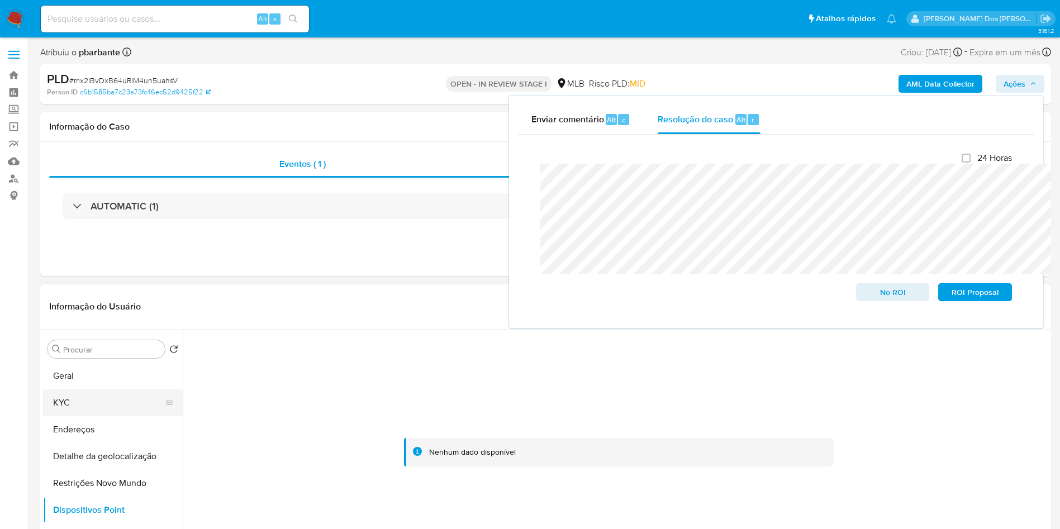
click at [71, 416] on button "KYC" at bounding box center [108, 403] width 131 height 27
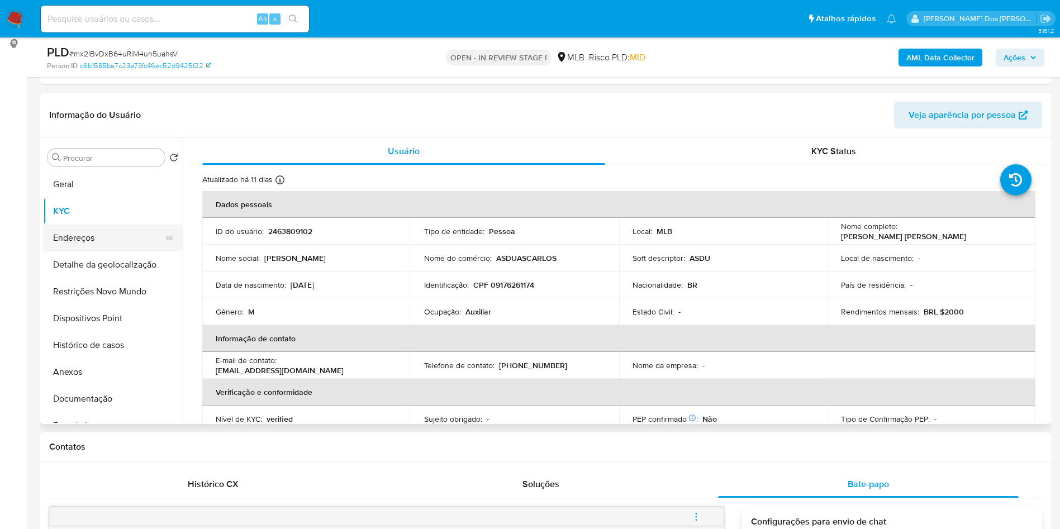
scroll to position [168, 0]
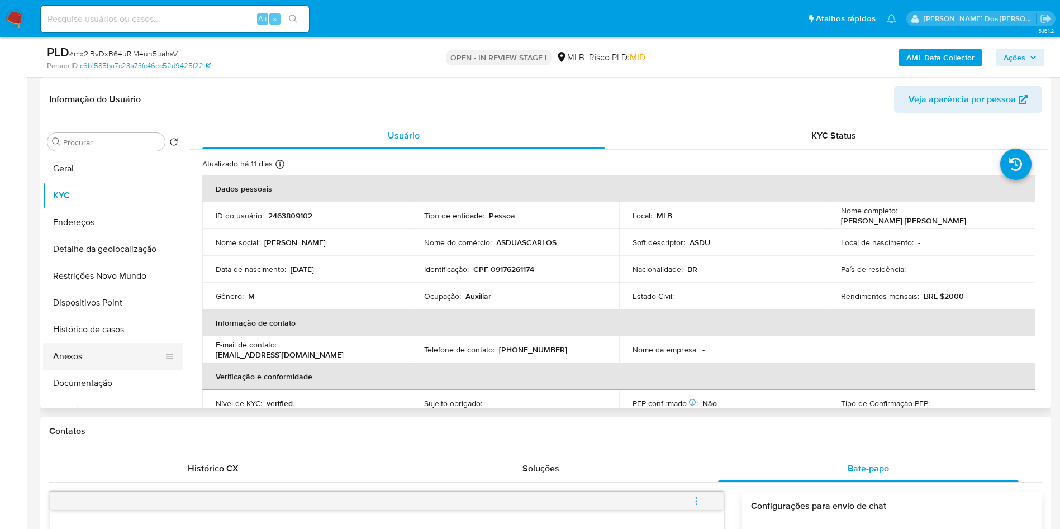
click at [102, 370] on button "Anexos" at bounding box center [108, 356] width 131 height 27
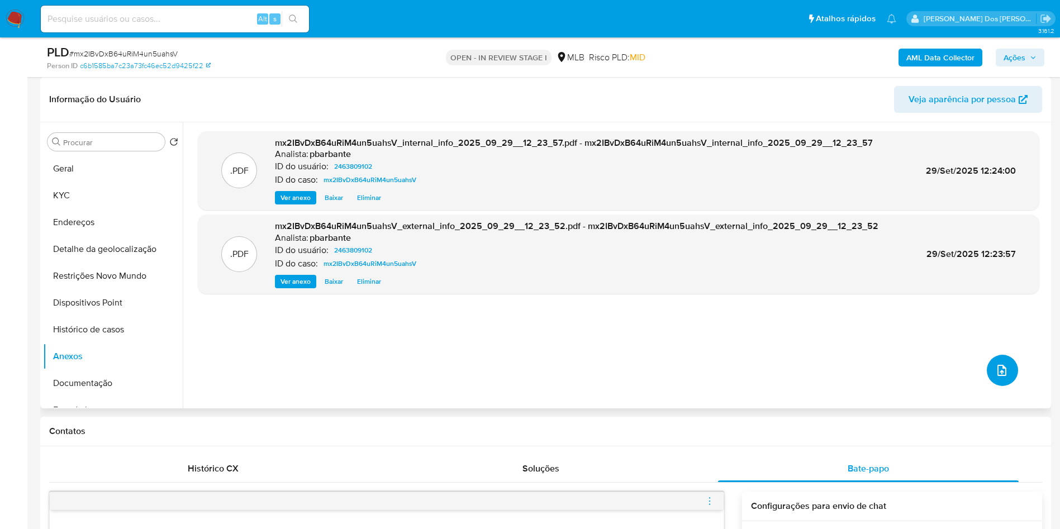
click at [996, 377] on icon "upload-file" at bounding box center [1002, 370] width 13 height 13
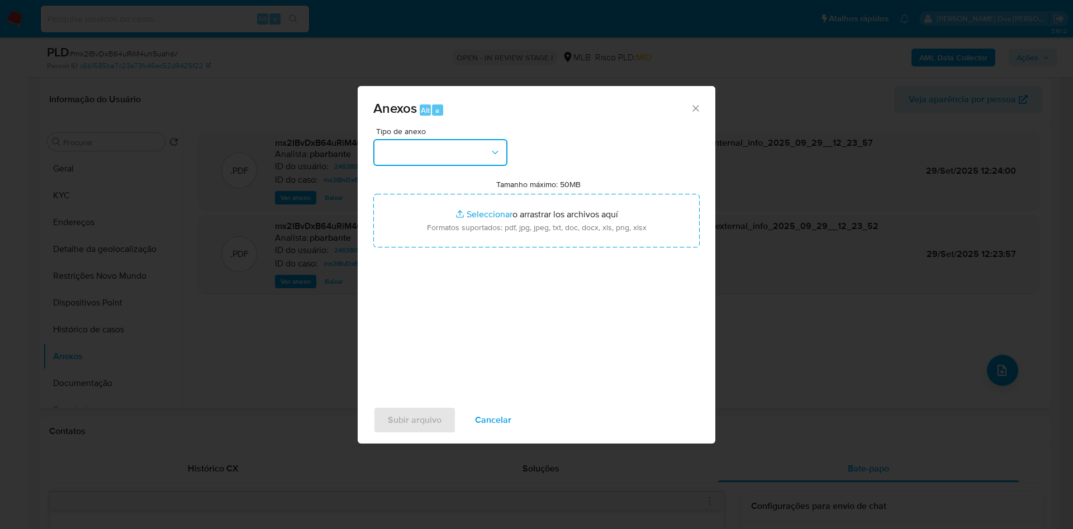
click at [402, 139] on button "button" at bounding box center [440, 152] width 134 height 27
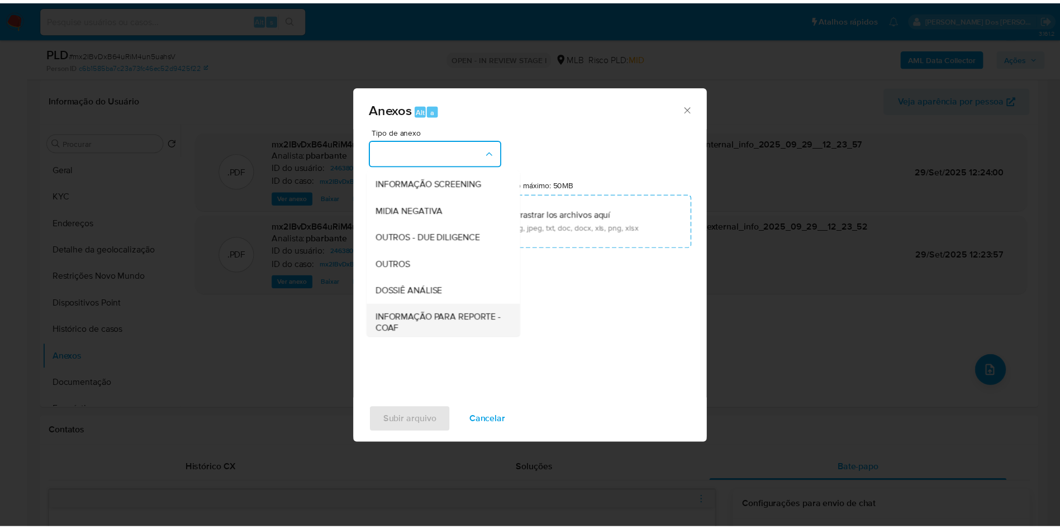
scroll to position [150, 0]
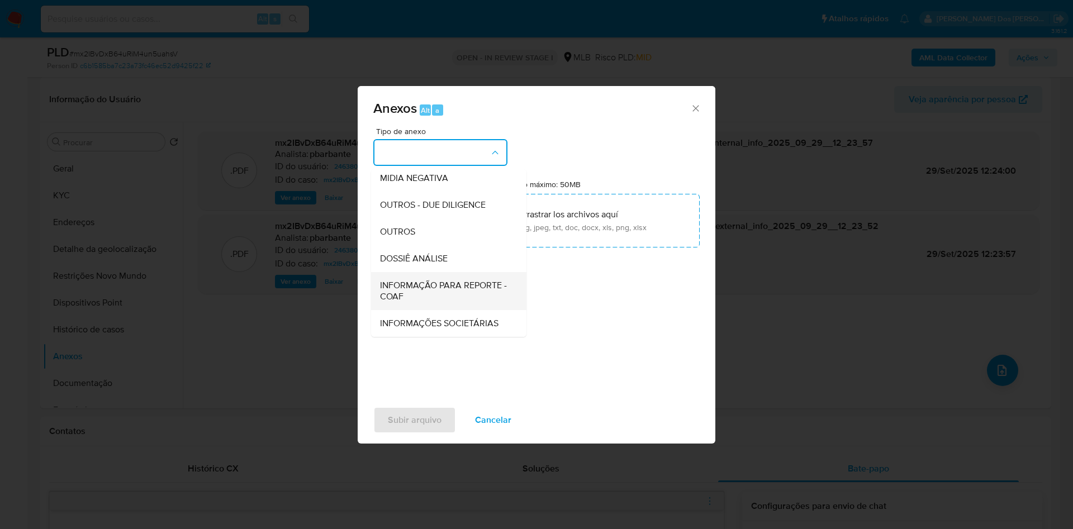
click at [401, 280] on span "INFORMAÇÃO PARA REPORTE - COAF" at bounding box center [445, 291] width 131 height 22
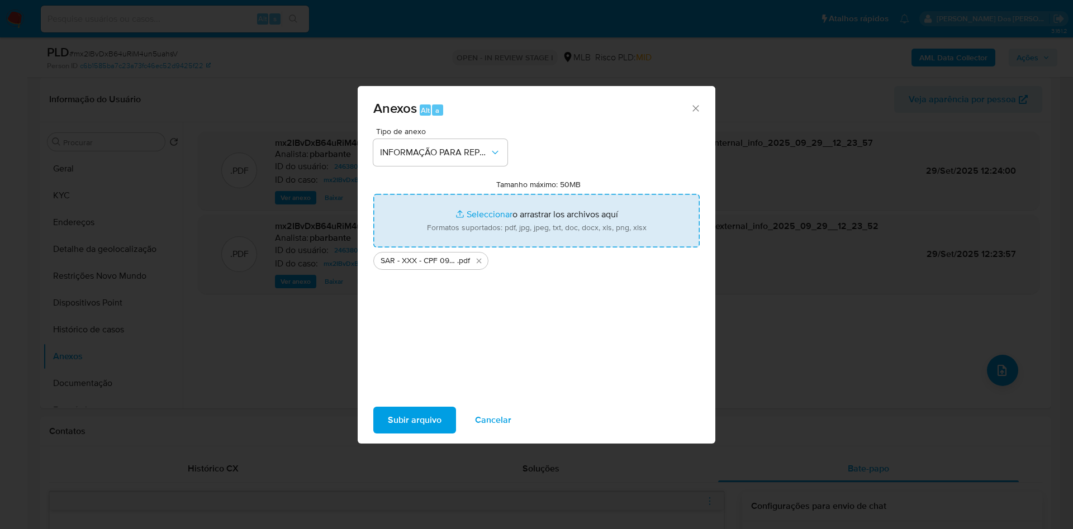
type input "C:\fakepath\Mulan 2463809102_2025_09_25_14_25_39.xlsx"
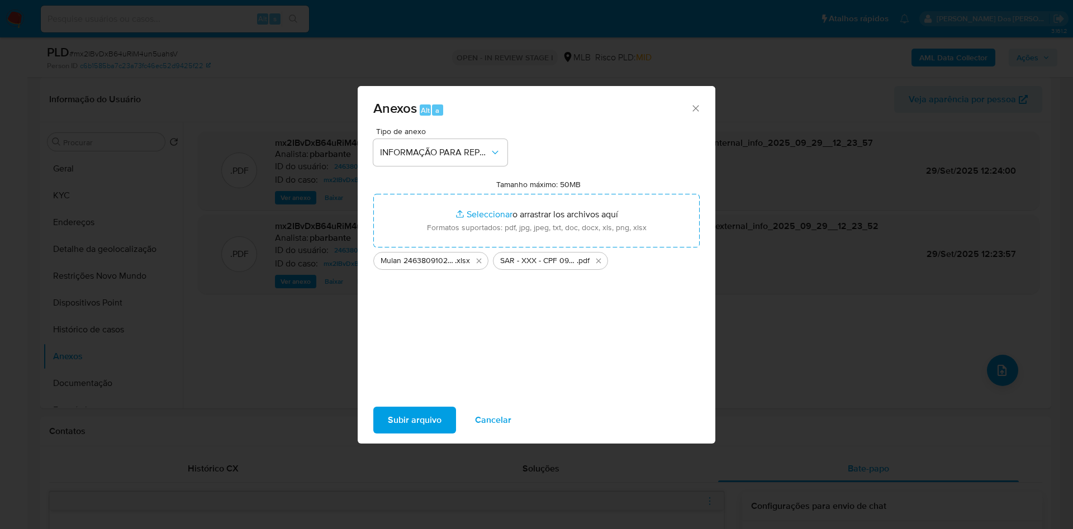
click at [388, 430] on span "Subir arquivo" at bounding box center [415, 420] width 54 height 25
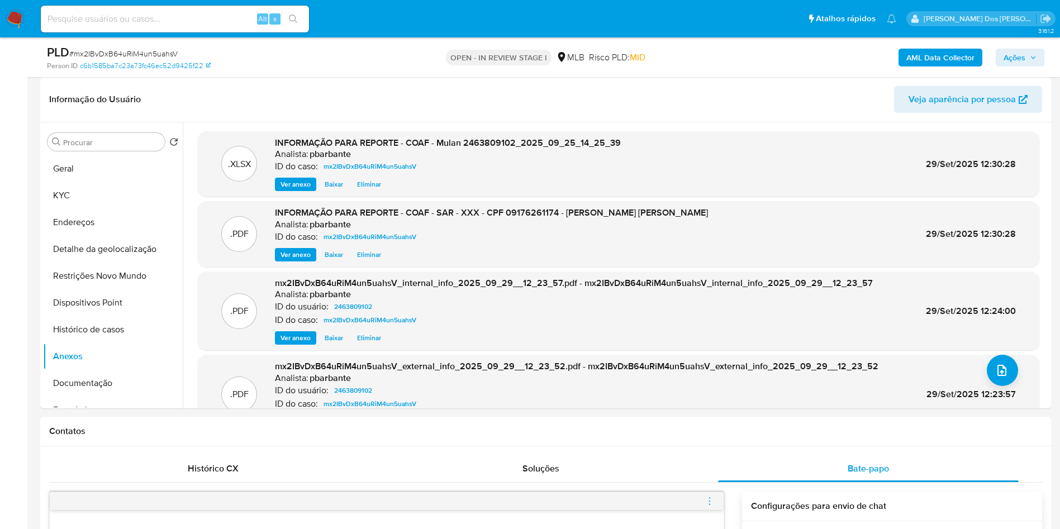
click at [1034, 50] on span "Ações" at bounding box center [1020, 58] width 33 height 16
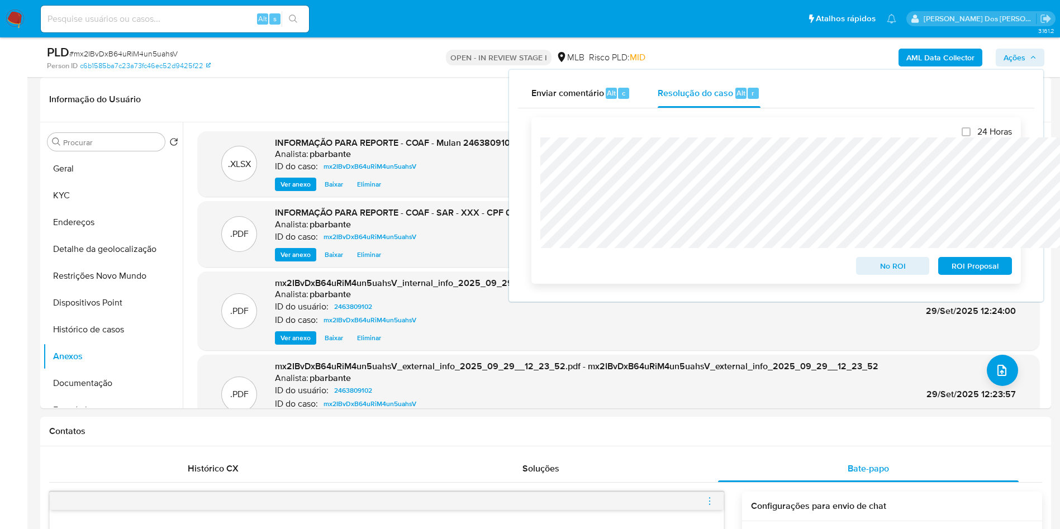
click at [988, 273] on span "ROI Proposal" at bounding box center [975, 266] width 58 height 16
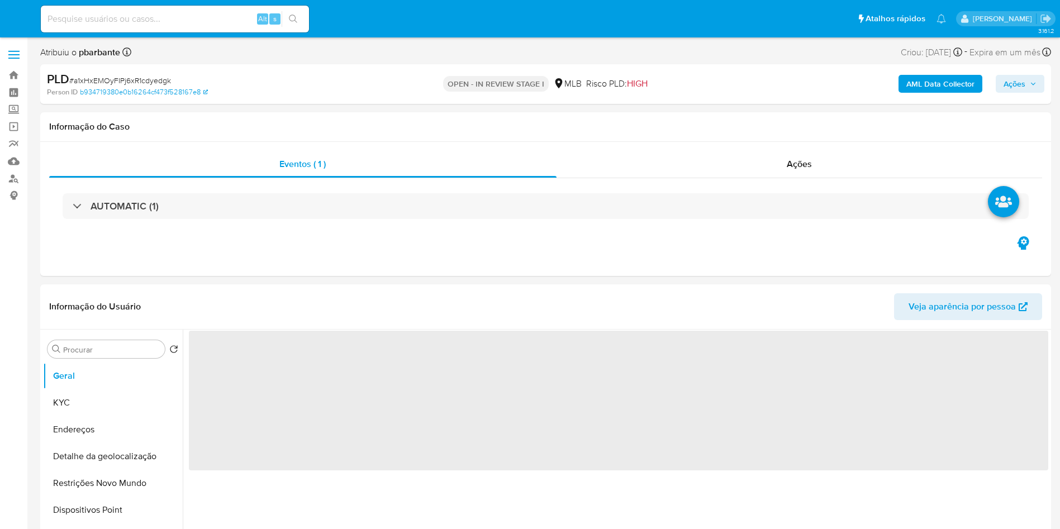
select select "10"
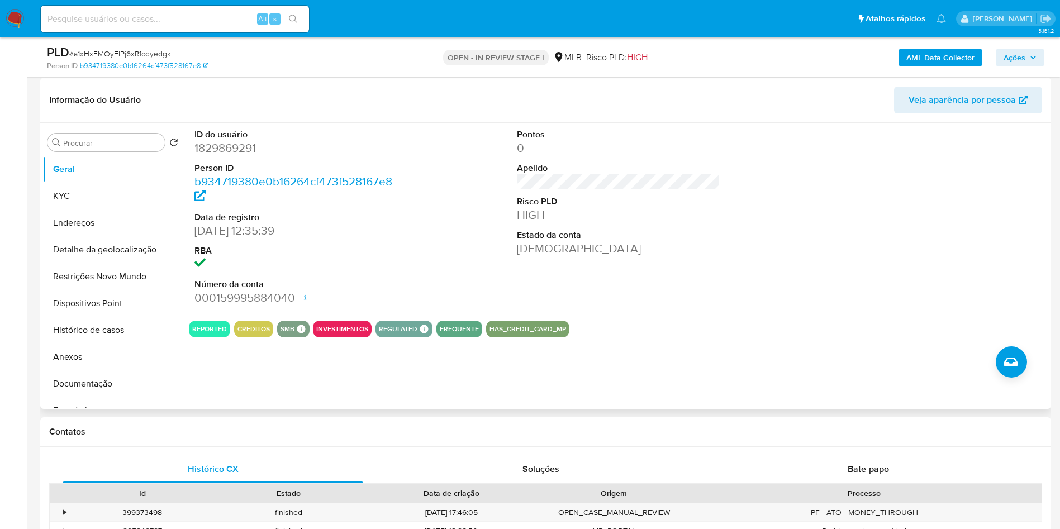
scroll to position [168, 0]
click at [230, 155] on dd "1829869291" at bounding box center [297, 148] width 204 height 16
copy dd "1829869291"
click at [117, 337] on button "Histórico de casos" at bounding box center [108, 329] width 131 height 27
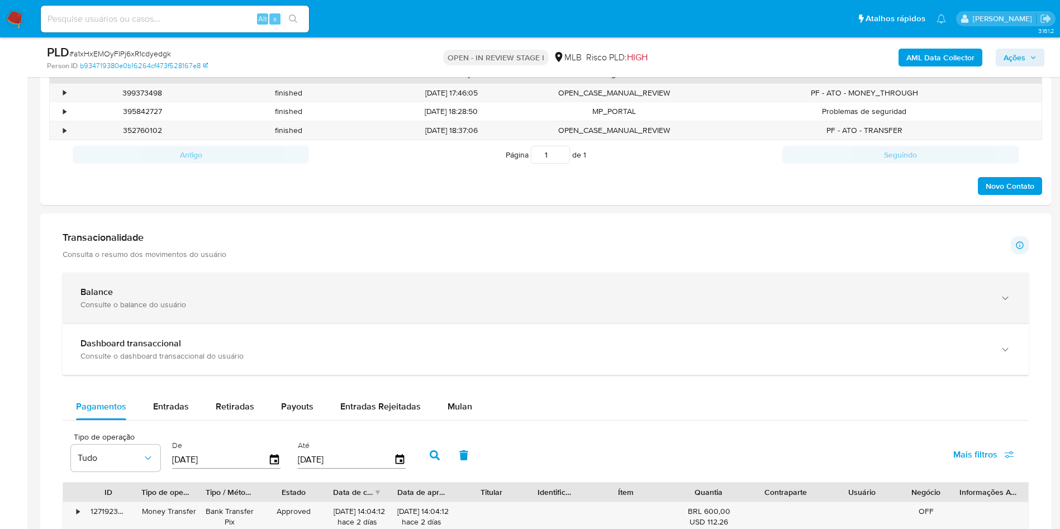
scroll to position [755, 0]
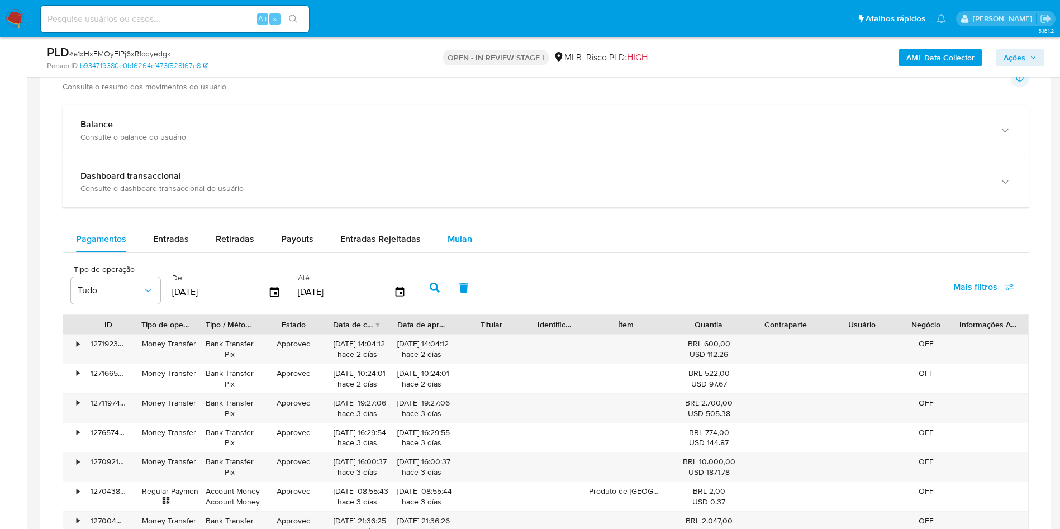
click at [438, 250] on button "Mulan" at bounding box center [459, 239] width 51 height 27
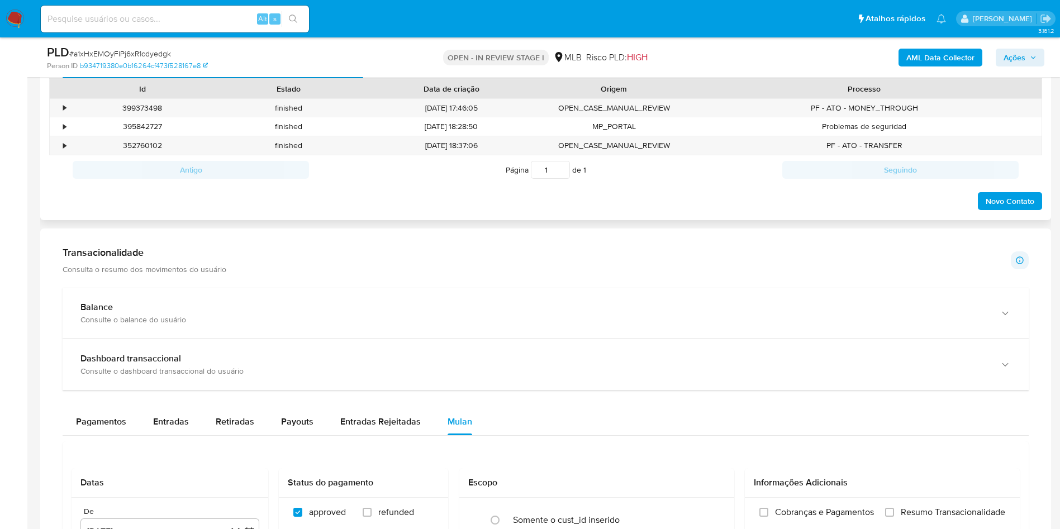
scroll to position [419, 0]
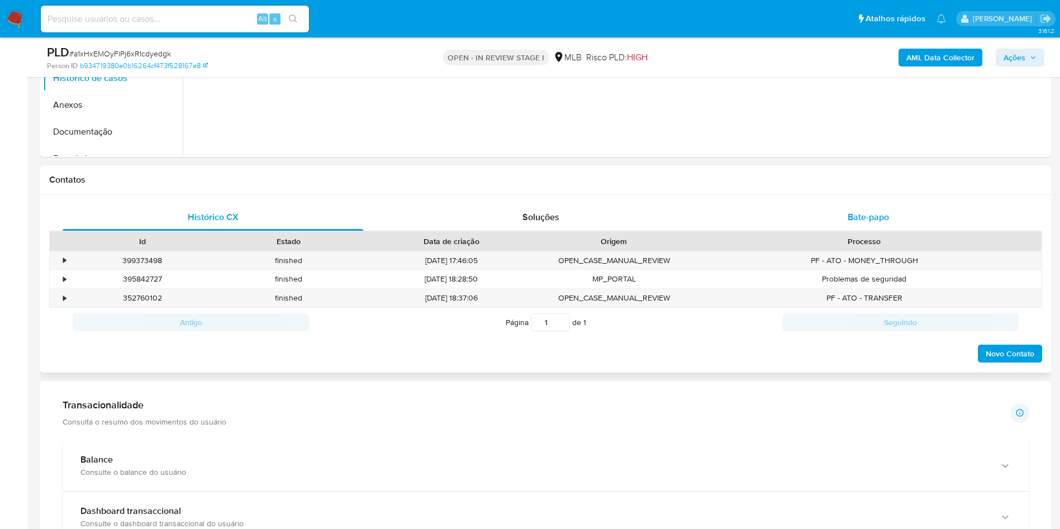
click at [909, 222] on div "Bate-papo" at bounding box center [868, 217] width 301 height 27
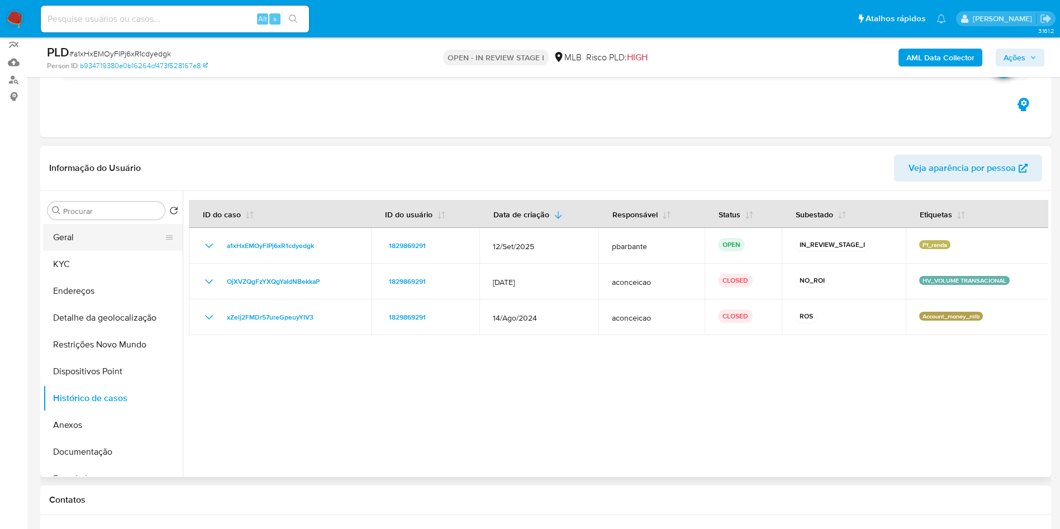
scroll to position [84, 0]
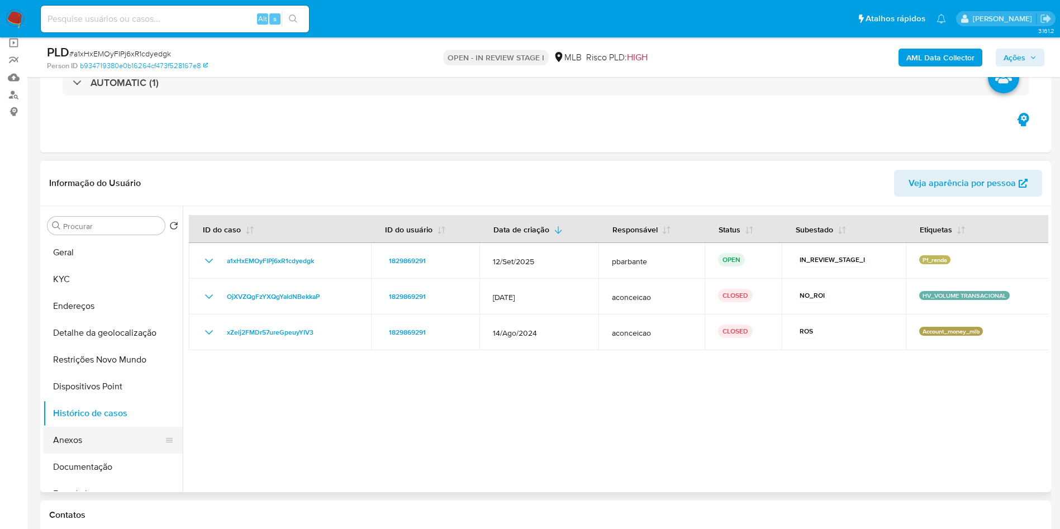
drag, startPoint x: 88, startPoint y: 479, endPoint x: 94, endPoint y: 468, distance: 12.3
click at [88, 480] on button "Documentação" at bounding box center [113, 467] width 140 height 27
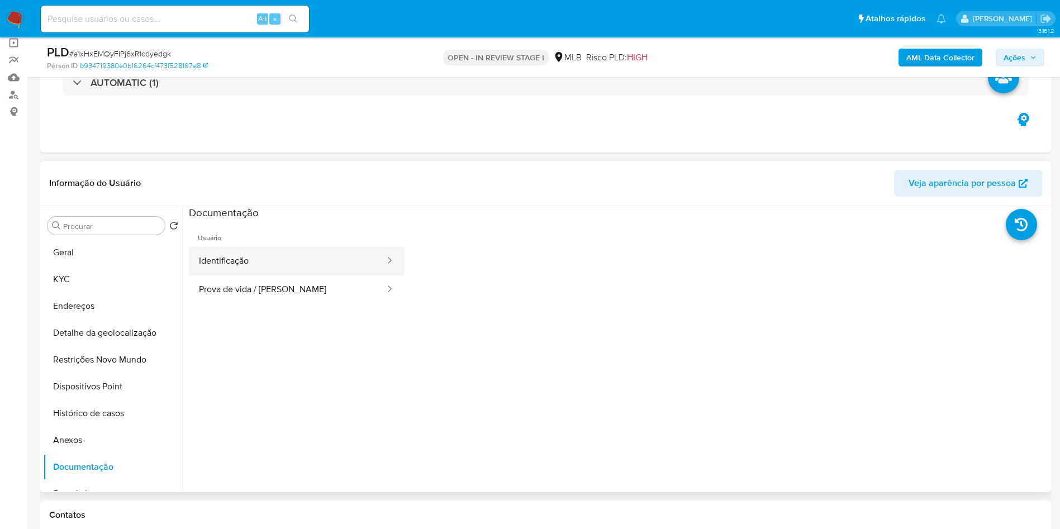
click at [241, 276] on button "Identificação" at bounding box center [287, 261] width 197 height 29
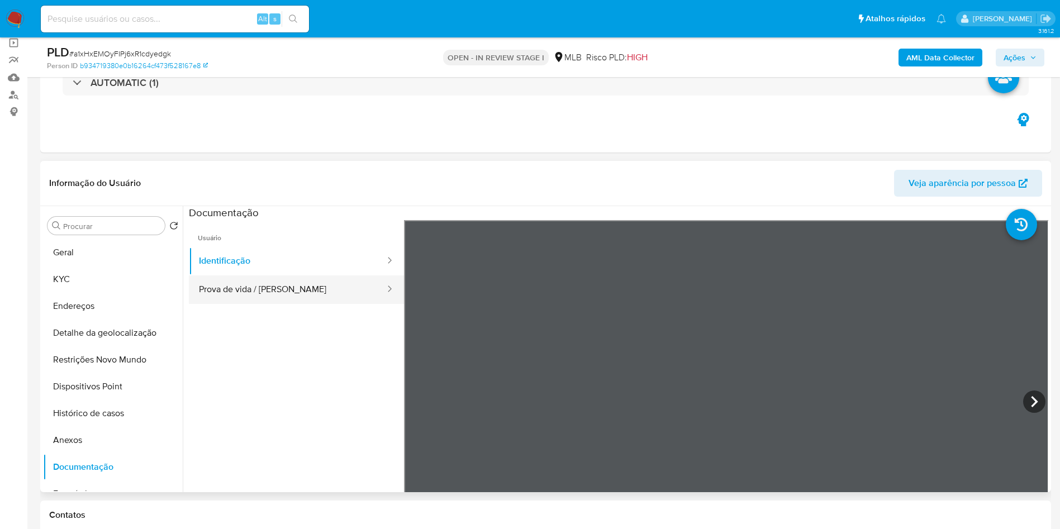
click at [241, 304] on button "Prova de vida / Selfie" at bounding box center [287, 290] width 197 height 29
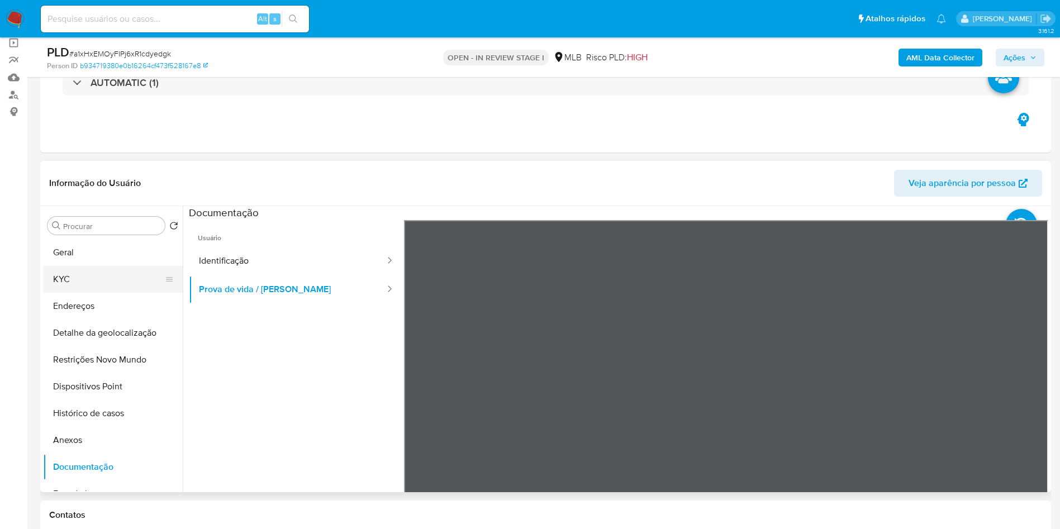
click at [124, 290] on button "KYC" at bounding box center [108, 279] width 131 height 27
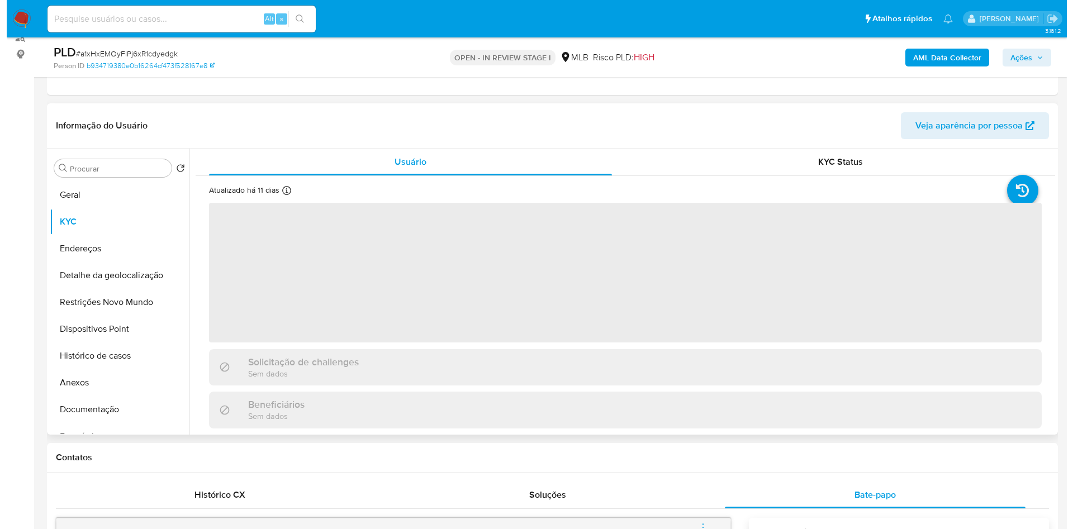
scroll to position [168, 0]
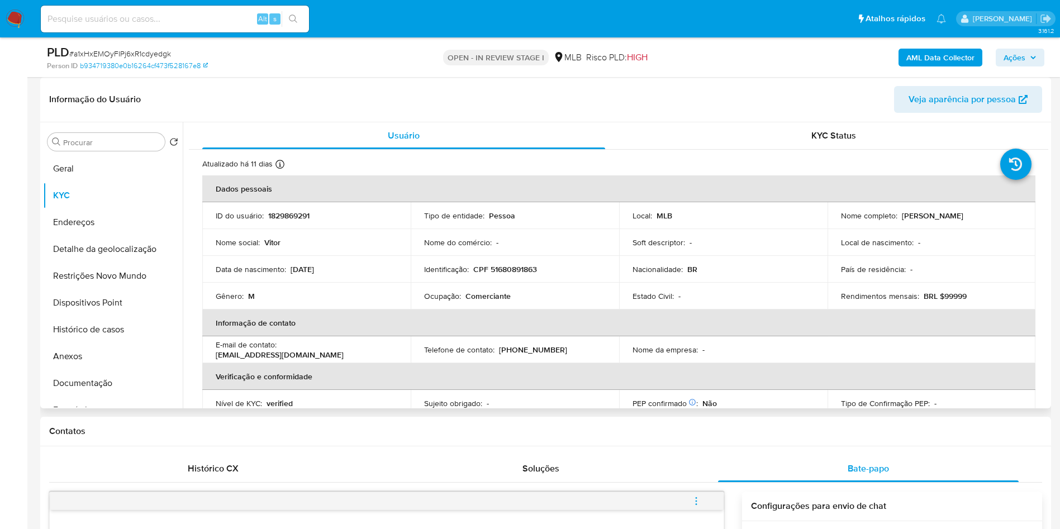
click at [495, 301] on p "Comerciante" at bounding box center [488, 296] width 45 height 10
copy p "Comerciante"
click at [957, 72] on div "PLD # a1xHxEMOyFIPj6xR1cdyedgk Person ID b934719380e0b16264cf473f528167e8 OPEN …" at bounding box center [545, 57] width 1011 height 40
click at [957, 63] on b "AML Data Collector" at bounding box center [941, 58] width 68 height 18
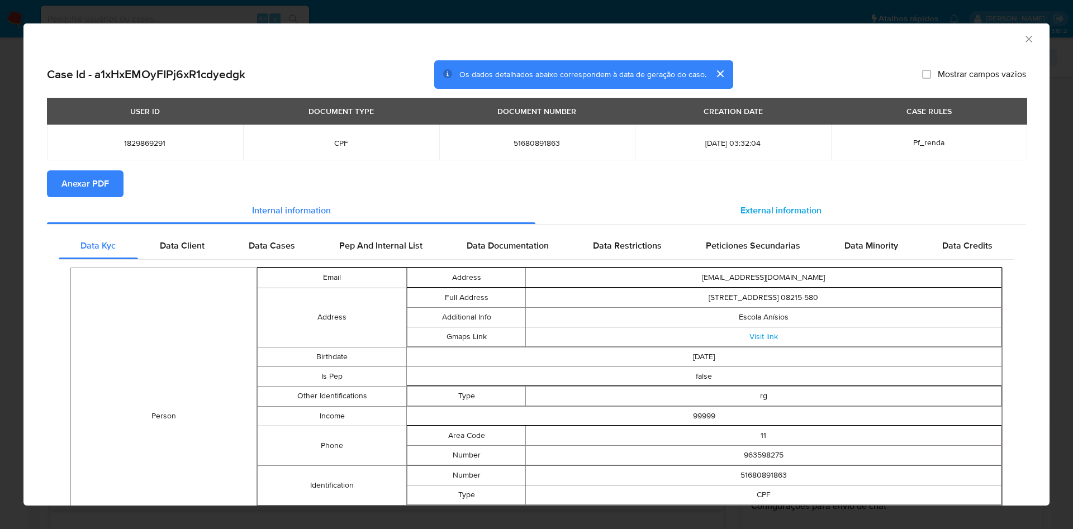
click at [829, 203] on div "External information" at bounding box center [781, 210] width 491 height 27
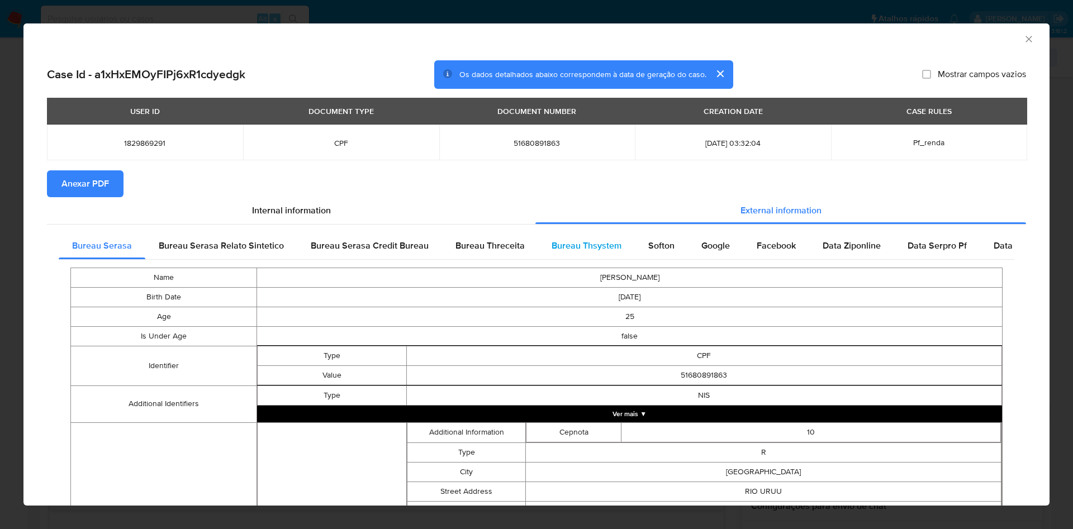
click at [552, 247] on span "Bureau Thsystem" at bounding box center [587, 245] width 70 height 13
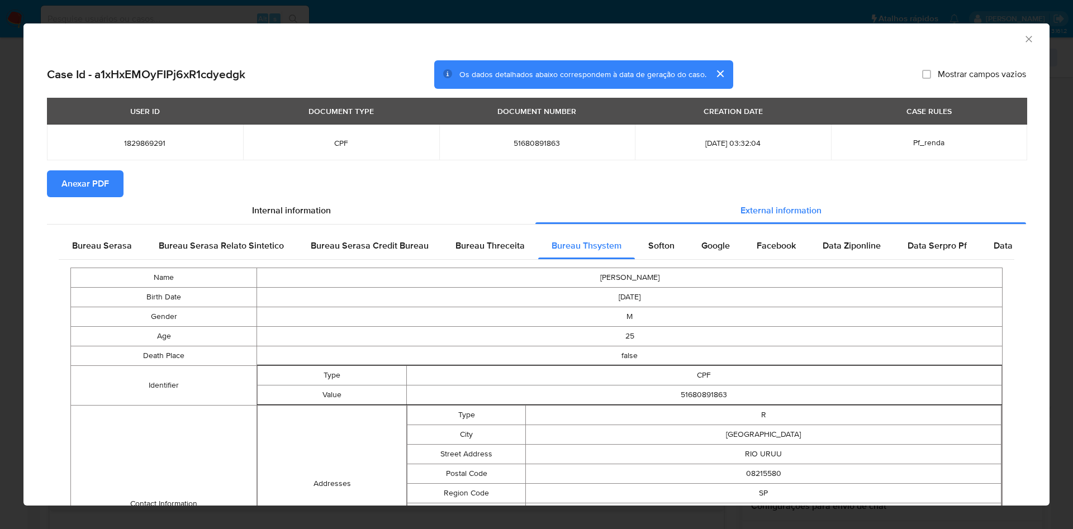
click at [97, 172] on span "Anexar PDF" at bounding box center [85, 184] width 48 height 25
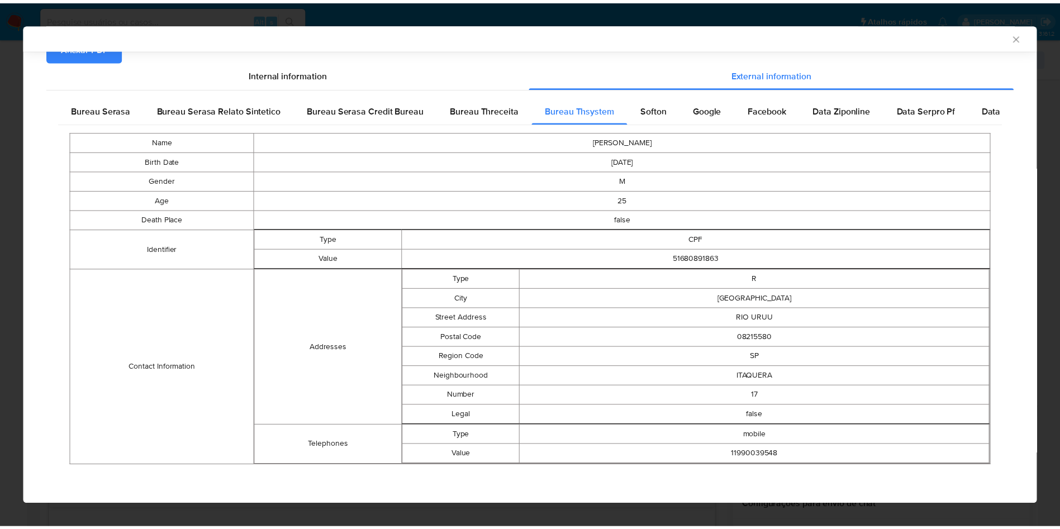
scroll to position [135, 0]
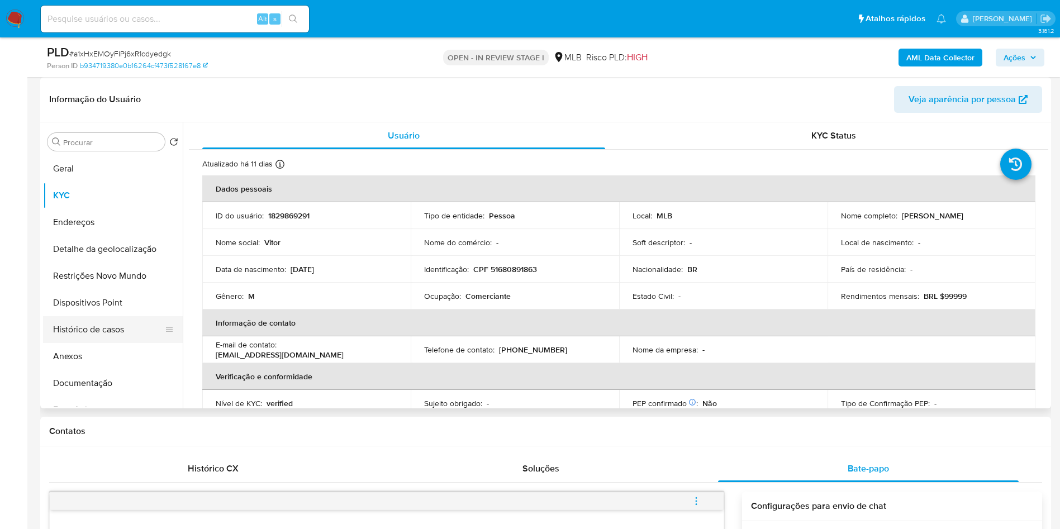
click at [102, 343] on button "Histórico de casos" at bounding box center [108, 329] width 131 height 27
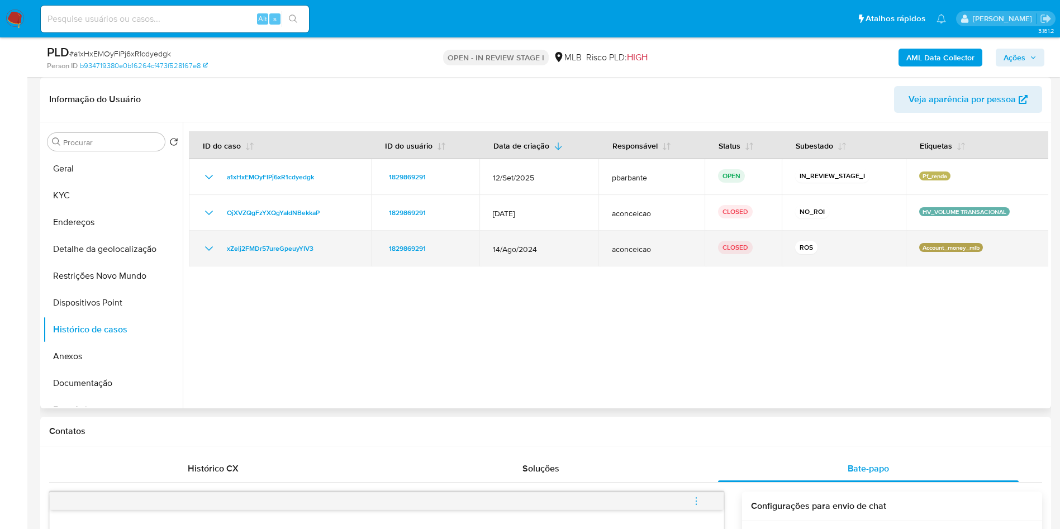
click at [211, 255] on icon "Mostrar/Ocultar" at bounding box center [208, 248] width 13 height 13
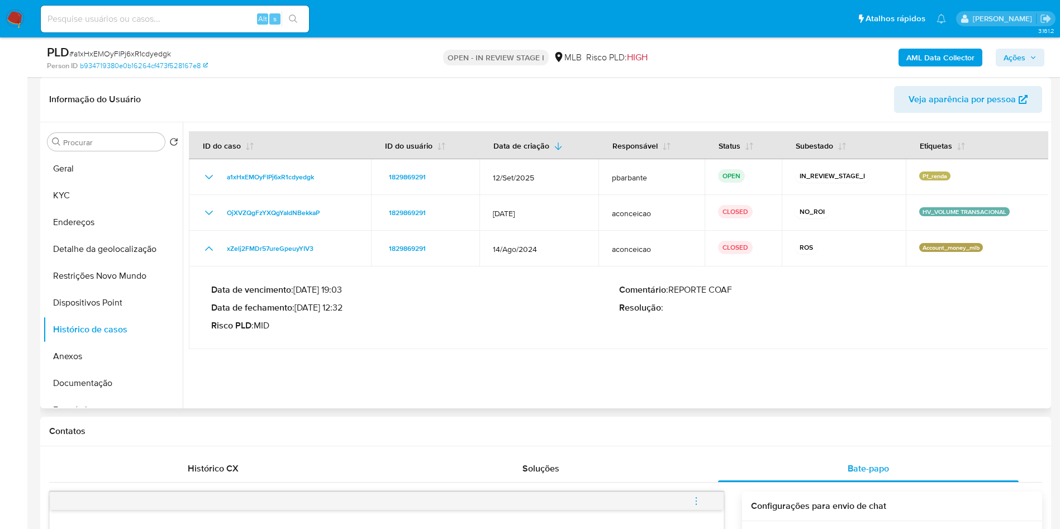
drag, startPoint x: 299, startPoint y: 325, endPoint x: 345, endPoint y: 326, distance: 46.4
click at [345, 314] on p "Data de fechamento : 28/08/2024 12:32" at bounding box center [415, 307] width 408 height 11
click at [81, 182] on button "Geral" at bounding box center [108, 168] width 131 height 27
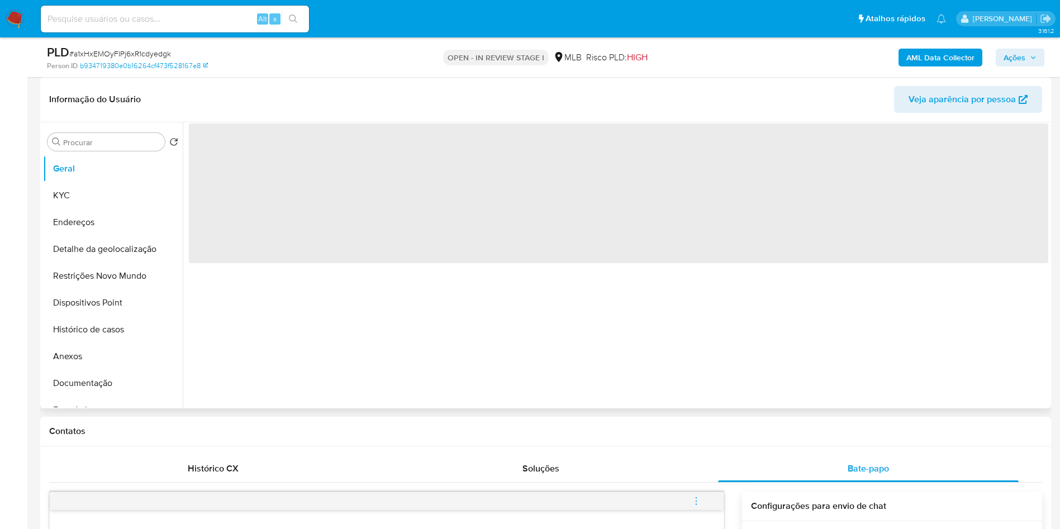
click at [289, 333] on div "‌" at bounding box center [616, 265] width 866 height 286
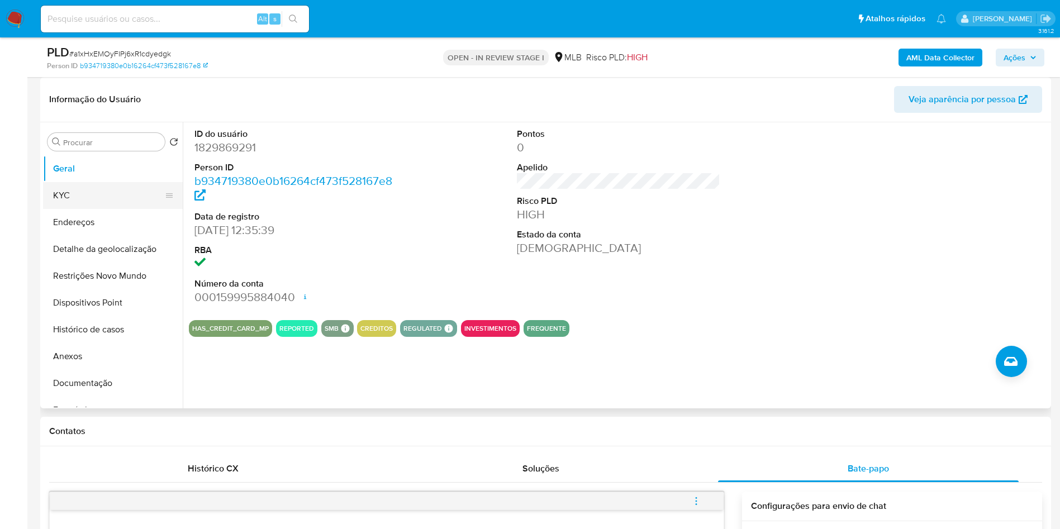
click at [109, 209] on button "KYC" at bounding box center [108, 195] width 131 height 27
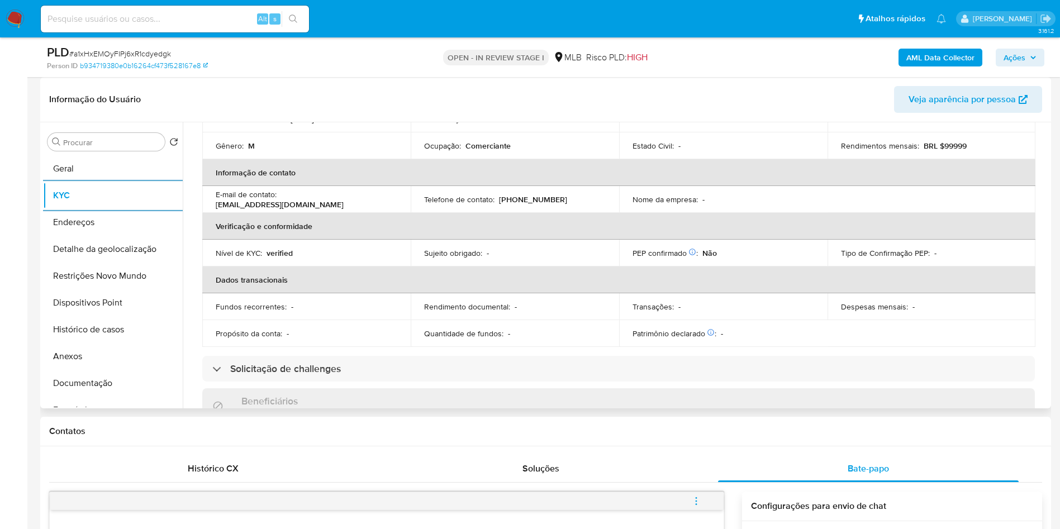
scroll to position [466, 0]
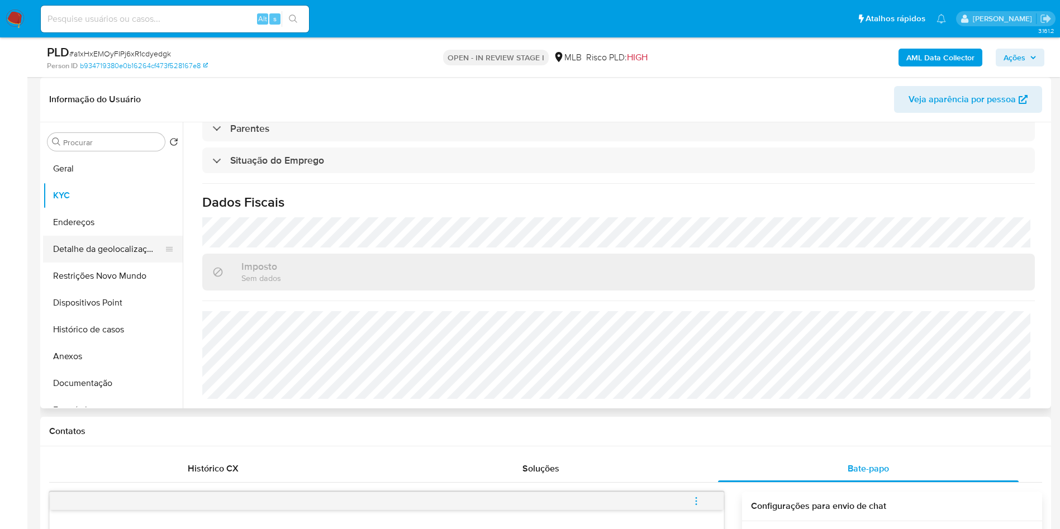
click at [88, 263] on button "Detalhe da geolocalização" at bounding box center [108, 249] width 131 height 27
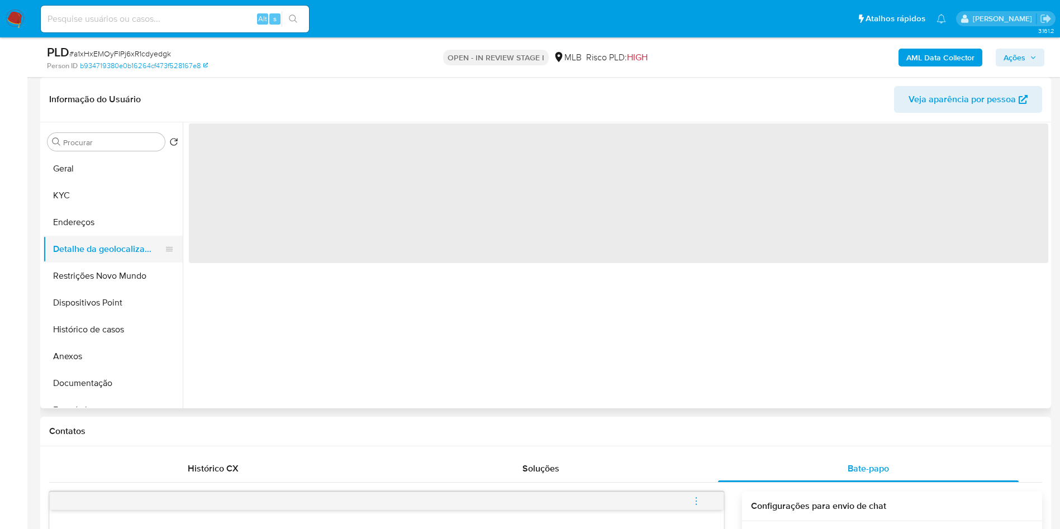
scroll to position [0, 0]
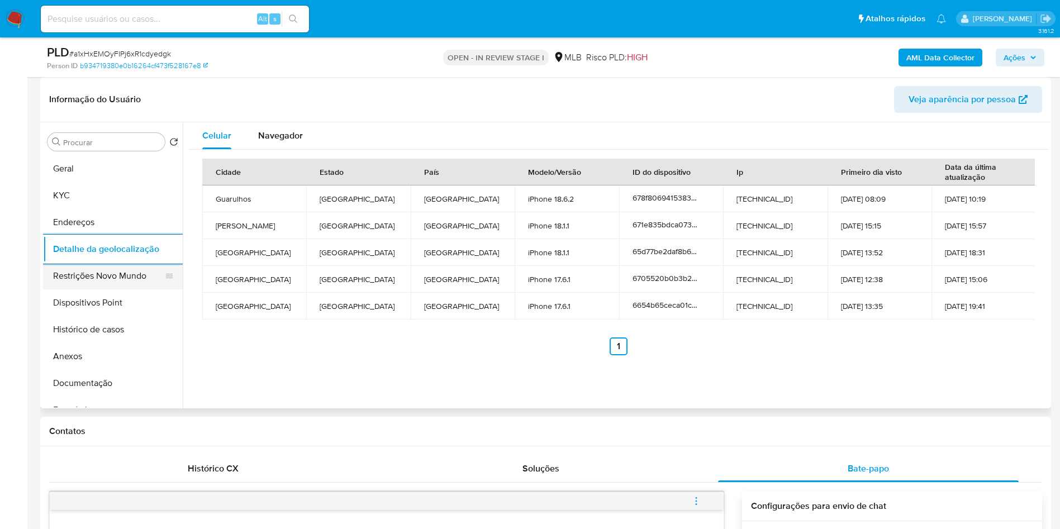
click at [82, 290] on button "Restrições Novo Mundo" at bounding box center [108, 276] width 131 height 27
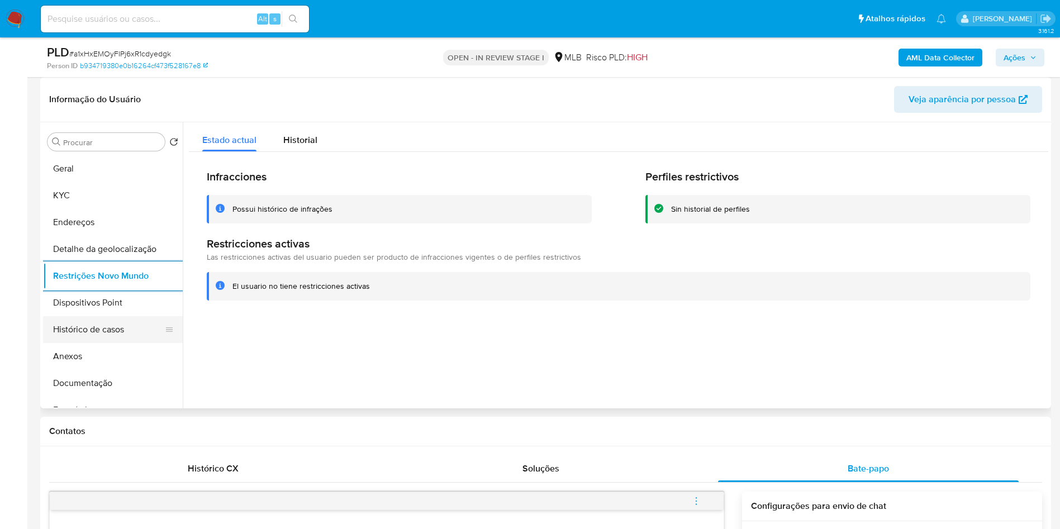
click at [116, 335] on button "Histórico de casos" at bounding box center [108, 329] width 131 height 27
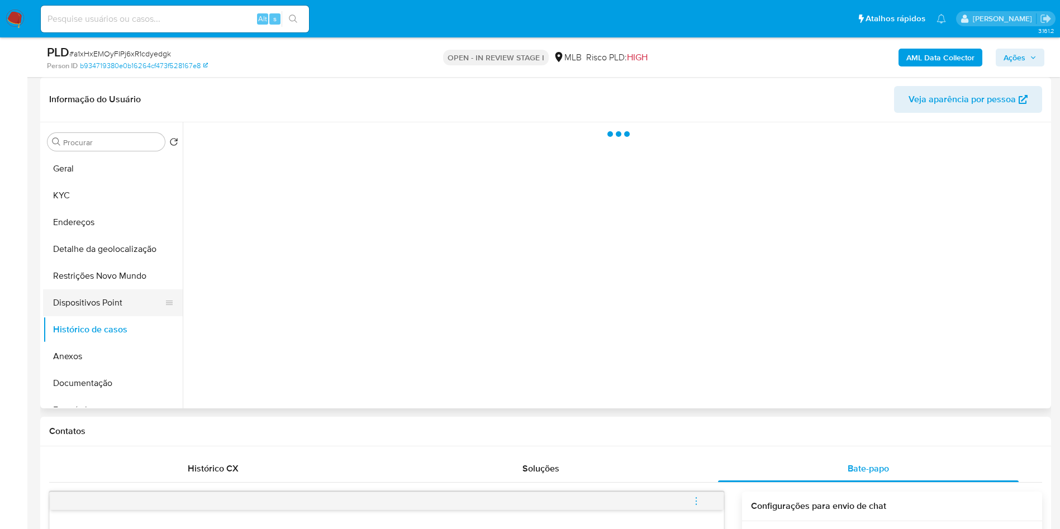
click at [116, 316] on button "Dispositivos Point" at bounding box center [108, 303] width 131 height 27
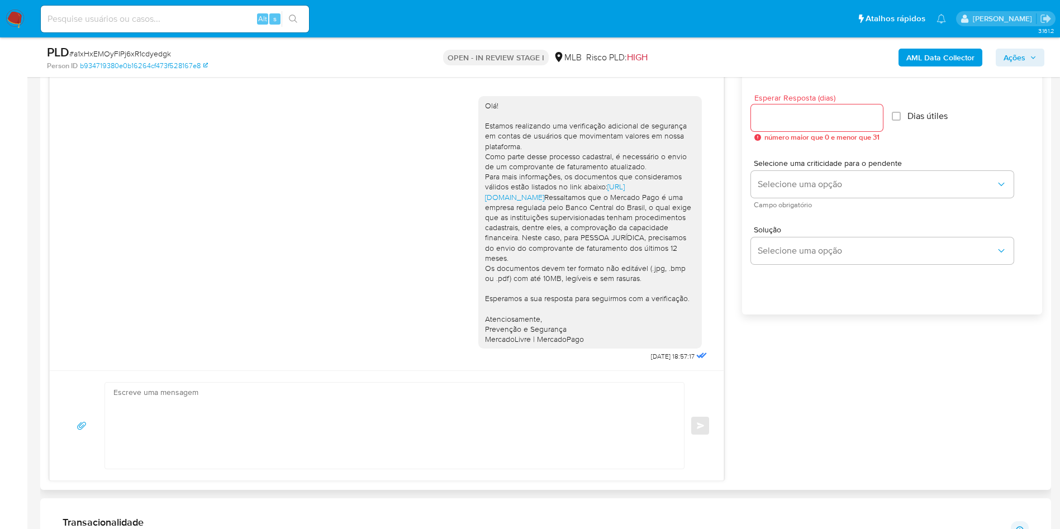
scroll to position [587, 0]
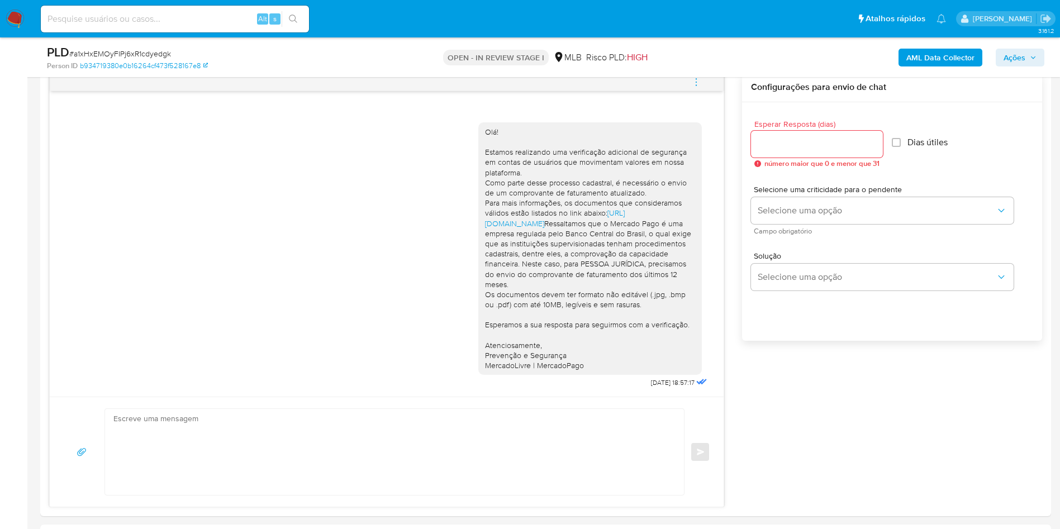
drag, startPoint x: 1026, startPoint y: 51, endPoint x: 988, endPoint y: 65, distance: 41.2
click at [1025, 51] on span "Ações" at bounding box center [1020, 58] width 33 height 16
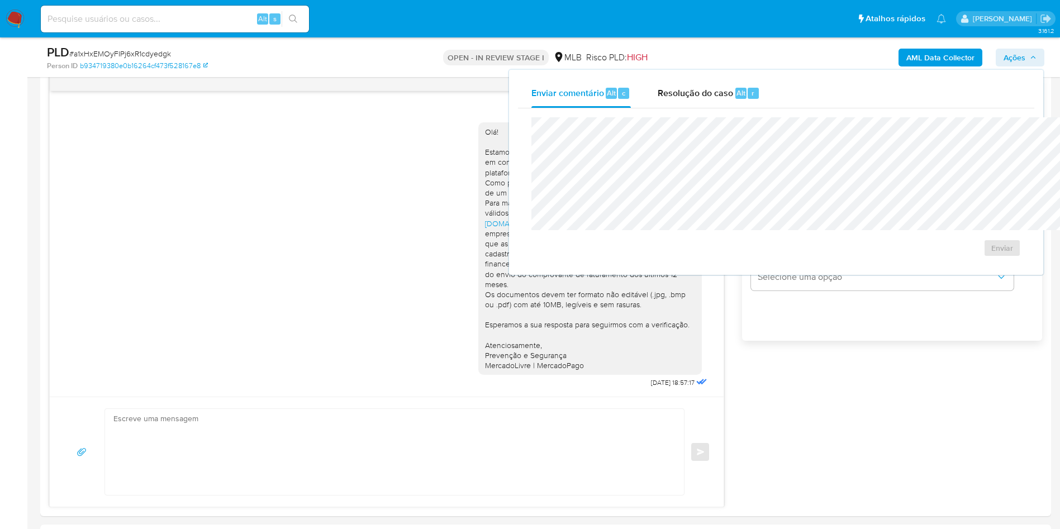
drag, startPoint x: 677, startPoint y: 87, endPoint x: 668, endPoint y: 113, distance: 28.3
click at [673, 87] on div "Resolução do caso Alt r" at bounding box center [709, 93] width 102 height 29
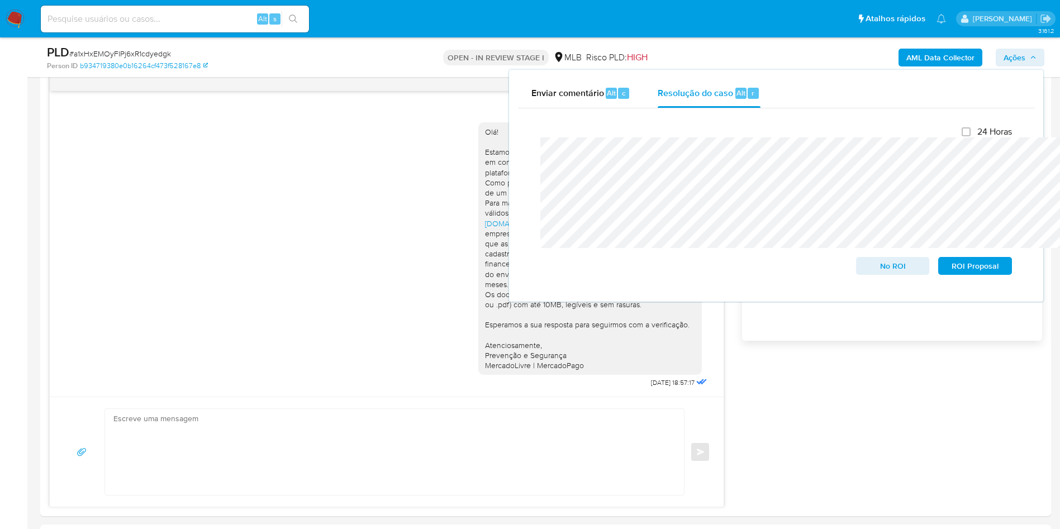
scroll to position [335, 0]
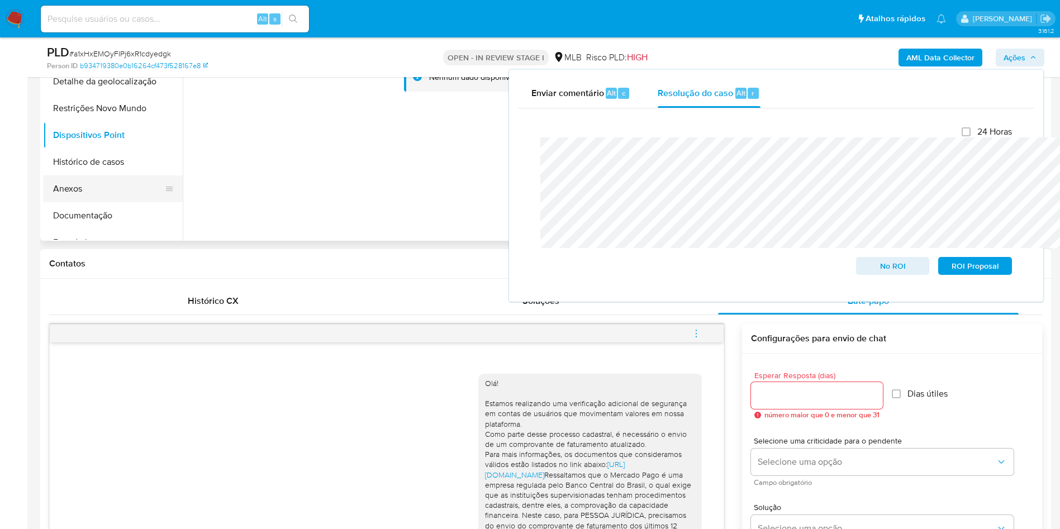
click at [93, 202] on button "Anexos" at bounding box center [108, 189] width 131 height 27
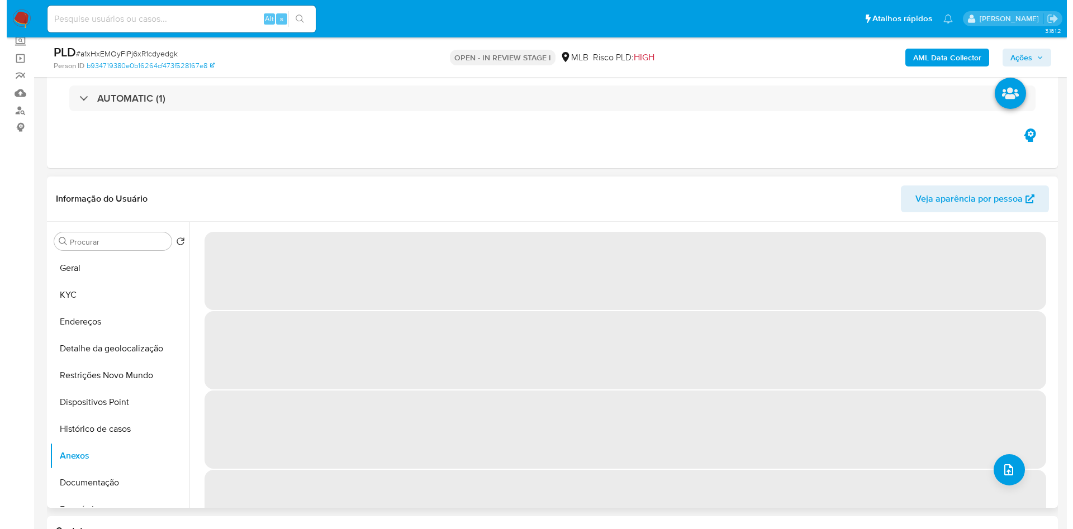
scroll to position [84, 0]
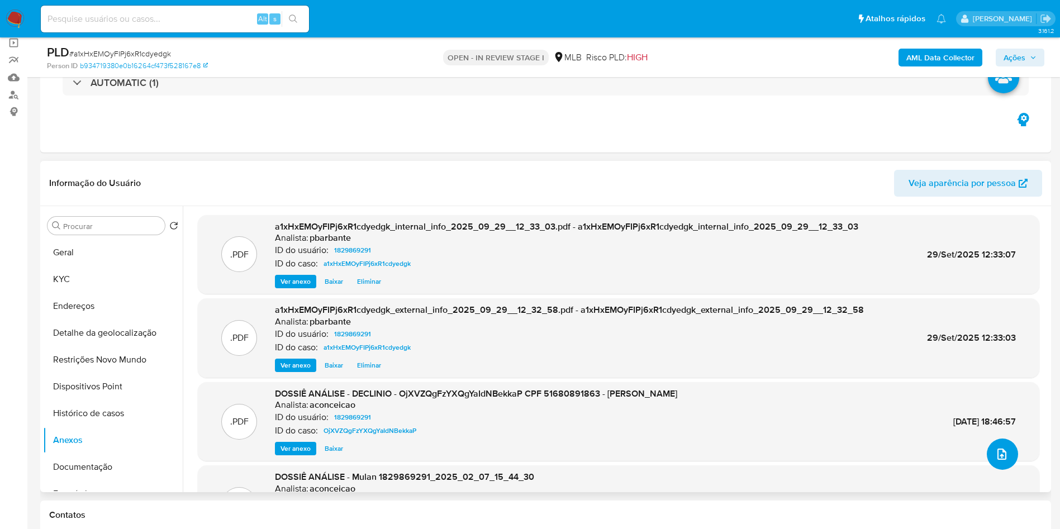
click at [996, 461] on icon "upload-file" at bounding box center [1002, 454] width 13 height 13
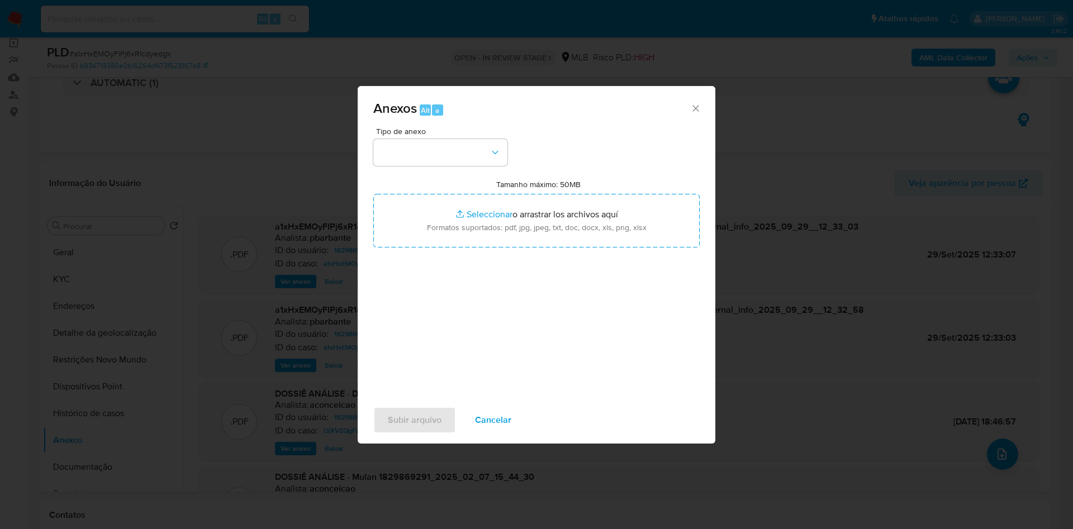
click at [452, 127] on div "Tipo de anexo" at bounding box center [440, 146] width 134 height 39
click at [449, 139] on button "button" at bounding box center [440, 152] width 134 height 27
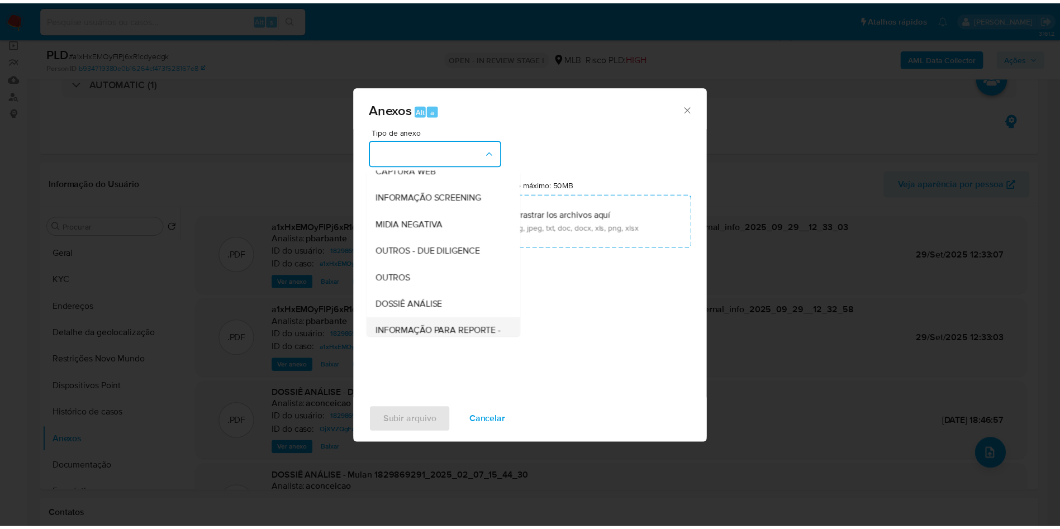
scroll to position [150, 0]
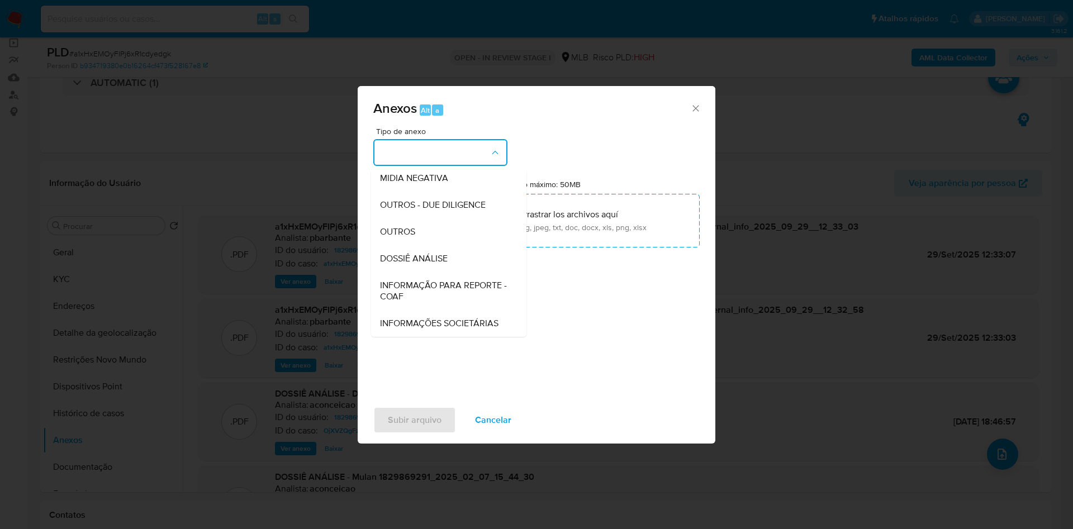
click at [396, 280] on span "INFORMAÇÃO PARA REPORTE - COAF" at bounding box center [445, 291] width 131 height 22
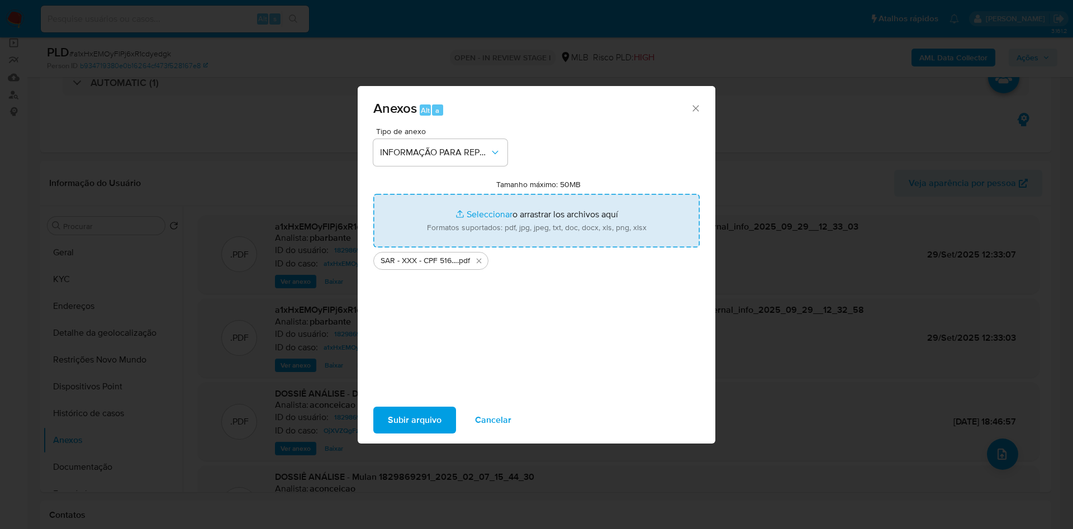
type input "C:\fakepath\Mulan 1829869291_2025_09_25_14_27_45.xlsx"
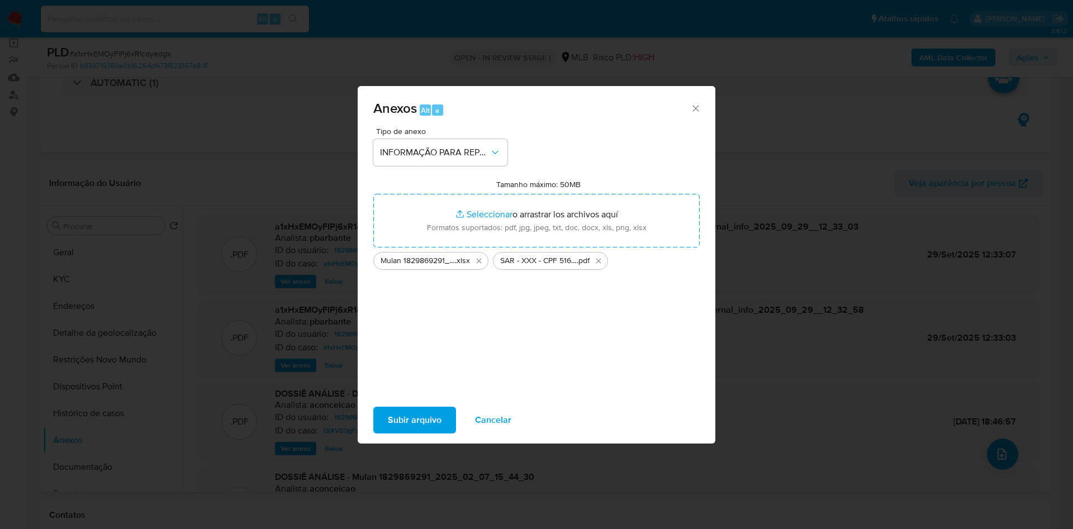
click at [388, 432] on span "Subir arquivo" at bounding box center [415, 420] width 54 height 25
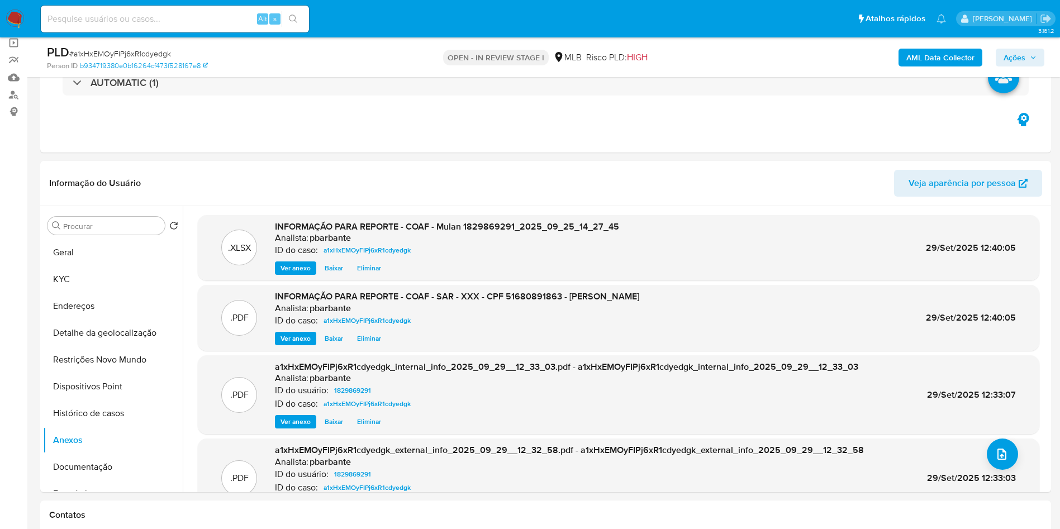
click at [1026, 51] on span "Ações" at bounding box center [1020, 58] width 33 height 16
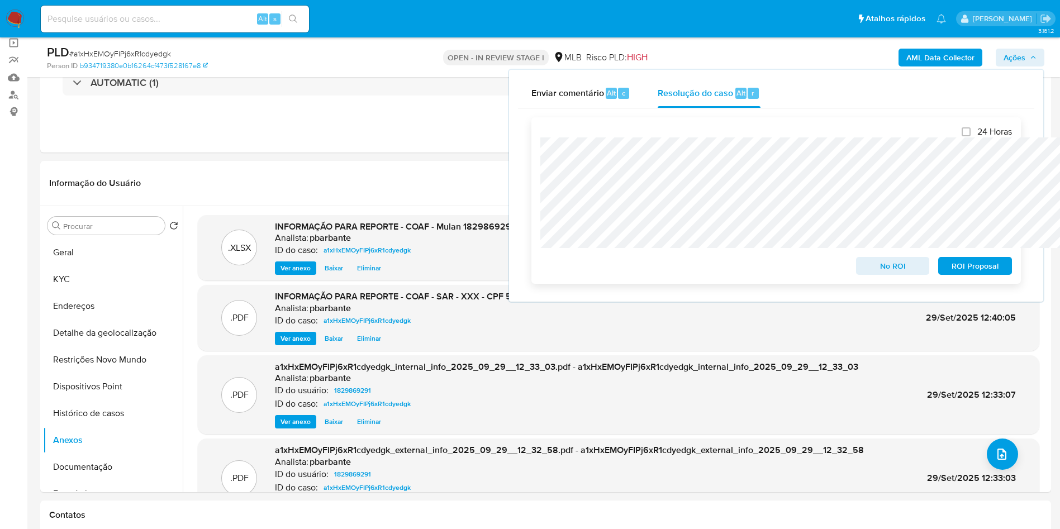
click at [986, 262] on span "ROI Proposal" at bounding box center [975, 266] width 58 height 16
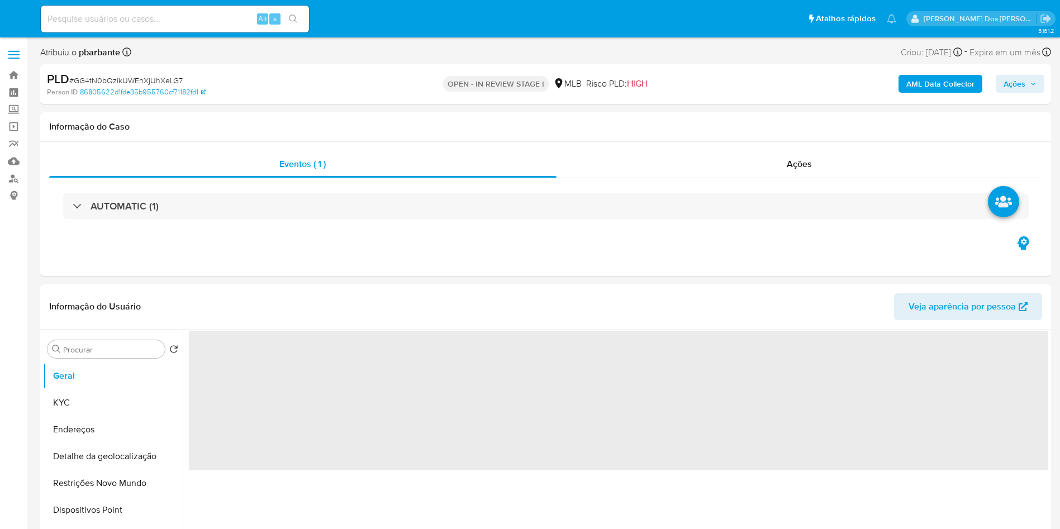
select select "10"
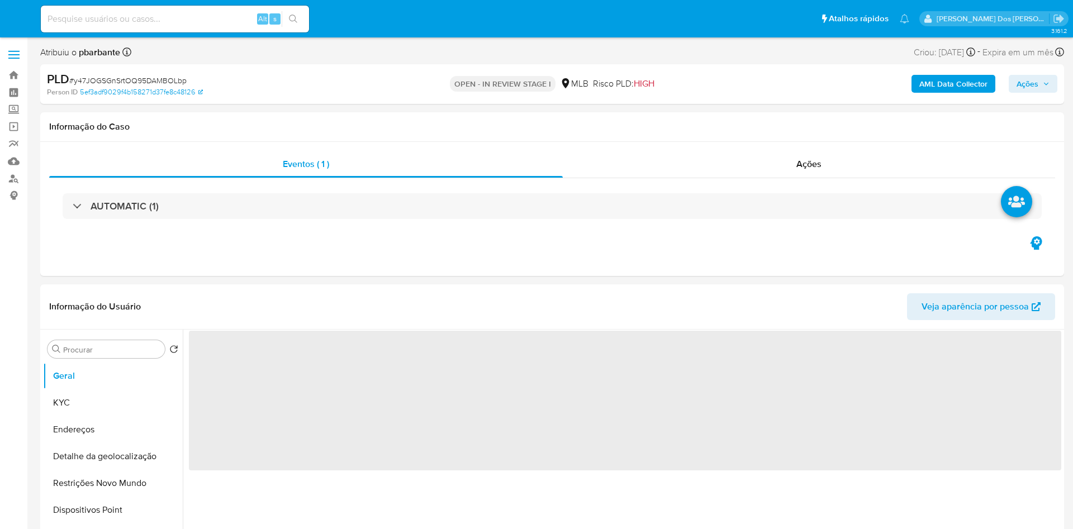
select select "10"
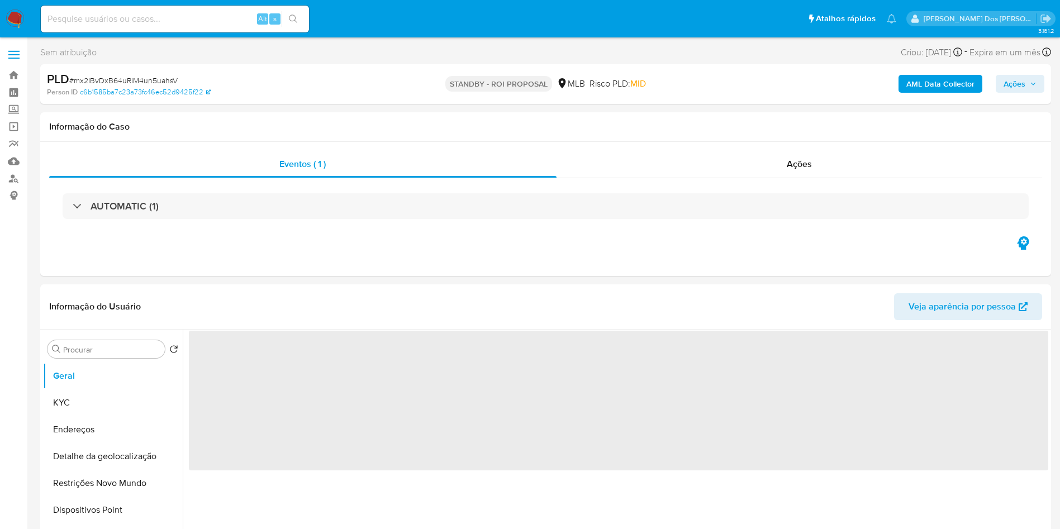
select select "10"
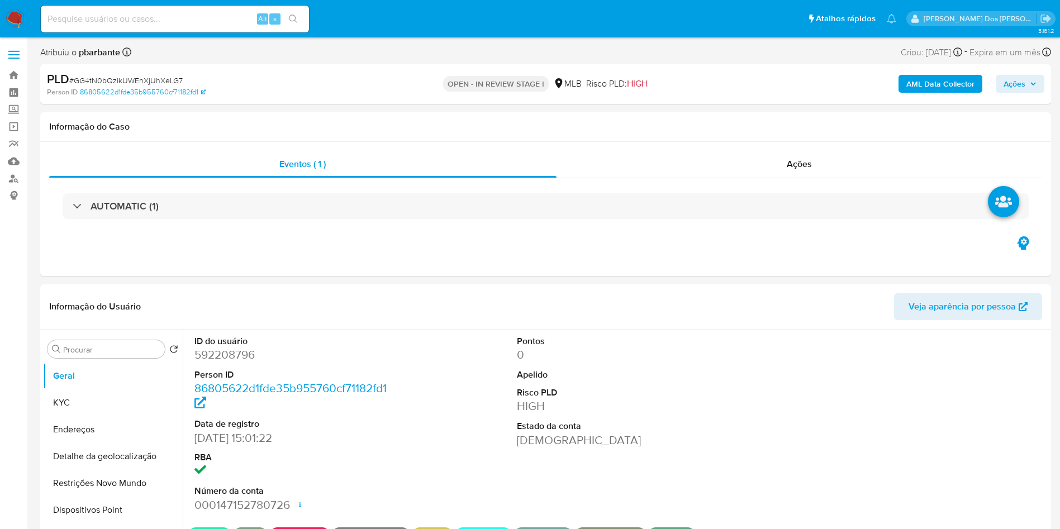
select select "10"
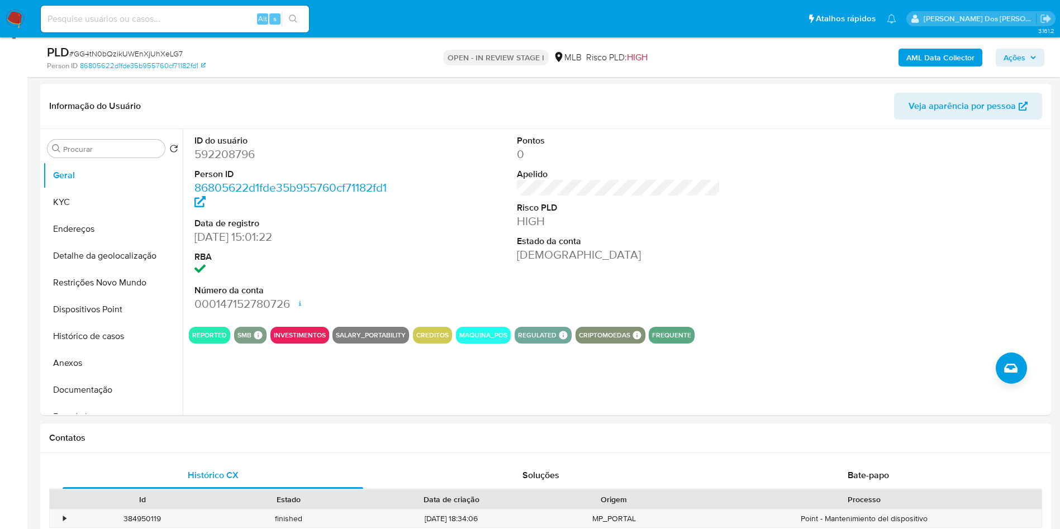
scroll to position [168, 0]
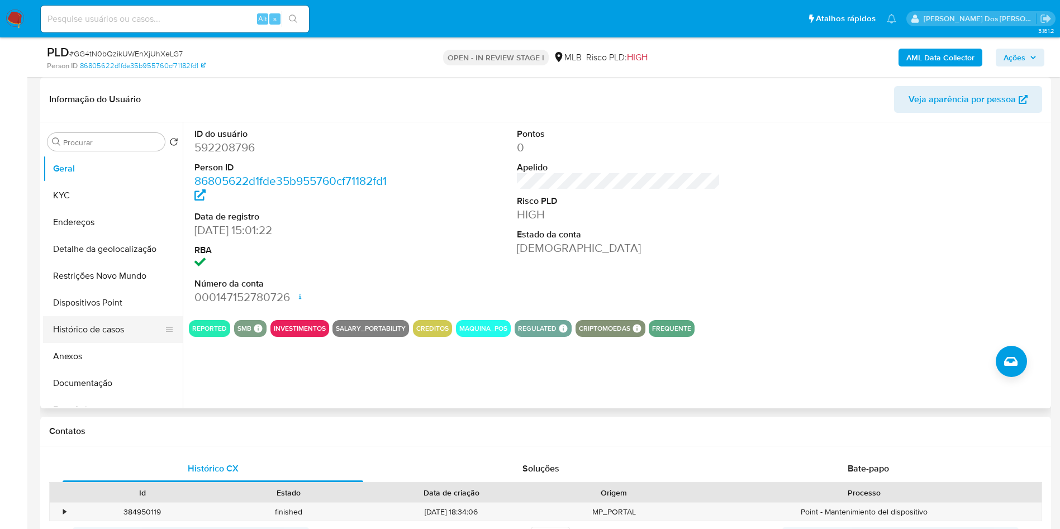
click at [108, 342] on button "Histórico de casos" at bounding box center [108, 329] width 131 height 27
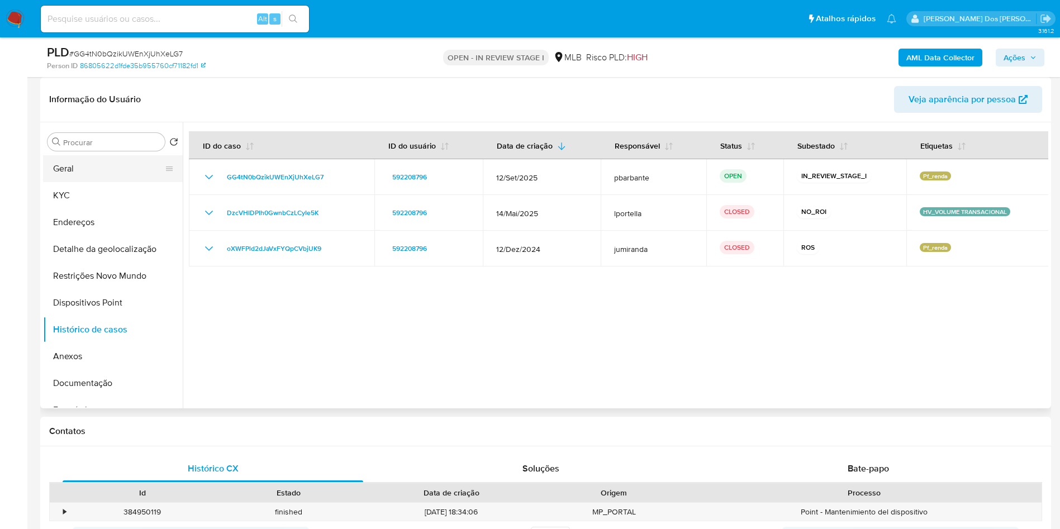
click at [105, 182] on button "Geral" at bounding box center [108, 168] width 131 height 27
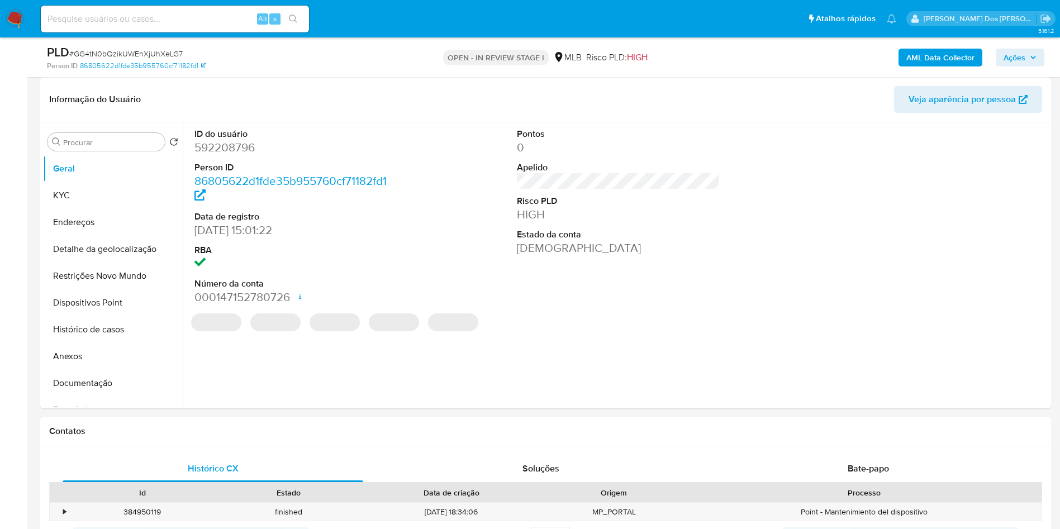
click at [240, 155] on dd "592208796" at bounding box center [297, 148] width 204 height 16
copy dd "592208796"
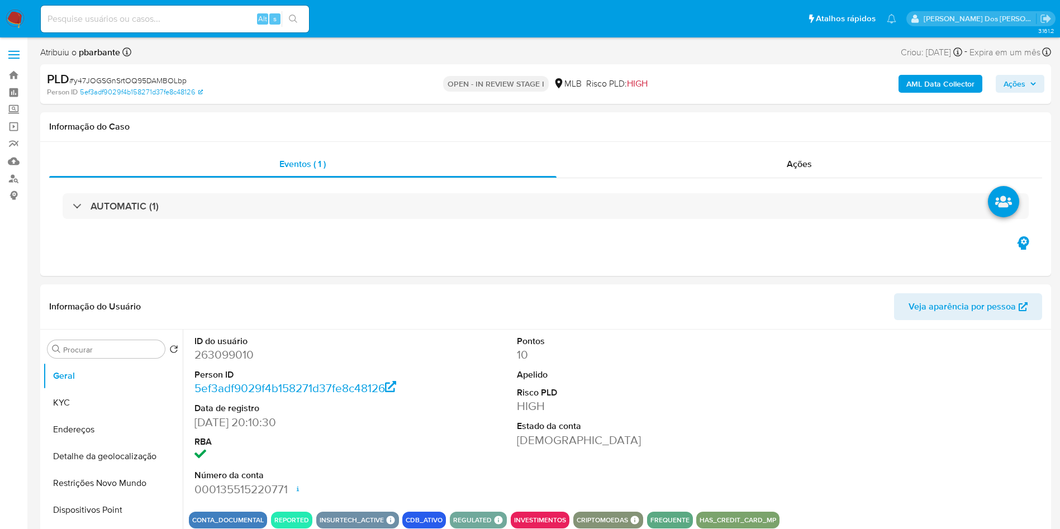
select select "10"
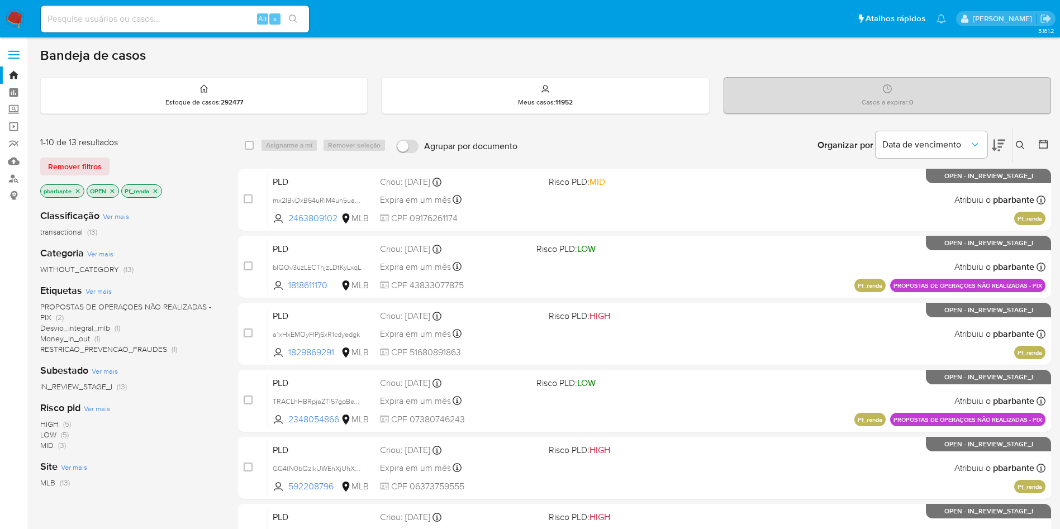
scroll to position [168, 0]
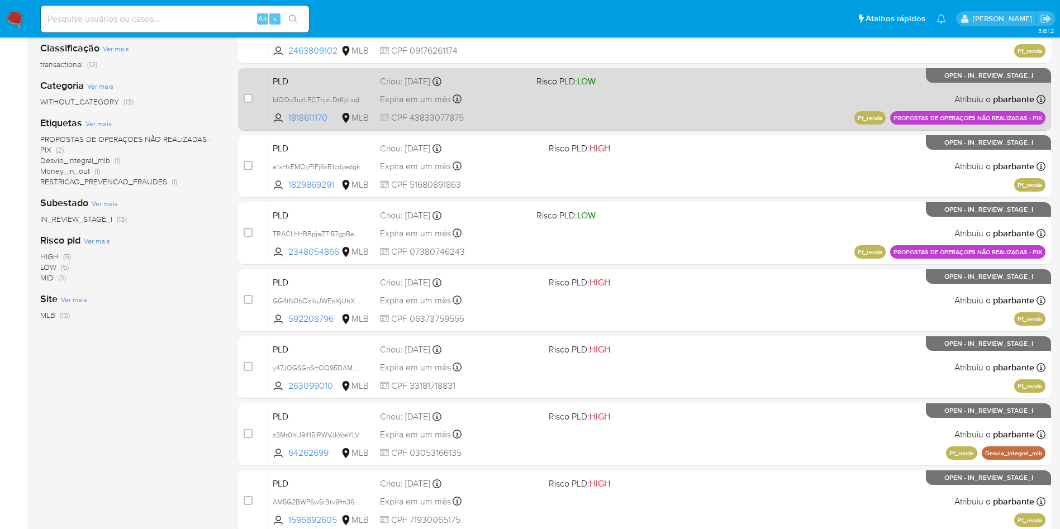
click at [734, 111] on div "PLD bIQOv3uzLECThjzLDtKyLxqL 1818611170 MLB Risco PLD: LOW Criou: 12/09/2025 Cr…" at bounding box center [657, 99] width 778 height 56
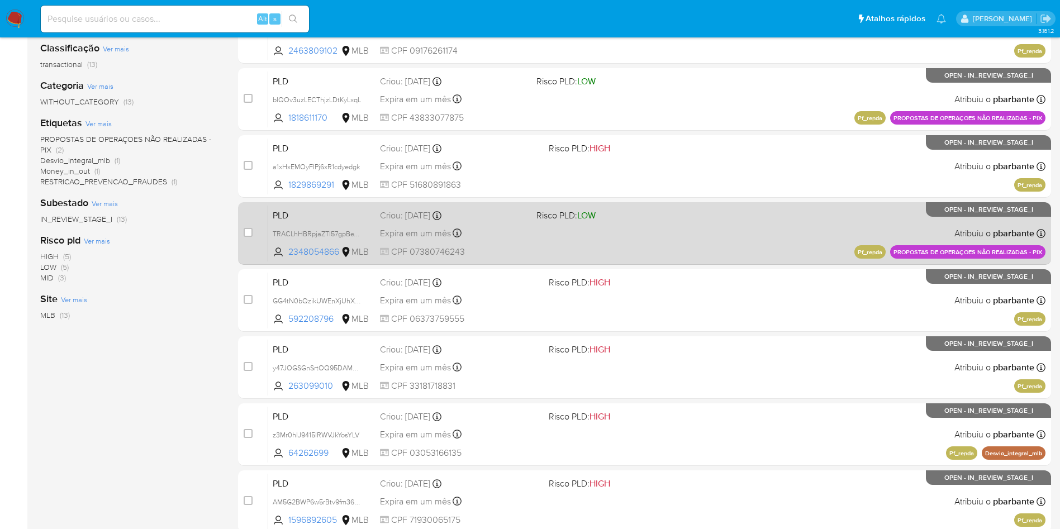
click at [714, 250] on div "PLD TRACLhHBRpjaZTI57gpBeWUX 2348054866 MLB Risco PLD: LOW Criou: 12/09/2025 Cr…" at bounding box center [657, 233] width 778 height 56
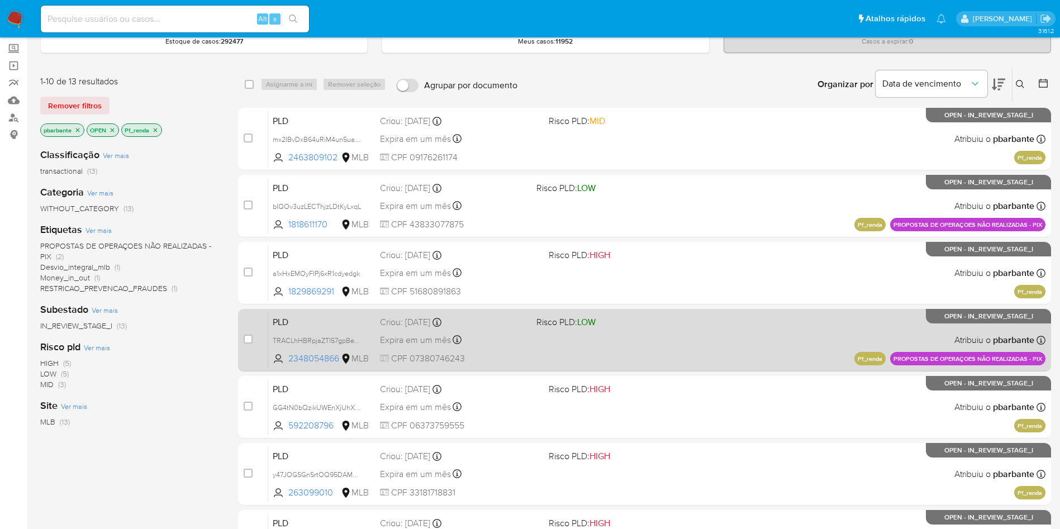
scroll to position [0, 0]
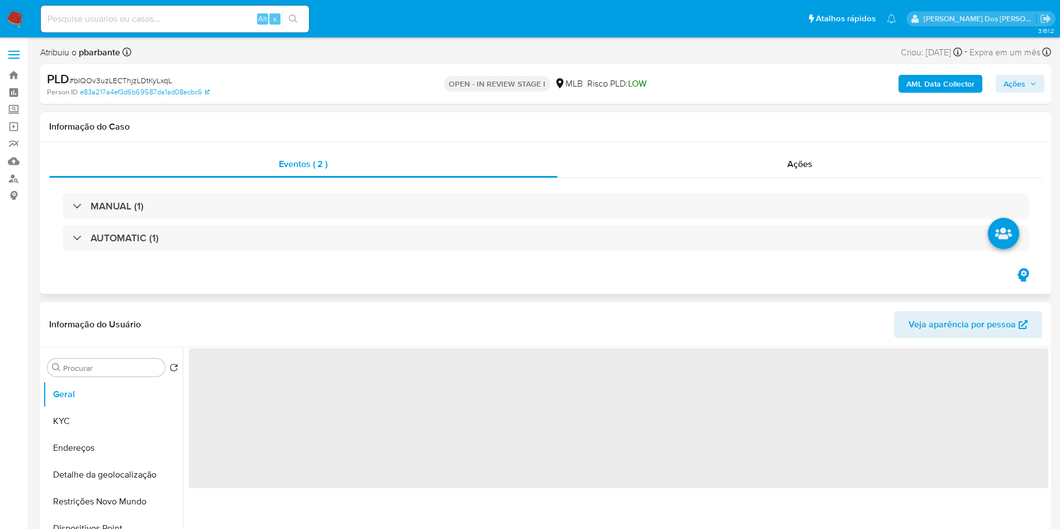
select select "10"
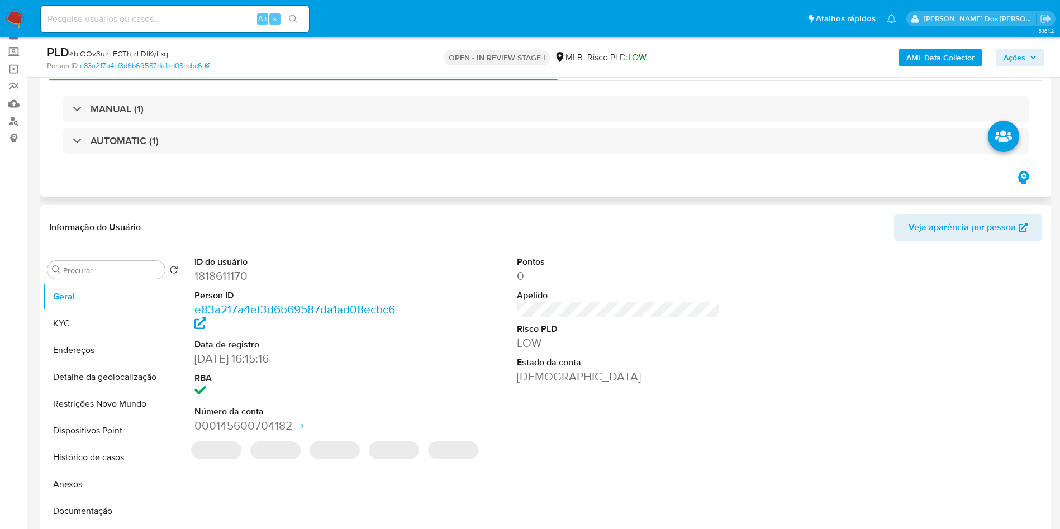
scroll to position [84, 0]
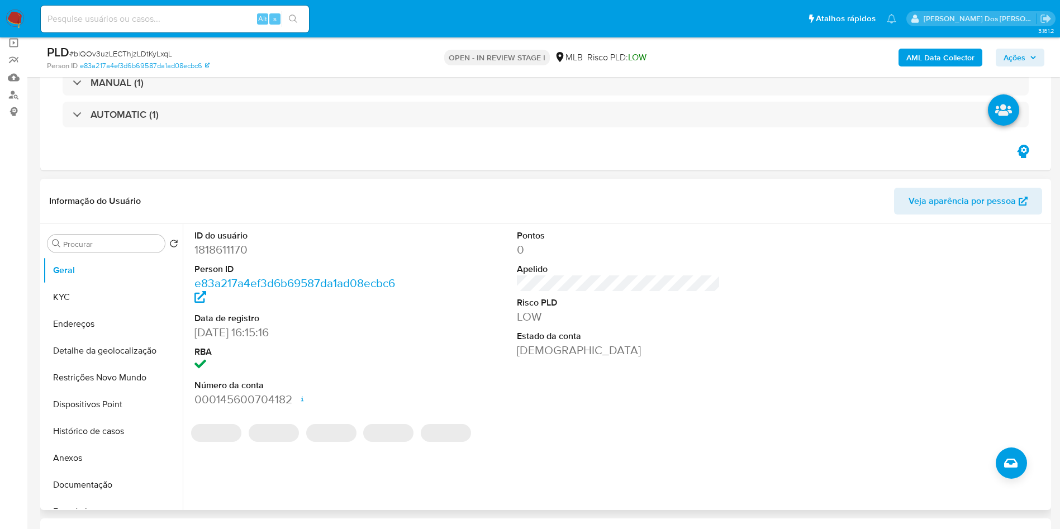
click at [231, 243] on dd "1818611170" at bounding box center [297, 250] width 204 height 16
click at [229, 243] on dd "1818611170" at bounding box center [297, 250] width 204 height 16
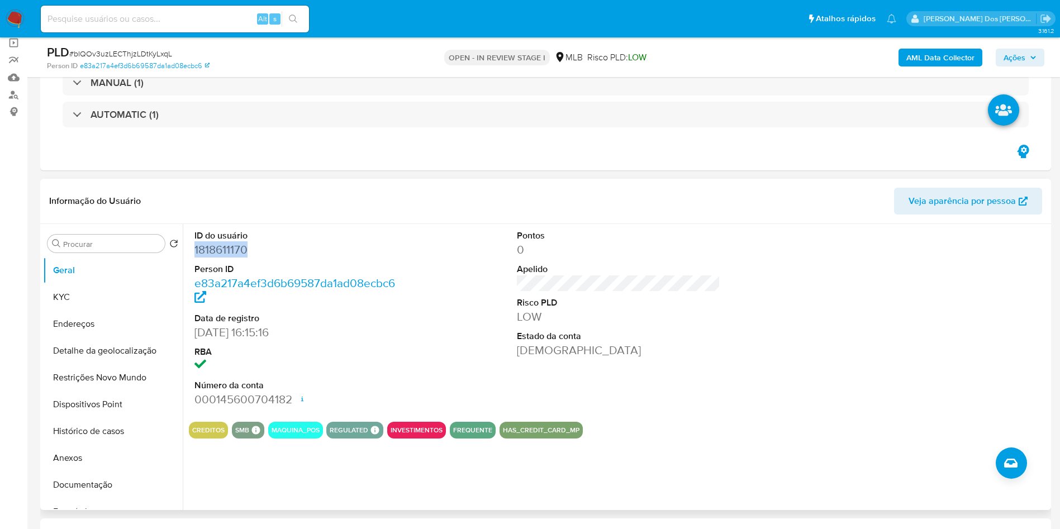
copy dd "1818611170"
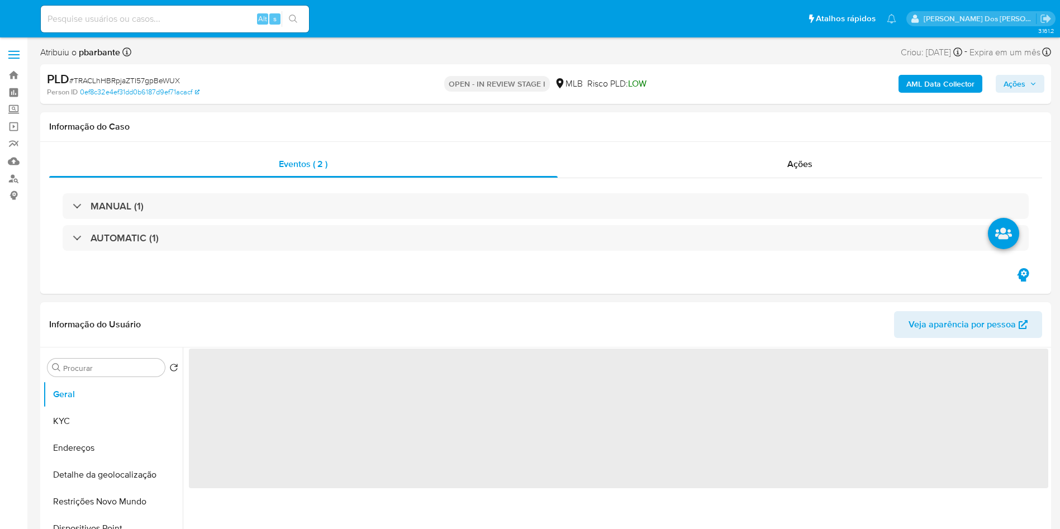
select select "10"
